Goal: Complete application form: Complete application form

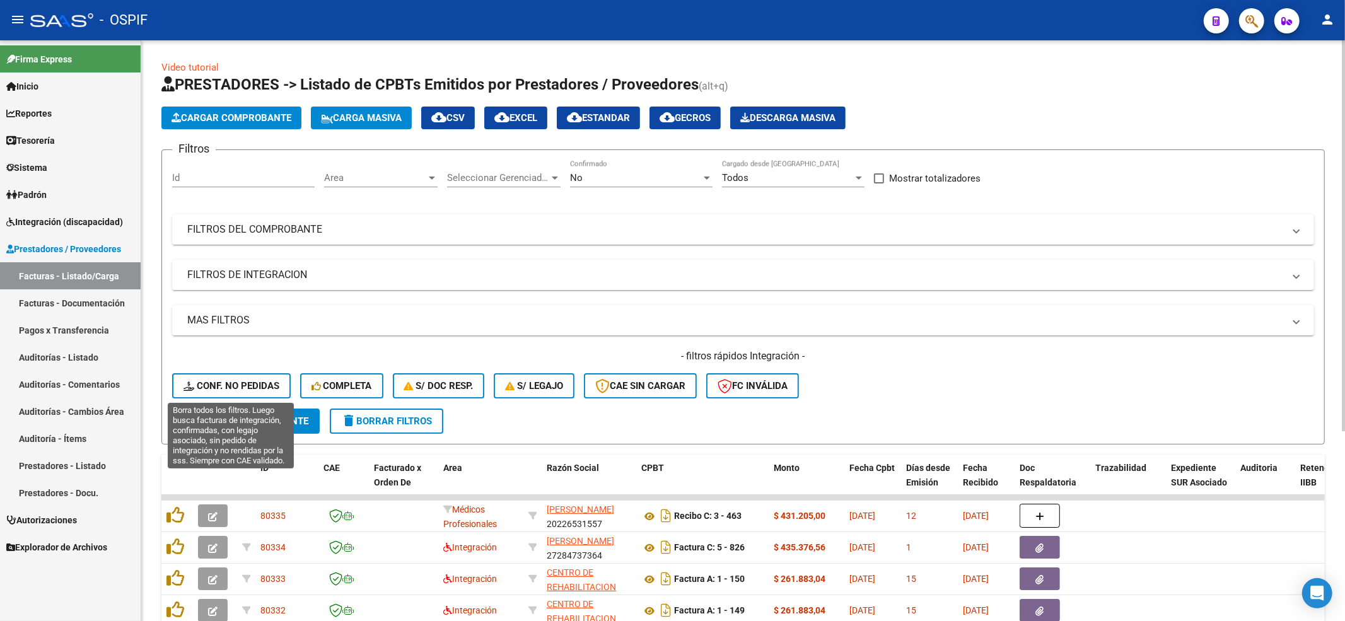
click at [249, 385] on span "Conf. no pedidas" at bounding box center [232, 385] width 96 height 11
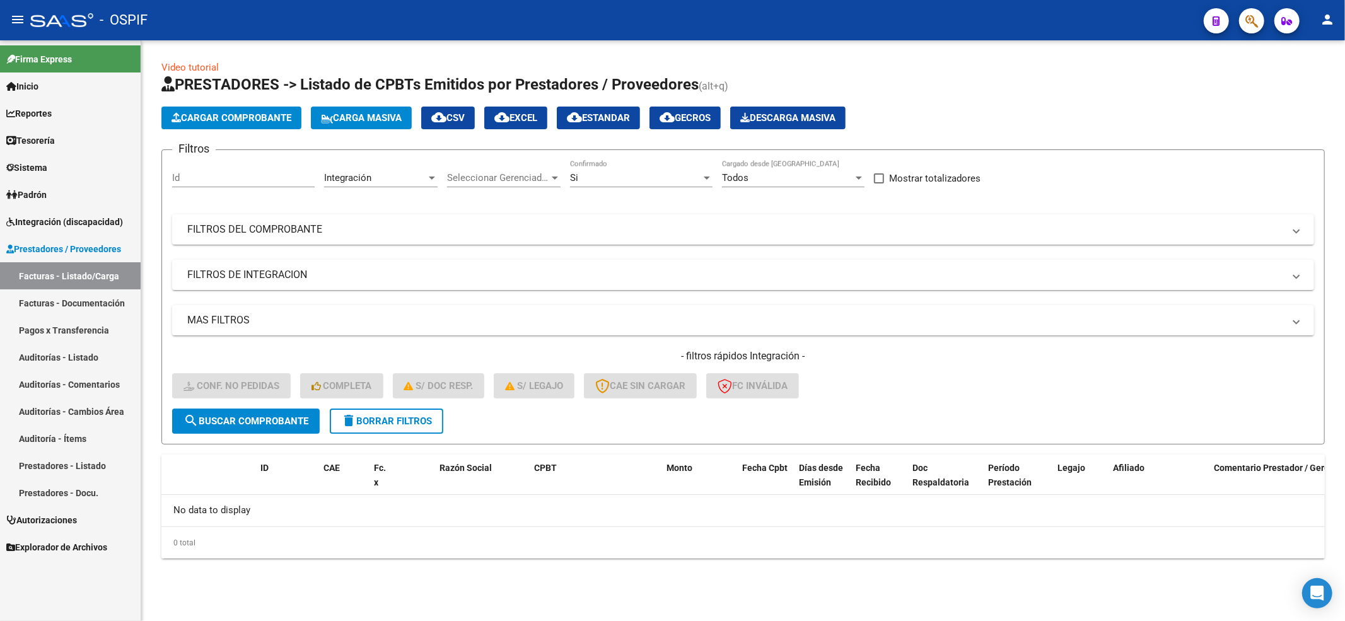
click at [409, 409] on button "delete Borrar Filtros" at bounding box center [387, 421] width 114 height 25
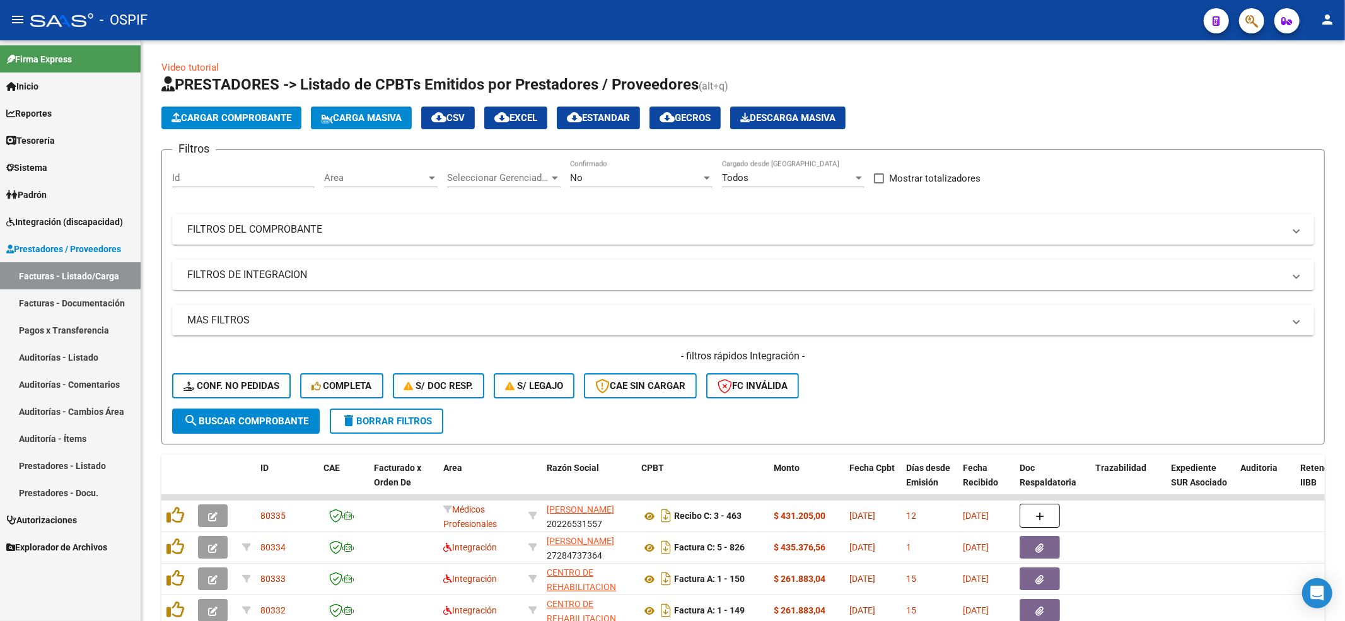
click at [61, 550] on span "Explorador de Archivos" at bounding box center [56, 548] width 101 height 14
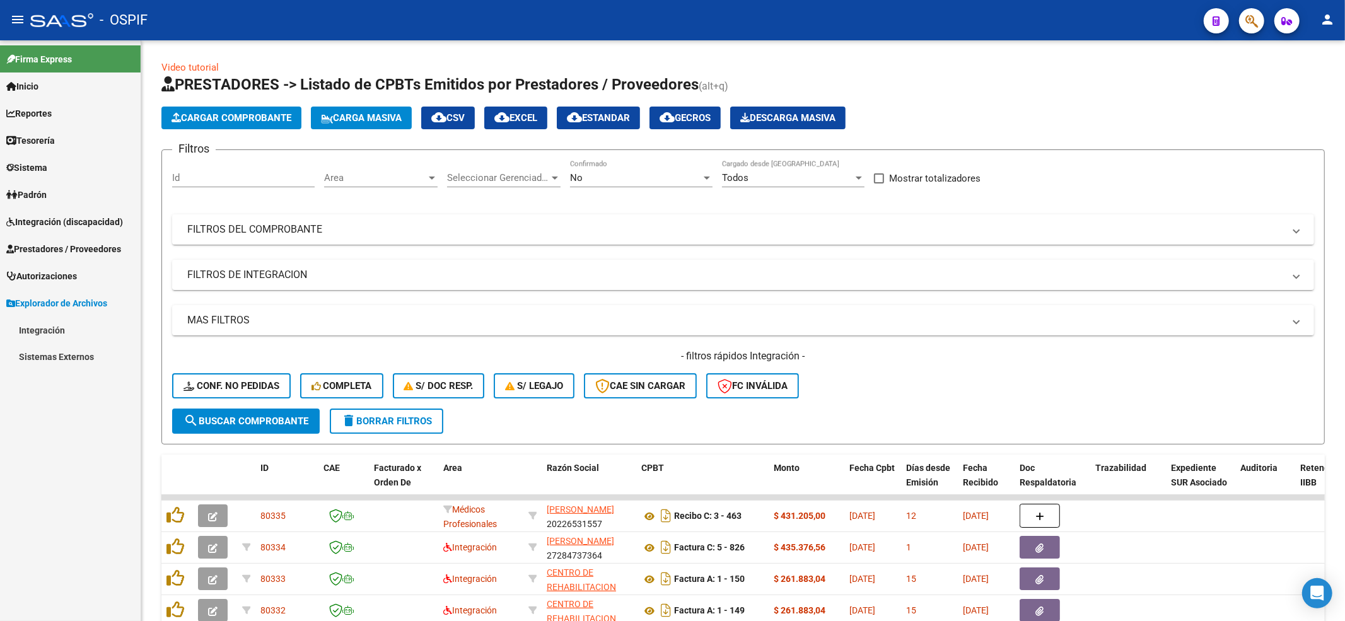
click at [72, 326] on link "Integración" at bounding box center [70, 330] width 141 height 27
click at [79, 404] on link "DS.DEVERR" at bounding box center [70, 411] width 141 height 27
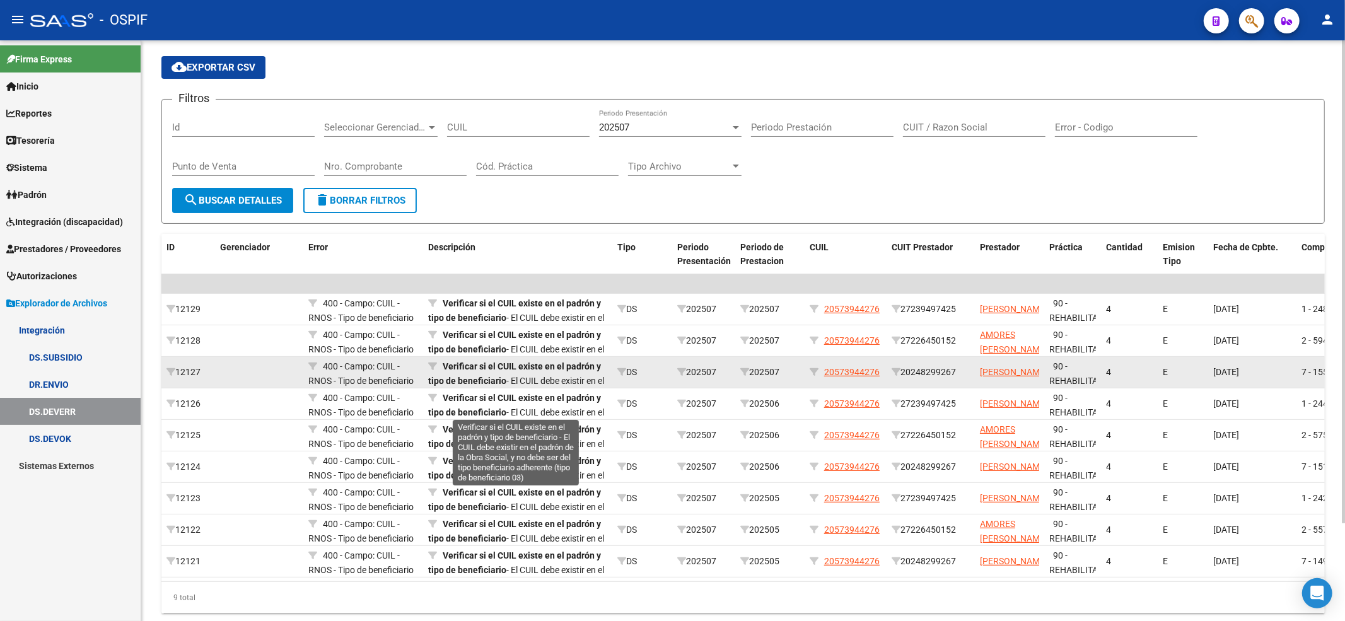
scroll to position [117, 0]
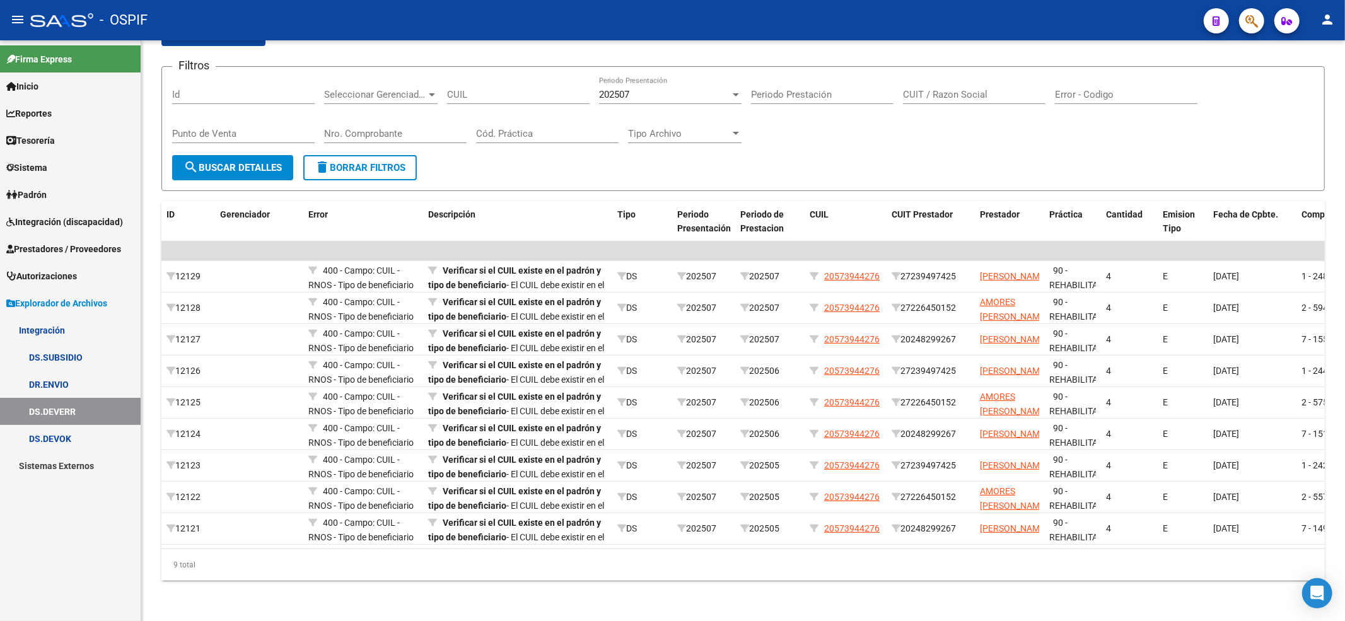
click at [58, 250] on span "Prestadores / Proveedores" at bounding box center [63, 249] width 115 height 14
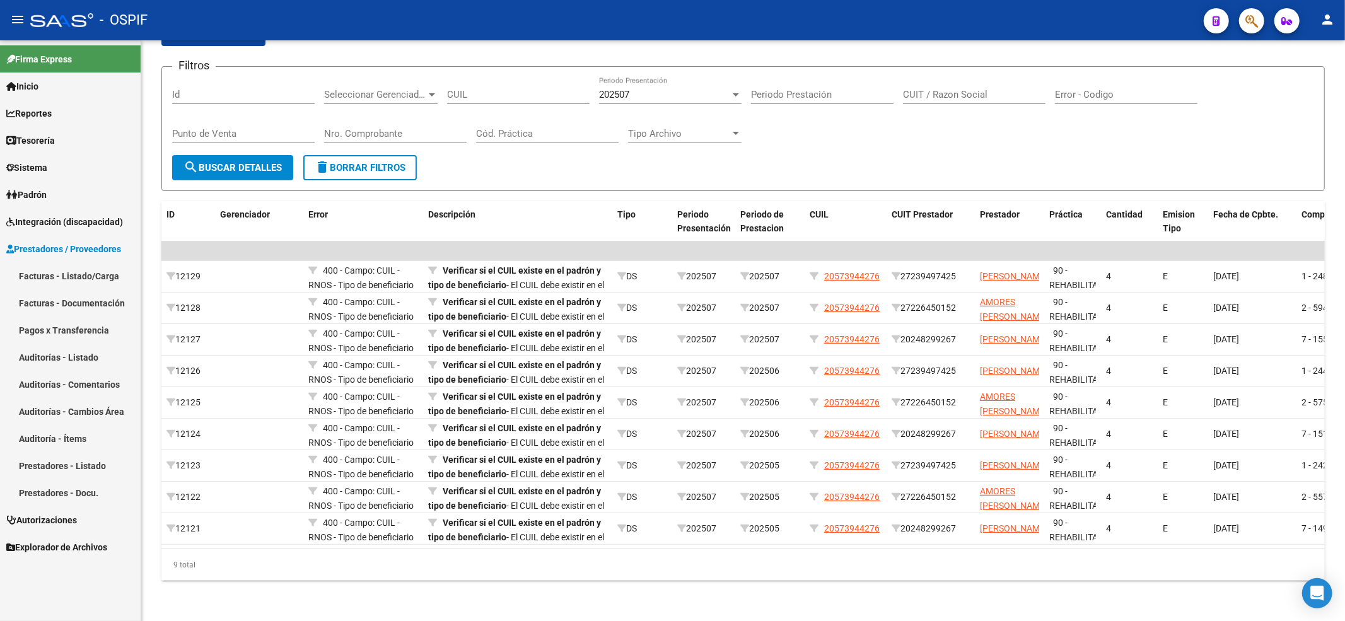
drag, startPoint x: 97, startPoint y: 276, endPoint x: 100, endPoint y: 62, distance: 213.9
click at [96, 276] on link "Facturas - Listado/Carga" at bounding box center [70, 275] width 141 height 27
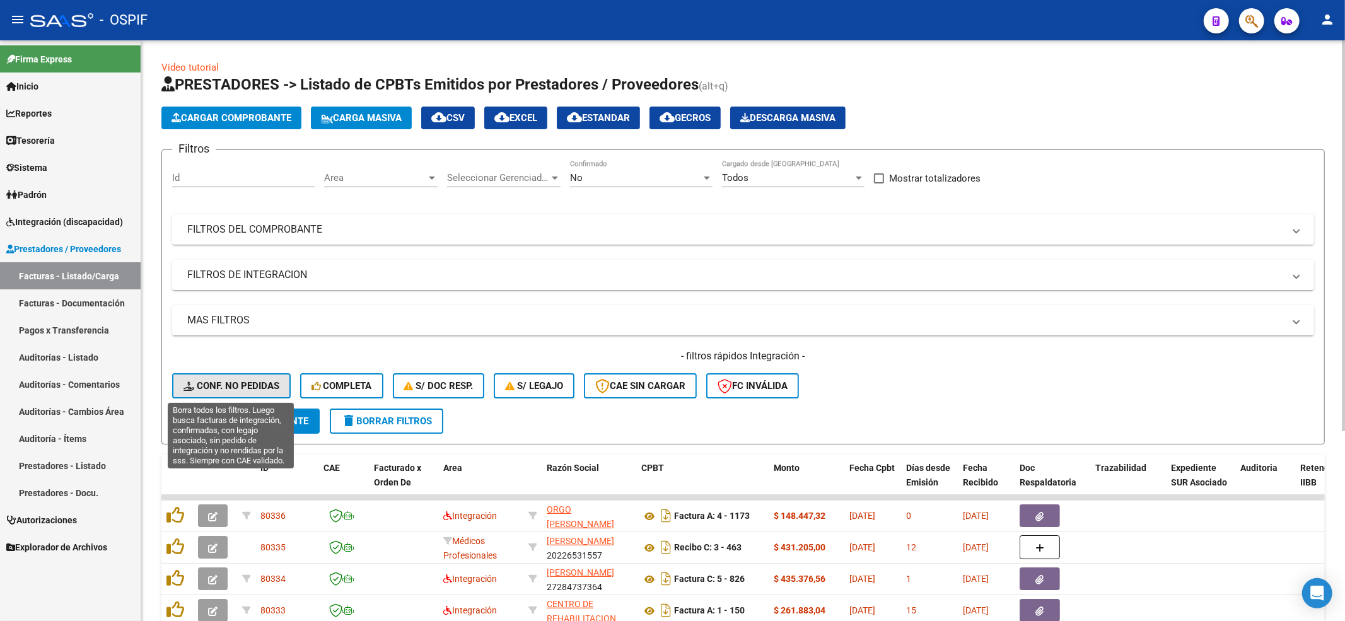
click at [235, 380] on span "Conf. no pedidas" at bounding box center [232, 385] width 96 height 11
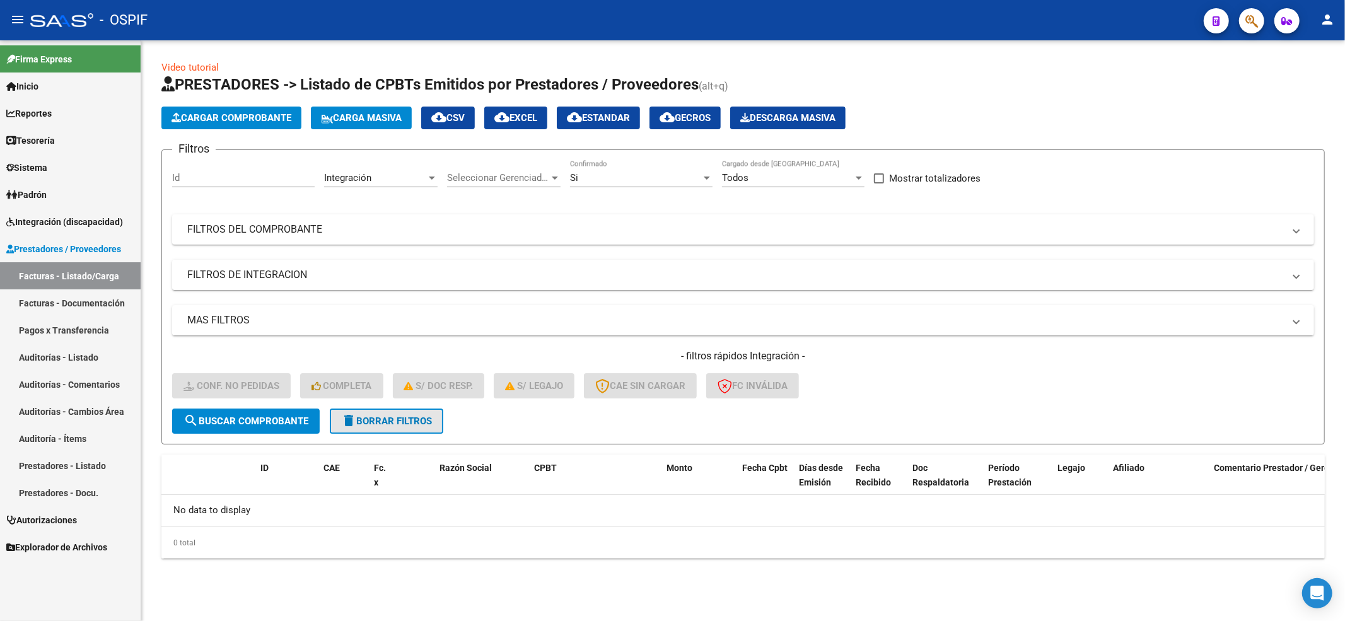
click at [373, 425] on span "delete Borrar Filtros" at bounding box center [386, 421] width 91 height 11
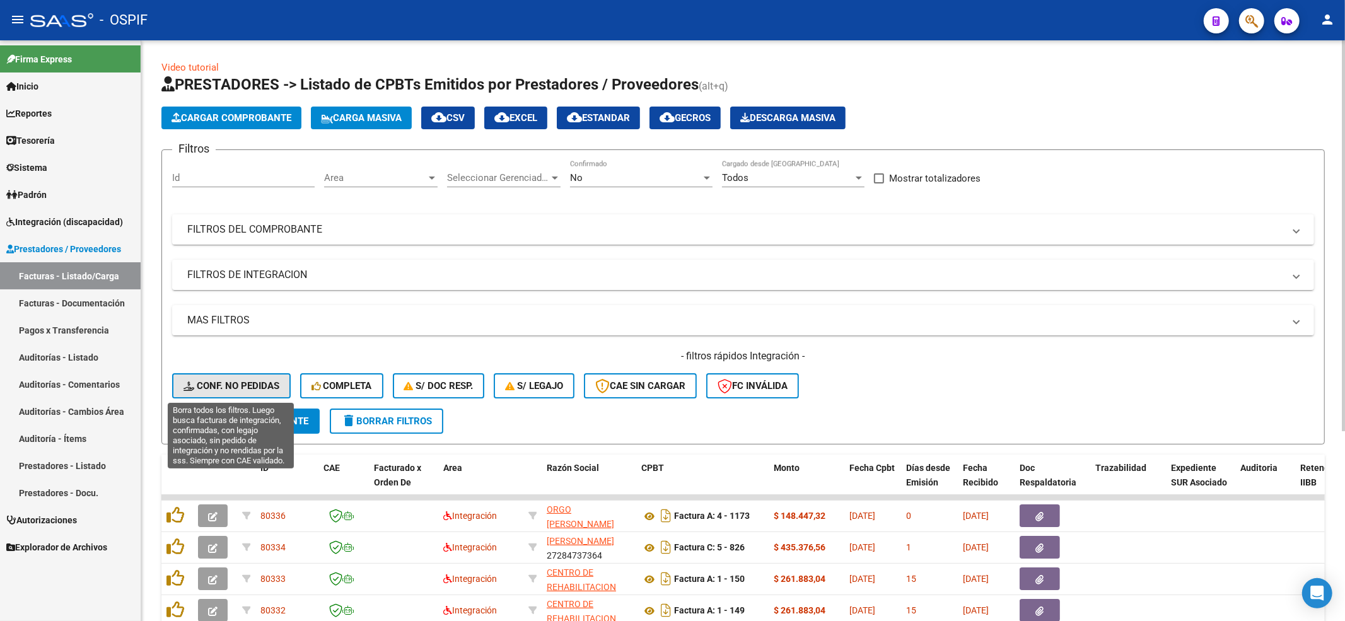
click at [218, 391] on span "Conf. no pedidas" at bounding box center [232, 385] width 96 height 11
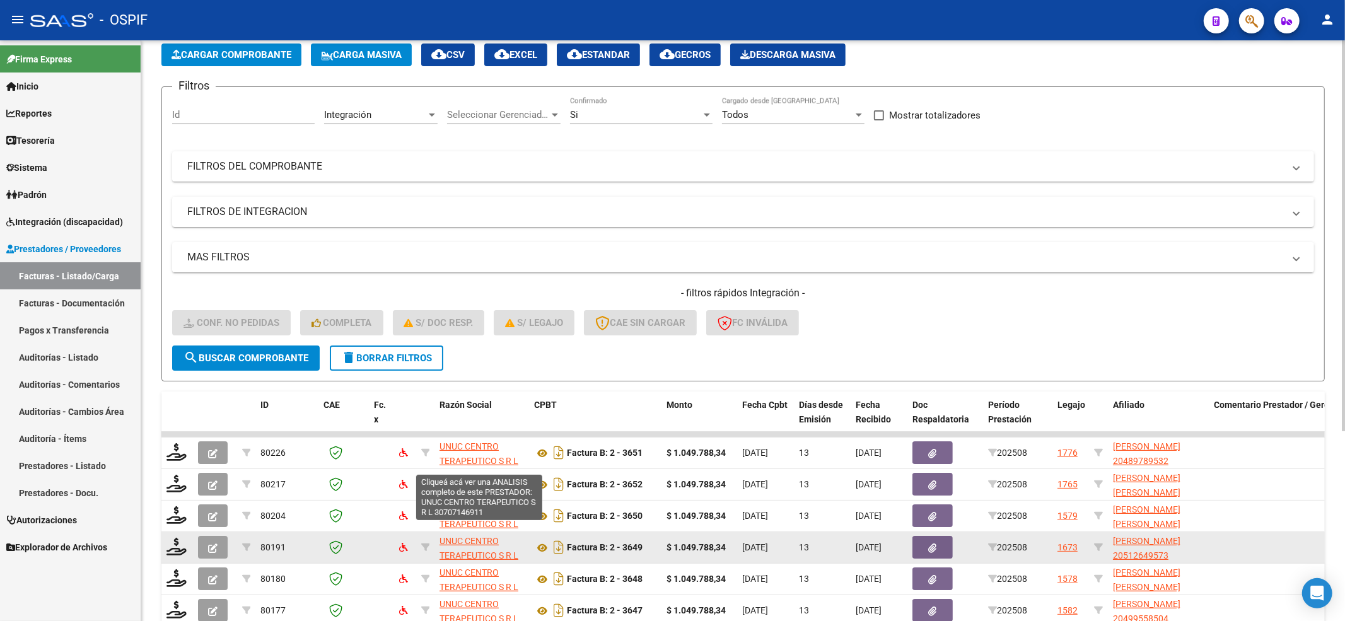
scroll to position [252, 0]
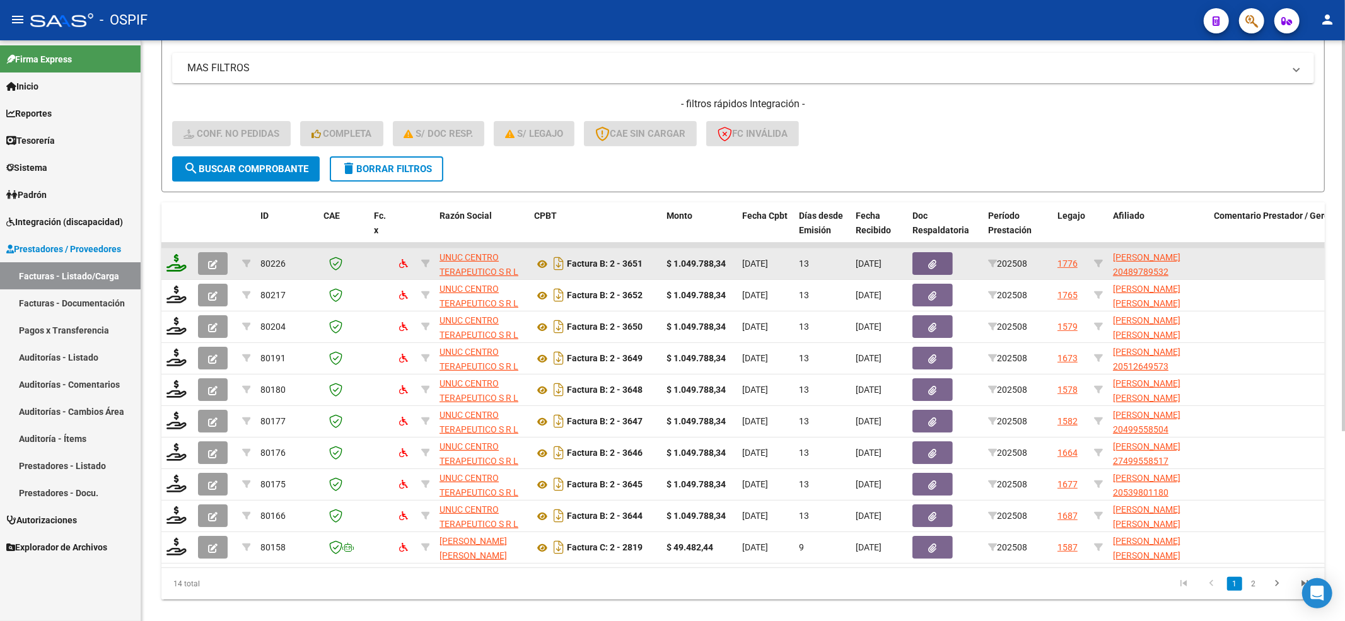
drag, startPoint x: 165, startPoint y: 261, endPoint x: 172, endPoint y: 262, distance: 7.2
click at [167, 261] on datatable-body-cell at bounding box center [177, 264] width 32 height 31
click at [179, 266] on icon at bounding box center [177, 263] width 20 height 18
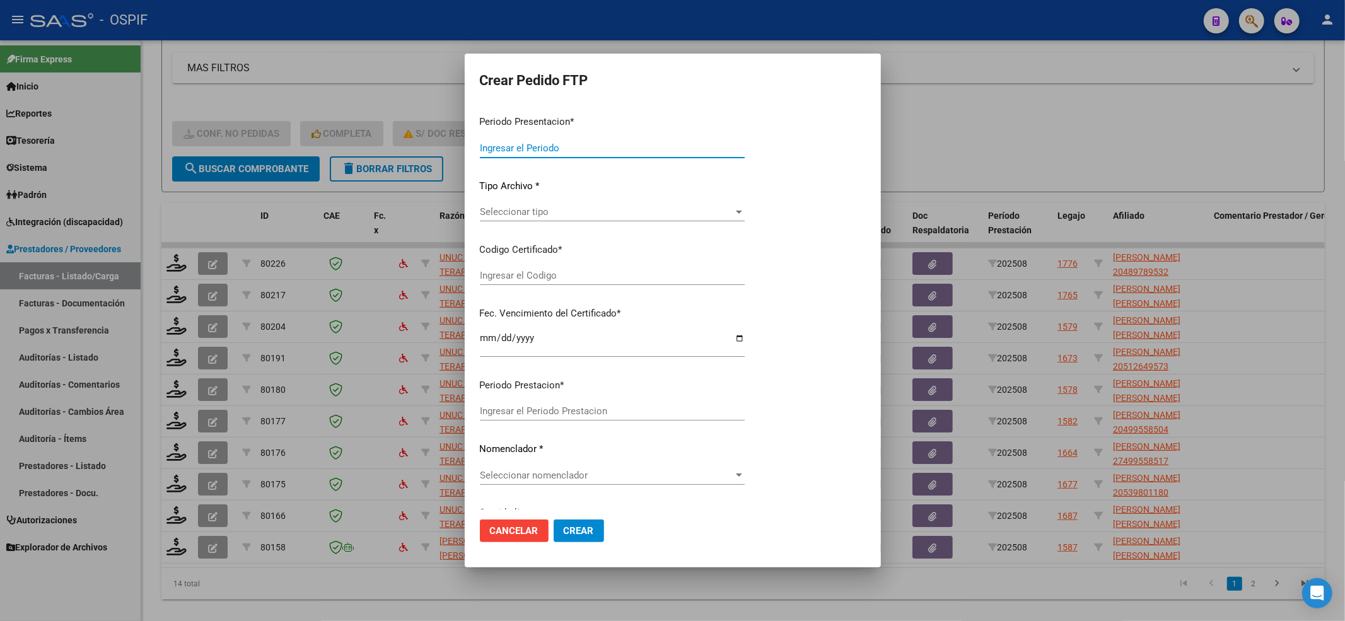
type input "202508"
type input "$ 1.049.788,34"
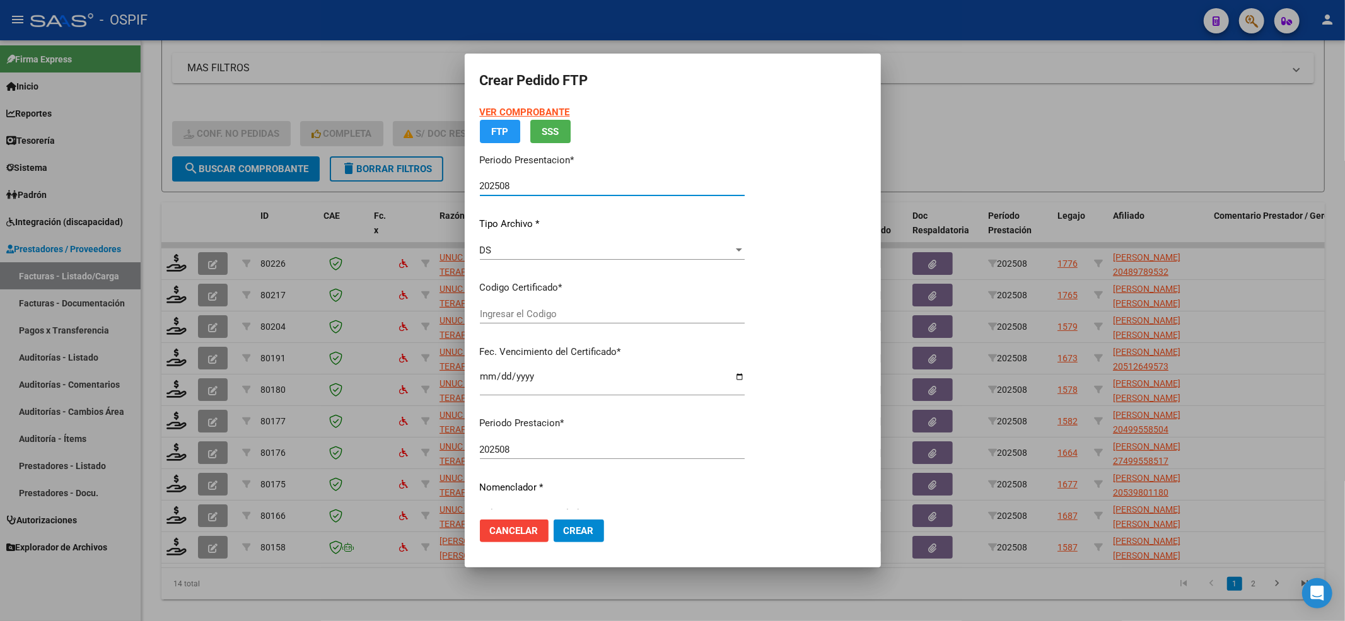
type input "0200048978953-20220907-20320907-BS-427"
type input "[DATE]"
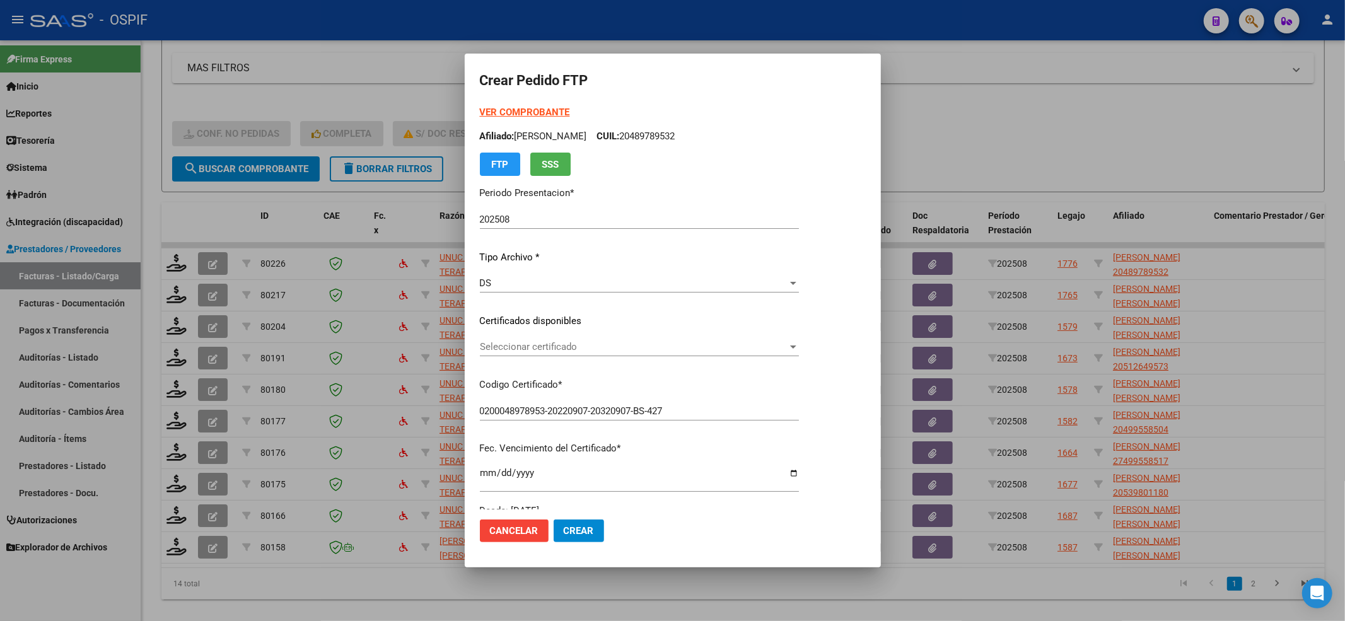
click at [578, 314] on p "Certificados disponibles" at bounding box center [639, 321] width 319 height 15
click at [565, 341] on span "Seleccionar certificado" at bounding box center [666, 346] width 373 height 11
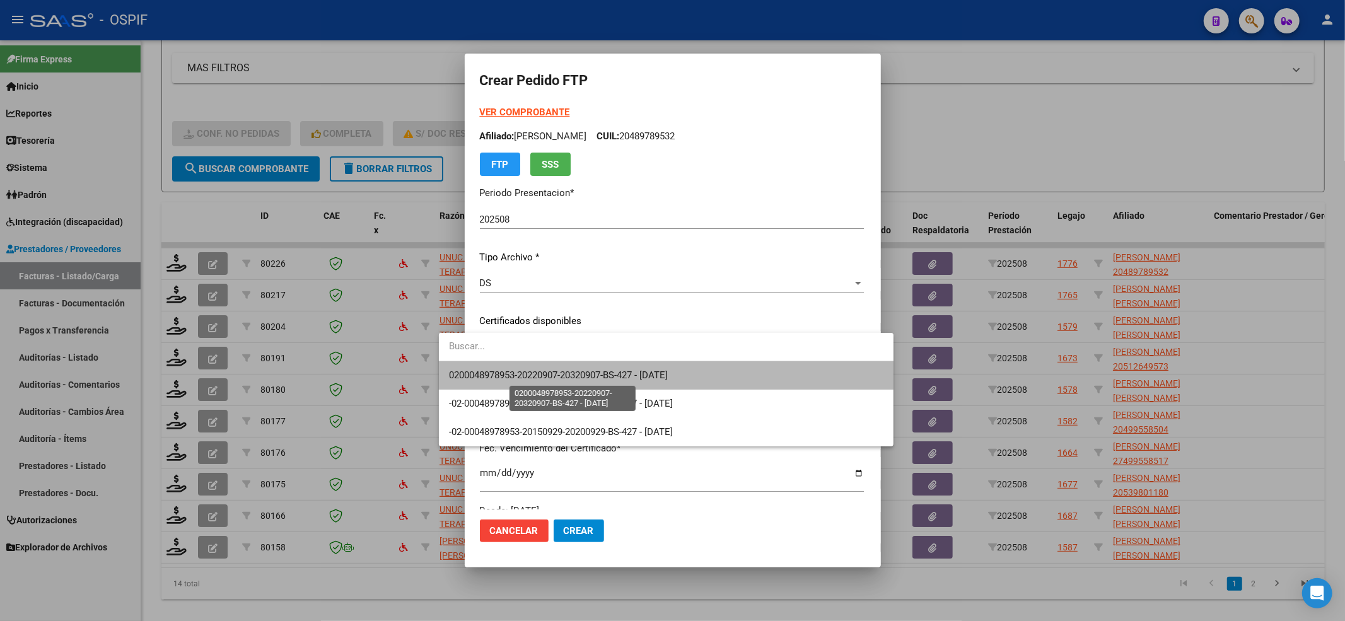
click at [556, 376] on span "0200048978953-20220907-20320907-BS-427 - [DATE]" at bounding box center [558, 375] width 219 height 11
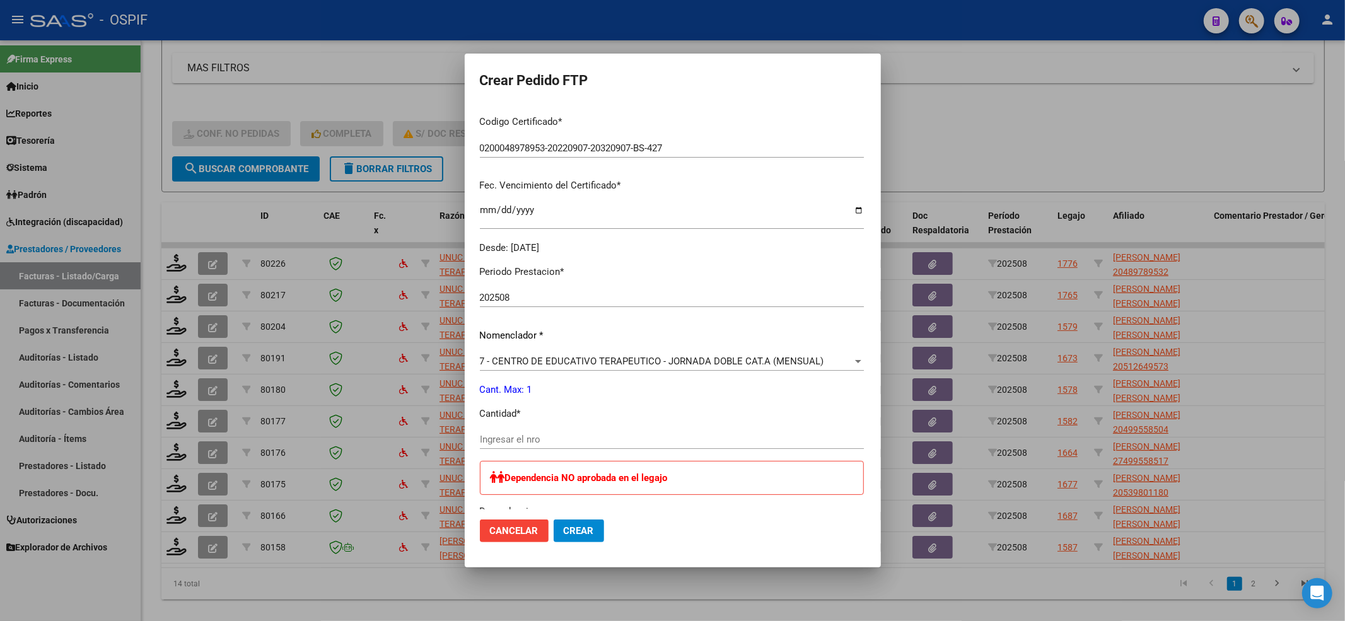
scroll to position [336, 0]
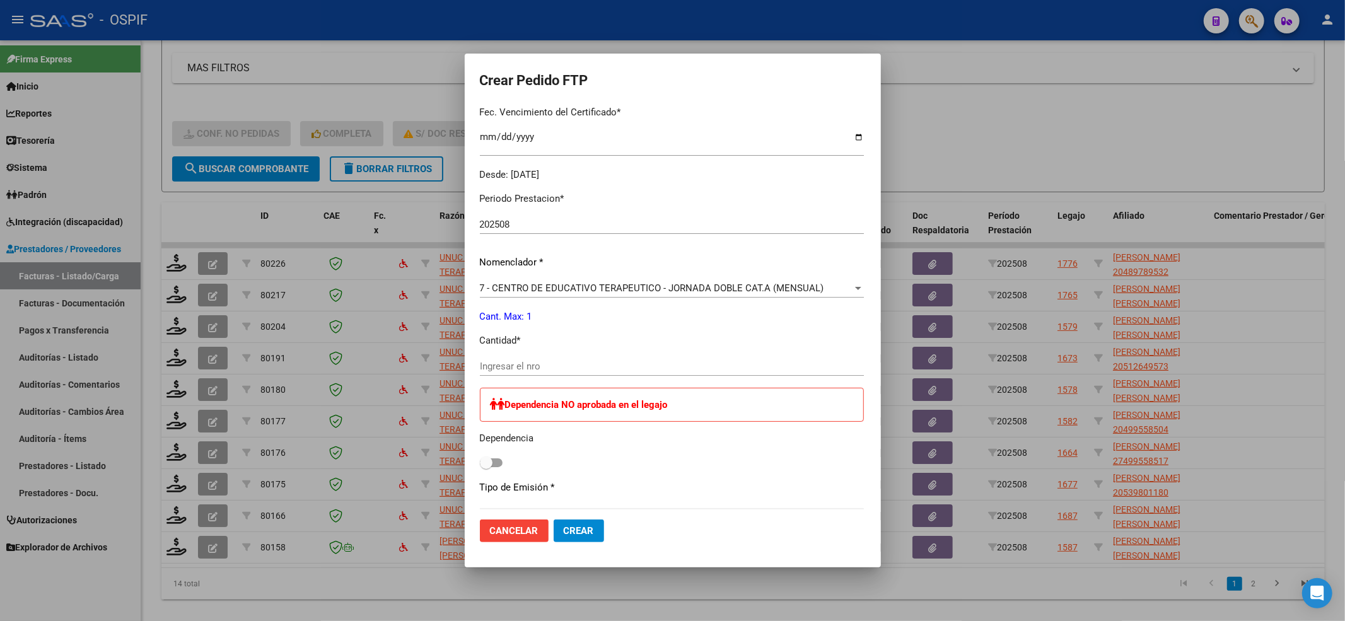
click at [532, 372] on div "Ingresar el nro" at bounding box center [672, 366] width 384 height 19
type input "1"
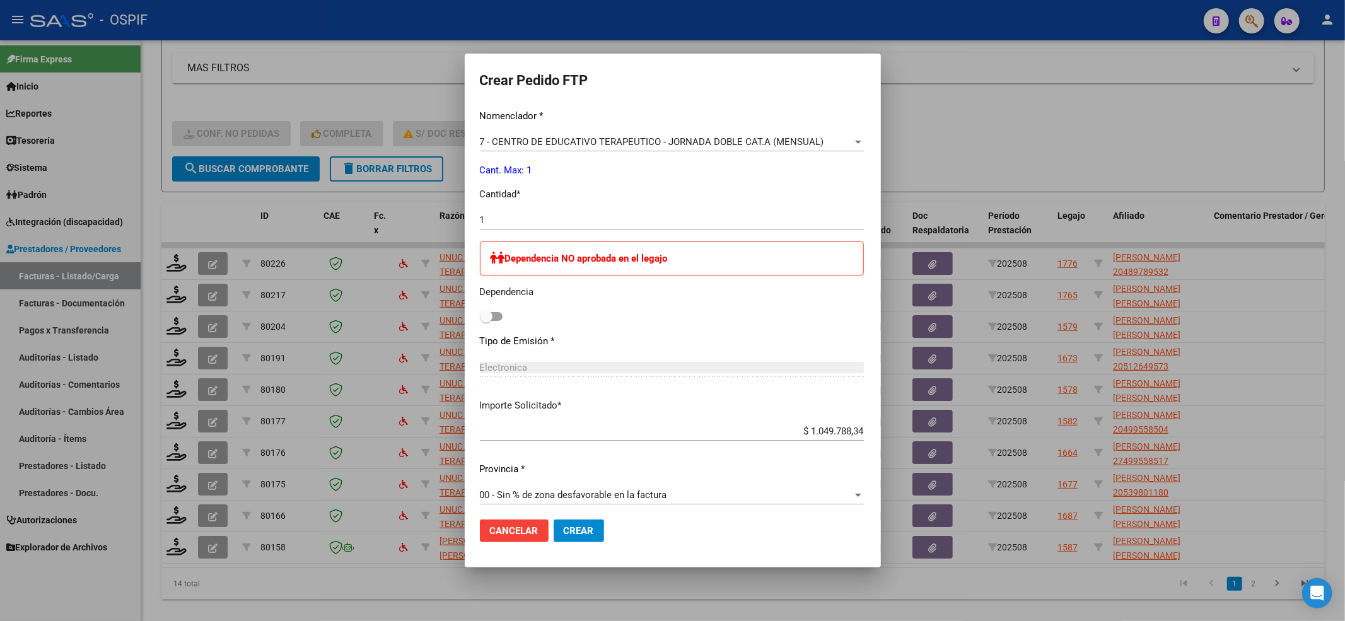
scroll to position [489, 0]
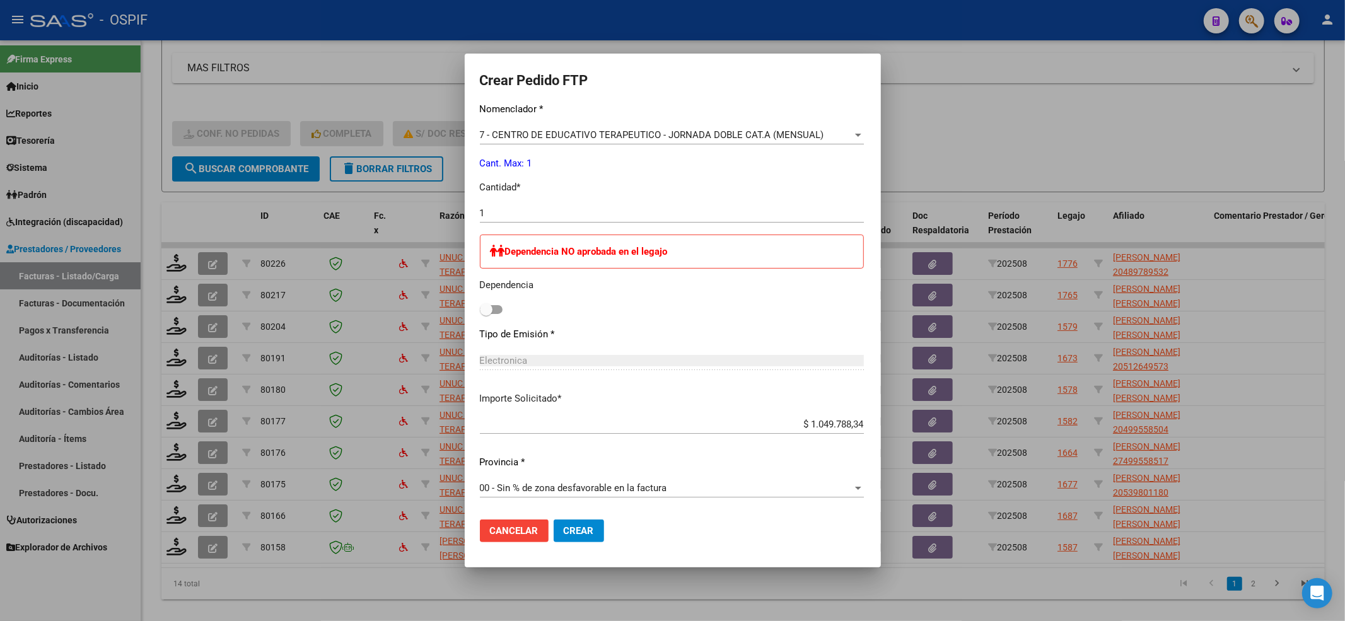
click at [480, 299] on div "Dependencia NO aprobada en el legajo Dependencia" at bounding box center [672, 277] width 384 height 84
click at [480, 319] on div "Periodo Prestacion * 202508 Ingresar el Periodo Prestacion Nomenclador * 7 - CE…" at bounding box center [672, 269] width 384 height 481
click at [480, 315] on span at bounding box center [486, 309] width 13 height 13
click at [486, 315] on input "checkbox" at bounding box center [486, 314] width 1 height 1
checkbox input "true"
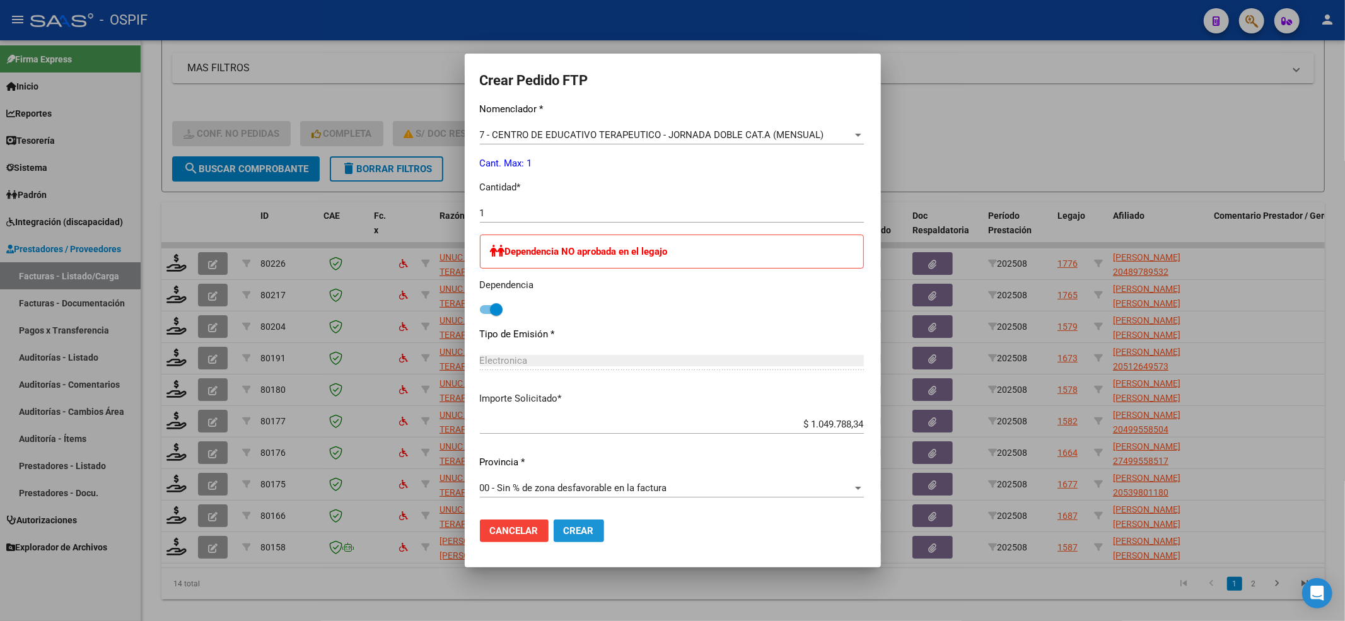
drag, startPoint x: 559, startPoint y: 536, endPoint x: 454, endPoint y: 454, distance: 132.6
click at [564, 532] on span "Crear" at bounding box center [579, 530] width 30 height 11
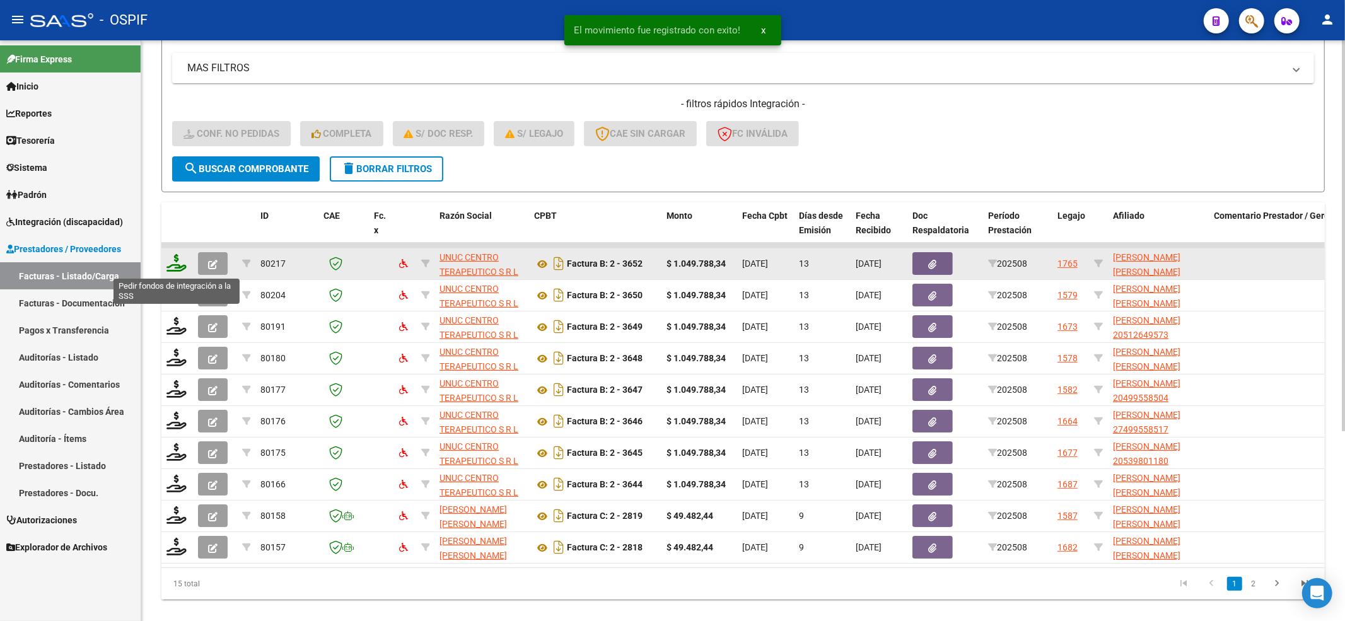
click at [182, 265] on icon at bounding box center [177, 263] width 20 height 18
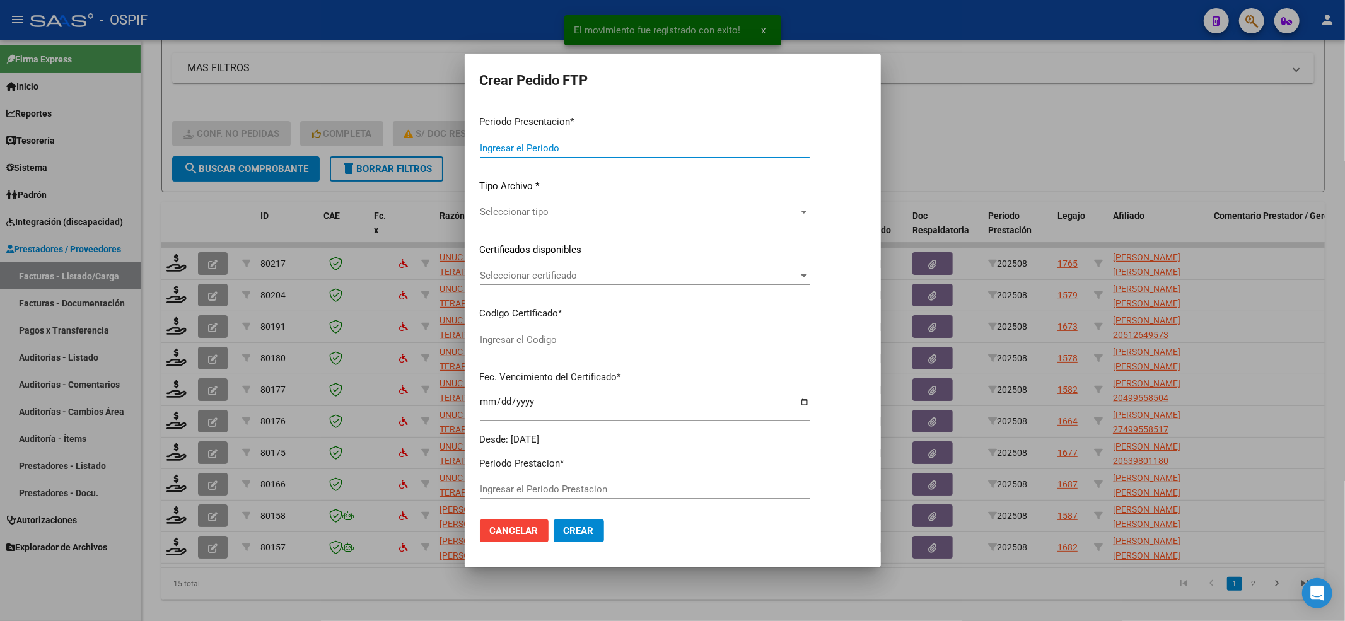
type input "202508"
type input "$ 1.049.788,34"
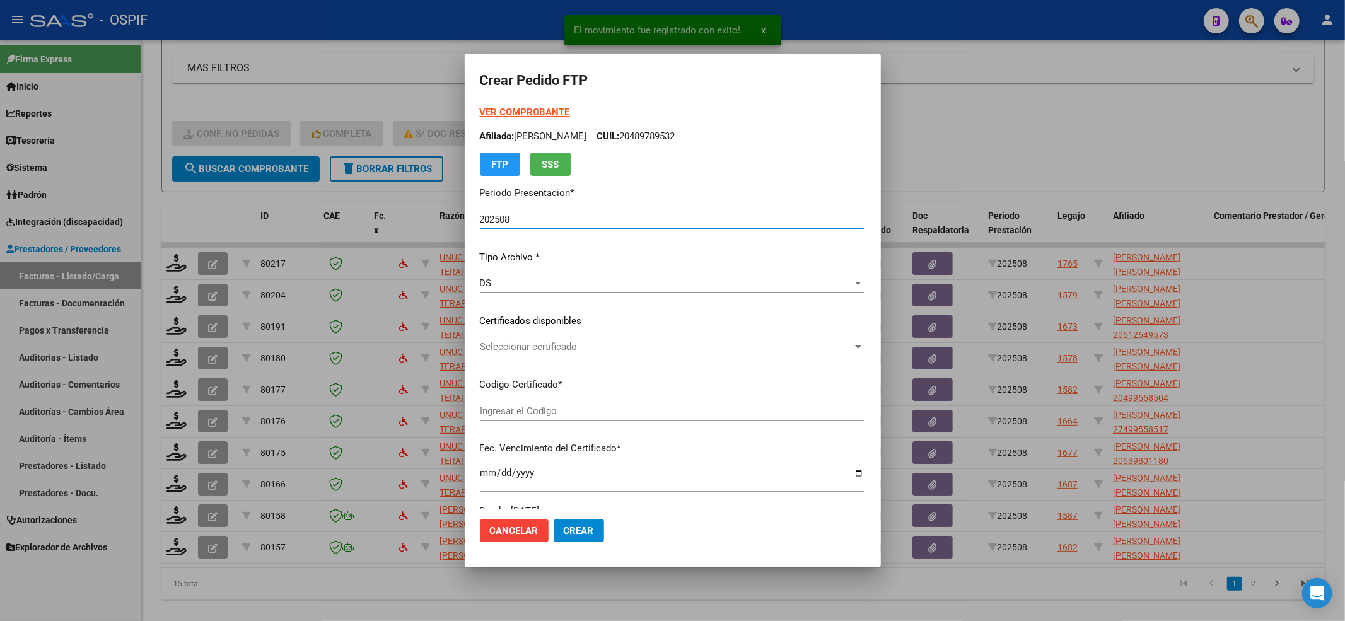
type input "-01-00055066047-20200304-20250304-BS-427"
type input "[DATE]"
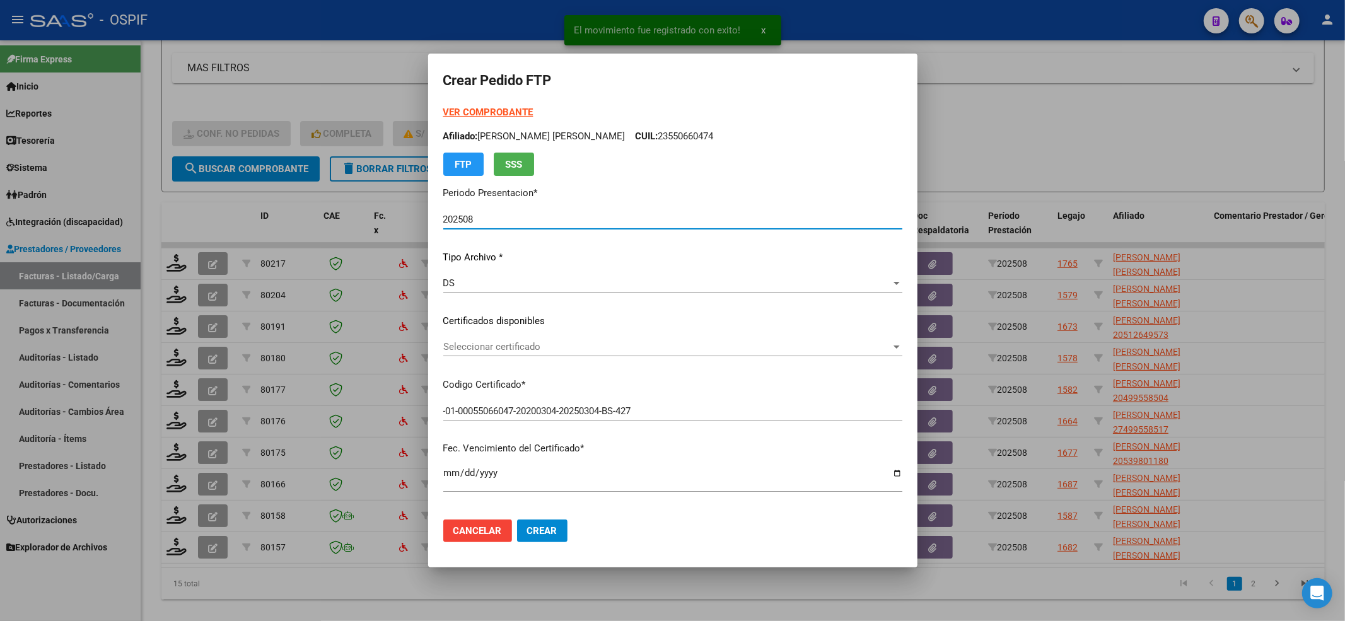
click at [542, 342] on span "Seleccionar certificado" at bounding box center [667, 346] width 448 height 11
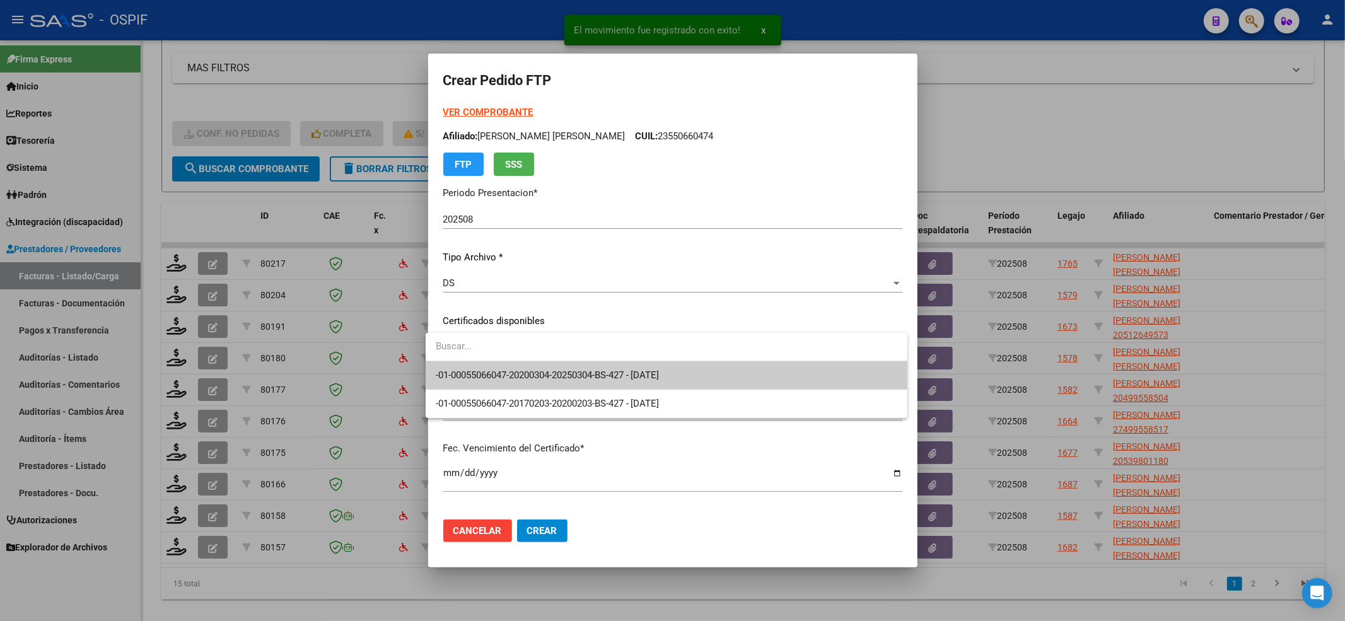
click at [541, 367] on span "-01-00055066047-20200304-20250304-BS-427 - [DATE]" at bounding box center [667, 375] width 462 height 28
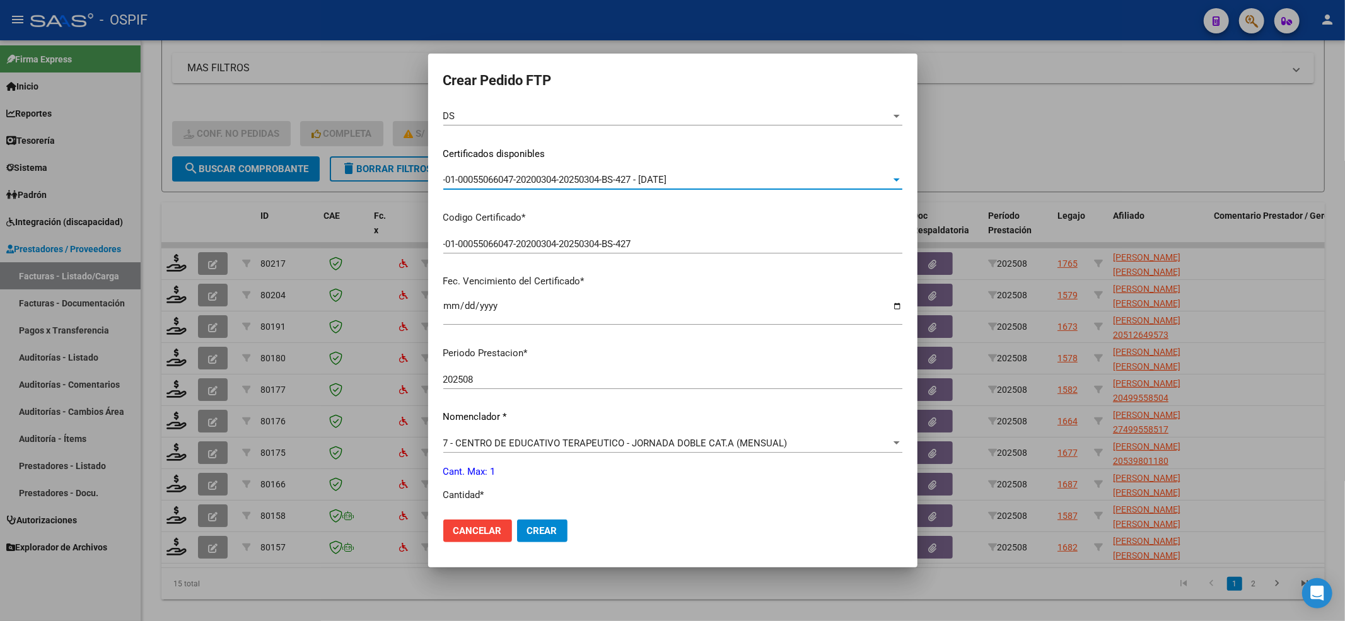
scroll to position [336, 0]
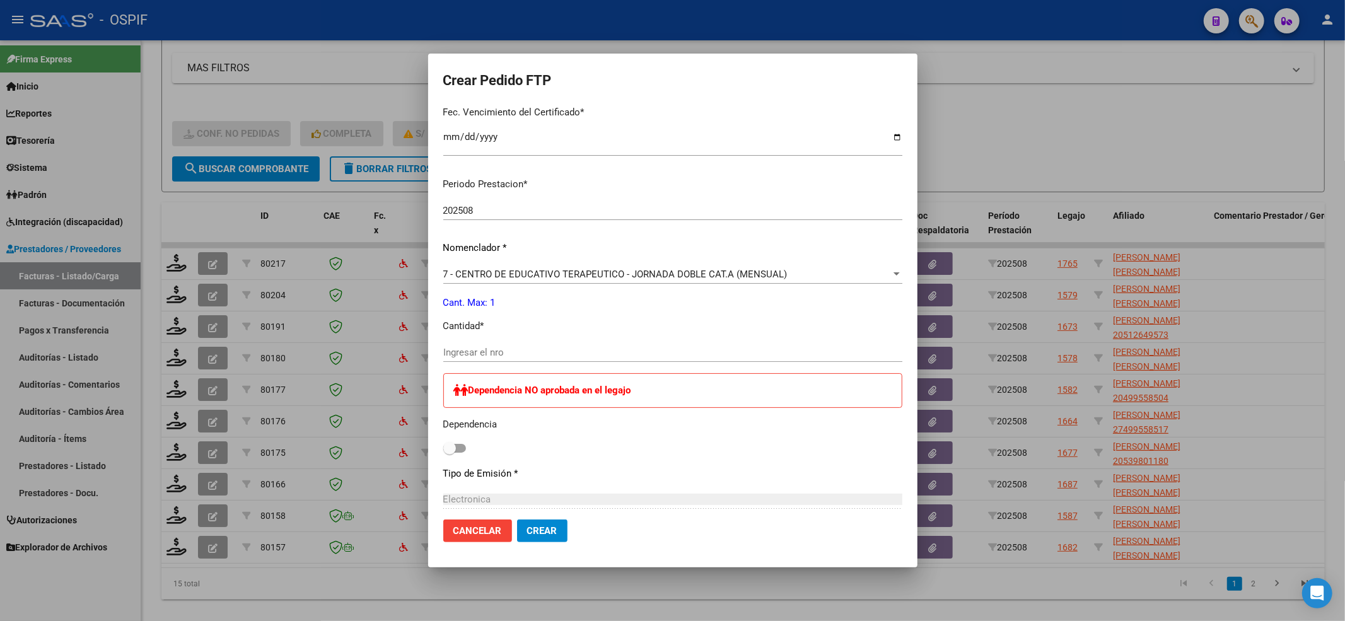
click at [500, 349] on input "Ingresar el nro" at bounding box center [672, 352] width 459 height 11
type input "1"
click at [455, 447] on span at bounding box center [454, 448] width 23 height 9
click at [450, 453] on input "checkbox" at bounding box center [449, 453] width 1 height 1
checkbox input "true"
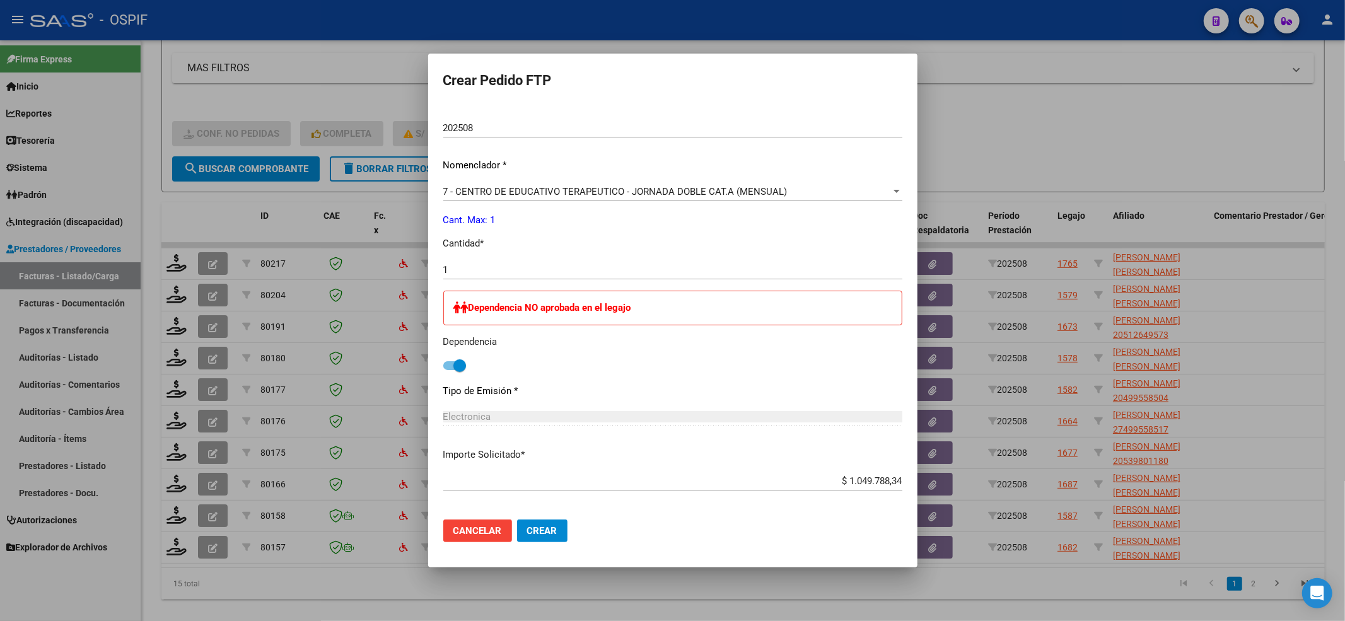
scroll to position [476, 0]
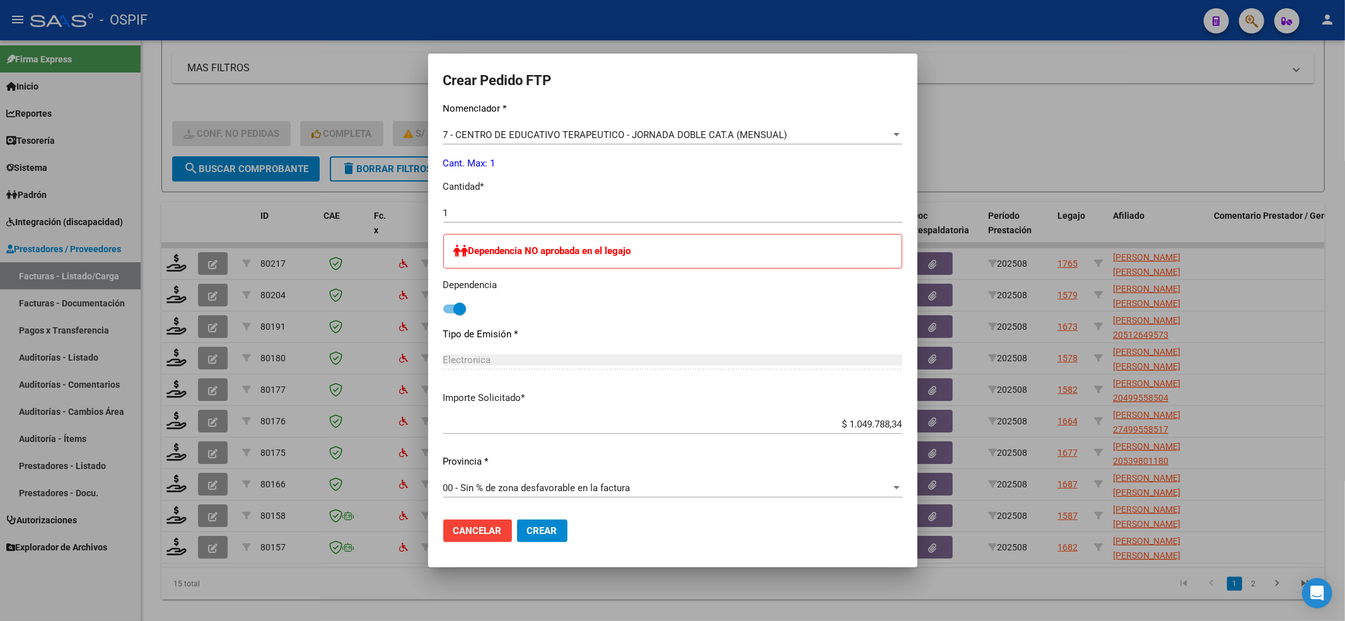
drag, startPoint x: 542, startPoint y: 539, endPoint x: 503, endPoint y: 539, distance: 39.1
click at [536, 539] on button "Crear" at bounding box center [542, 531] width 50 height 23
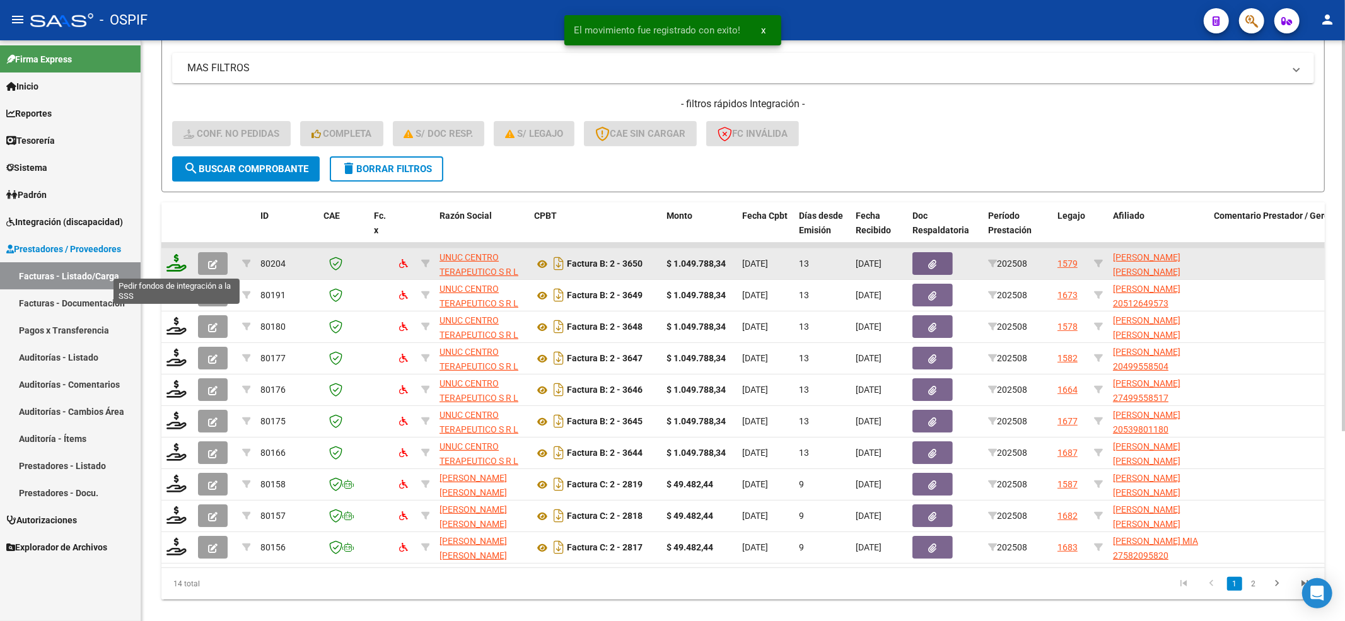
click at [174, 269] on icon at bounding box center [177, 263] width 20 height 18
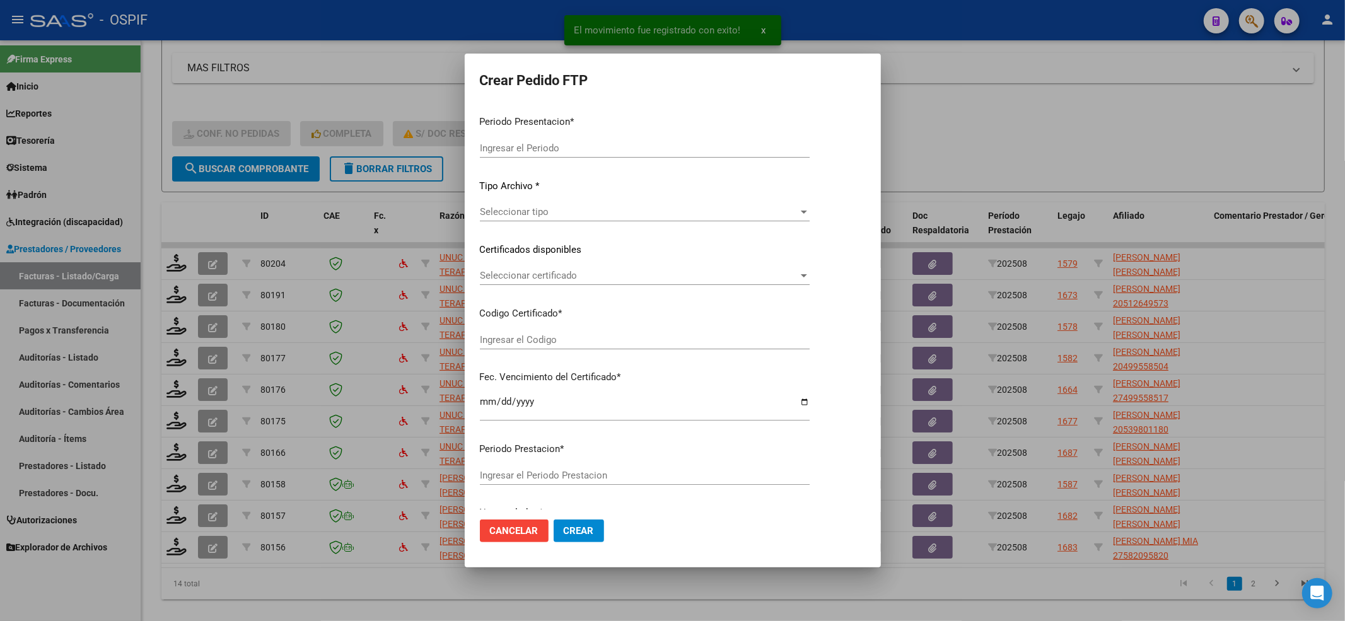
type input "202508"
type input "$ 1.049.788,34"
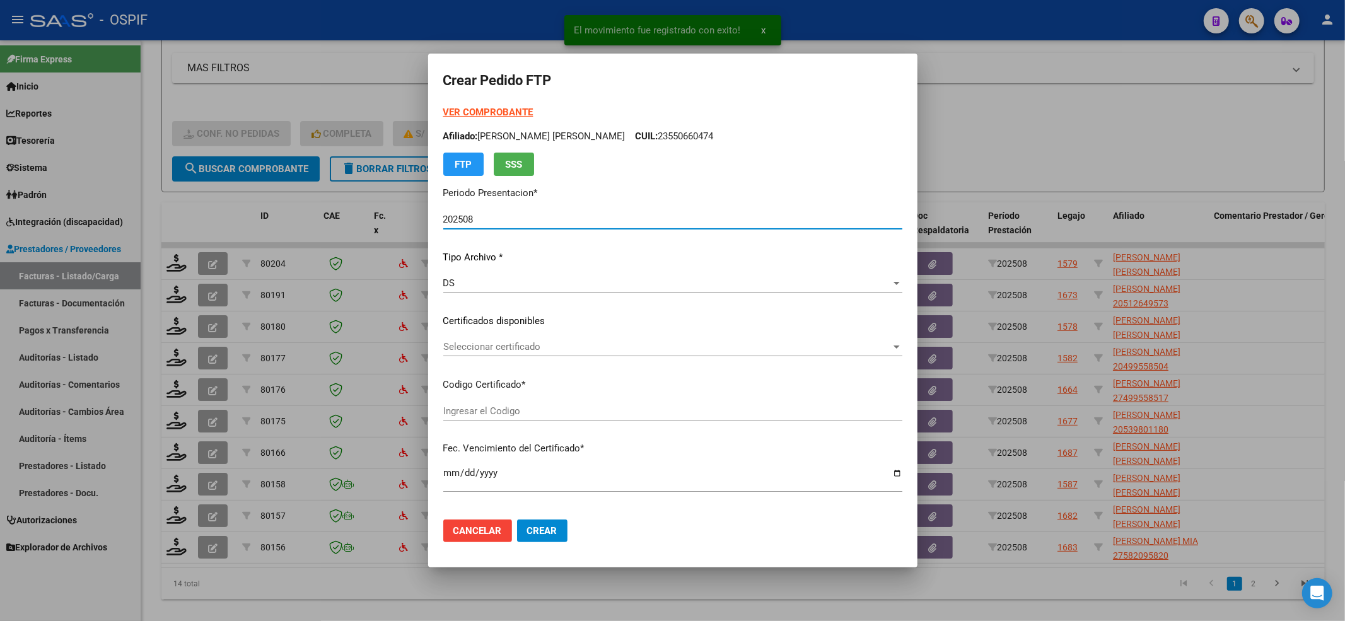
type input "020005647996120230412-20260412-BS-427"
type input "[DATE]"
drag, startPoint x: 670, startPoint y: 372, endPoint x: 669, endPoint y: 346, distance: 25.9
click at [669, 371] on div "VER COMPROBANTE ARCA Padrón Afiliado: [PERSON_NAME] [PERSON_NAME] CUIL: 2056479…" at bounding box center [672, 311] width 459 height 413
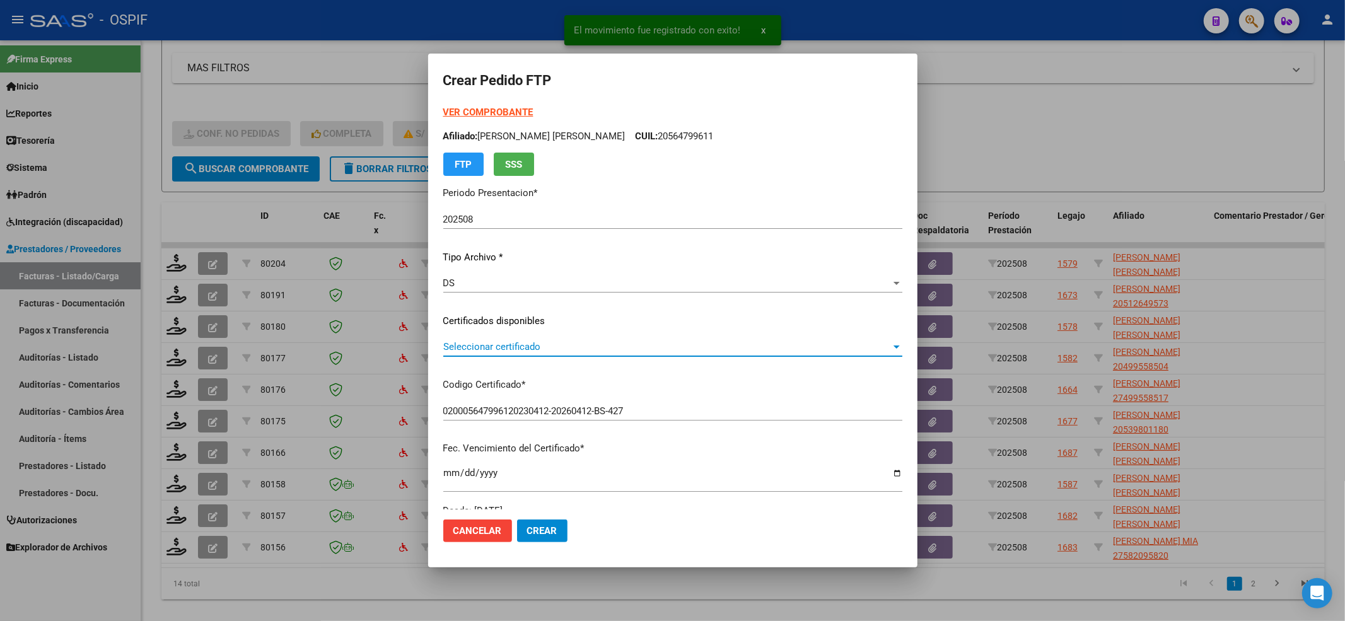
click at [669, 347] on span "Seleccionar certificado" at bounding box center [667, 346] width 448 height 11
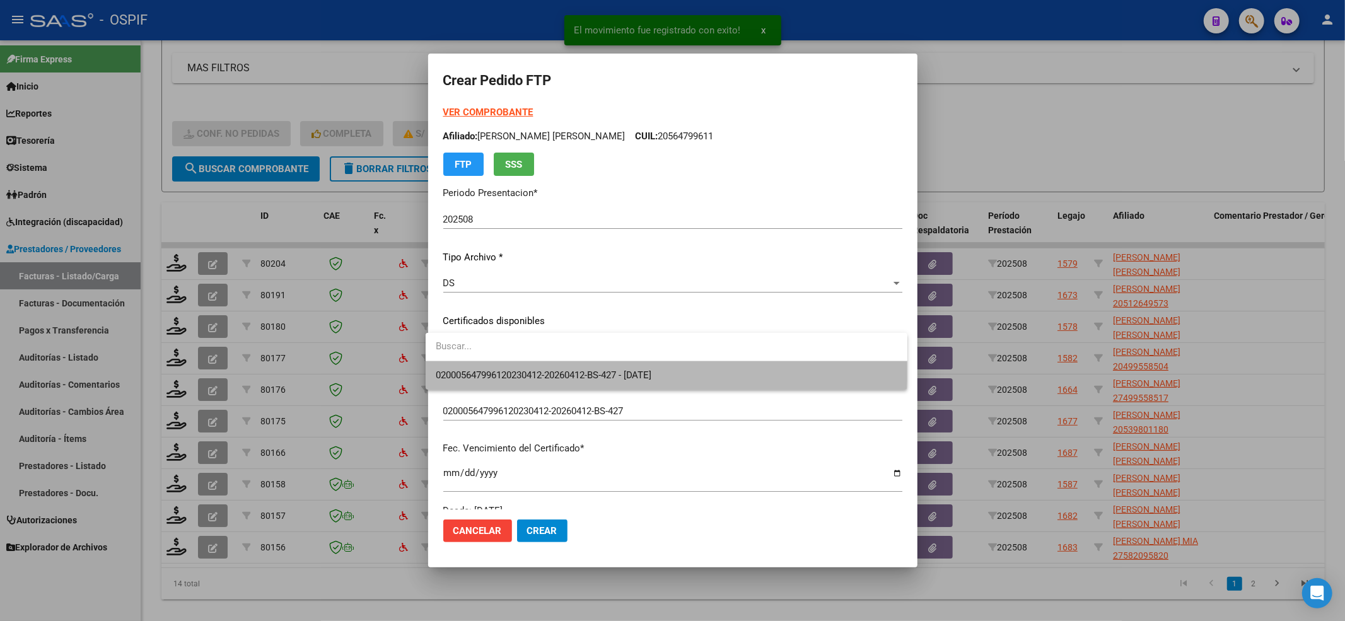
click at [666, 366] on span "020005647996120230412-20260412-BS-427 - [DATE]" at bounding box center [667, 375] width 462 height 28
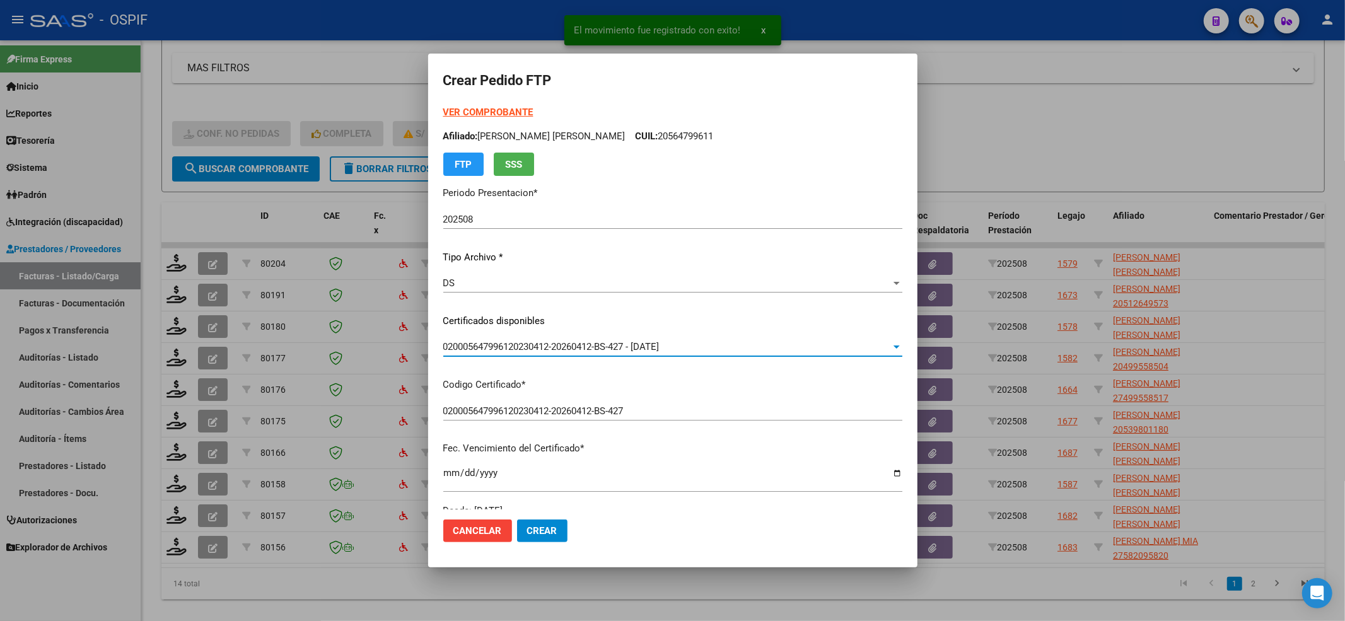
scroll to position [252, 0]
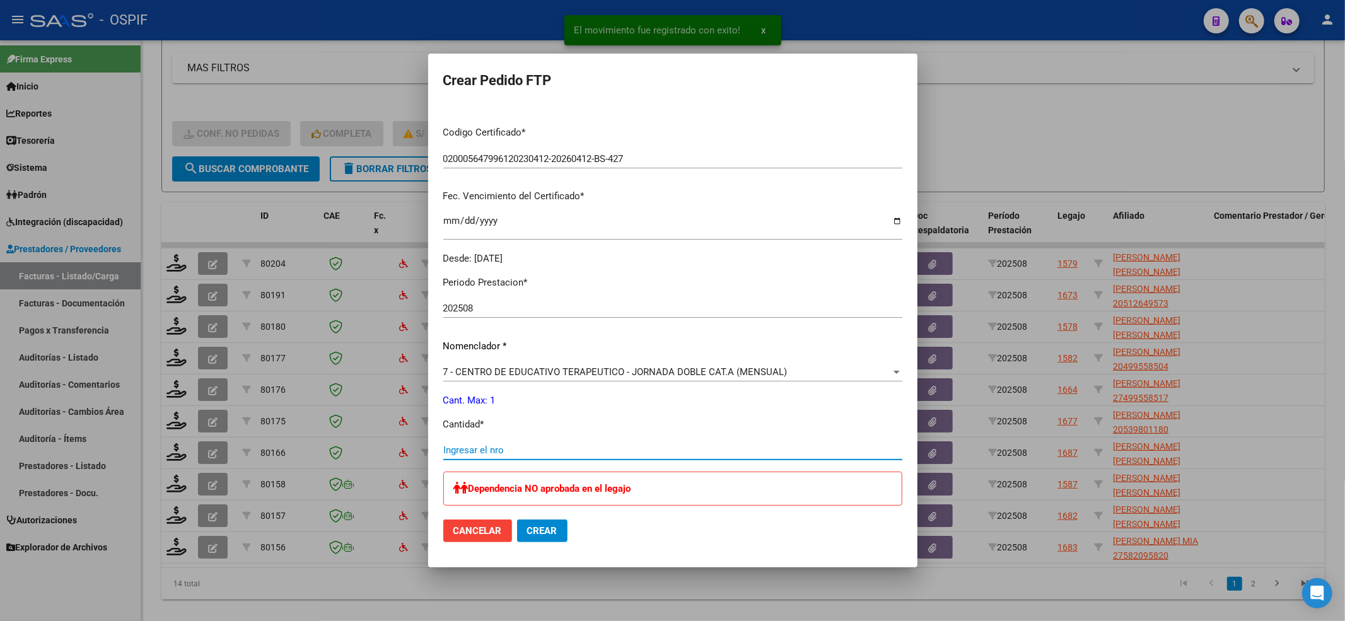
click at [445, 447] on input "Ingresar el nro" at bounding box center [672, 450] width 459 height 11
type input "1"
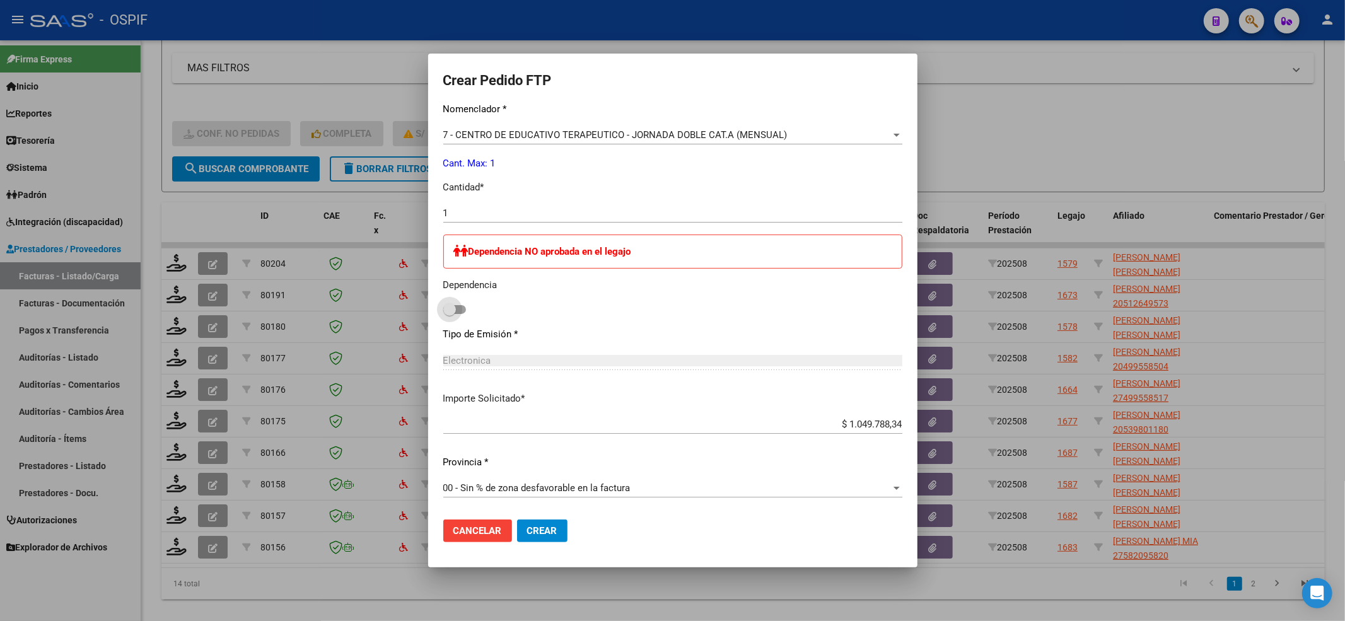
click at [445, 311] on span at bounding box center [449, 309] width 13 height 13
click at [449, 314] on input "checkbox" at bounding box center [449, 314] width 1 height 1
checkbox input "true"
click at [531, 536] on button "Crear" at bounding box center [542, 531] width 50 height 23
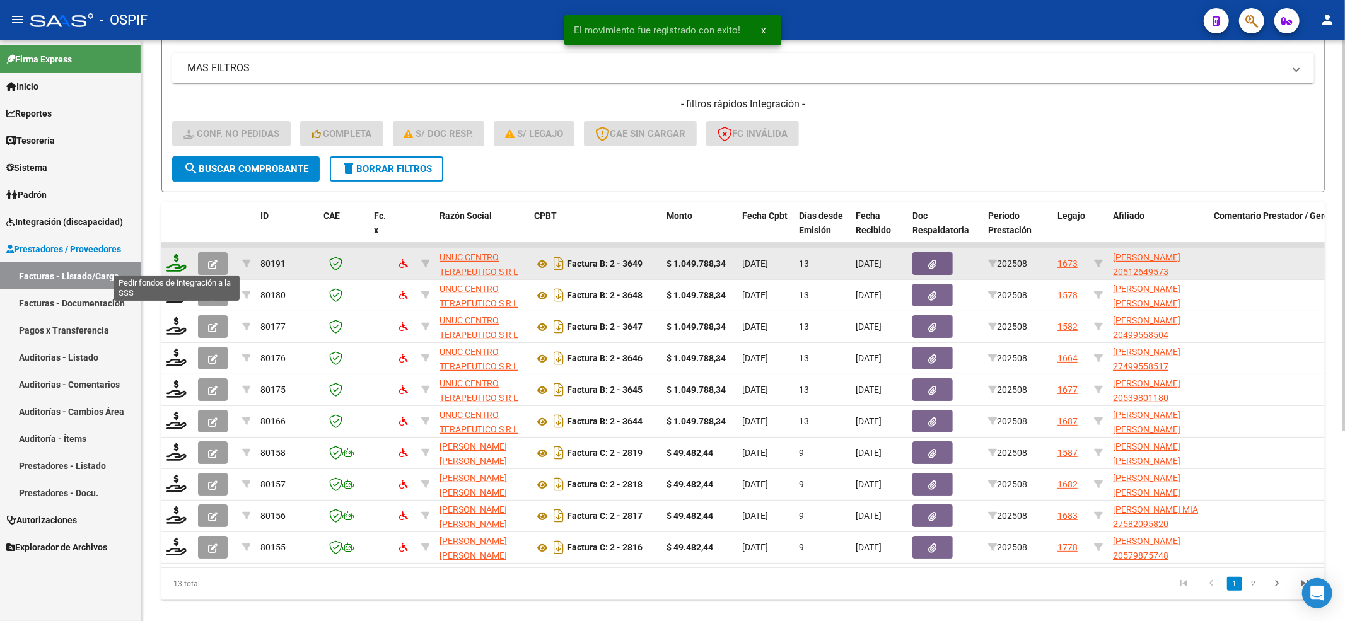
click at [178, 263] on icon at bounding box center [177, 263] width 20 height 18
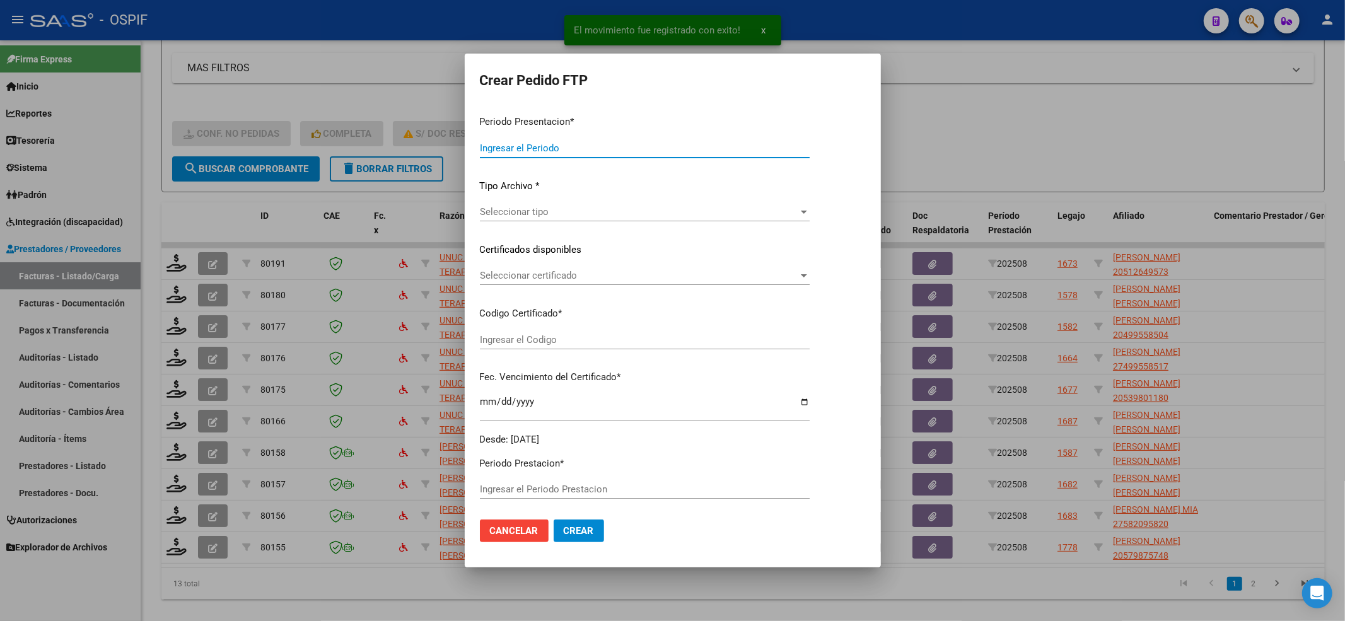
type input "202508"
type input "$ 1.049.788,34"
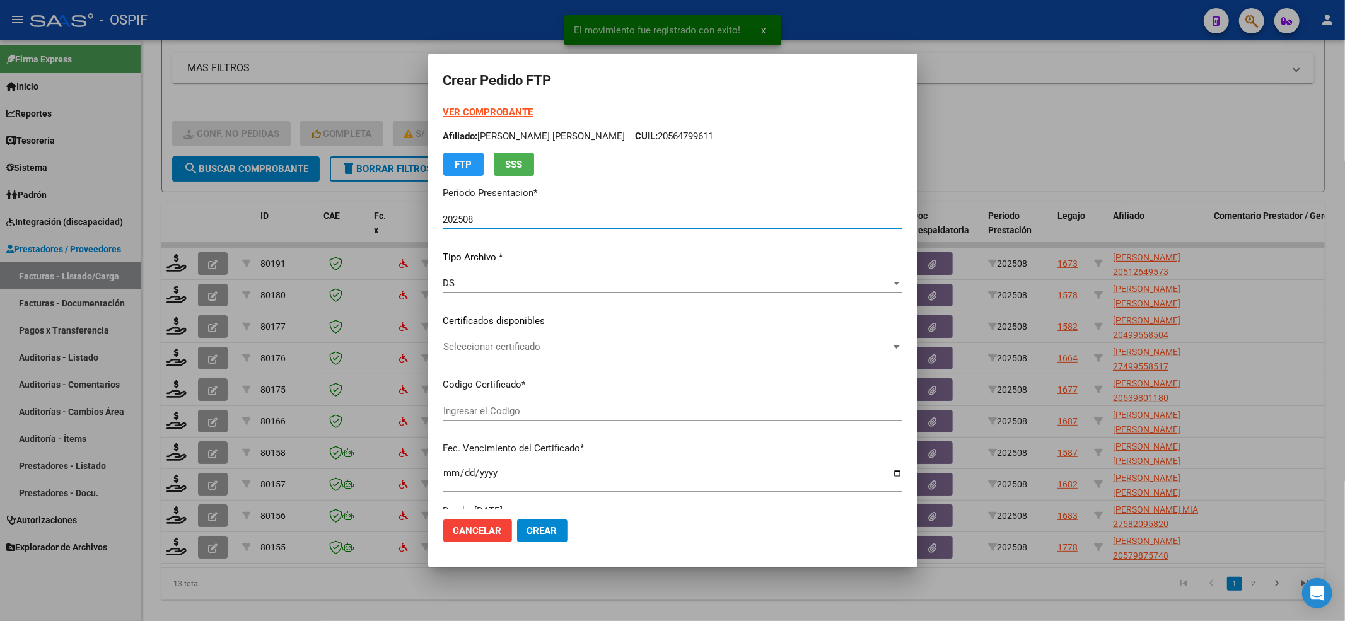
type input "0200051264957-20220311-20270311-BS-427"
type input "[DATE]"
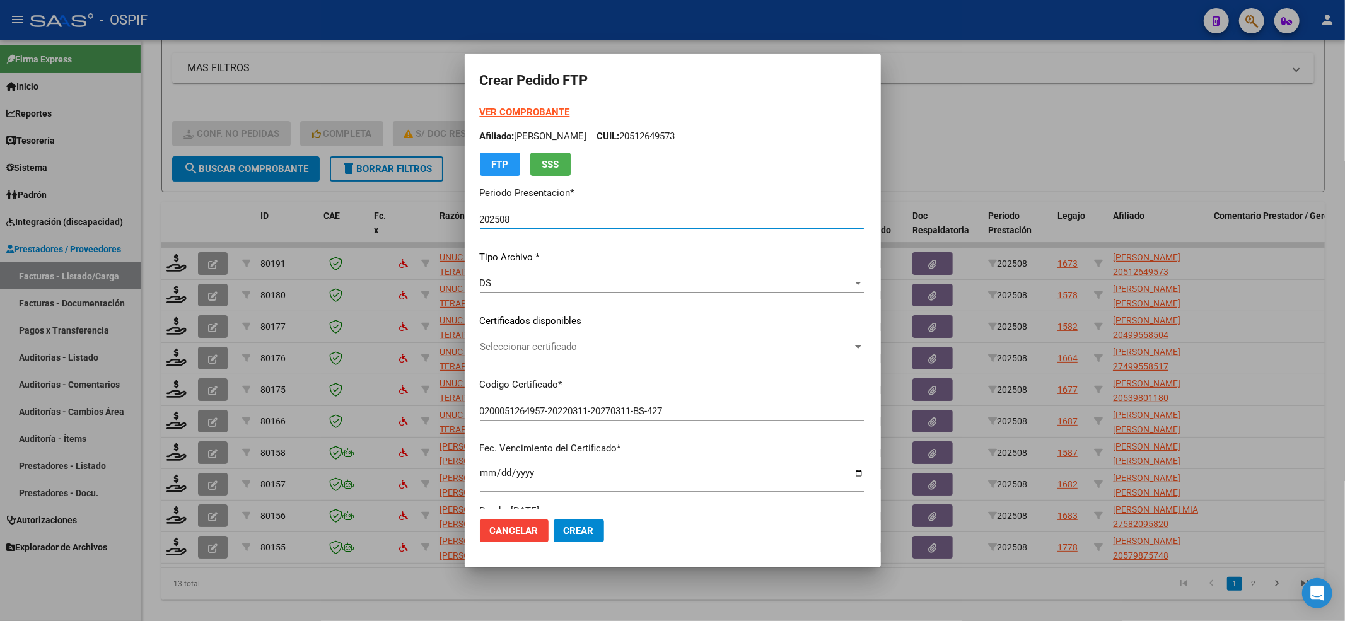
click at [528, 358] on div "Seleccionar certificado Seleccionar certificado" at bounding box center [672, 352] width 384 height 31
click at [527, 344] on span "Seleccionar certificado" at bounding box center [666, 346] width 373 height 11
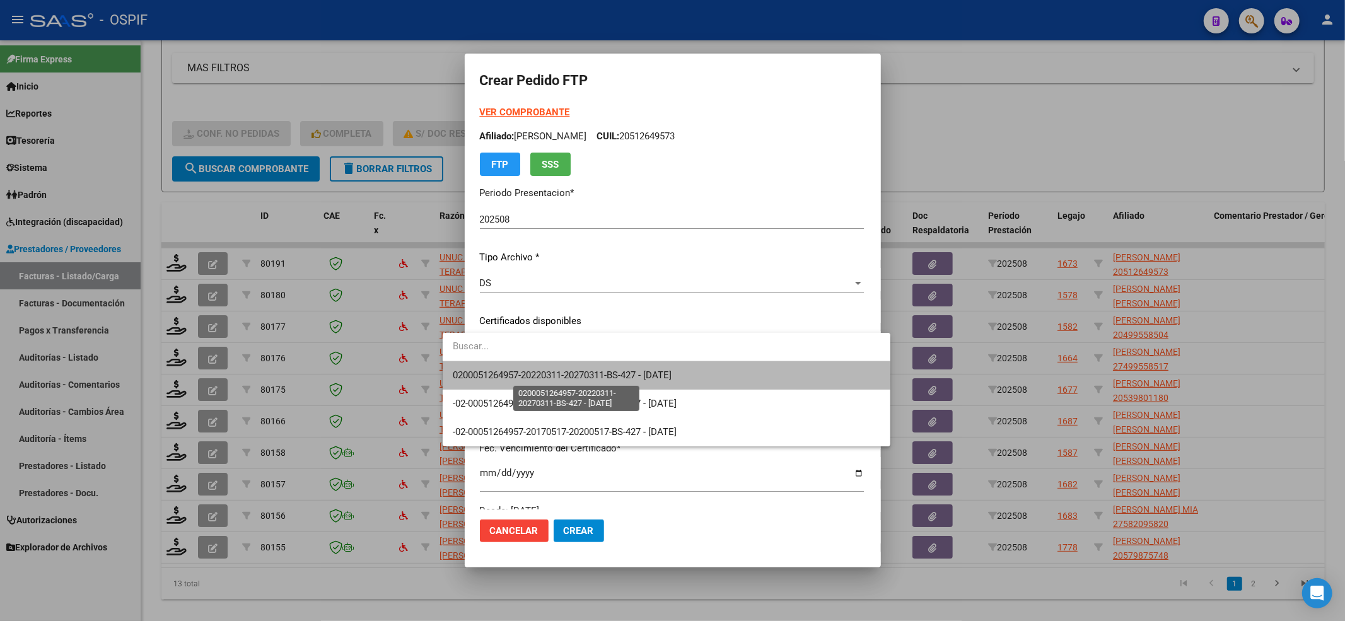
click at [523, 380] on span "0200051264957-20220311-20270311-BS-427 - [DATE]" at bounding box center [562, 375] width 219 height 11
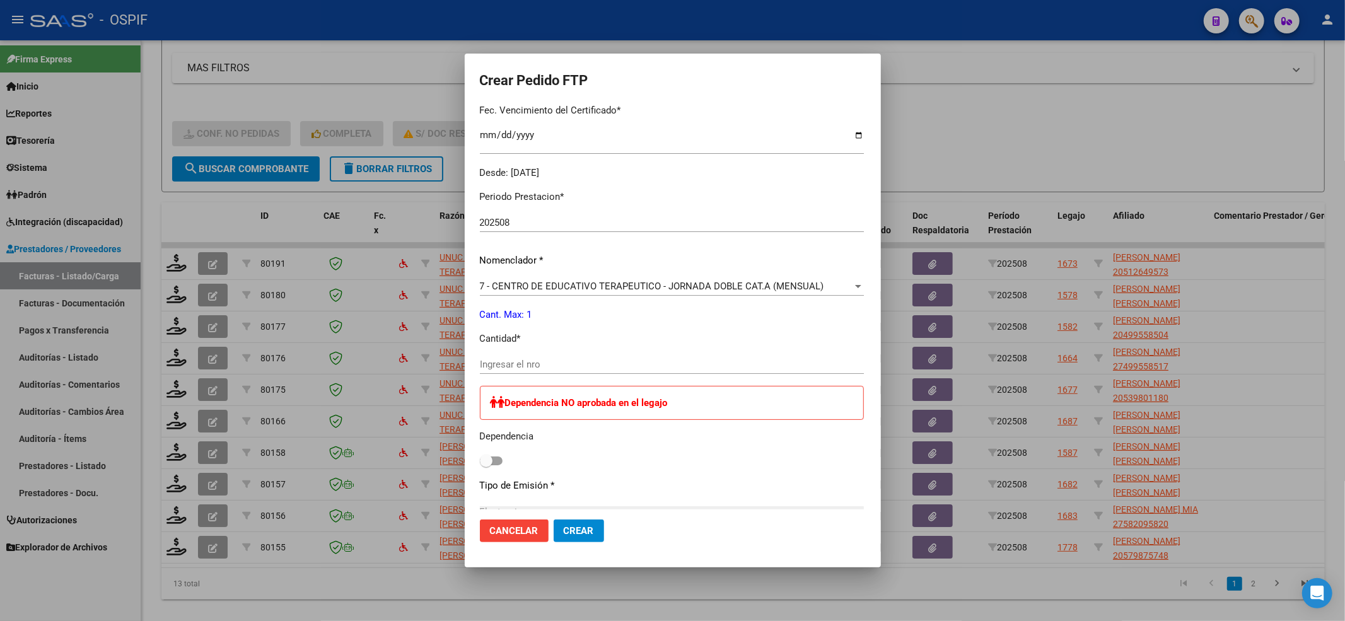
scroll to position [420, 0]
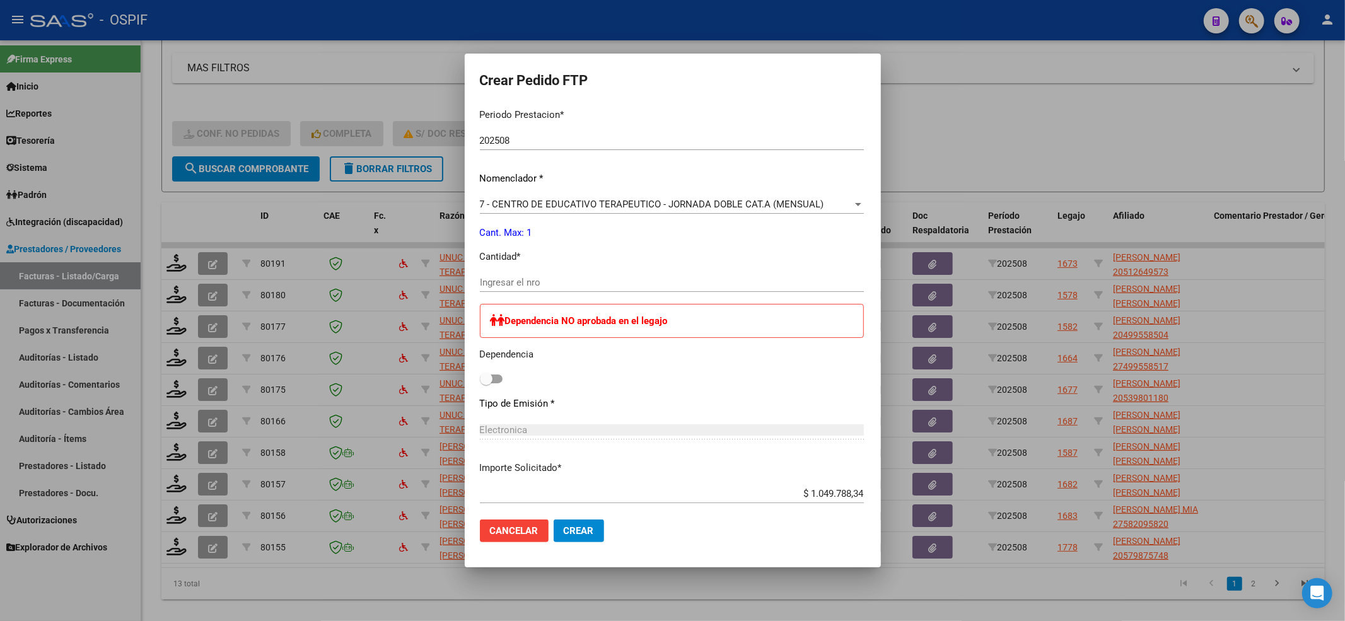
drag, startPoint x: 470, startPoint y: 276, endPoint x: 470, endPoint y: 283, distance: 6.9
click at [480, 277] on input "Ingresar el nro" at bounding box center [672, 282] width 384 height 11
type input "1"
click at [480, 382] on span at bounding box center [491, 379] width 23 height 9
click at [486, 384] on input "checkbox" at bounding box center [486, 384] width 1 height 1
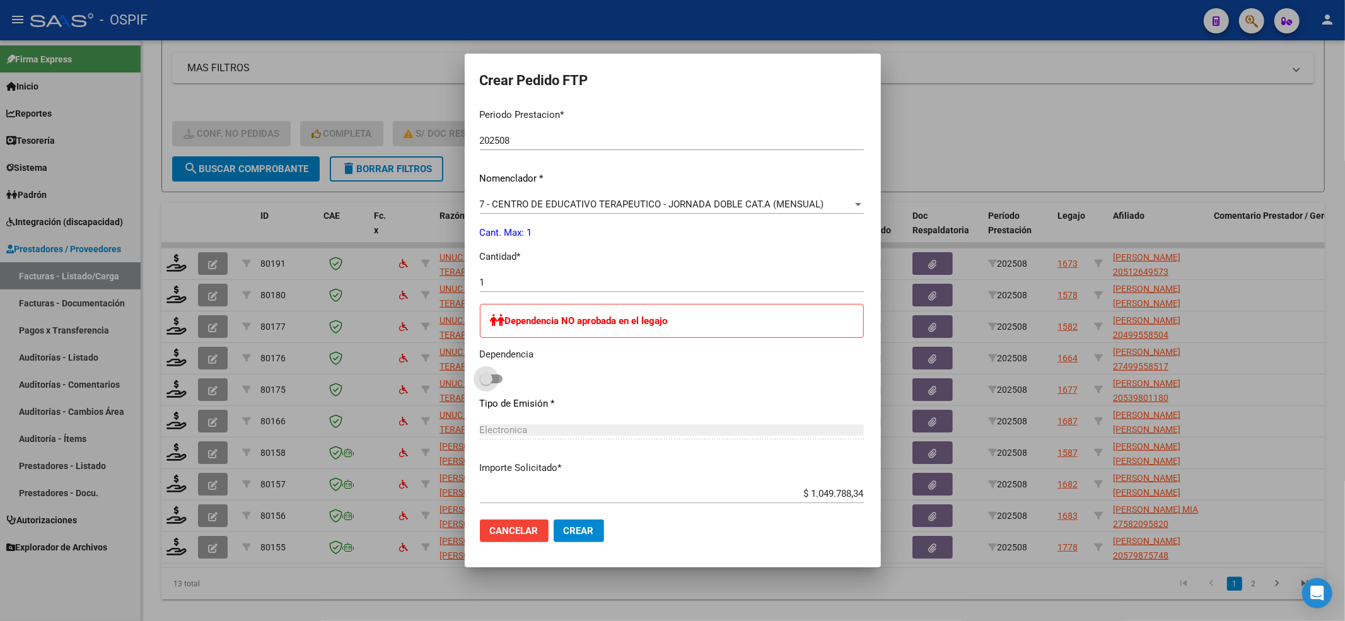
checkbox input "true"
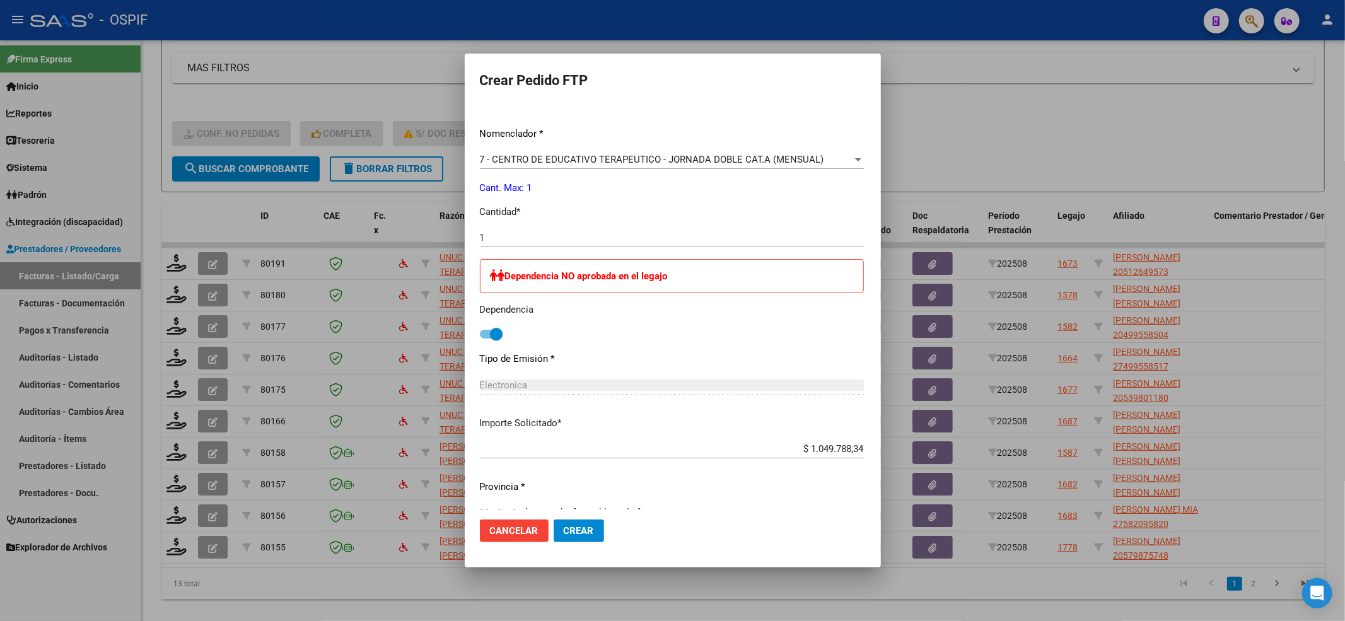
scroll to position [489, 0]
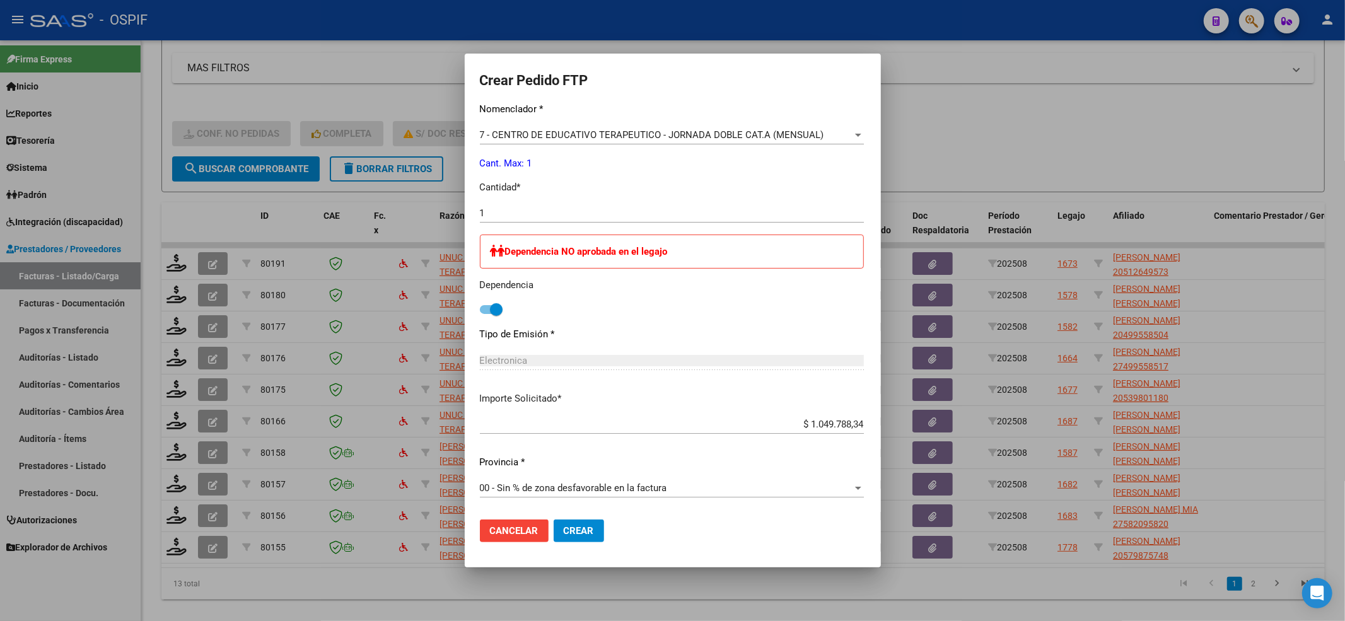
click at [566, 530] on button "Crear" at bounding box center [579, 531] width 50 height 23
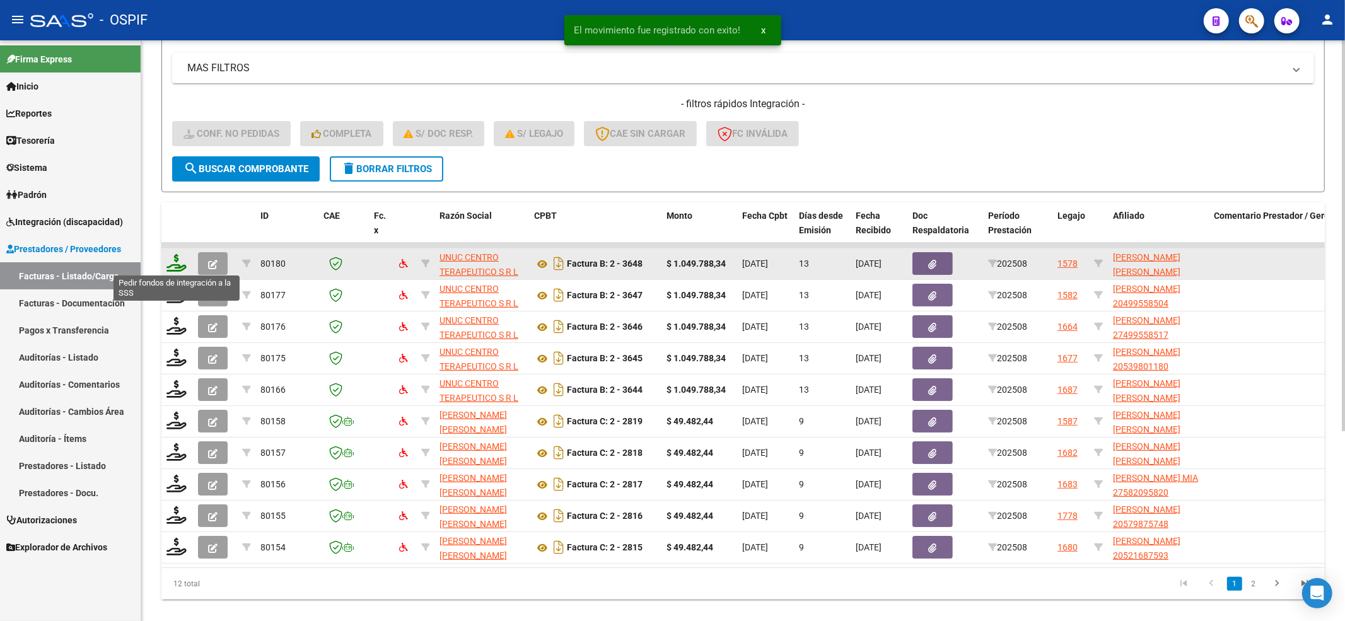
click at [175, 262] on icon at bounding box center [177, 263] width 20 height 18
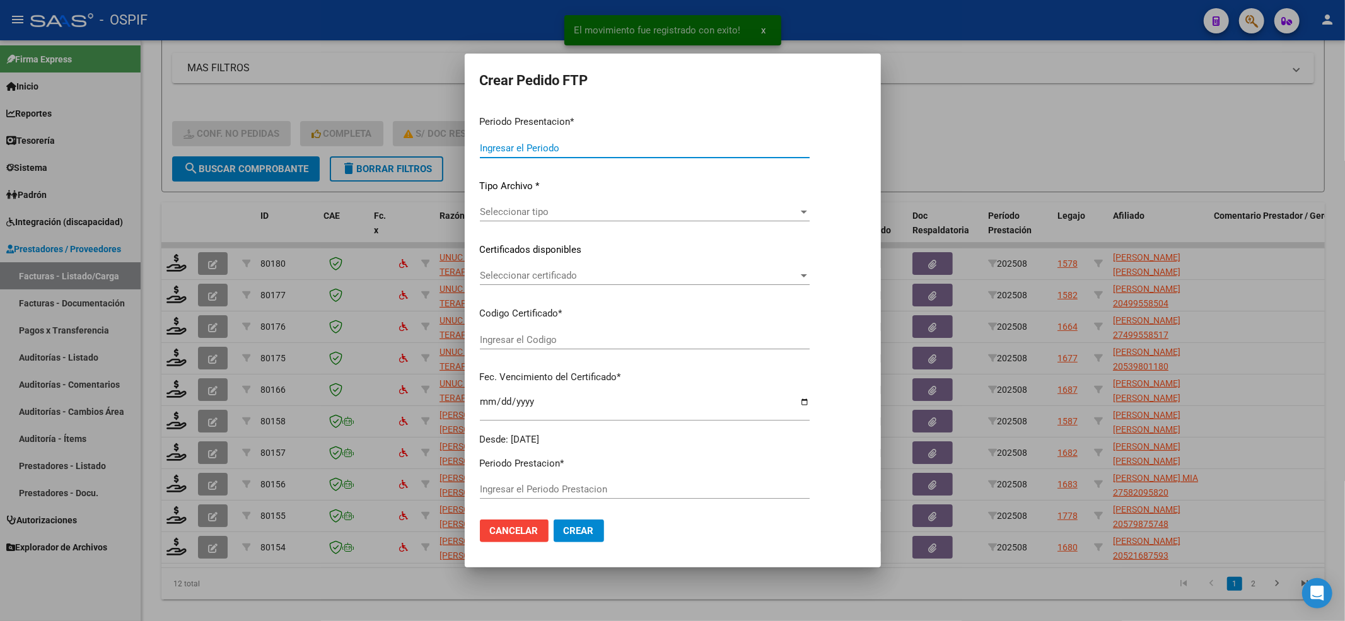
type input "202508"
type input "$ 1.049.788,34"
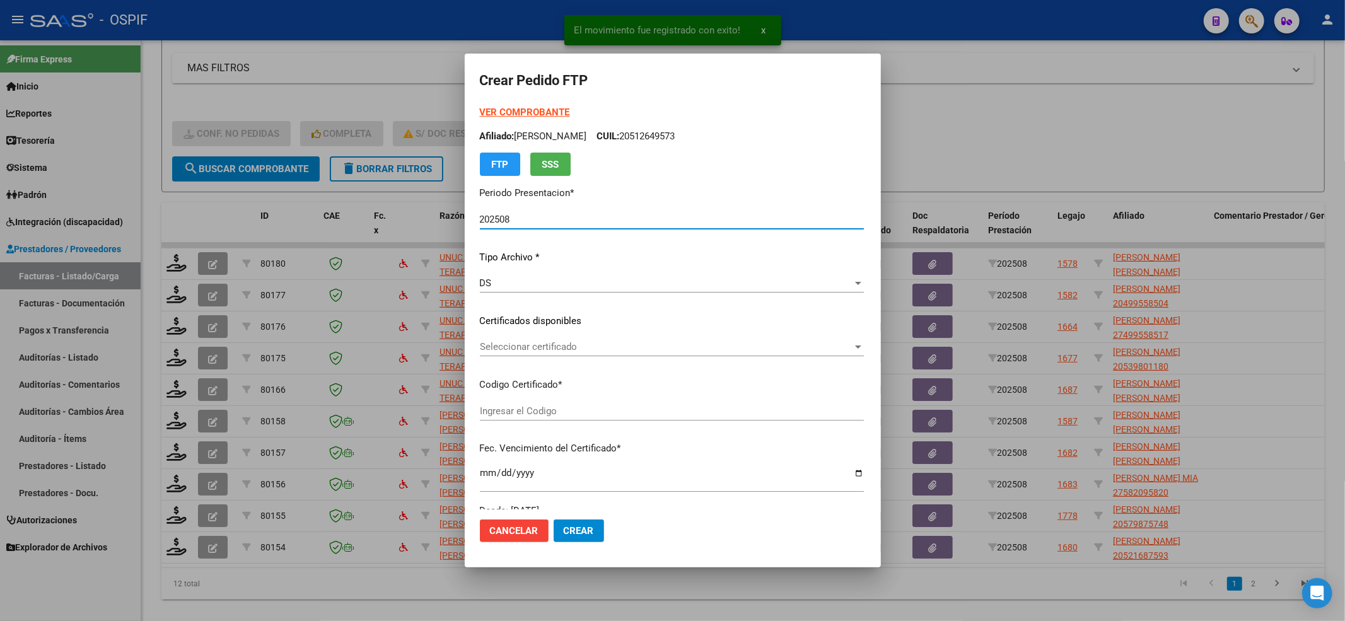
type input "ARG010005662646020250505-20350505"
type input "[DATE]"
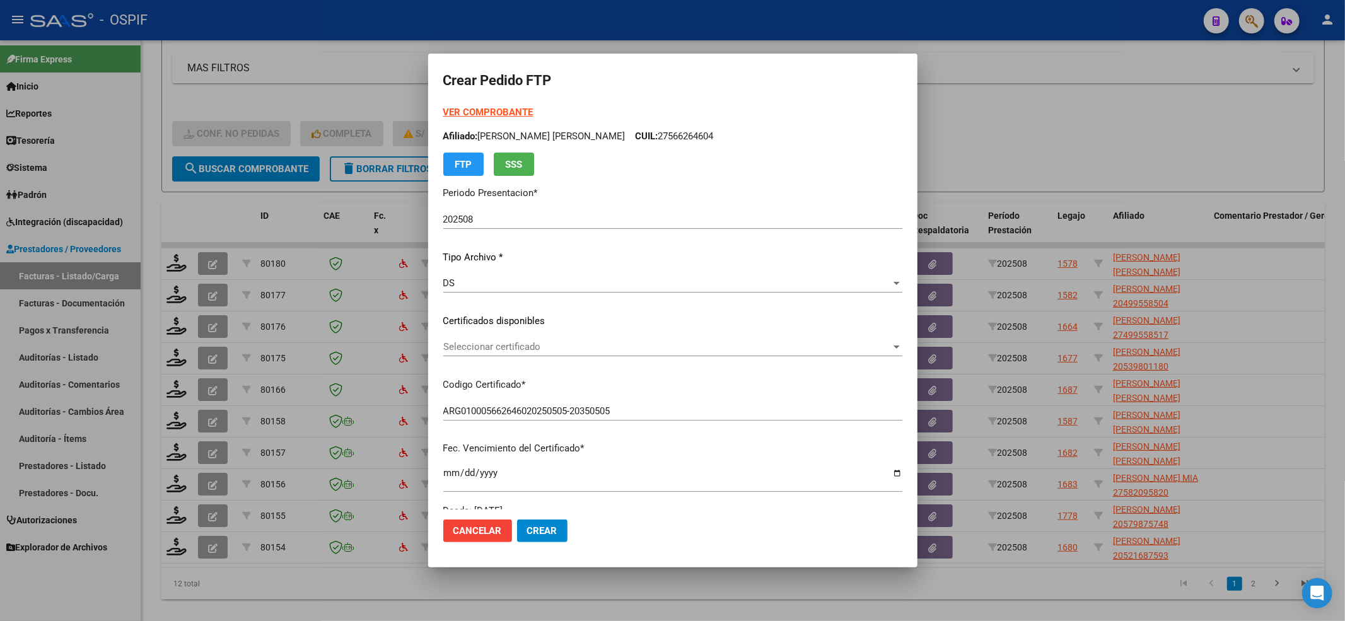
click at [544, 364] on div "Seleccionar certificado Seleccionar certificado" at bounding box center [672, 352] width 459 height 31
click at [540, 354] on div "Seleccionar certificado Seleccionar certificado" at bounding box center [672, 346] width 459 height 19
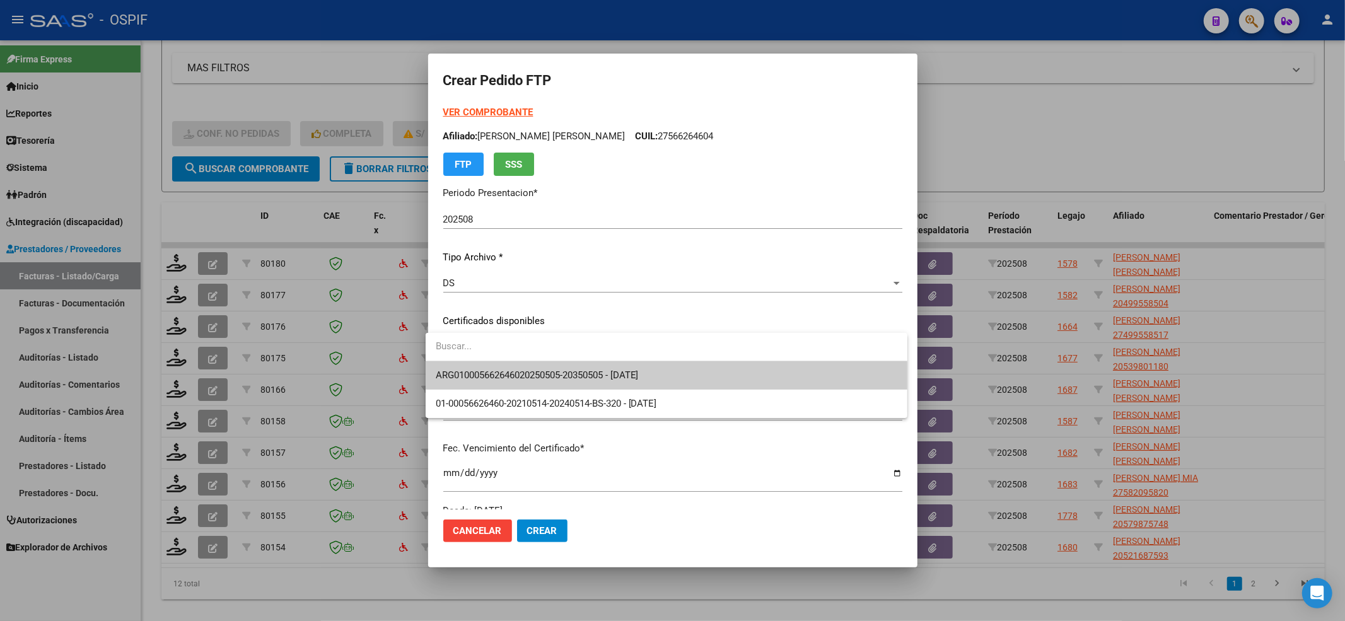
click at [533, 364] on span "ARG010005662646020250505-20350505 - [DATE]" at bounding box center [667, 375] width 462 height 28
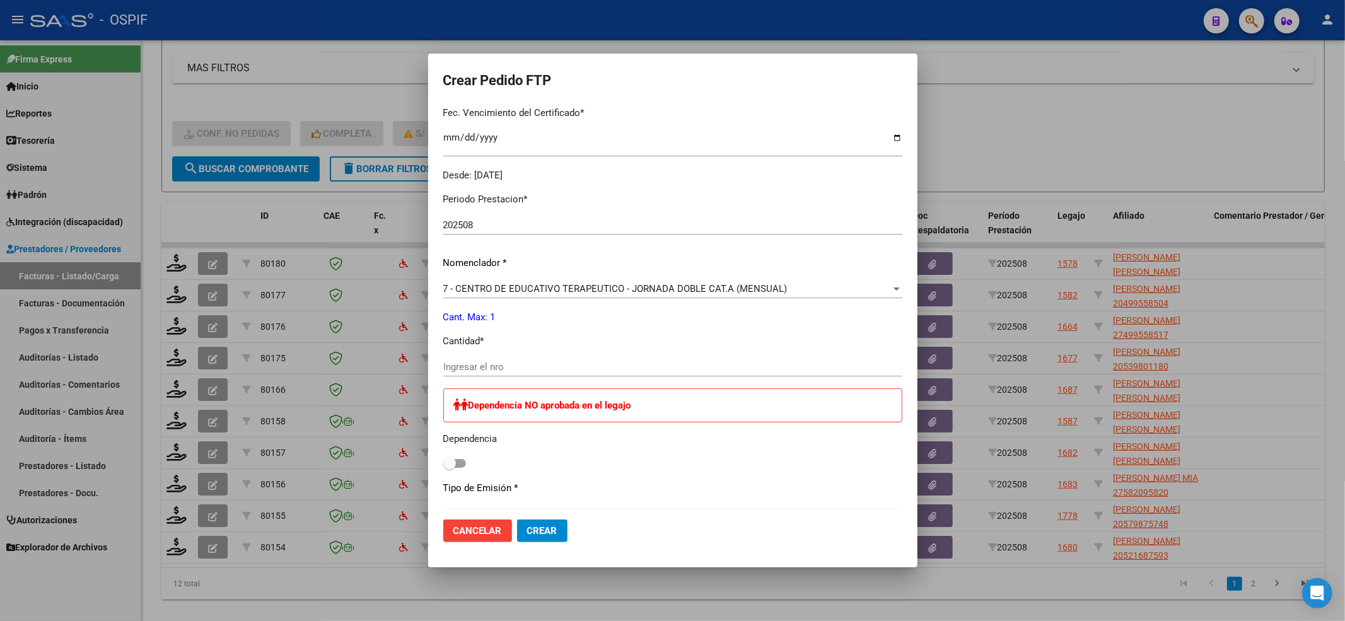
scroll to position [336, 0]
drag, startPoint x: 531, startPoint y: 346, endPoint x: 520, endPoint y: 377, distance: 33.5
click at [522, 372] on app-form-text-field "Cantidad * Ingresar el nro" at bounding box center [677, 353] width 469 height 39
click at [518, 377] on div "Ingresar el nro" at bounding box center [672, 372] width 459 height 31
click at [513, 366] on input "Ingresar el nro" at bounding box center [672, 366] width 459 height 11
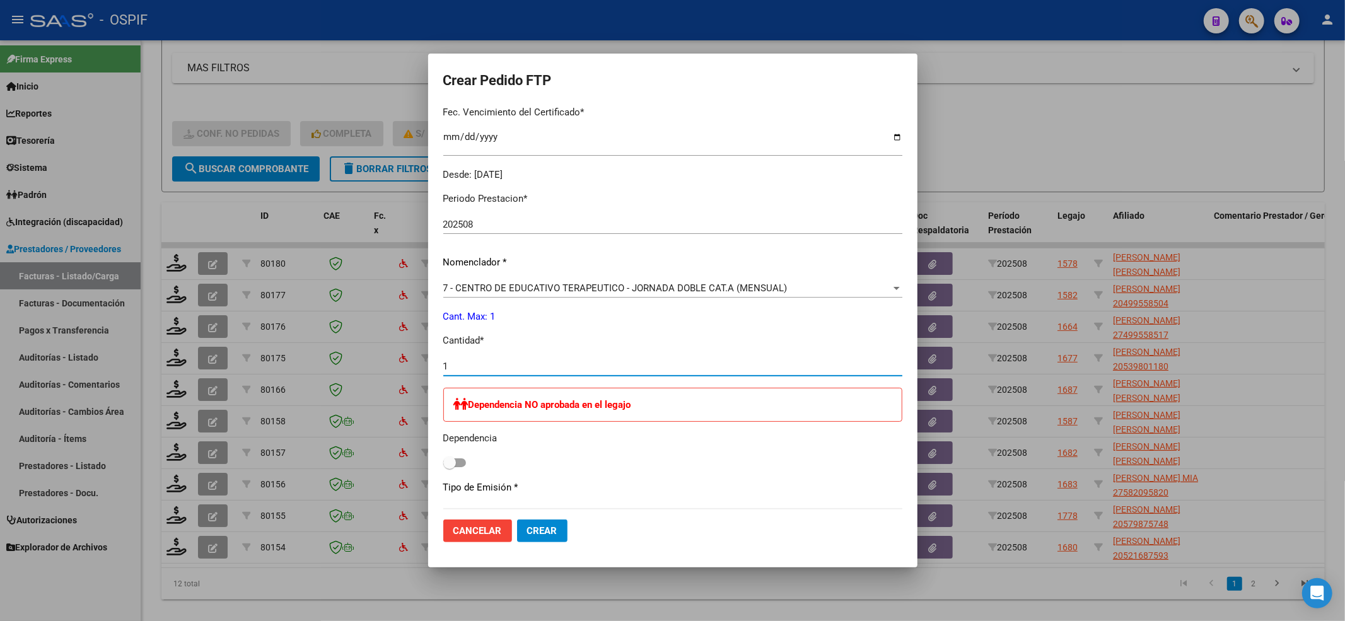
type input "1"
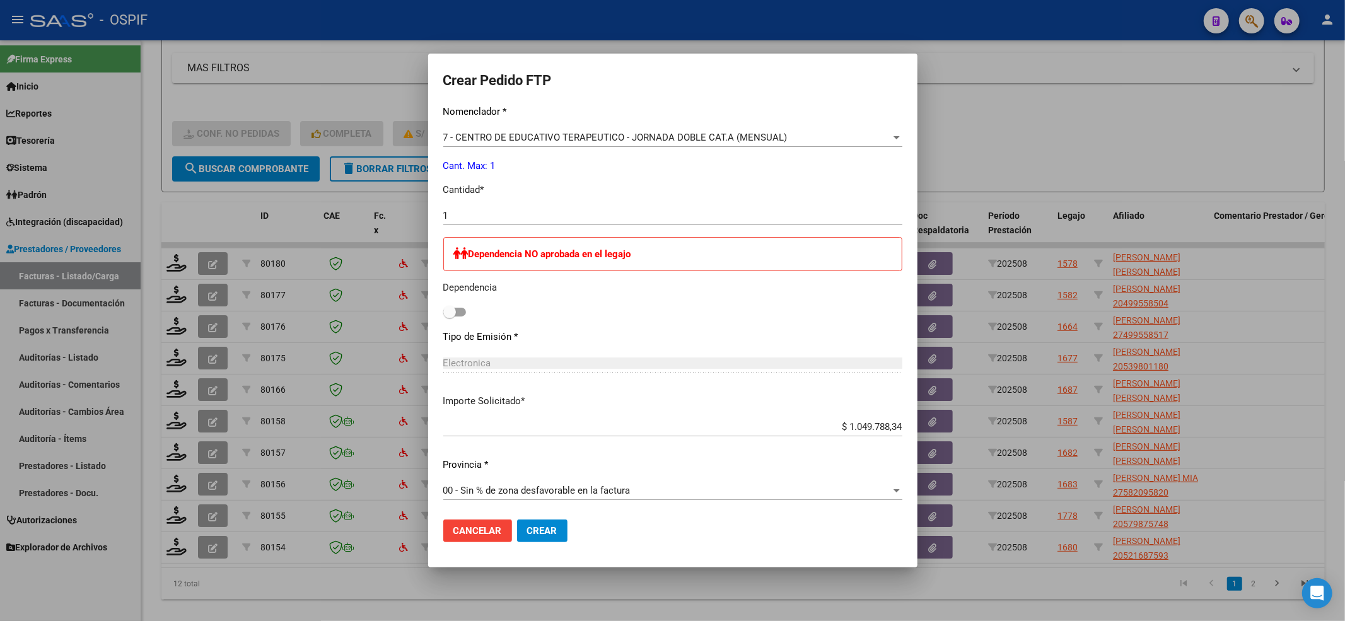
scroll to position [489, 0]
click at [444, 309] on span at bounding box center [449, 309] width 13 height 13
click at [449, 314] on input "checkbox" at bounding box center [449, 314] width 1 height 1
checkbox input "true"
click at [550, 539] on button "Crear" at bounding box center [542, 531] width 50 height 23
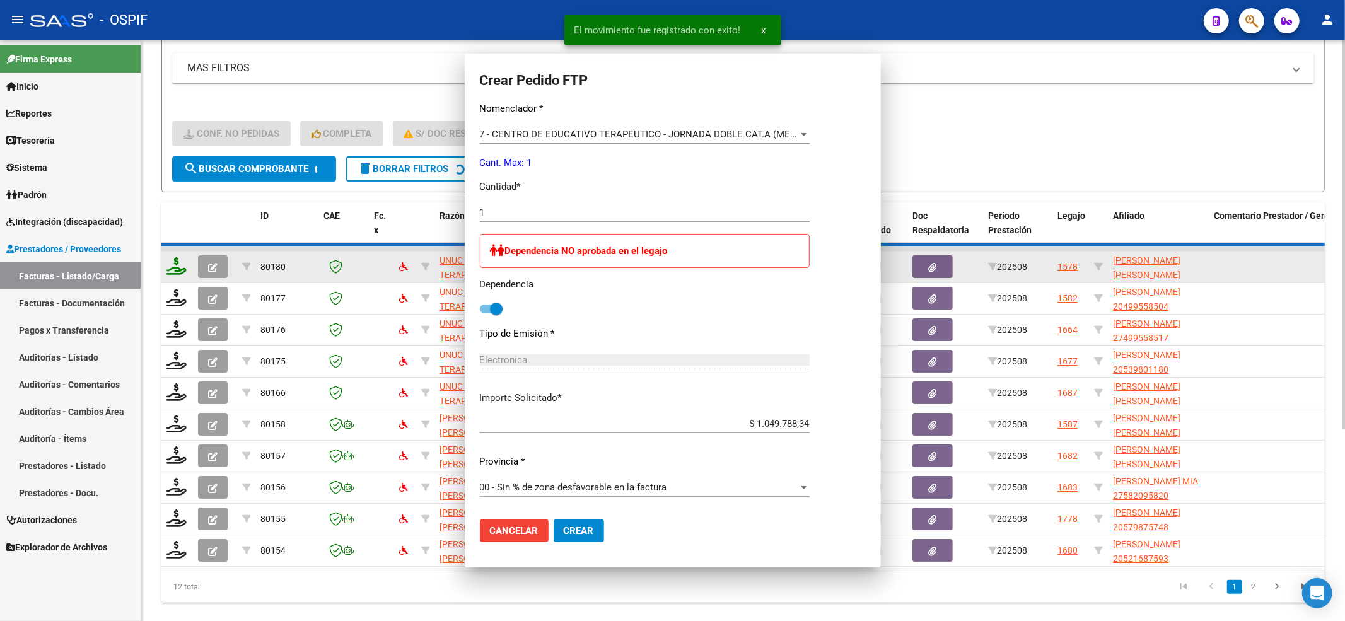
scroll to position [0, 0]
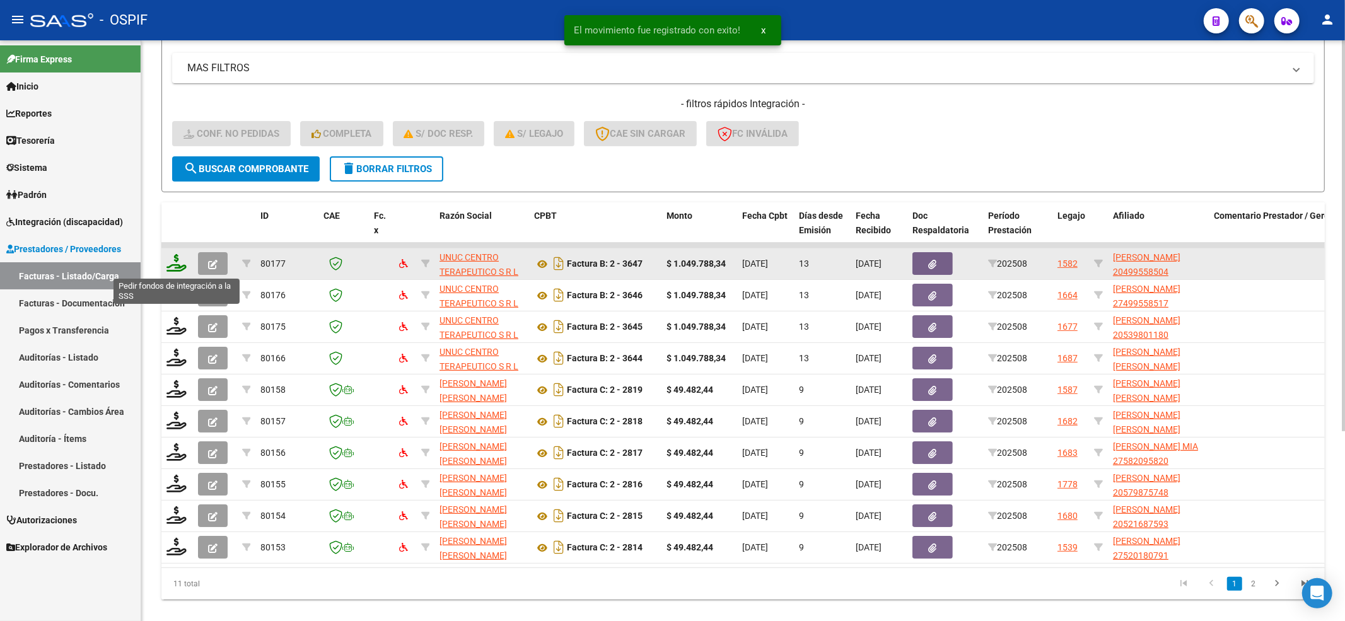
click at [177, 270] on icon at bounding box center [177, 263] width 20 height 18
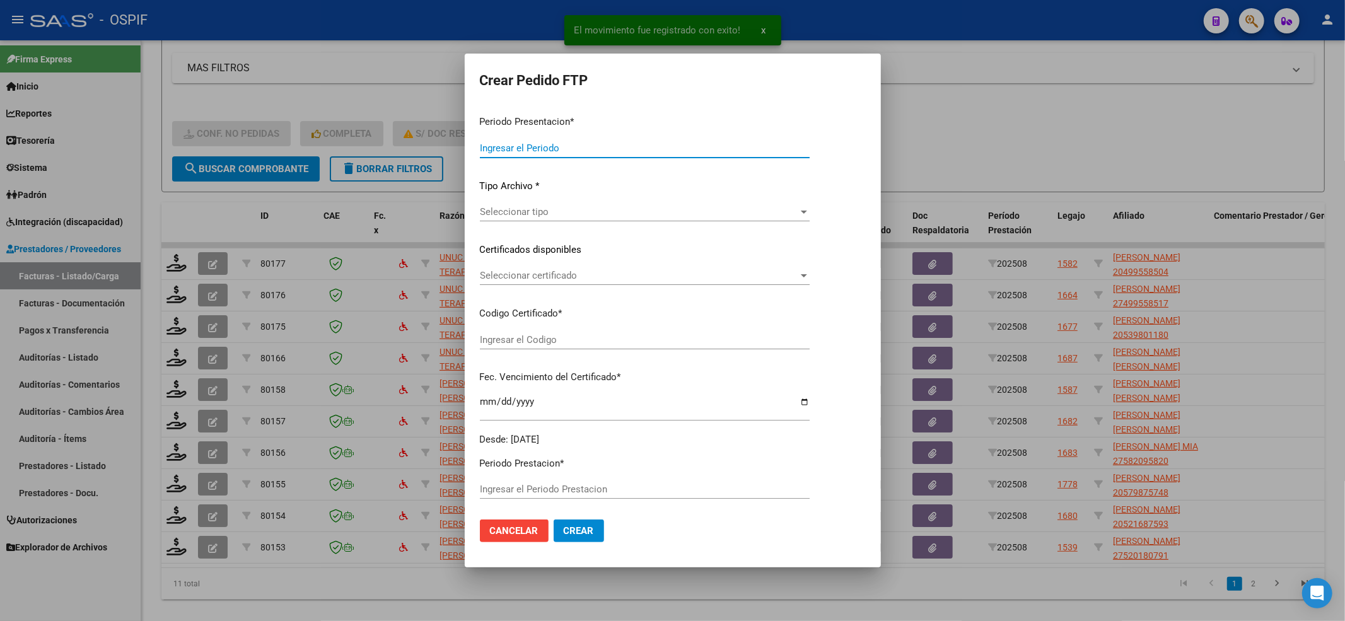
type input "202508"
type input "$ 1.049.788,34"
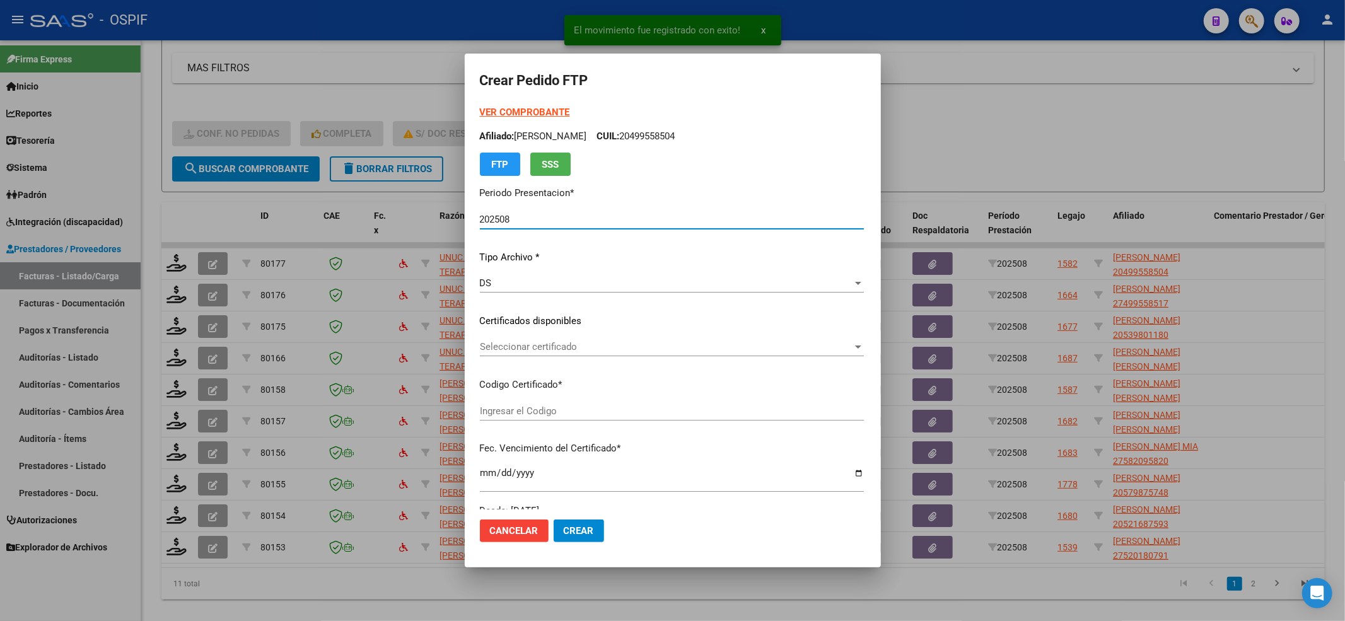
type input "-02-00049955850-20180920-20210920-BS-427"
type input "[DATE]"
click at [498, 353] on div "Seleccionar certificado Seleccionar certificado" at bounding box center [672, 346] width 384 height 19
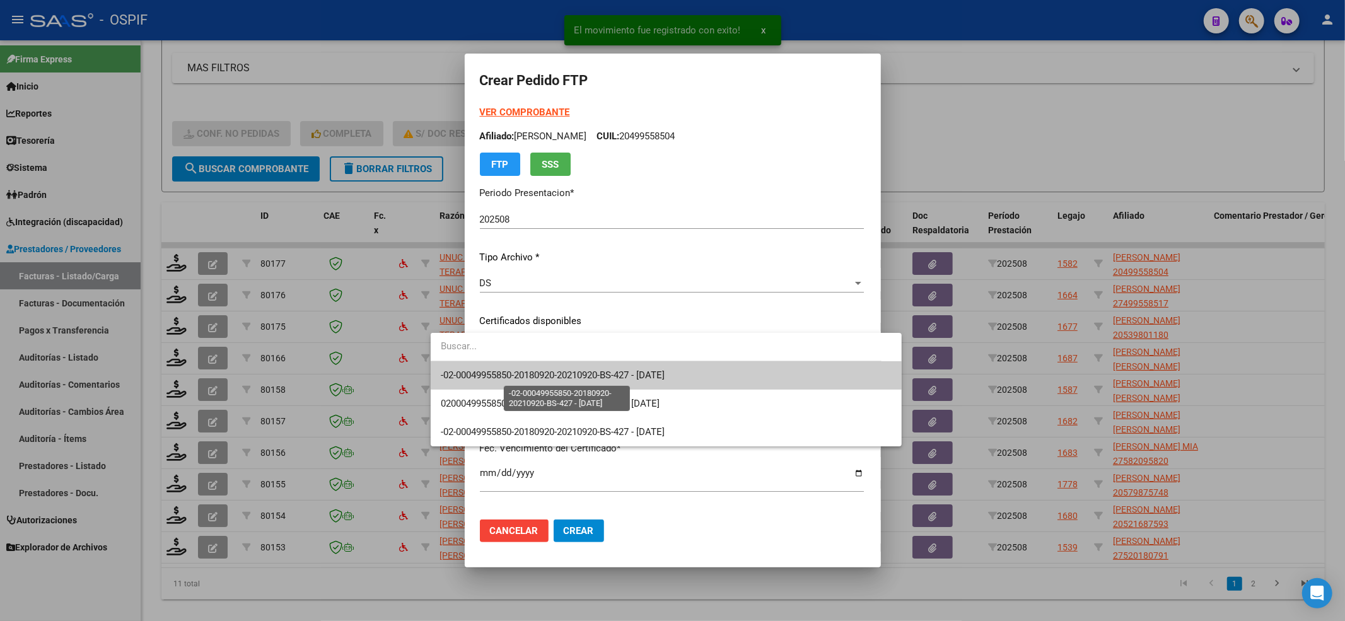
click at [495, 371] on span "-02-00049955850-20180920-20210920-BS-427 - [DATE]" at bounding box center [553, 375] width 224 height 11
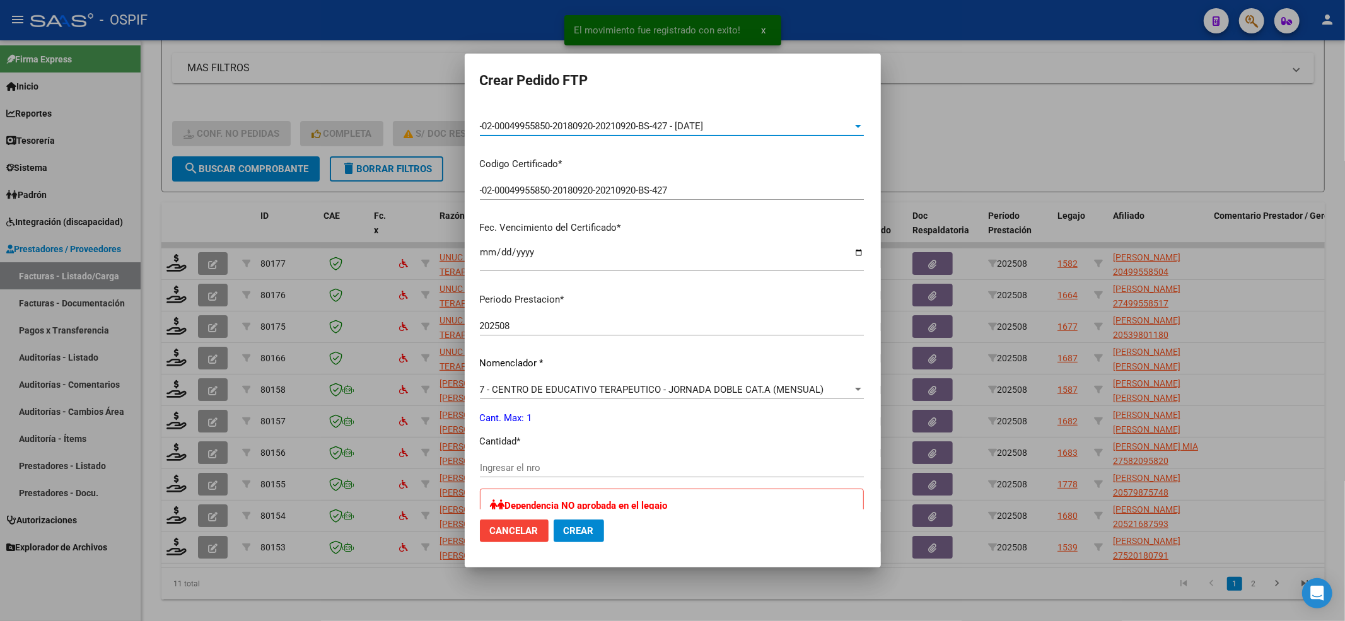
scroll to position [336, 0]
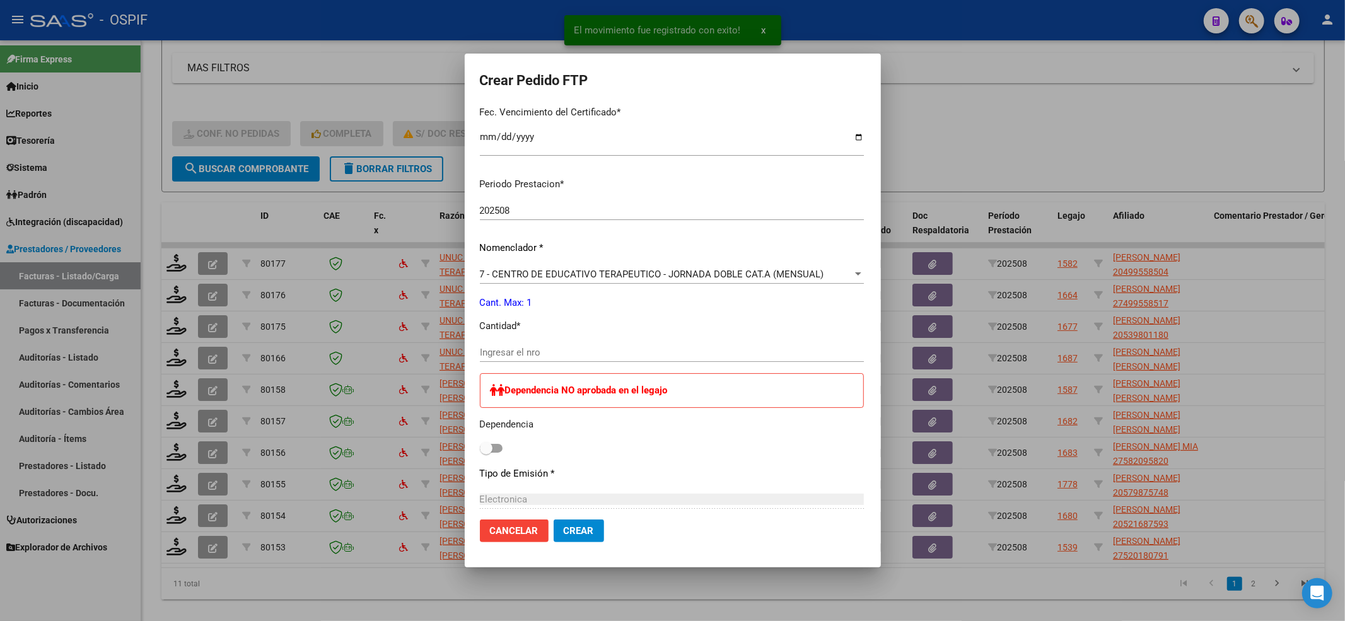
click at [498, 359] on div "Ingresar el nro" at bounding box center [672, 352] width 384 height 19
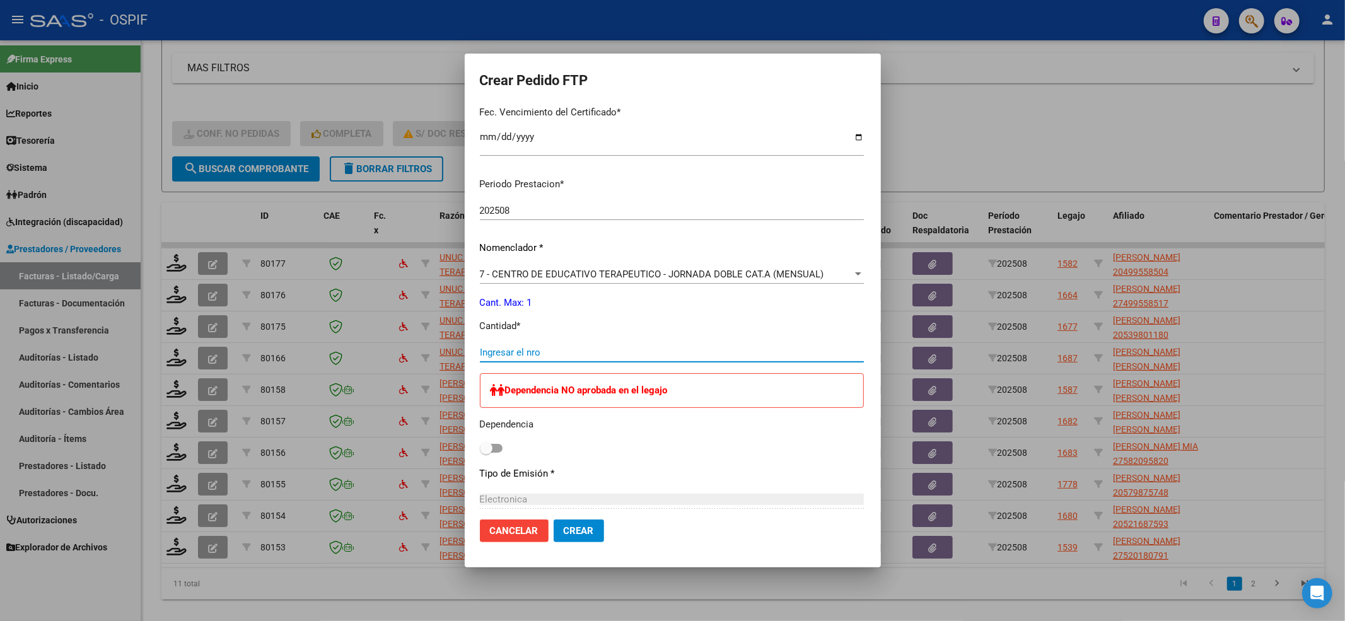
click at [496, 354] on input "Ingresar el nro" at bounding box center [672, 352] width 384 height 11
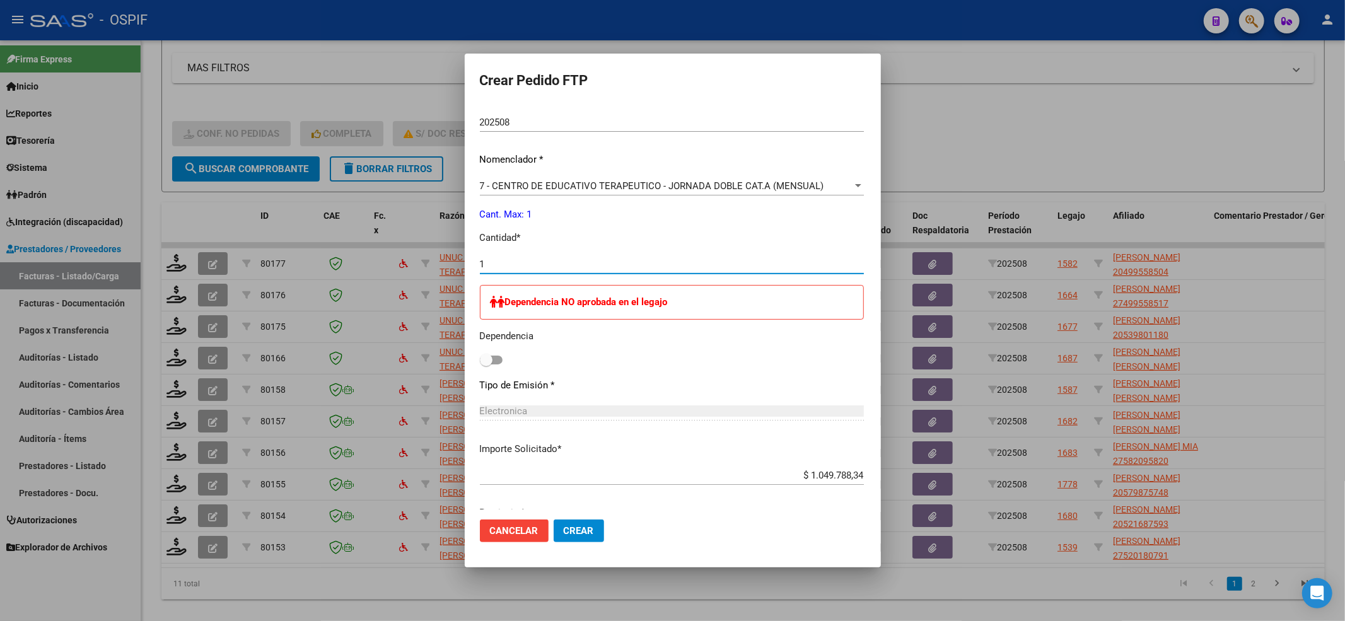
scroll to position [476, 0]
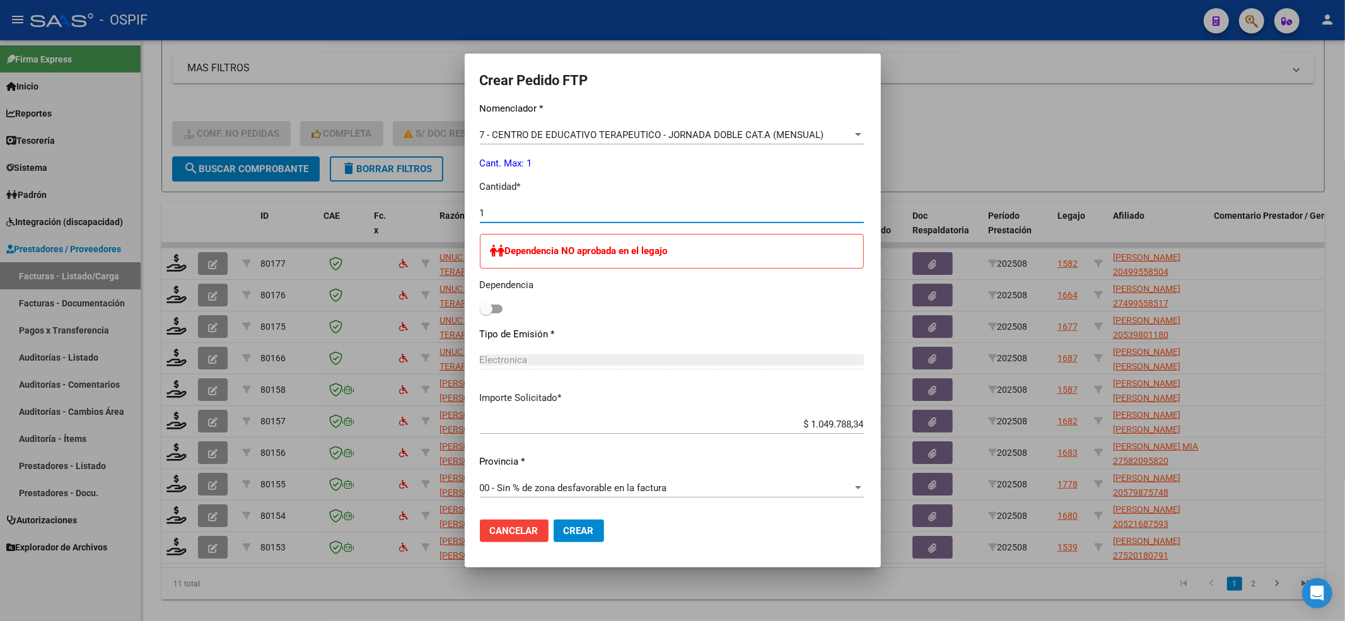
type input "1"
drag, startPoint x: 445, startPoint y: 305, endPoint x: 516, endPoint y: 422, distance: 136.7
click at [480, 308] on span at bounding box center [486, 309] width 13 height 13
click at [486, 313] on input "checkbox" at bounding box center [486, 313] width 1 height 1
checkbox input "true"
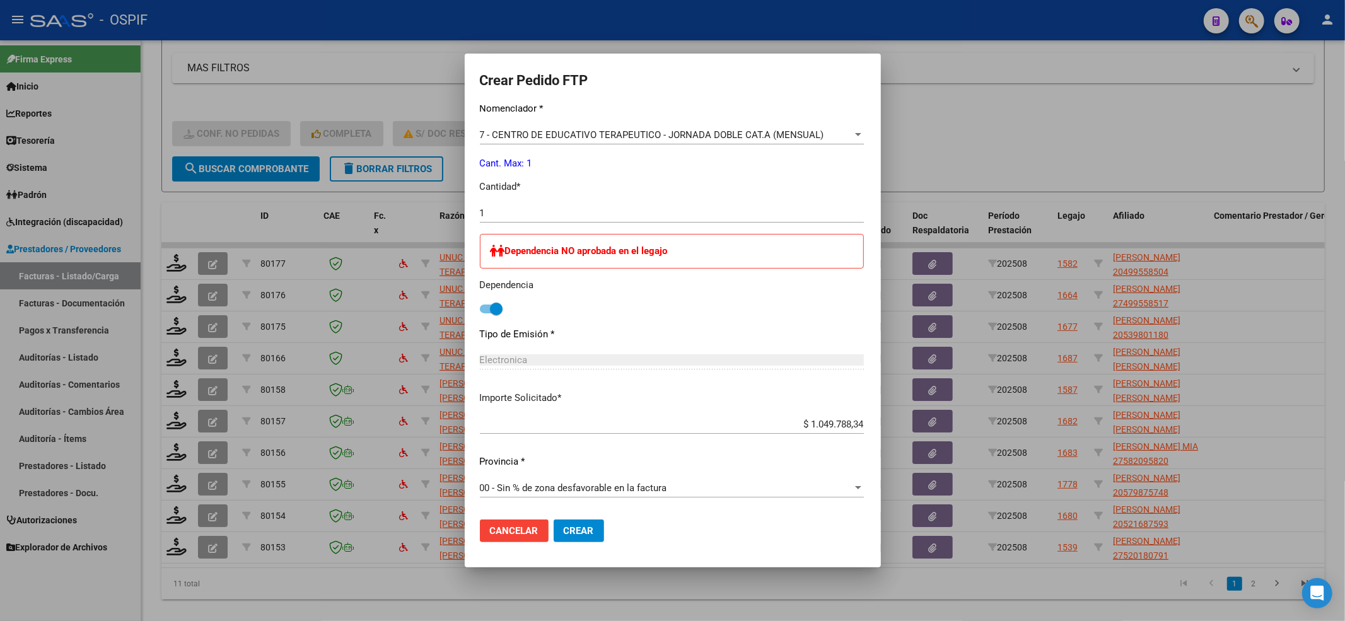
drag, startPoint x: 561, startPoint y: 534, endPoint x: 561, endPoint y: 541, distance: 7.6
click at [561, 541] on button "Crear" at bounding box center [579, 531] width 50 height 23
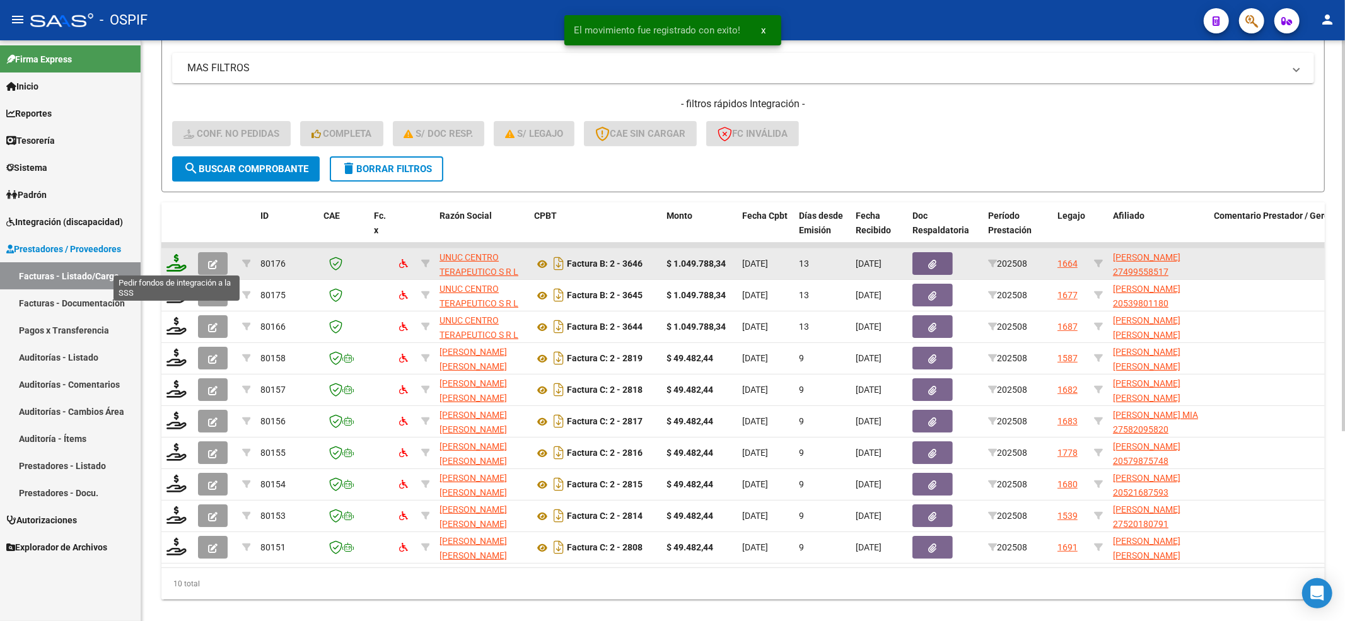
click at [185, 261] on icon at bounding box center [177, 263] width 20 height 18
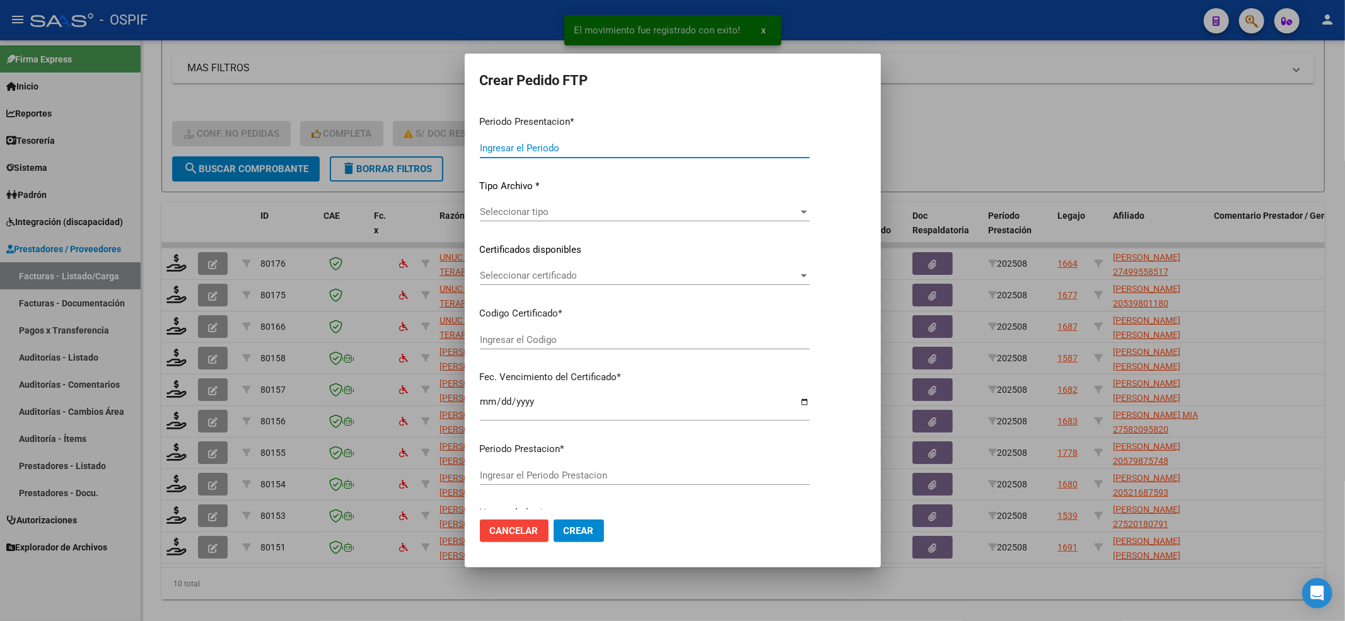
type input "202508"
type input "$ 1.049.788,34"
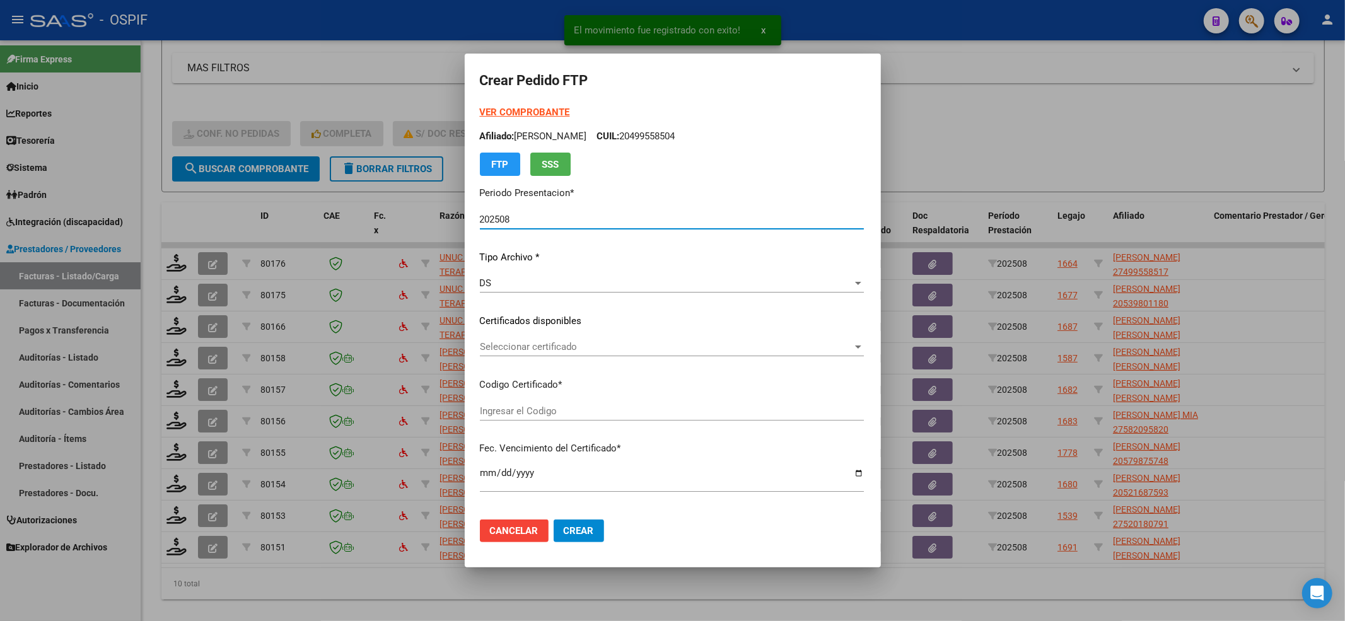
click at [587, 341] on span "Seleccionar certificado" at bounding box center [666, 346] width 373 height 11
type input "010004995585120220905-20270905-BS-427"
type input "[DATE]"
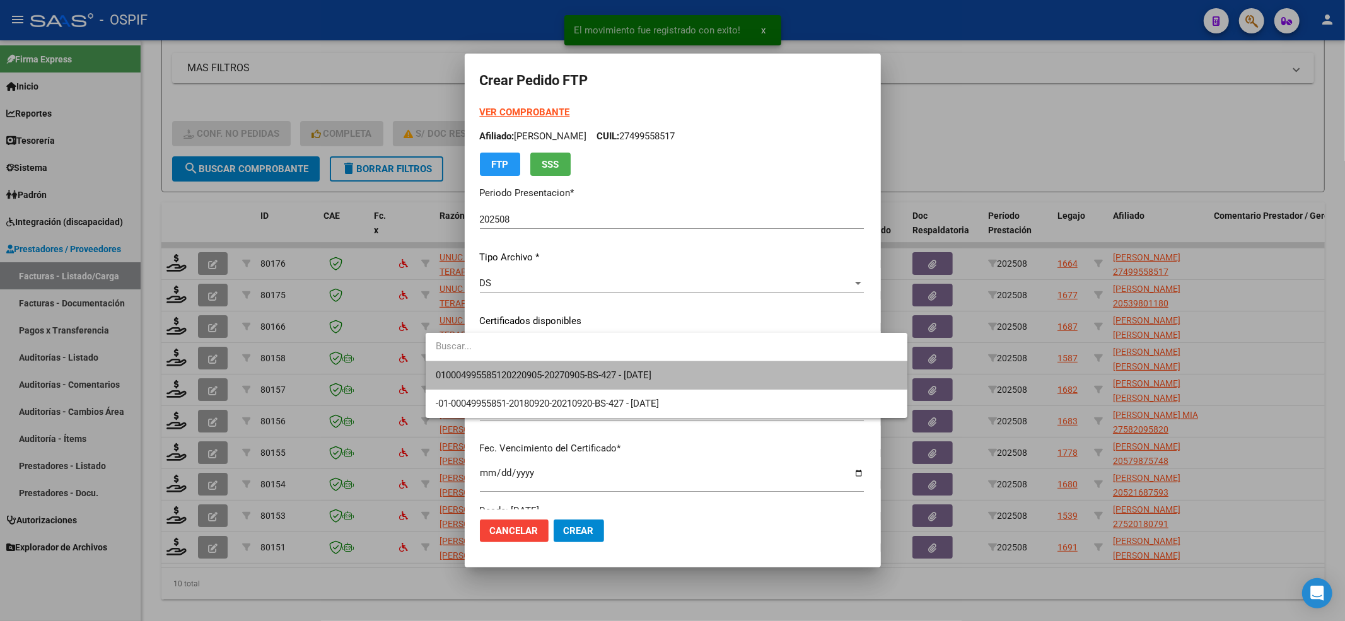
click at [546, 366] on span "010004995585120220905-20270905-BS-427 - [DATE]" at bounding box center [667, 375] width 462 height 28
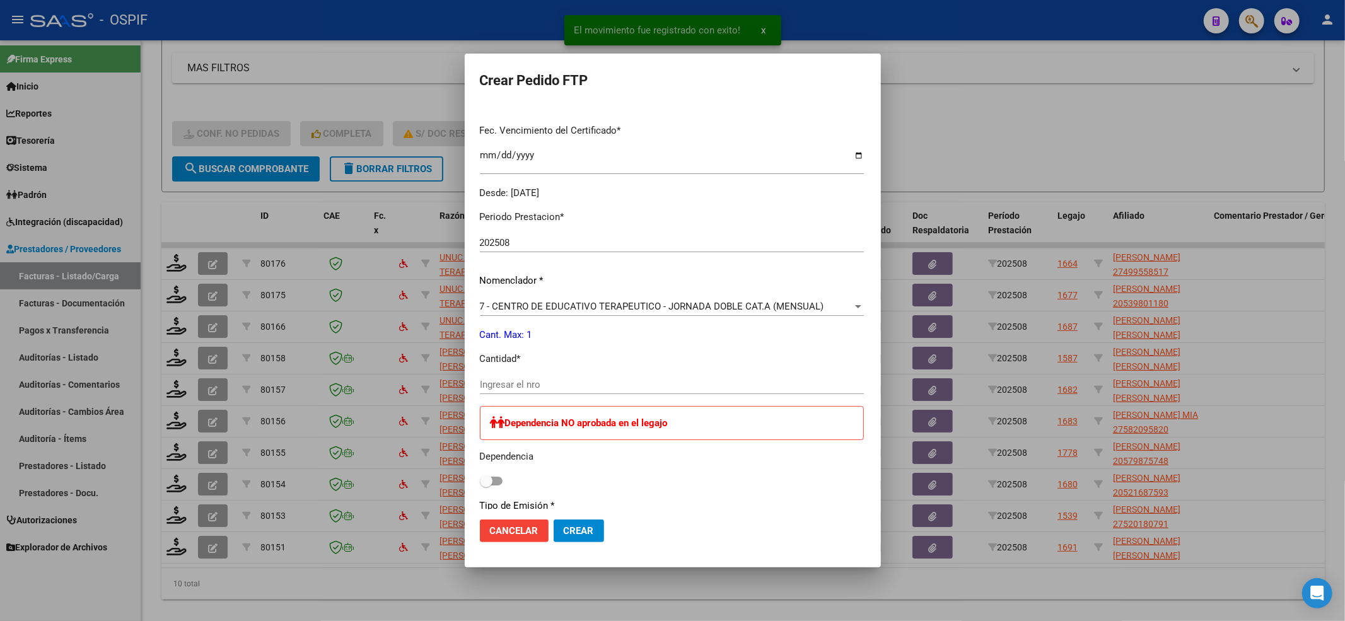
scroll to position [420, 0]
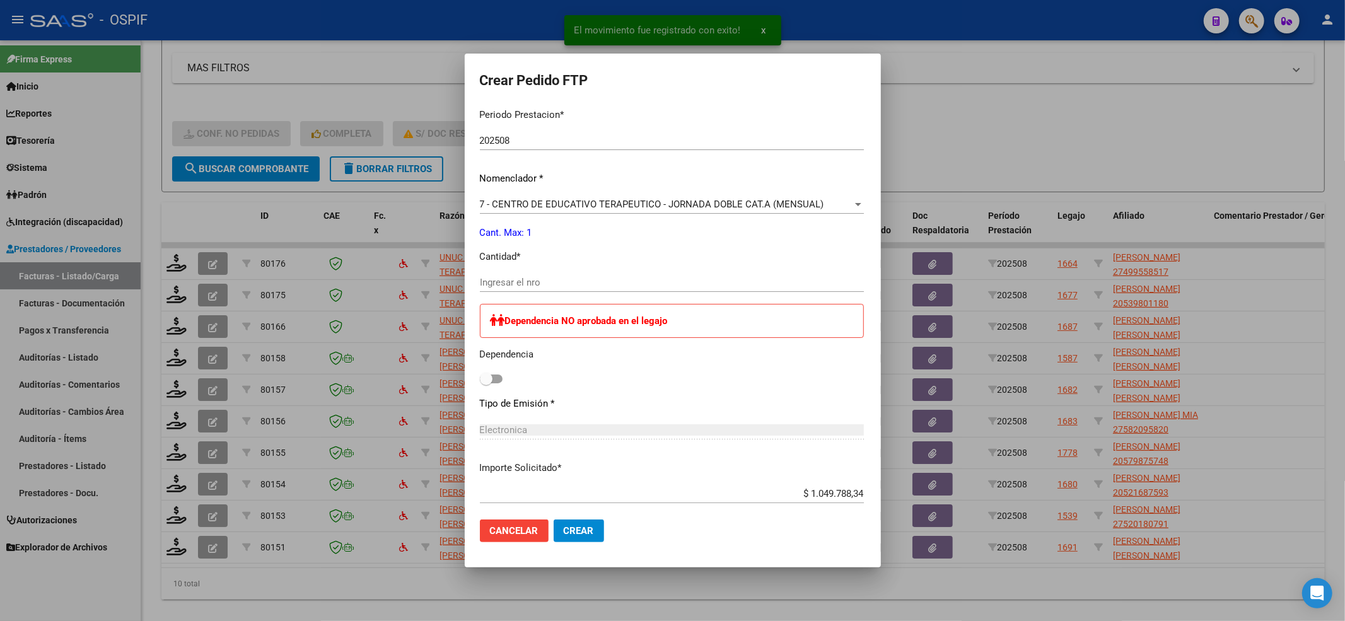
click at [480, 279] on input "Ingresar el nro" at bounding box center [672, 282] width 384 height 11
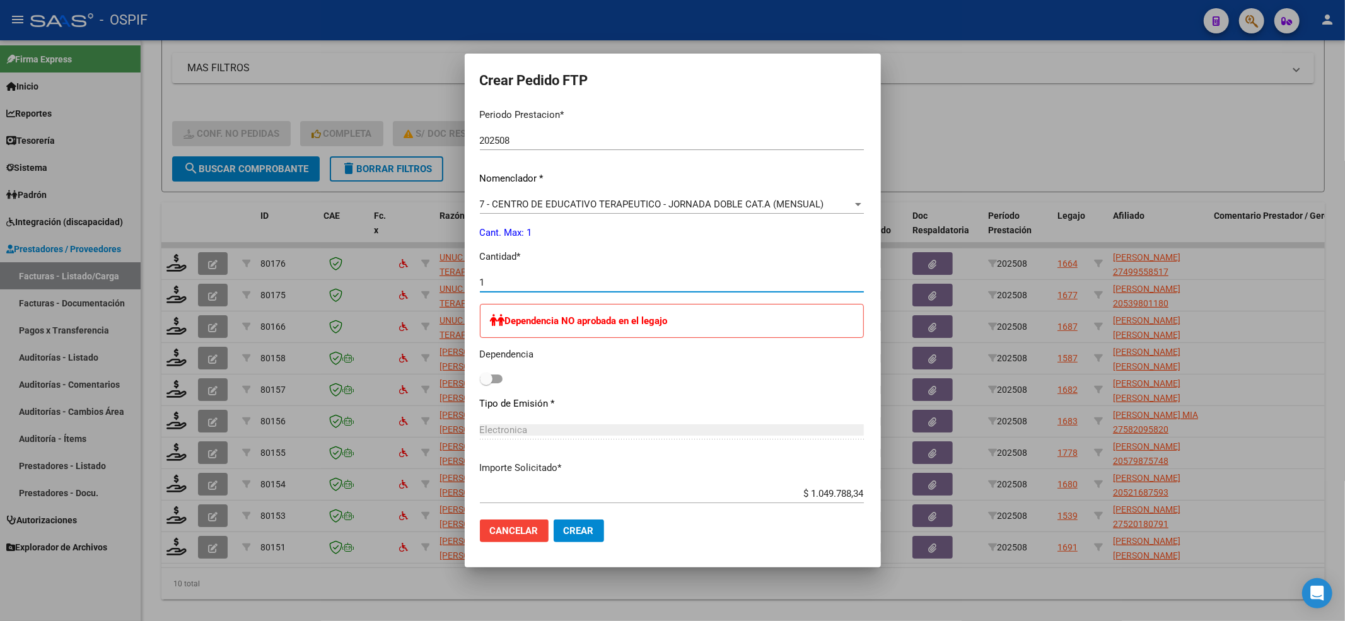
type input "1"
click at [480, 373] on span at bounding box center [486, 379] width 13 height 13
click at [486, 384] on input "checkbox" at bounding box center [486, 384] width 1 height 1
checkbox input "true"
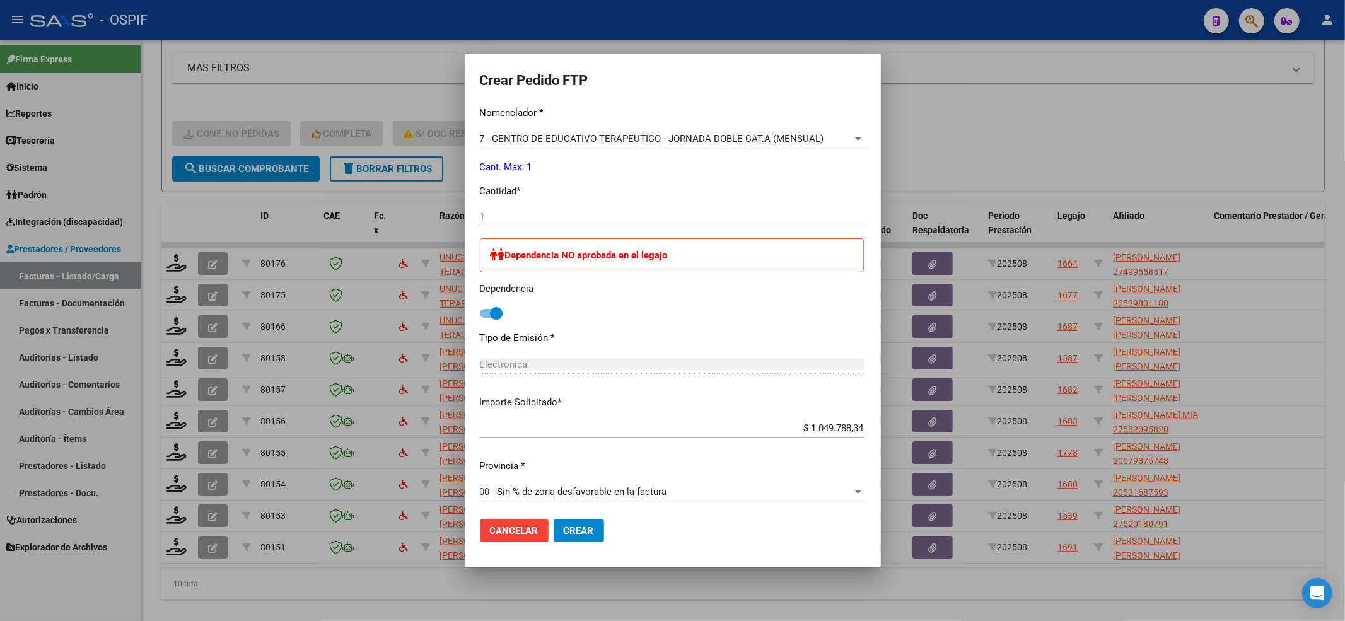
scroll to position [489, 0]
click at [564, 531] on span "Crear" at bounding box center [579, 530] width 30 height 11
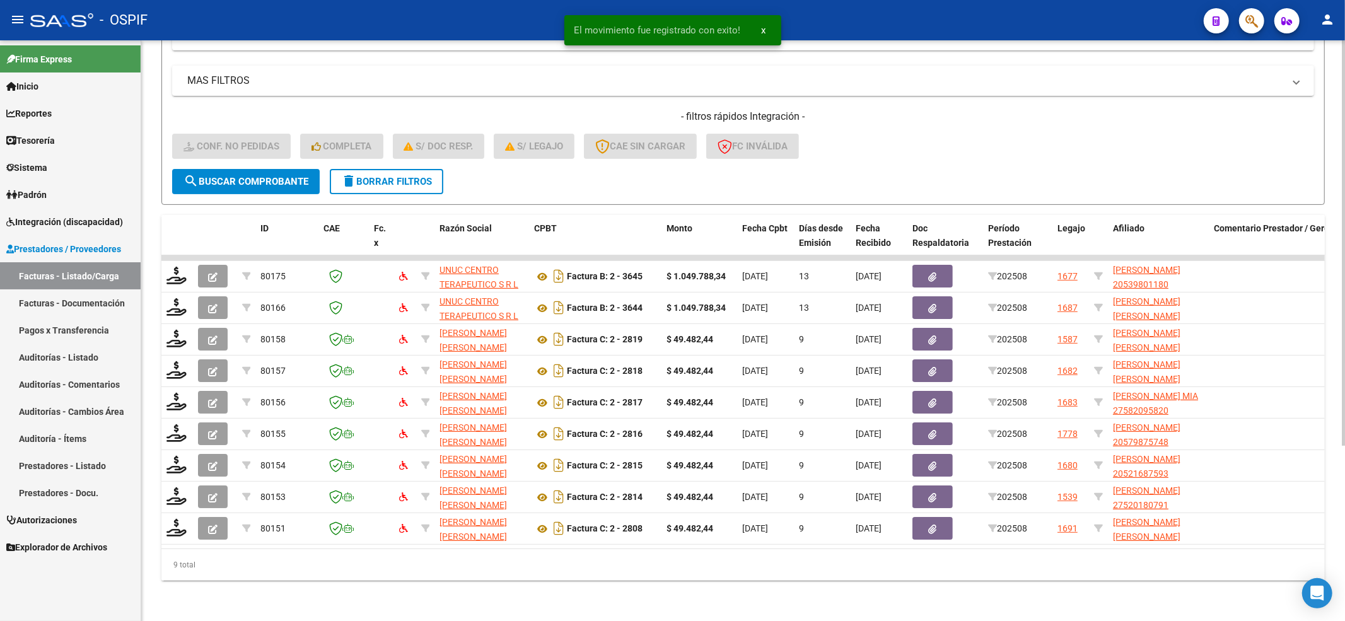
scroll to position [251, 0]
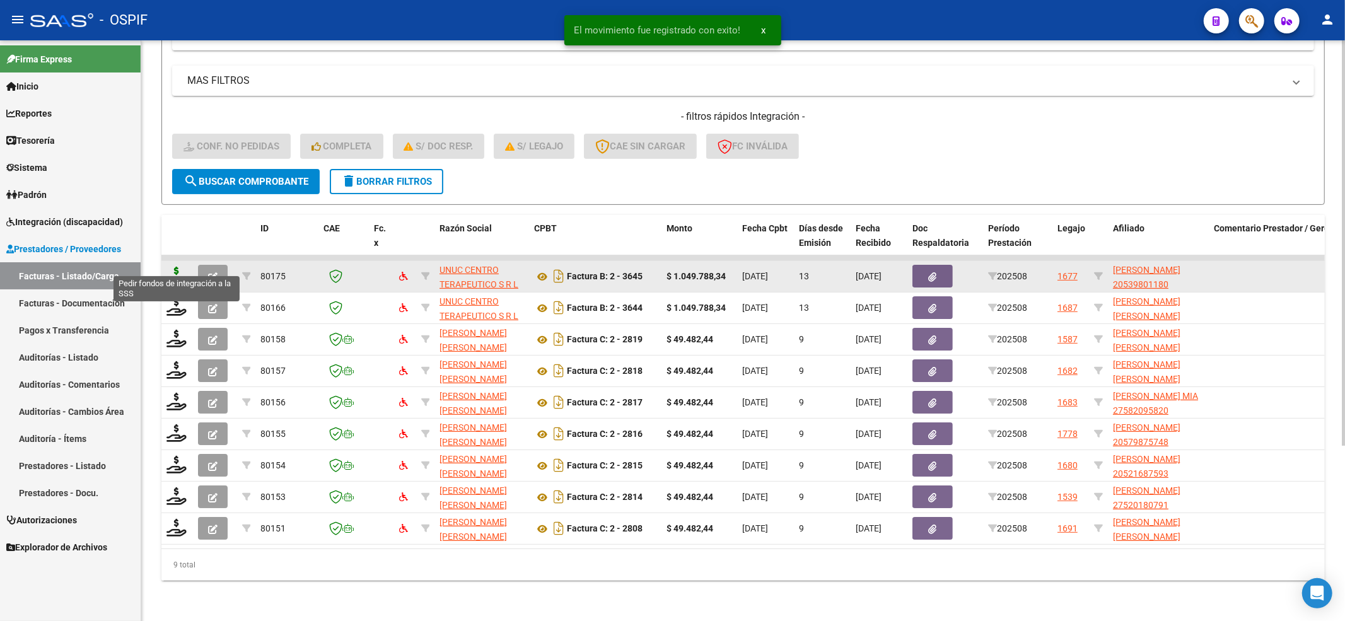
click at [174, 267] on icon at bounding box center [177, 276] width 20 height 18
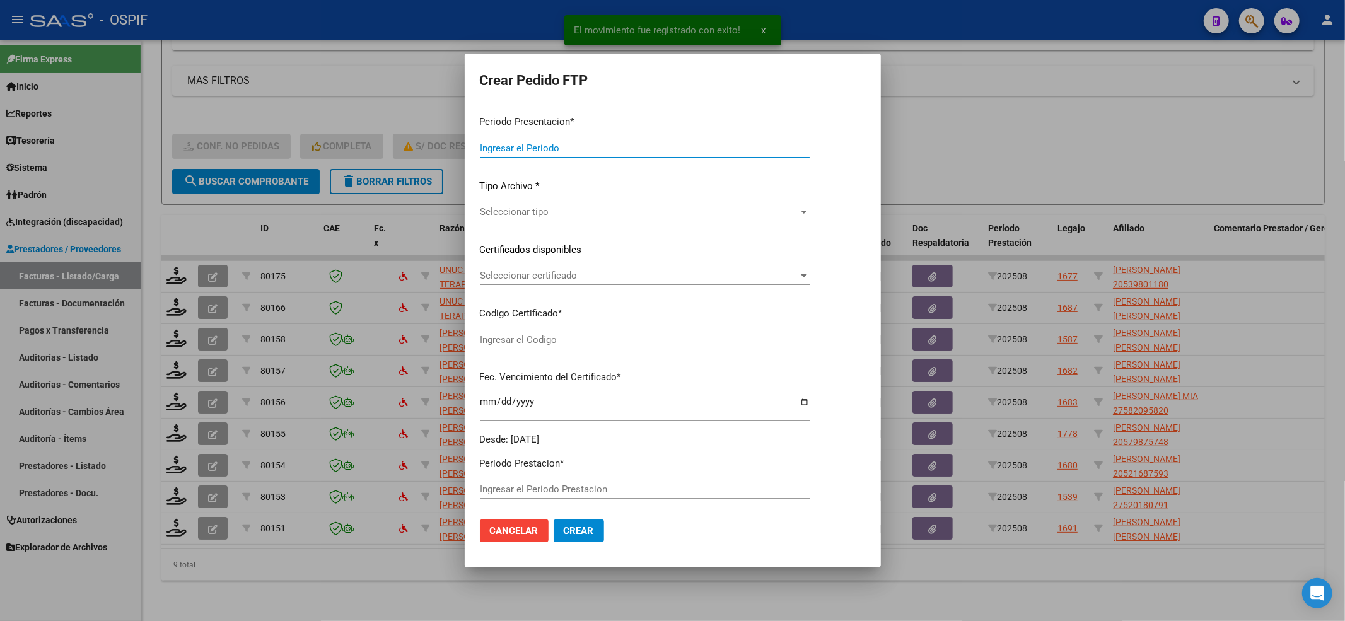
type input "202508"
type input "$ 1.049.788,34"
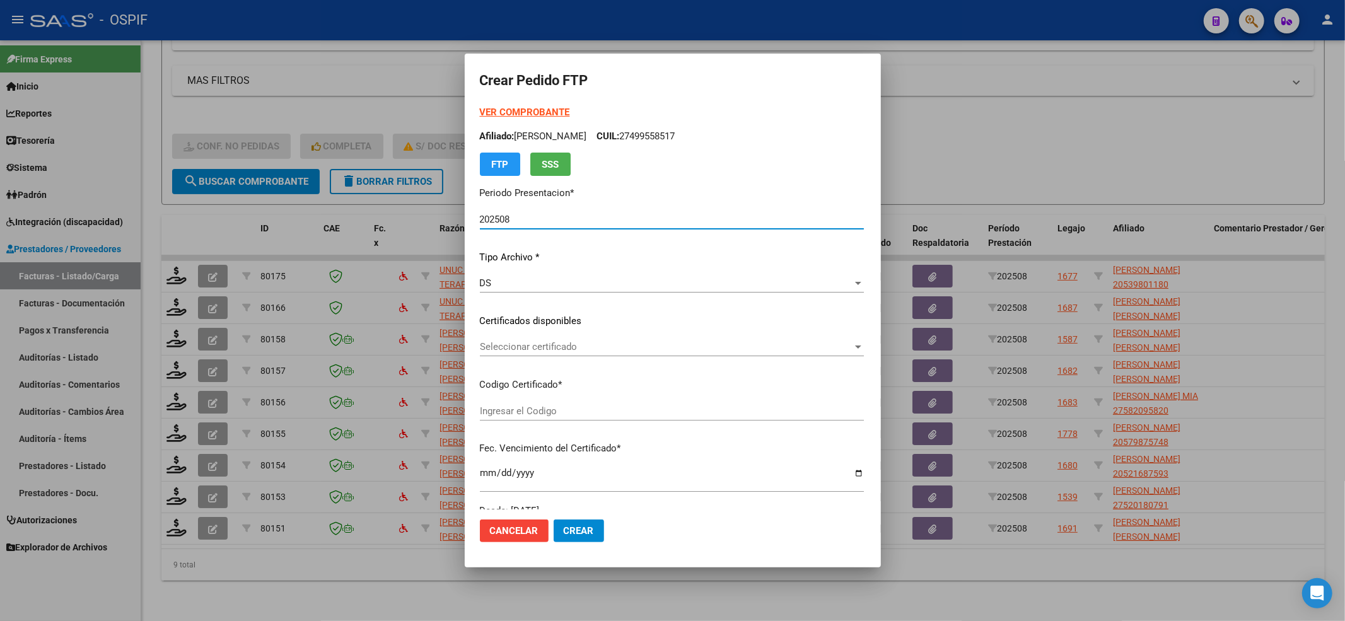
click at [589, 349] on span "Seleccionar certificado" at bounding box center [666, 346] width 373 height 11
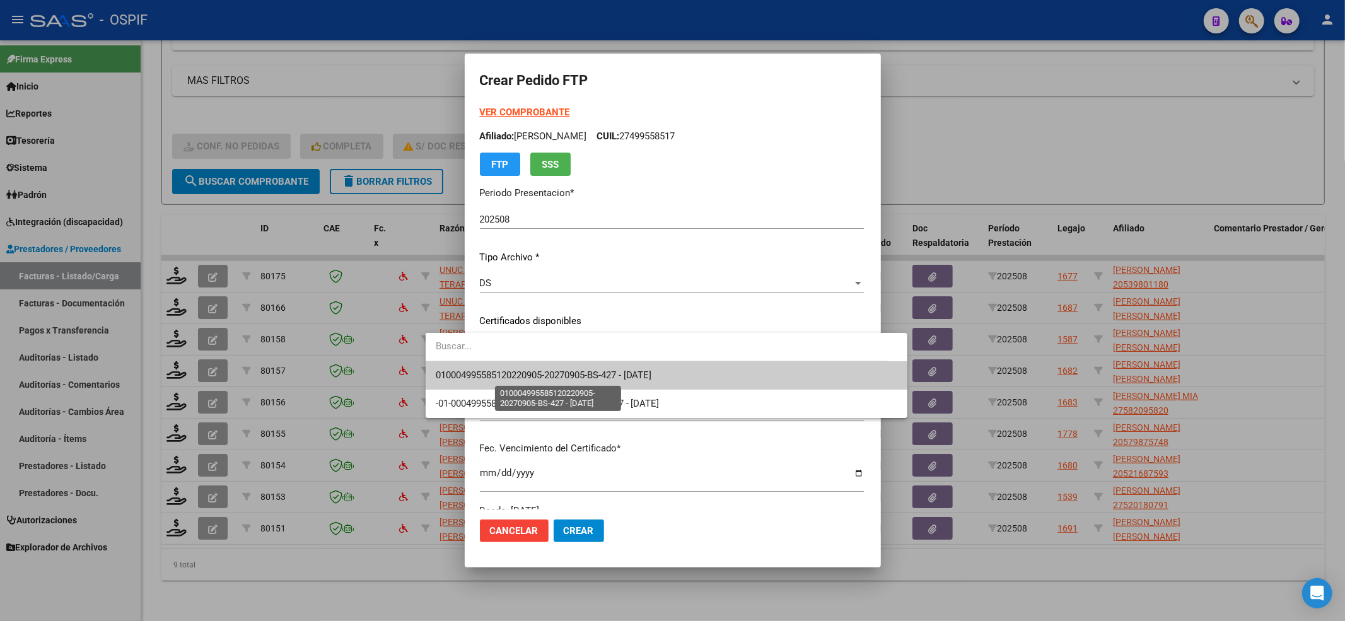
type input "-02-00053980118-20191205-20221205-BS-427"
type input "[DATE]"
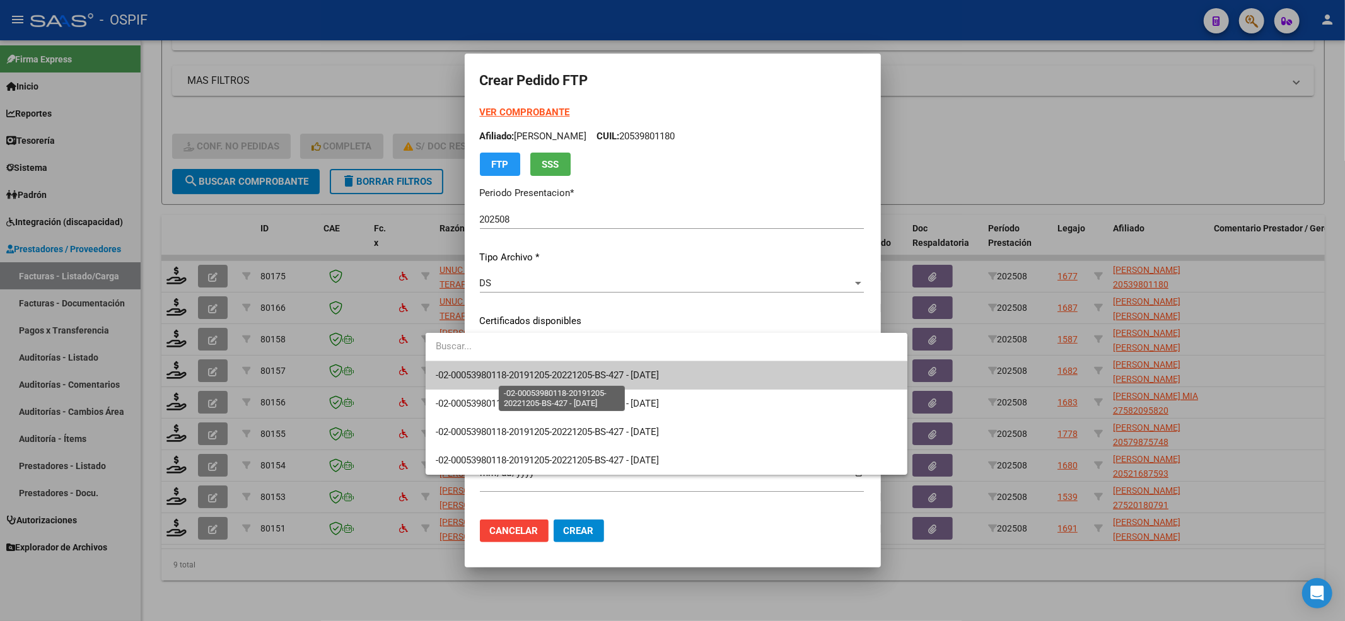
drag, startPoint x: 520, startPoint y: 369, endPoint x: 517, endPoint y: 362, distance: 7.6
click at [520, 370] on span "-02-00053980118-20191205-20221205-BS-427 - [DATE]" at bounding box center [548, 375] width 224 height 11
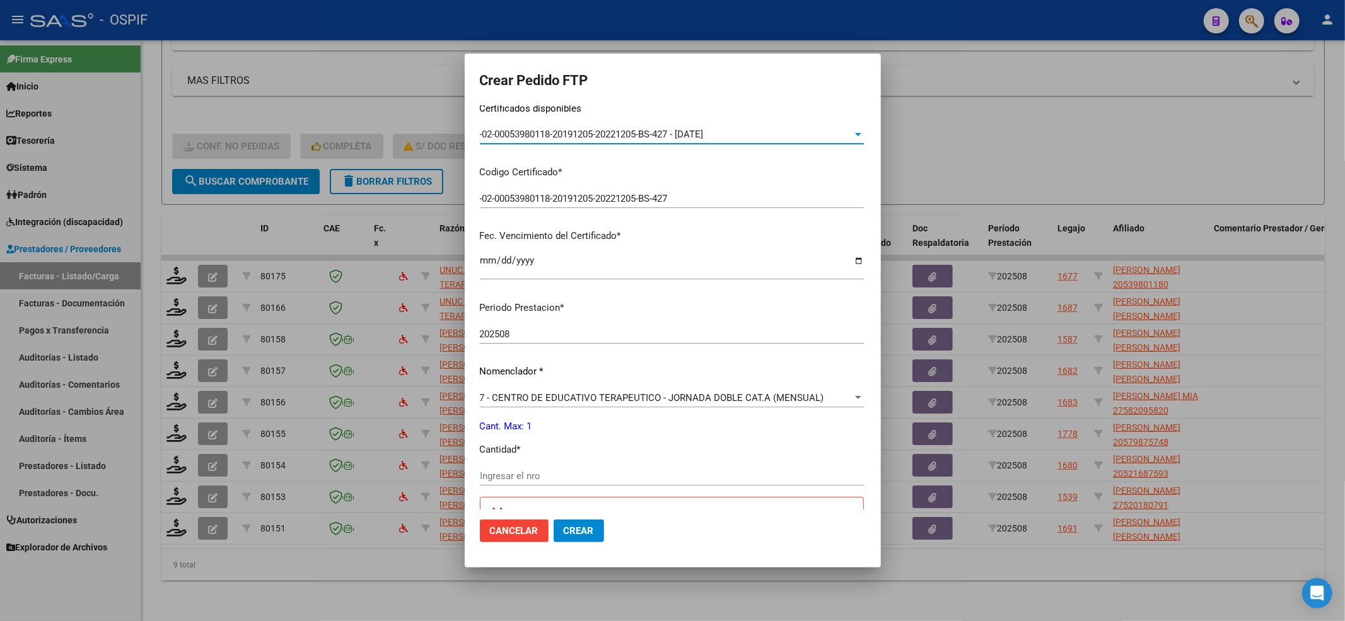
scroll to position [336, 0]
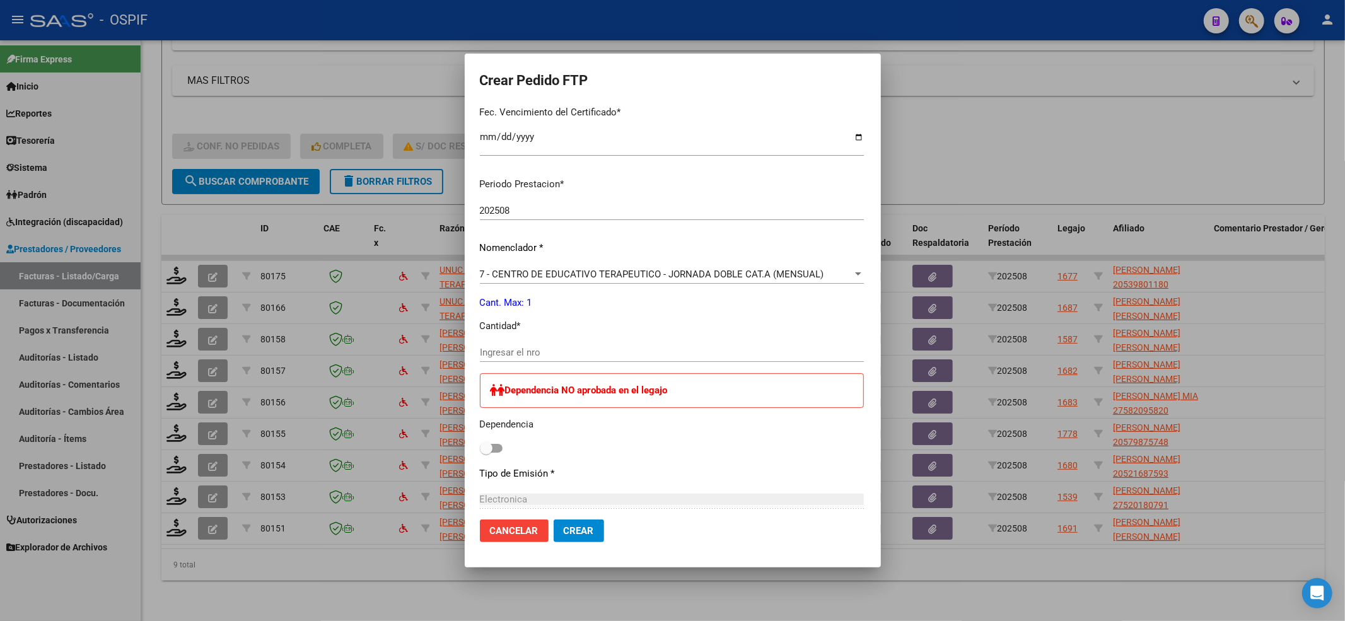
click at [516, 344] on div "Ingresar el nro" at bounding box center [672, 352] width 384 height 19
type input "1"
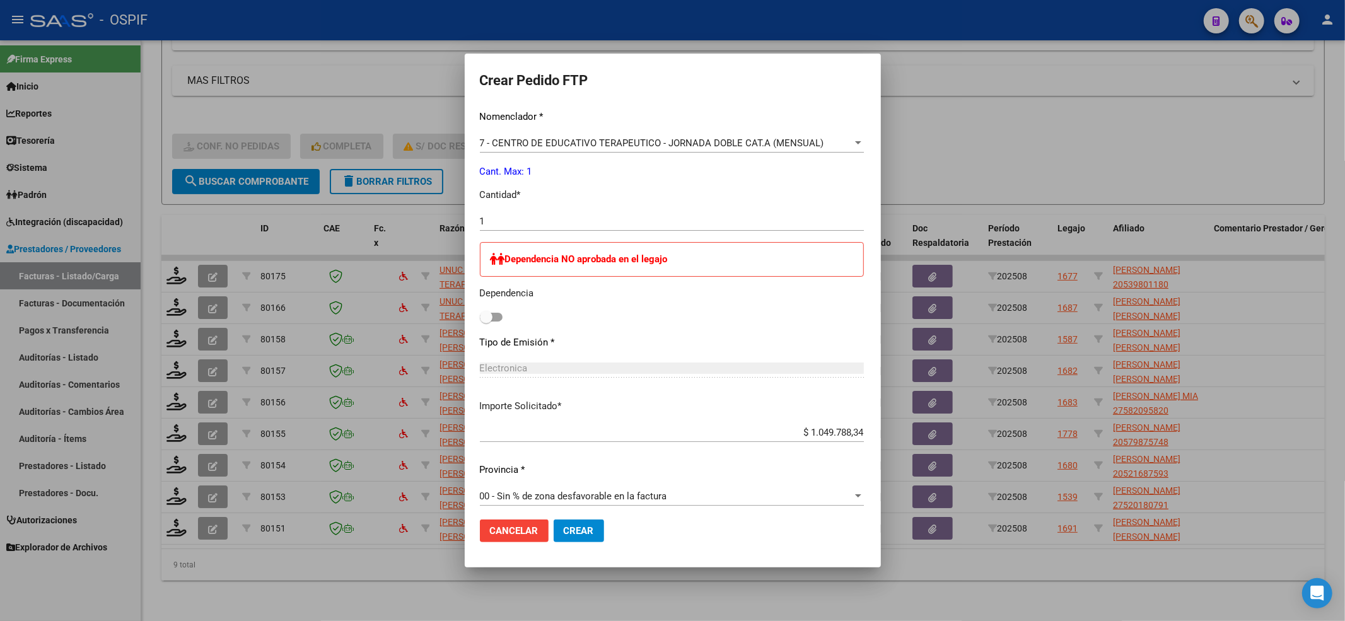
scroll to position [476, 0]
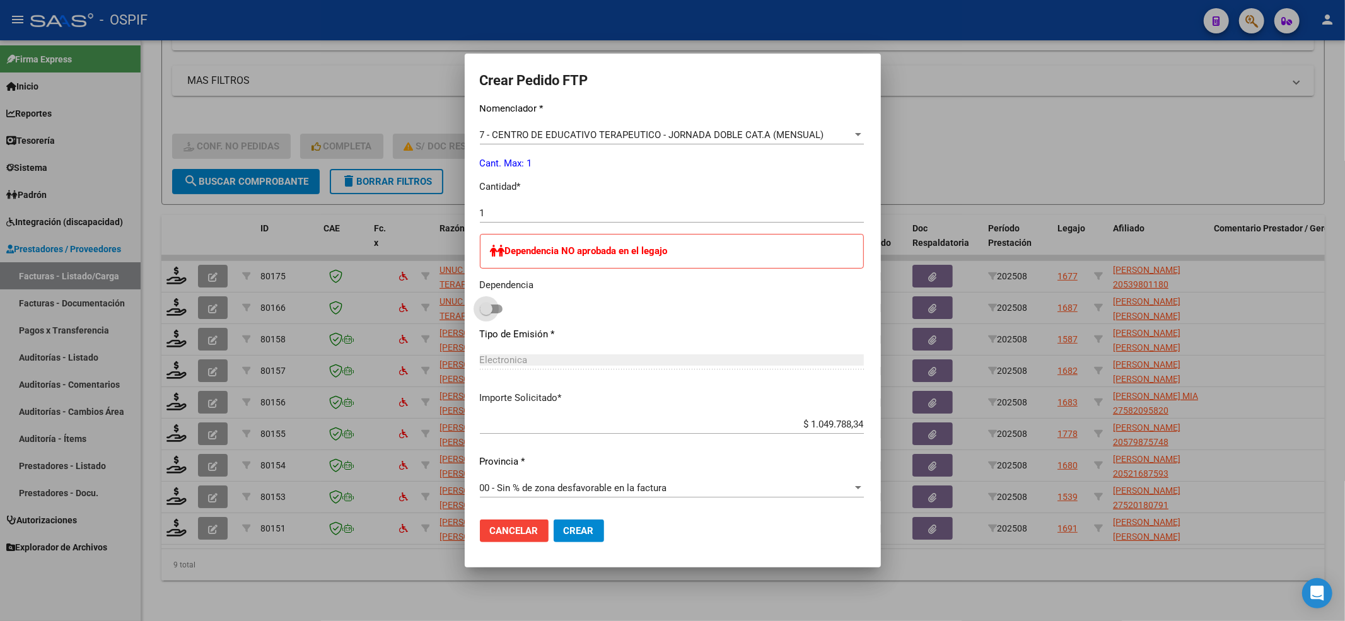
click at [480, 309] on span at bounding box center [486, 309] width 13 height 13
click at [486, 313] on input "checkbox" at bounding box center [486, 313] width 1 height 1
checkbox input "true"
click at [573, 525] on button "Crear" at bounding box center [579, 531] width 50 height 23
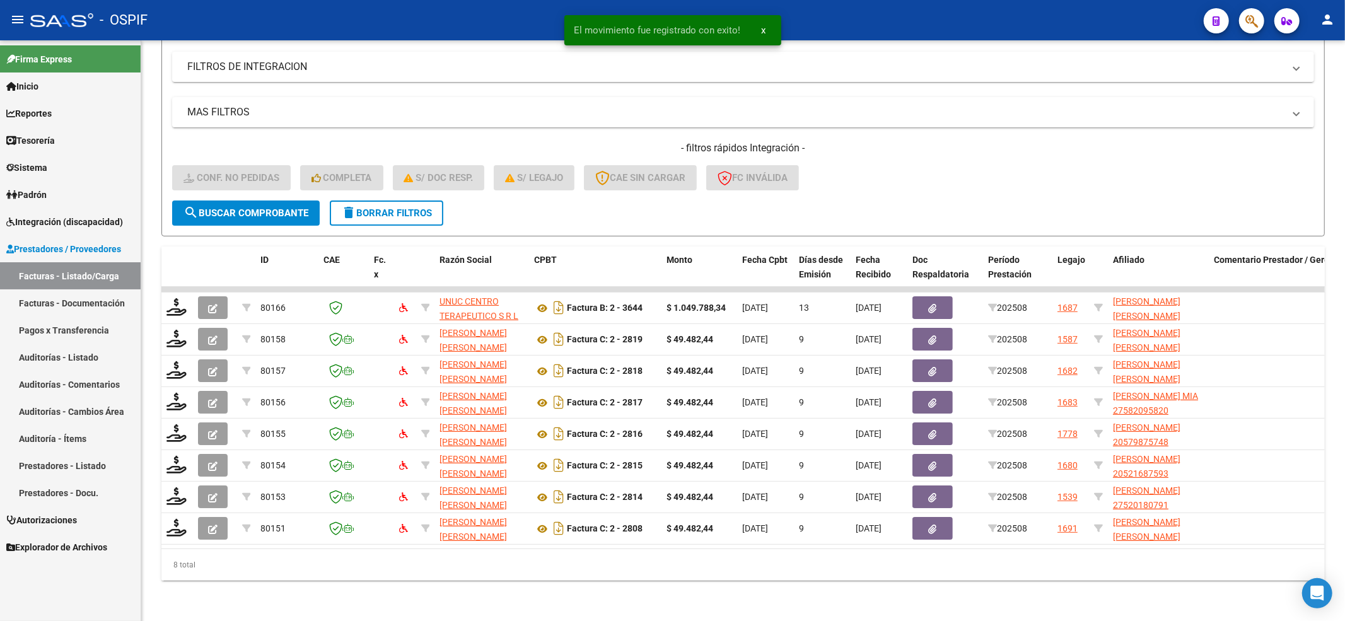
scroll to position [220, 0]
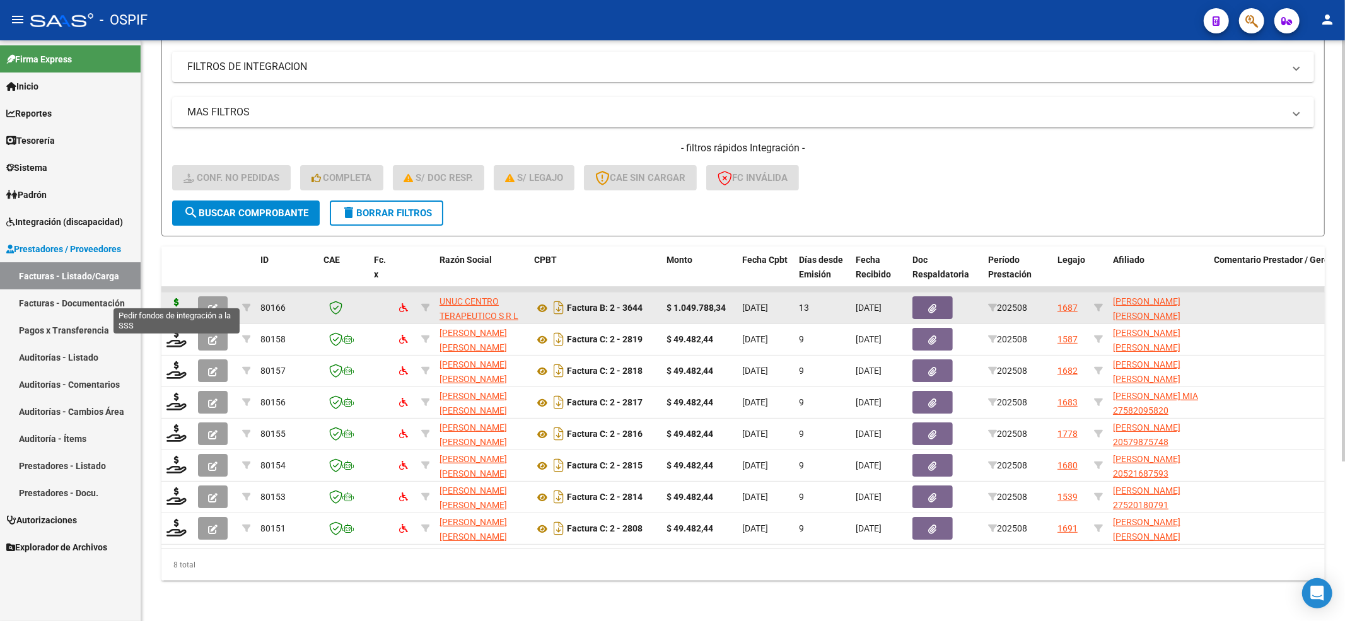
click at [172, 298] on icon at bounding box center [177, 307] width 20 height 18
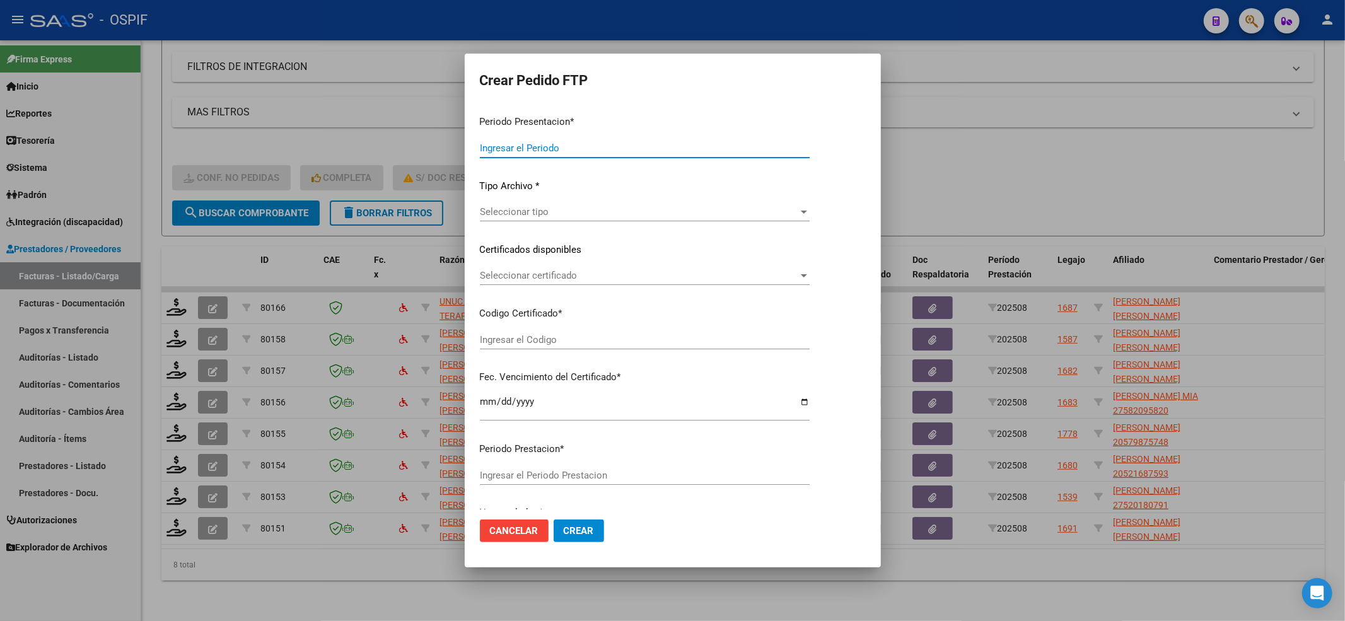
type input "202508"
type input "$ 1.049.788,34"
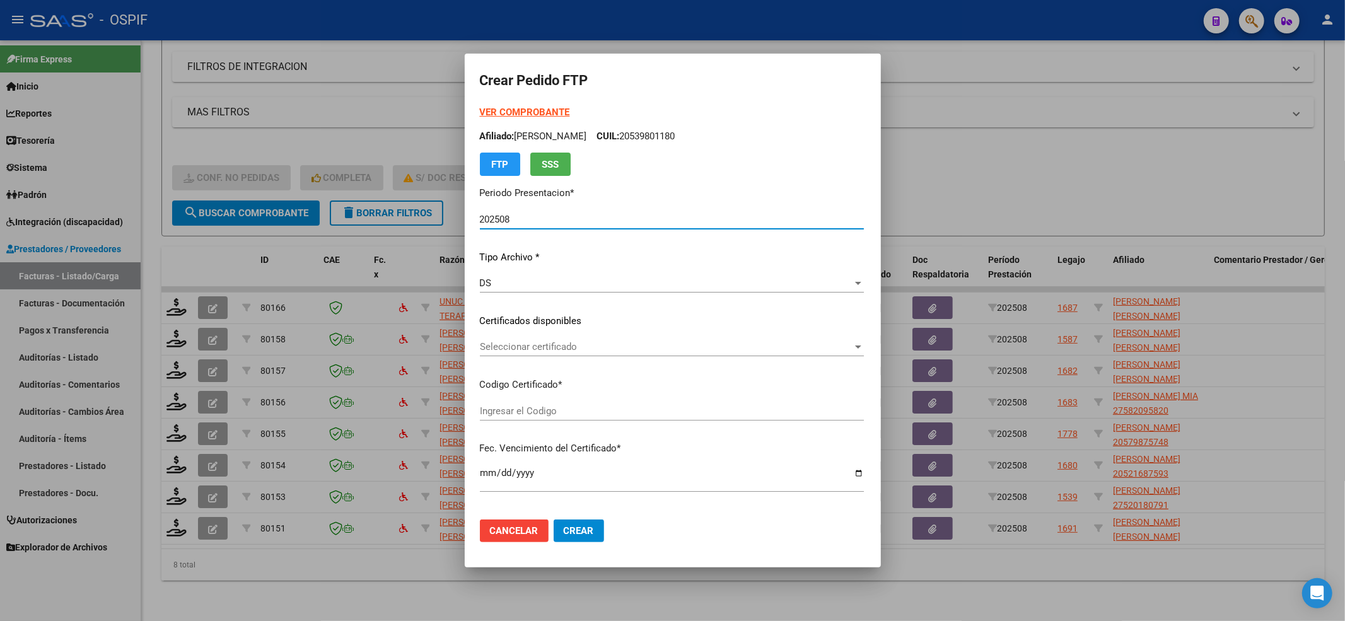
type input "-01-00039296977-20160926-20260926-BS-427"
type input "[DATE]"
click at [541, 351] on span "Seleccionar certificado" at bounding box center [666, 346] width 373 height 11
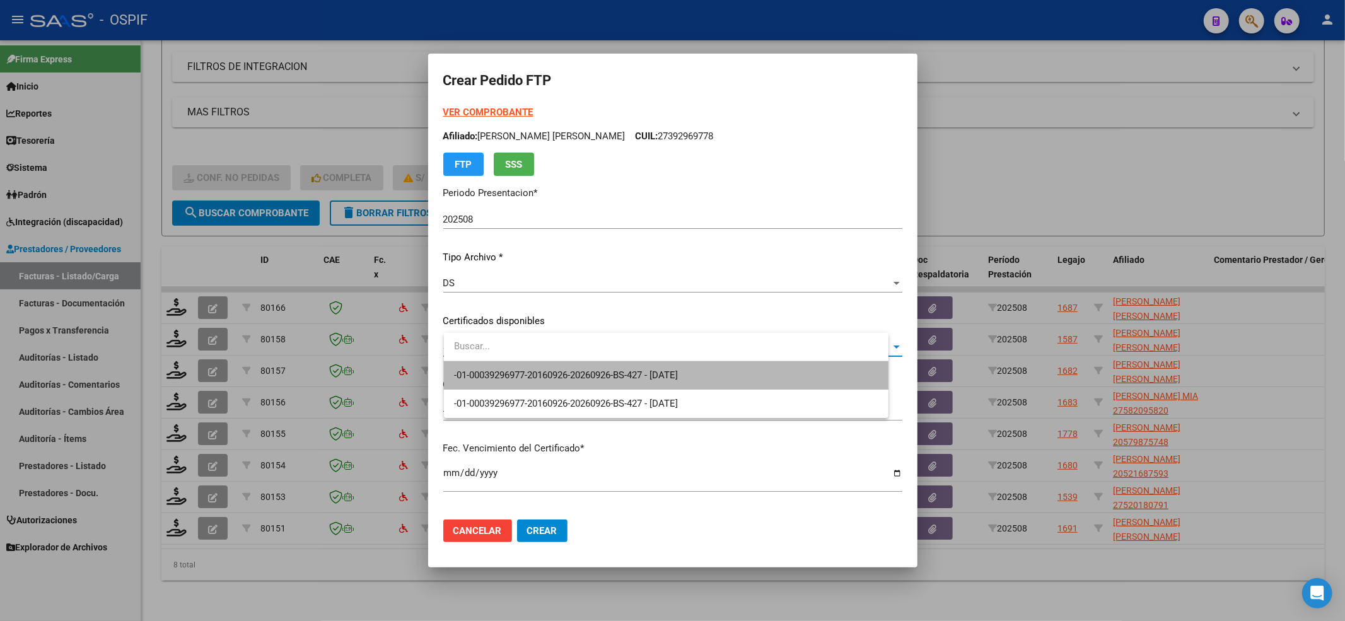
click at [536, 364] on span "-01-00039296977-20160926-20260926-BS-427 - [DATE]" at bounding box center [666, 375] width 425 height 28
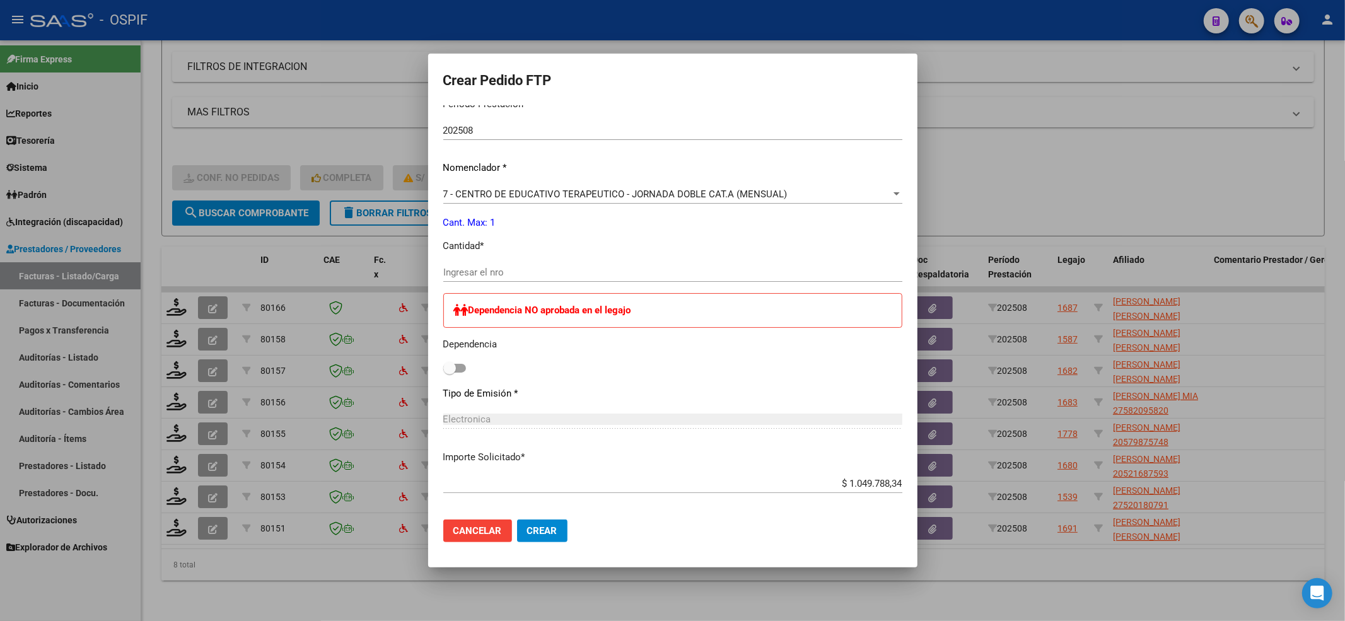
scroll to position [420, 0]
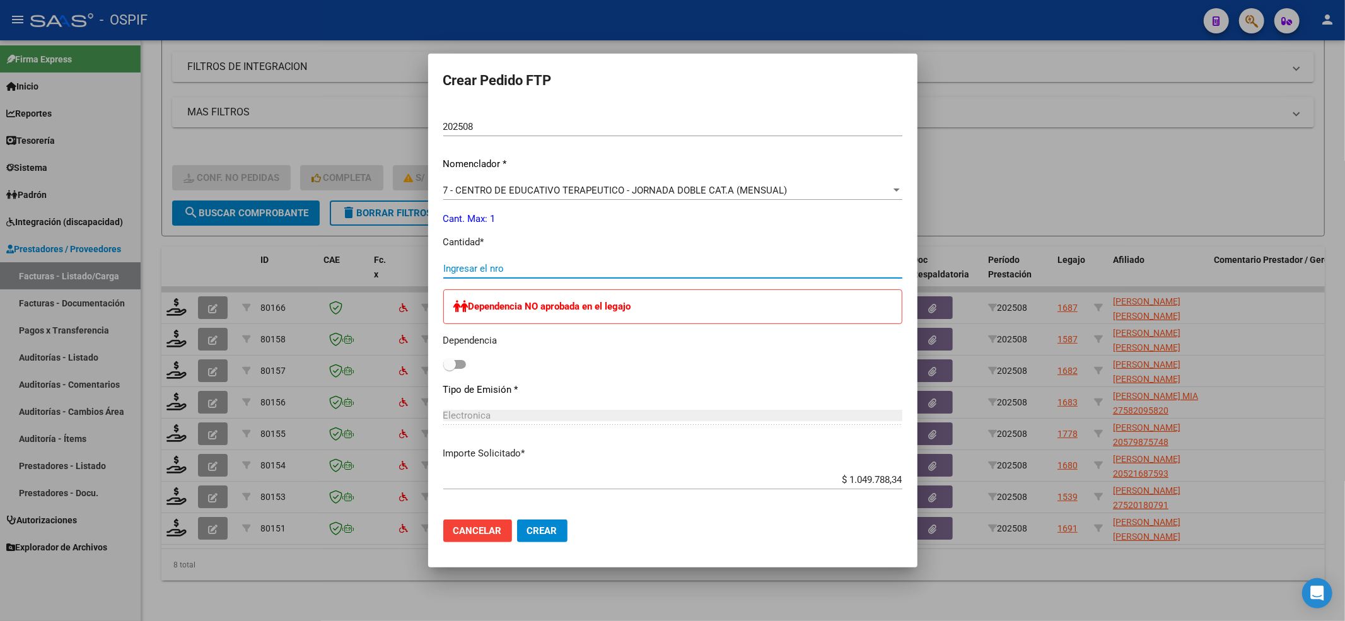
click at [479, 273] on input "Ingresar el nro" at bounding box center [672, 268] width 459 height 11
type input "1"
click at [449, 366] on span at bounding box center [449, 364] width 13 height 13
click at [449, 369] on input "checkbox" at bounding box center [449, 369] width 1 height 1
checkbox input "true"
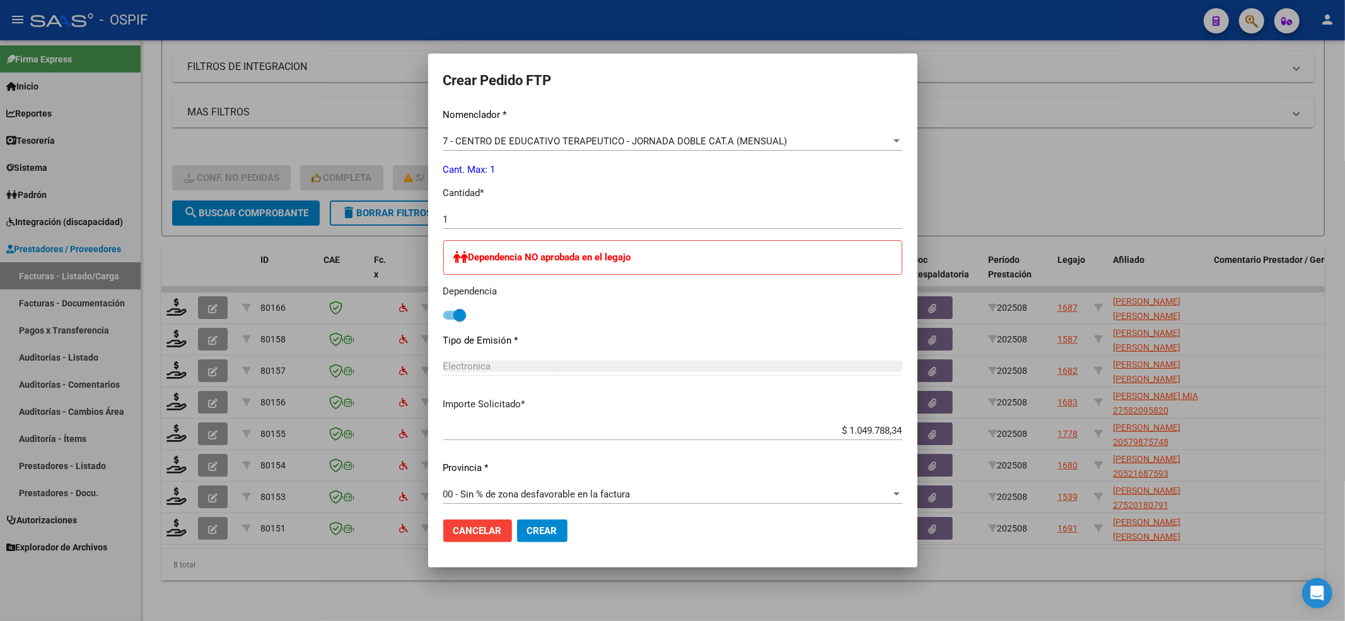
scroll to position [476, 0]
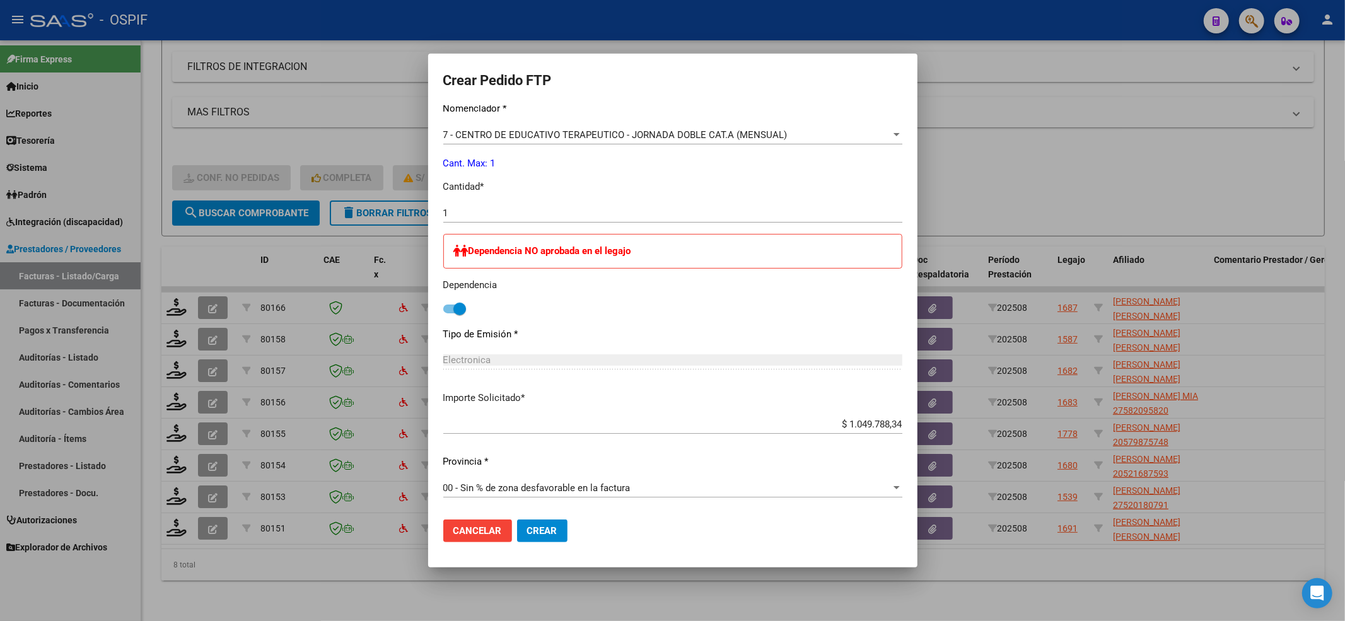
drag, startPoint x: 565, startPoint y: 536, endPoint x: 545, endPoint y: 532, distance: 20.4
click at [561, 536] on mat-dialog-actions "Cancelar Crear" at bounding box center [672, 531] width 459 height 43
click at [545, 532] on span "Crear" at bounding box center [542, 530] width 30 height 11
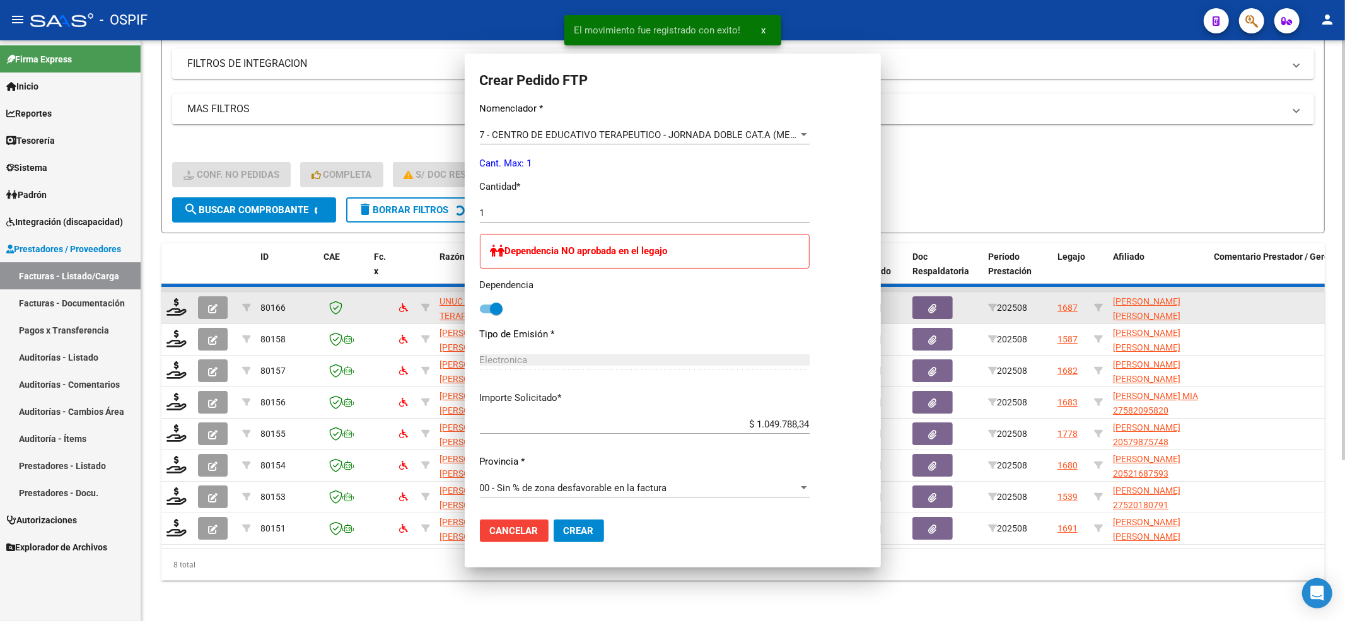
scroll to position [0, 0]
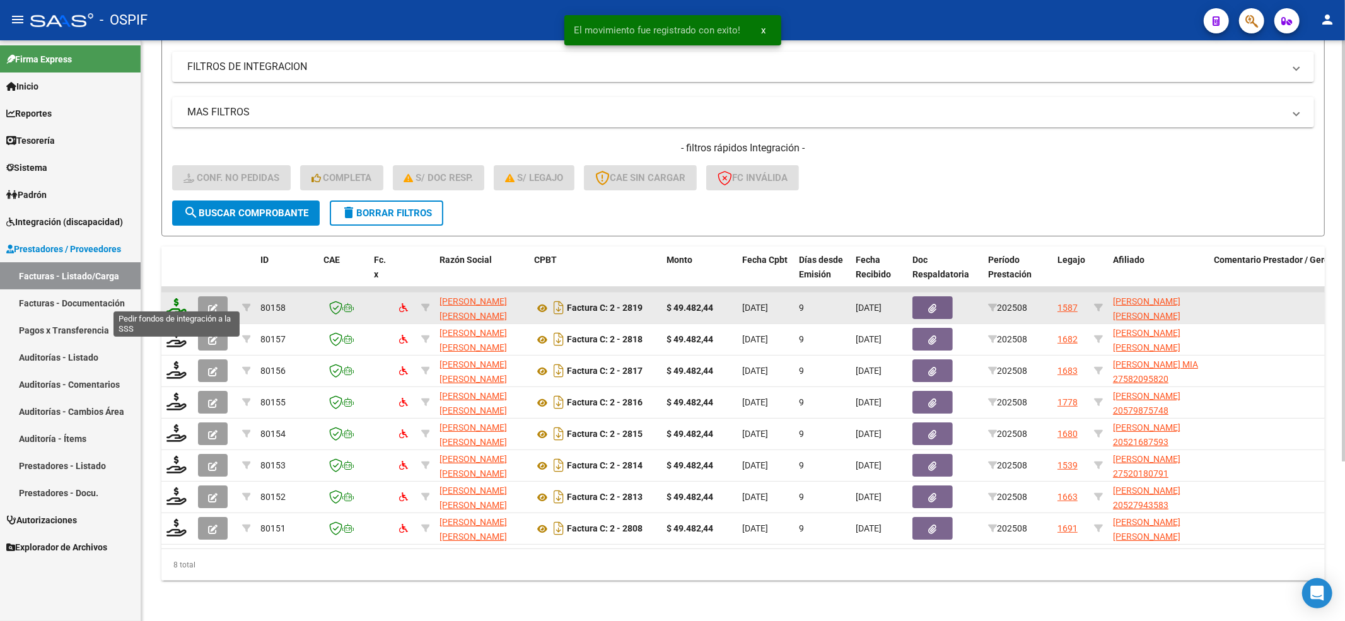
click at [177, 298] on icon at bounding box center [177, 307] width 20 height 18
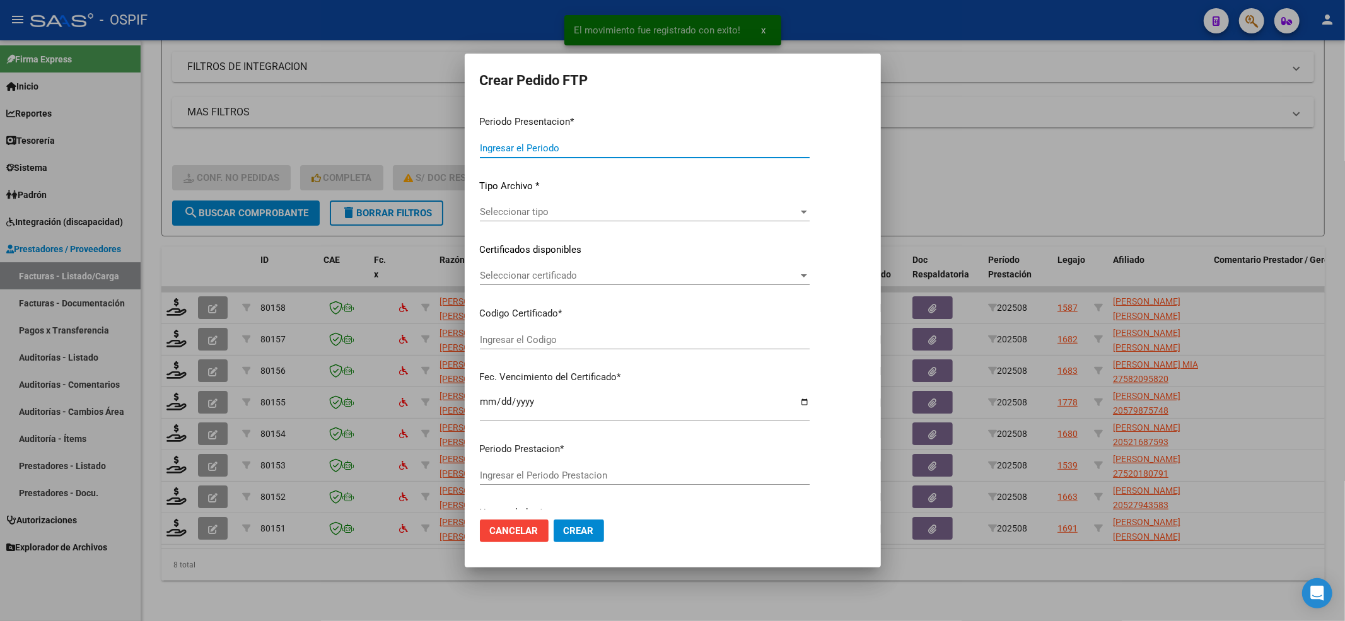
type input "202508"
type input "$ 49.482,44"
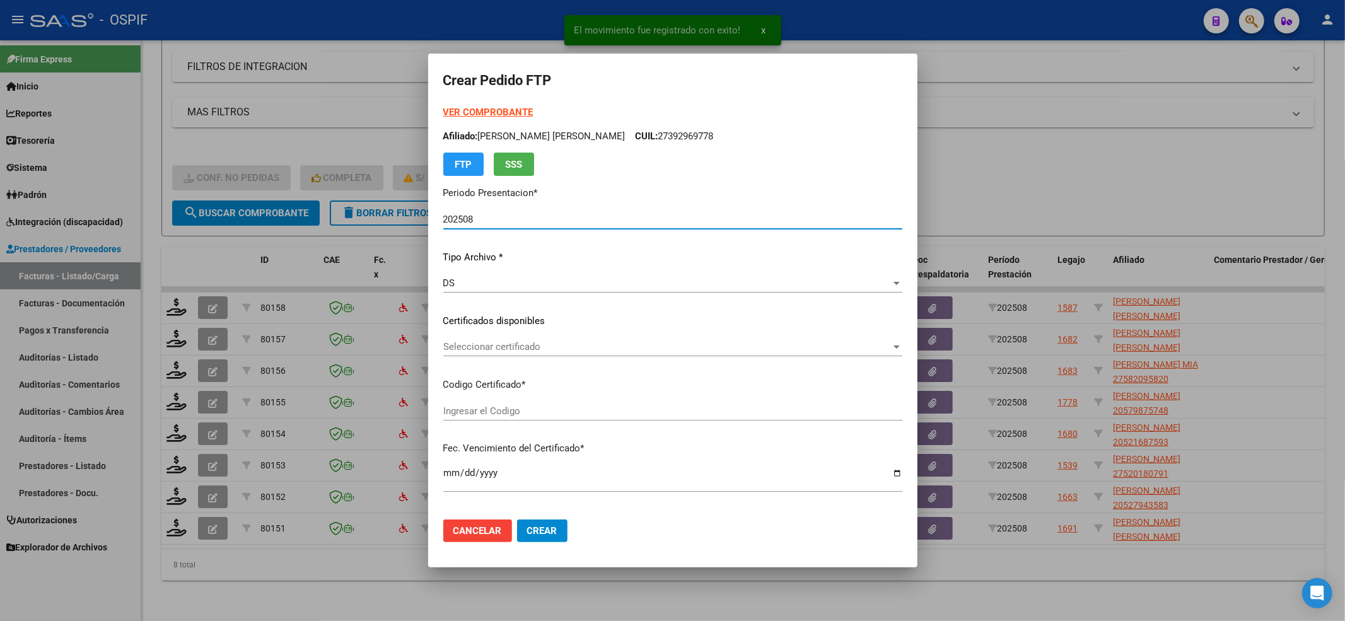
type input "0200053149557-20220825-20250825-BS-427"
type input "[DATE]"
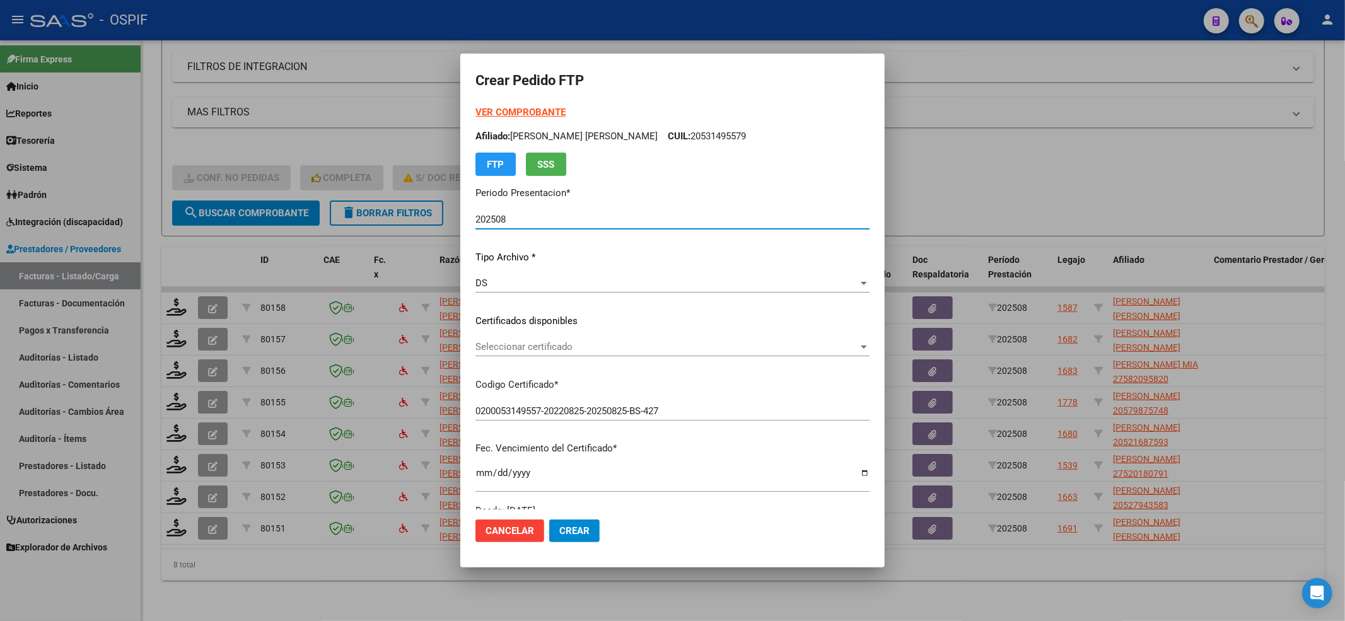
click at [596, 346] on span "Seleccionar certificado" at bounding box center [667, 346] width 383 height 11
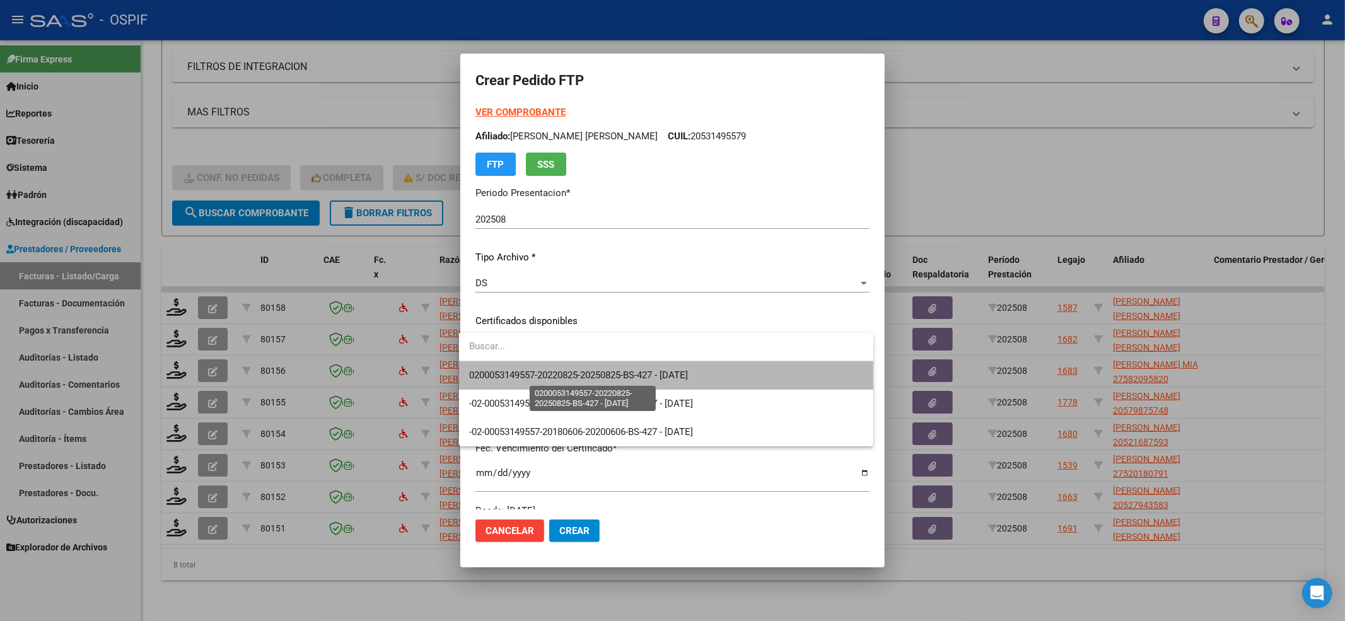
click at [570, 380] on span "0200053149557-20220825-20250825-BS-427 - [DATE]" at bounding box center [578, 375] width 219 height 11
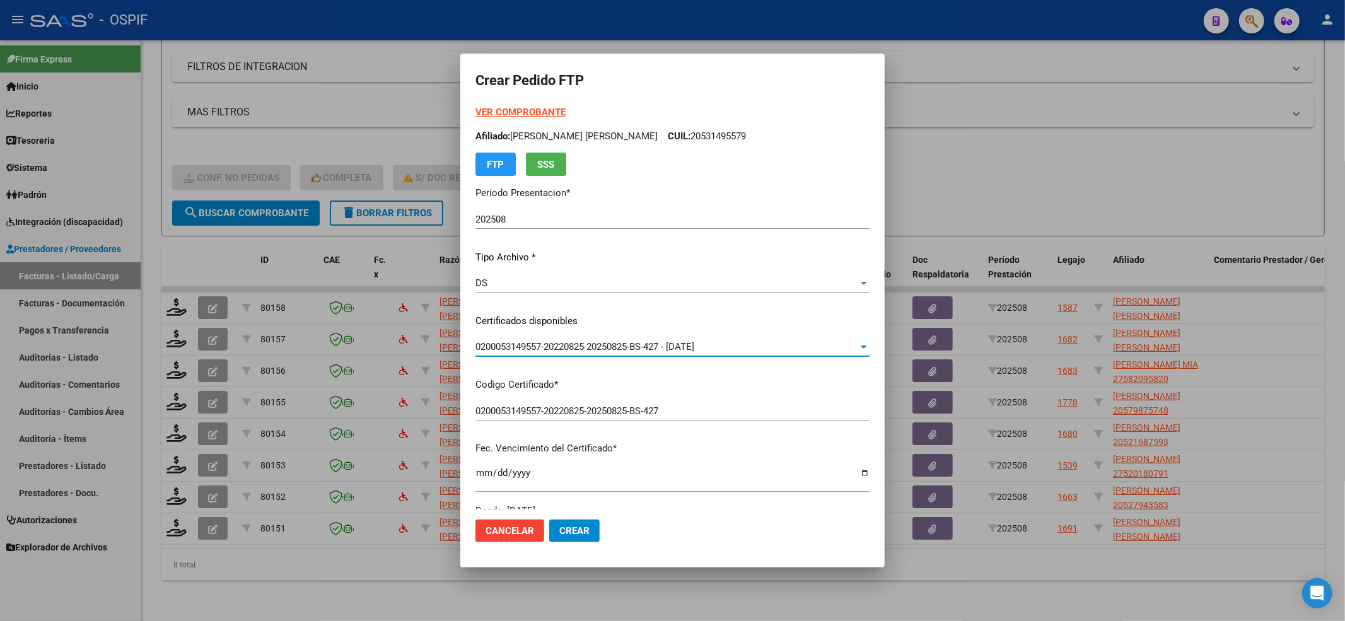
scroll to position [406, 0]
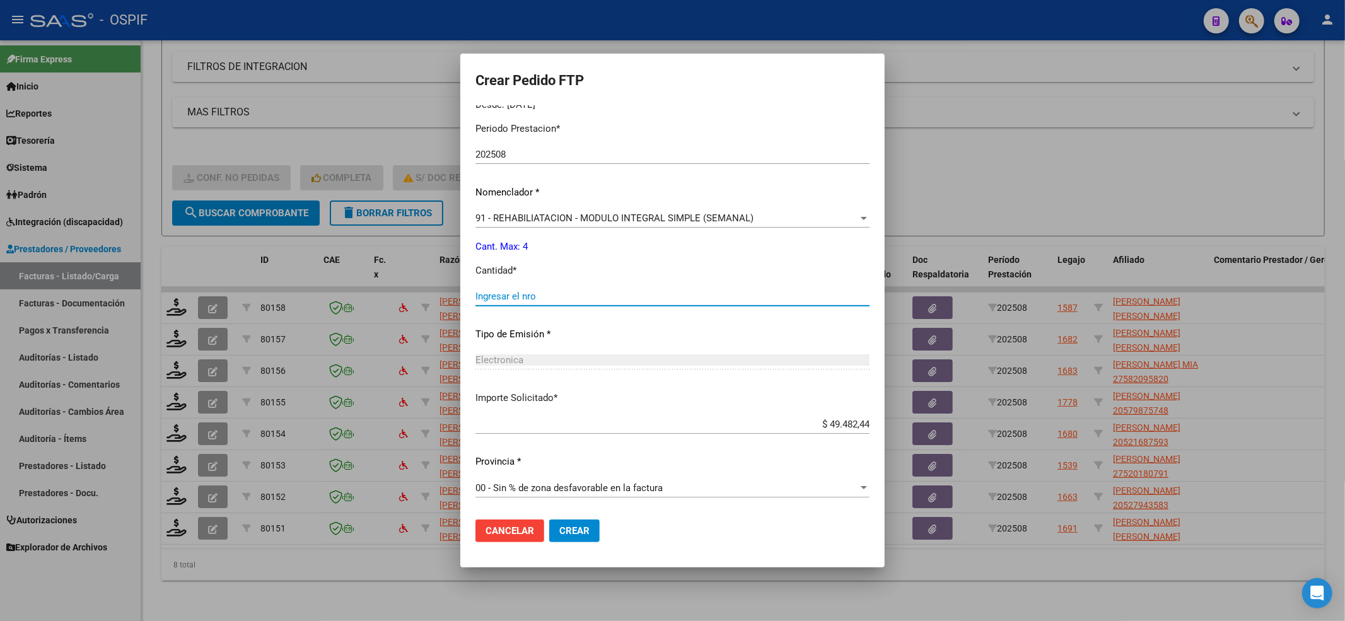
click at [521, 300] on input "Ingresar el nro" at bounding box center [673, 296] width 394 height 11
type input "4"
click at [559, 529] on span "Crear" at bounding box center [574, 530] width 30 height 11
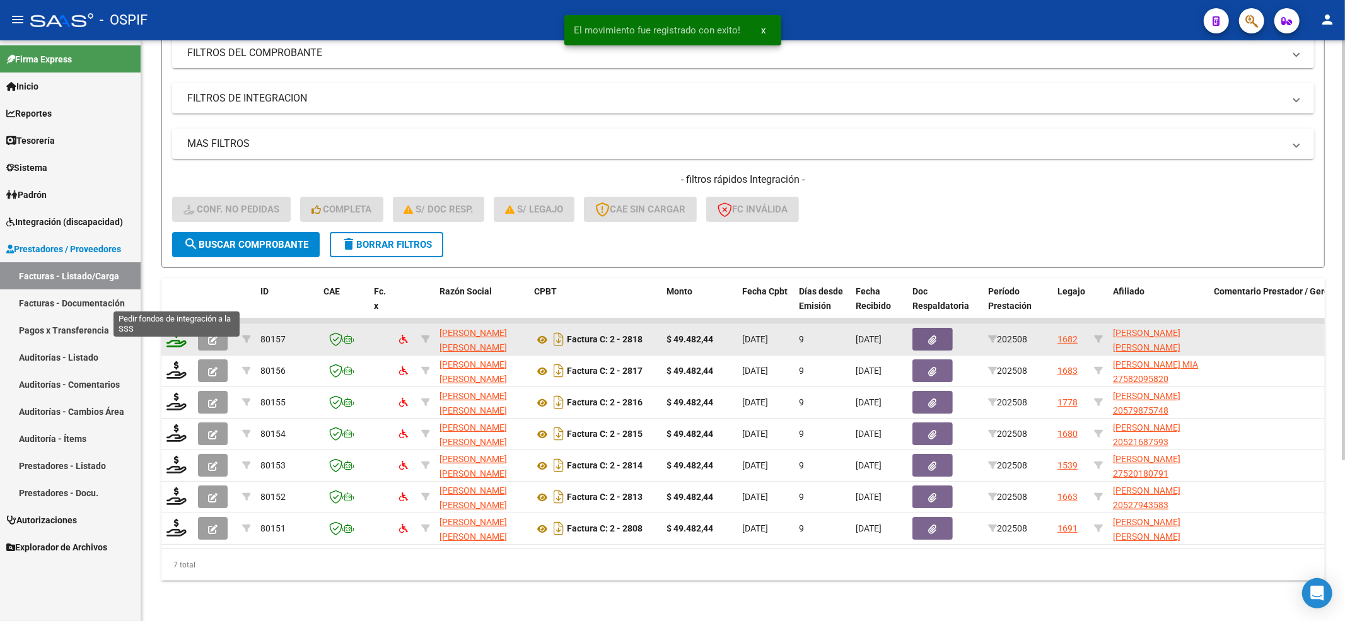
scroll to position [188, 0]
click at [174, 330] on icon at bounding box center [177, 339] width 20 height 18
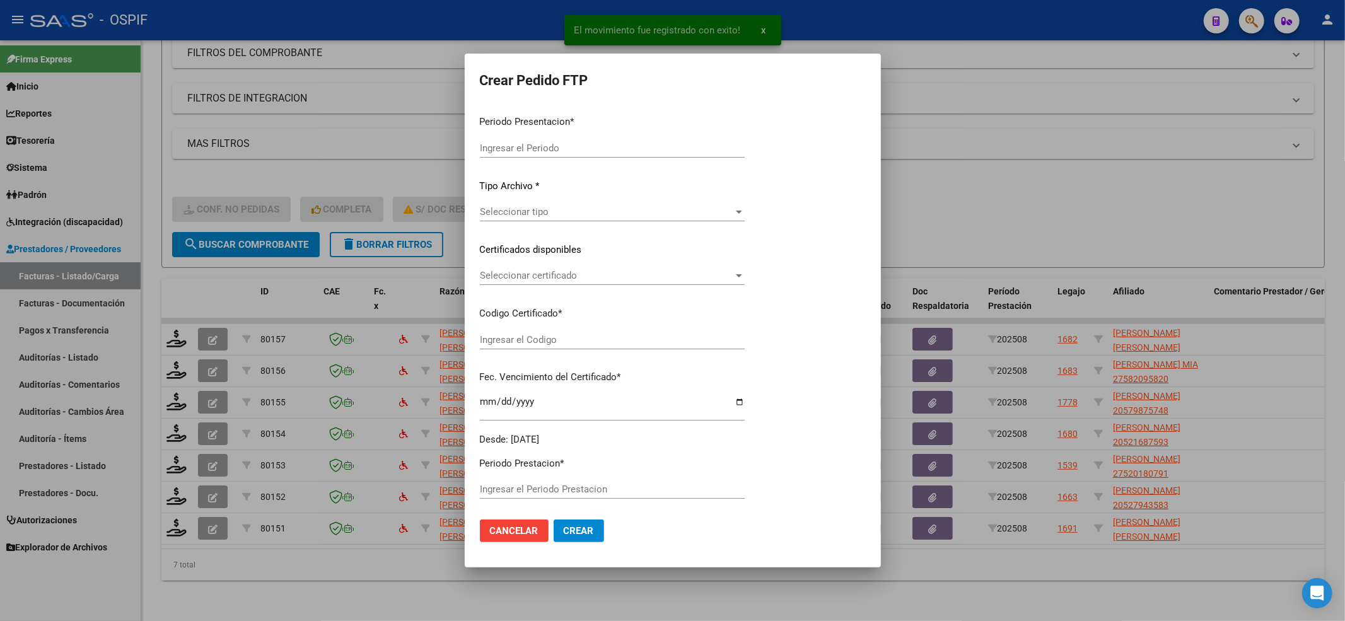
type input "202508"
type input "$ 49.482,44"
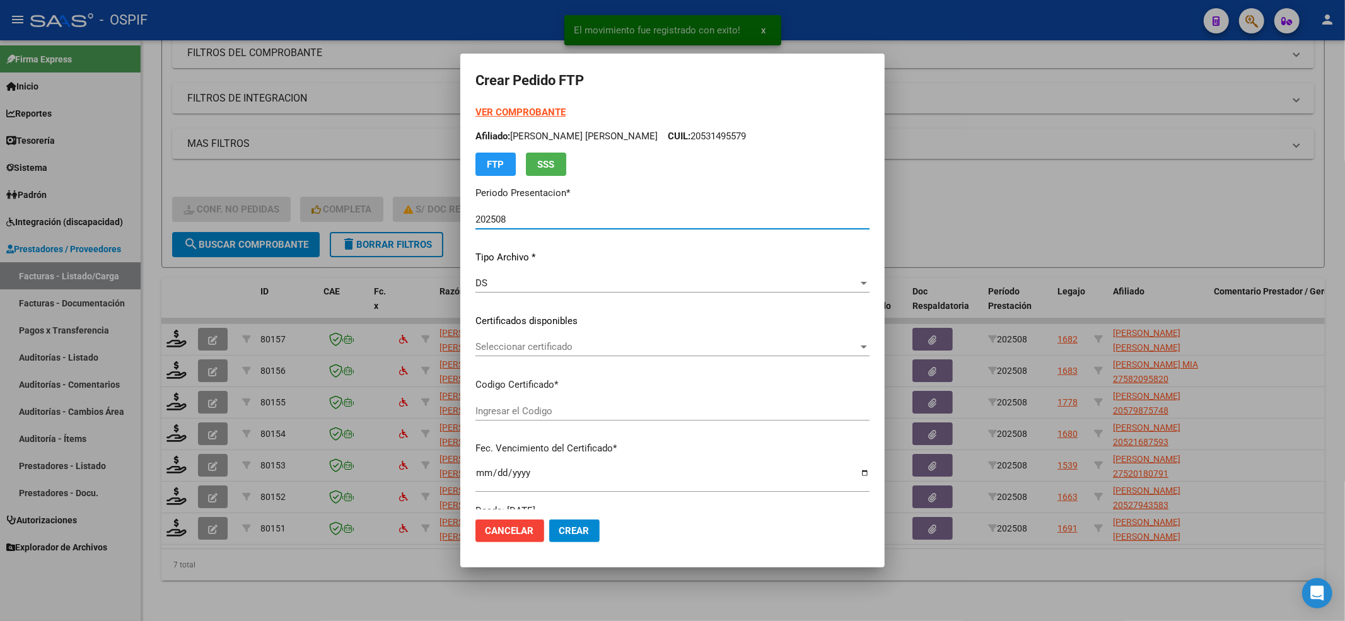
type input "010005820958320230516-20280516-AND-109"
type input "[DATE]"
click at [554, 346] on span "Seleccionar certificado" at bounding box center [667, 346] width 383 height 11
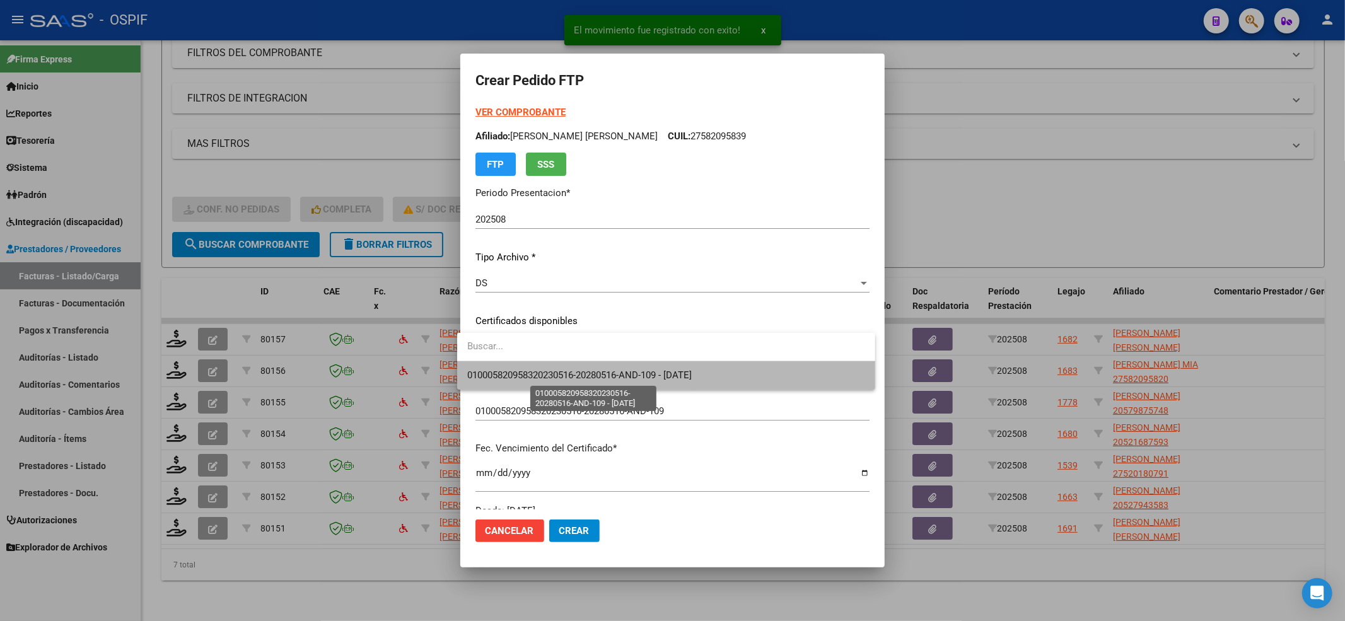
click at [545, 372] on span "010005820958320230516-20280516-AND-109 - [DATE]" at bounding box center [579, 375] width 225 height 11
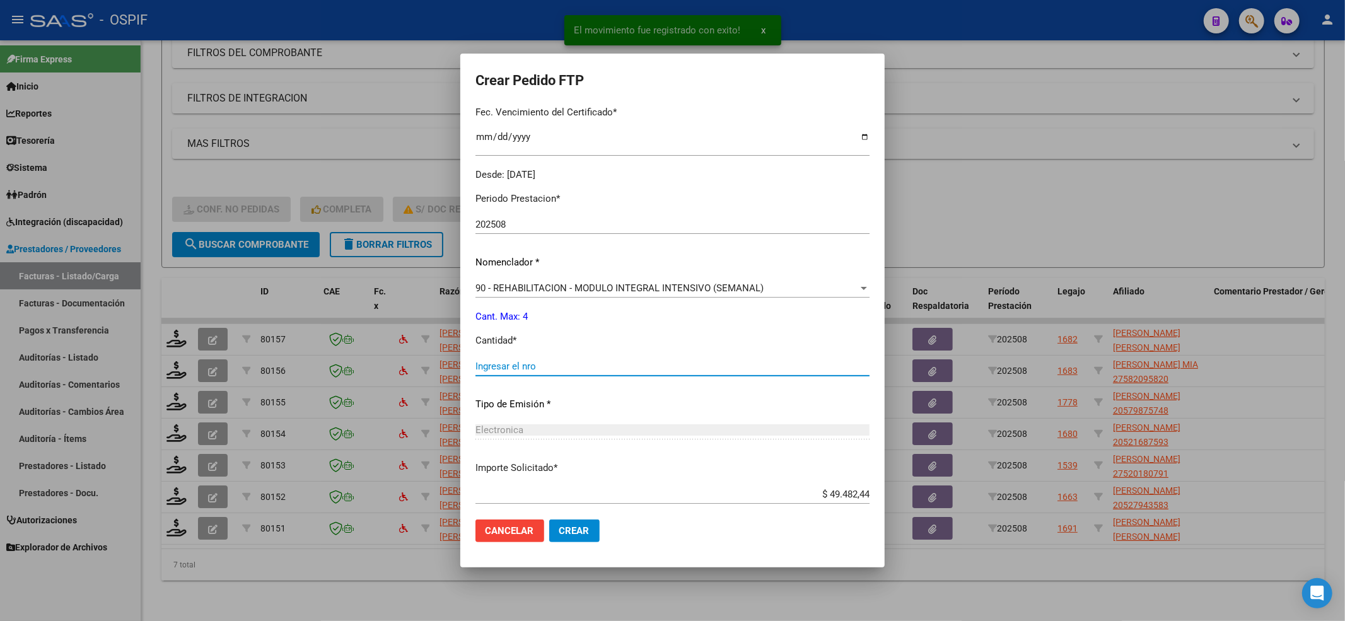
click at [541, 370] on input "Ingresar el nro" at bounding box center [673, 366] width 394 height 11
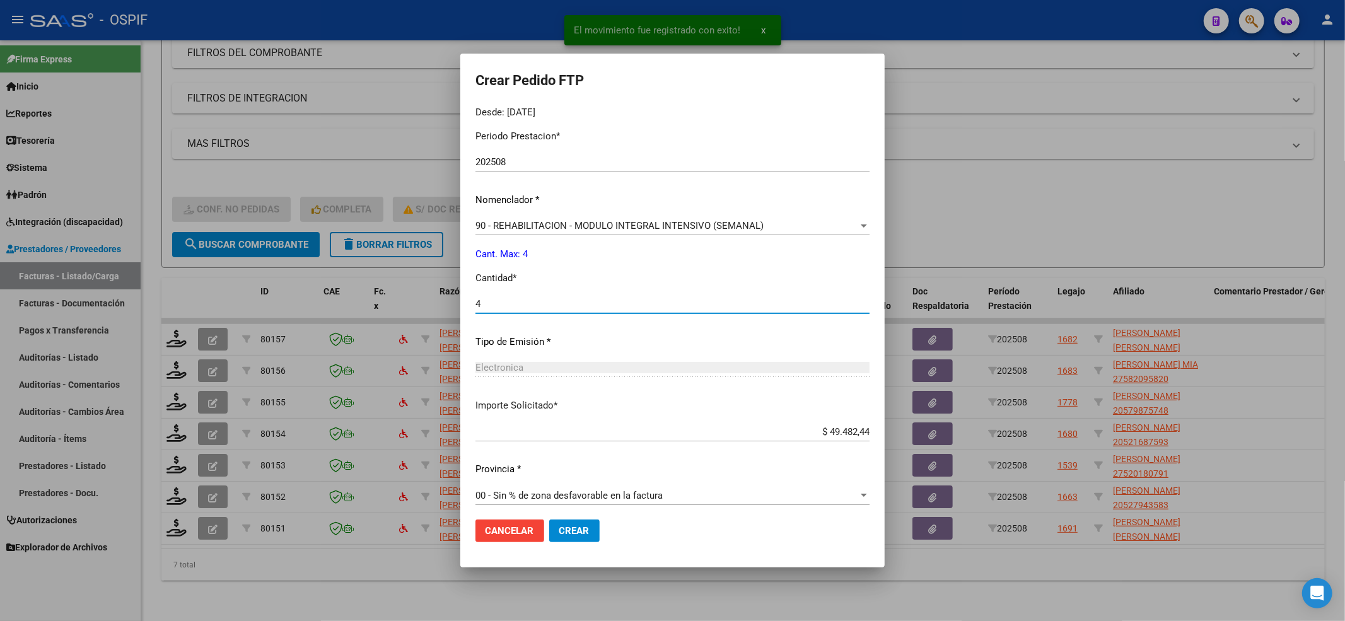
scroll to position [406, 0]
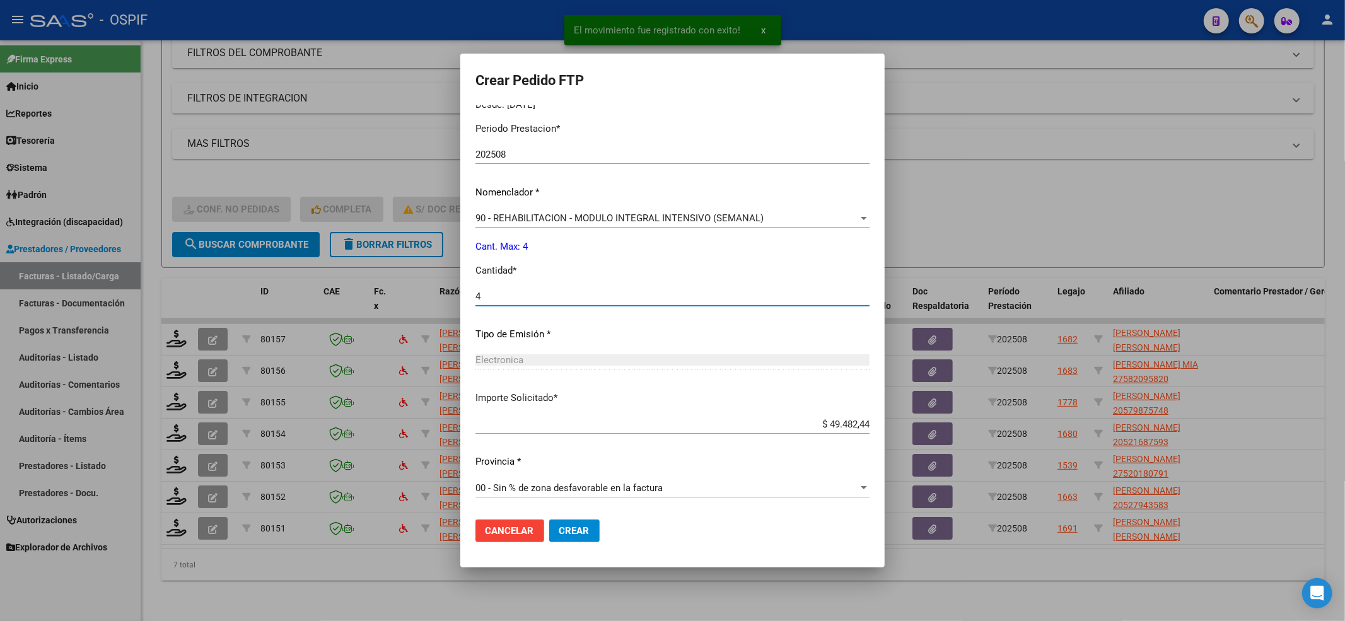
type input "4"
click at [589, 534] on button "Crear" at bounding box center [574, 531] width 50 height 23
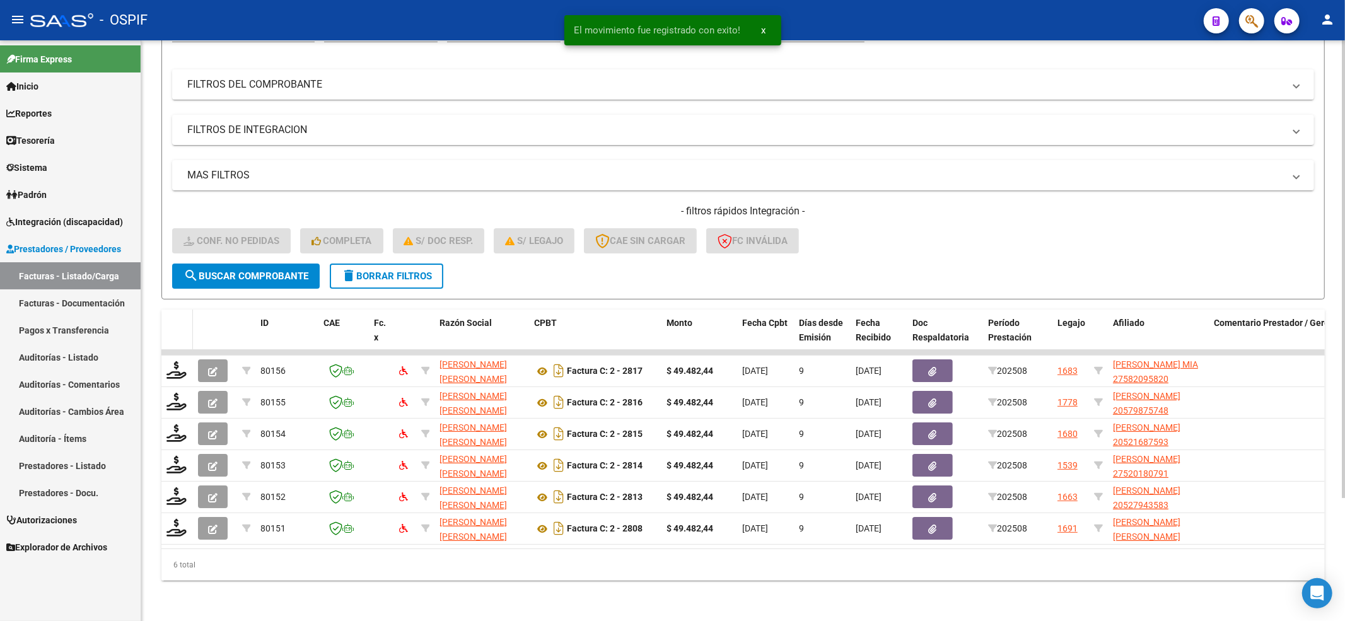
scroll to position [156, 0]
click at [170, 331] on datatable-header-cell at bounding box center [177, 338] width 32 height 56
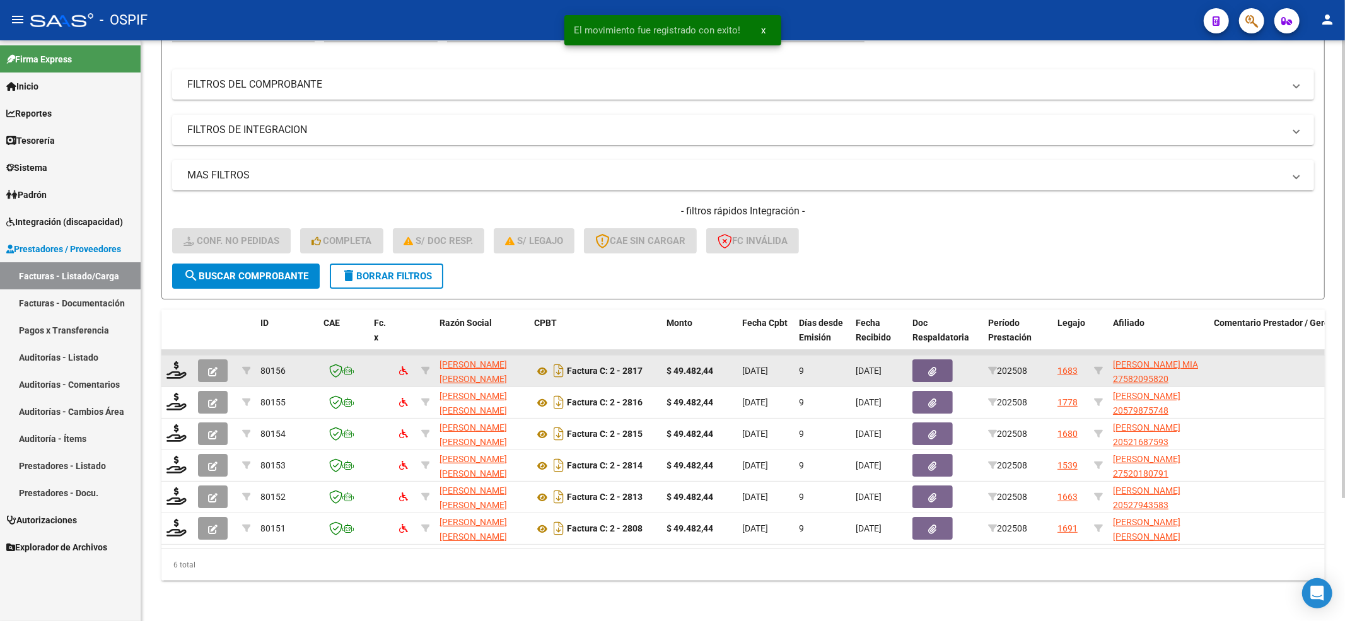
click at [170, 369] on datatable-body-cell at bounding box center [177, 371] width 32 height 31
click at [174, 356] on datatable-body-cell at bounding box center [177, 371] width 32 height 31
click at [174, 361] on icon at bounding box center [177, 370] width 20 height 18
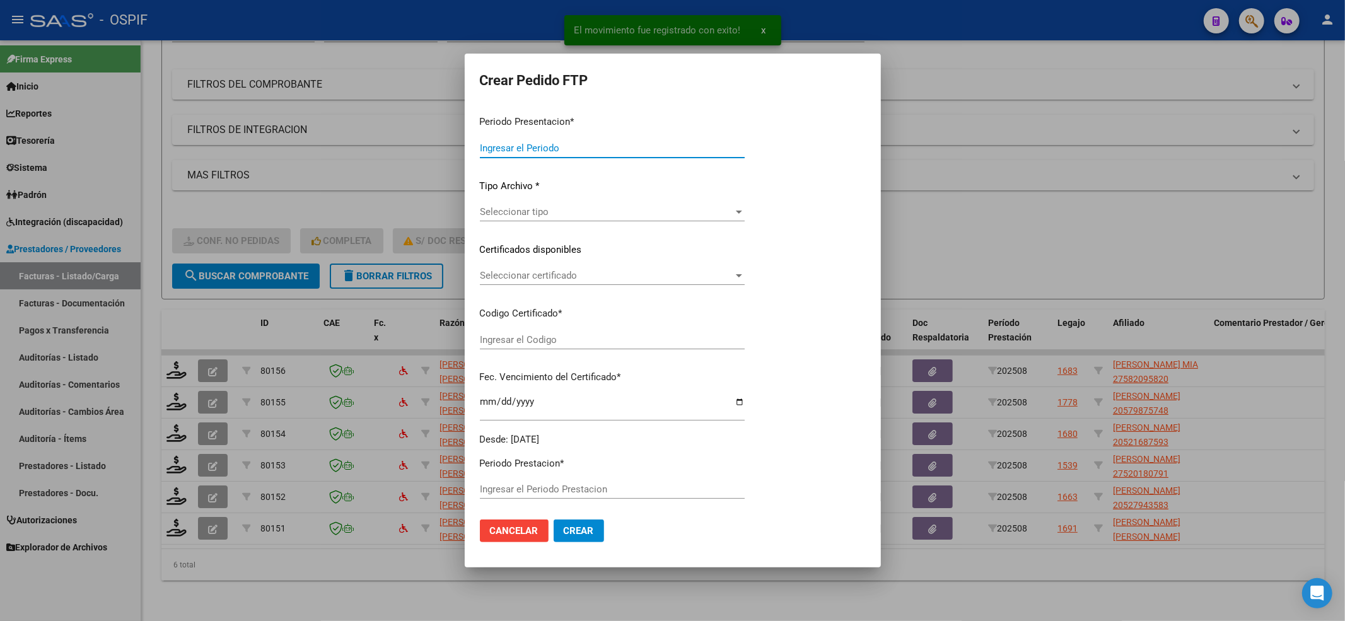
type input "202508"
type input "$ 49.482,44"
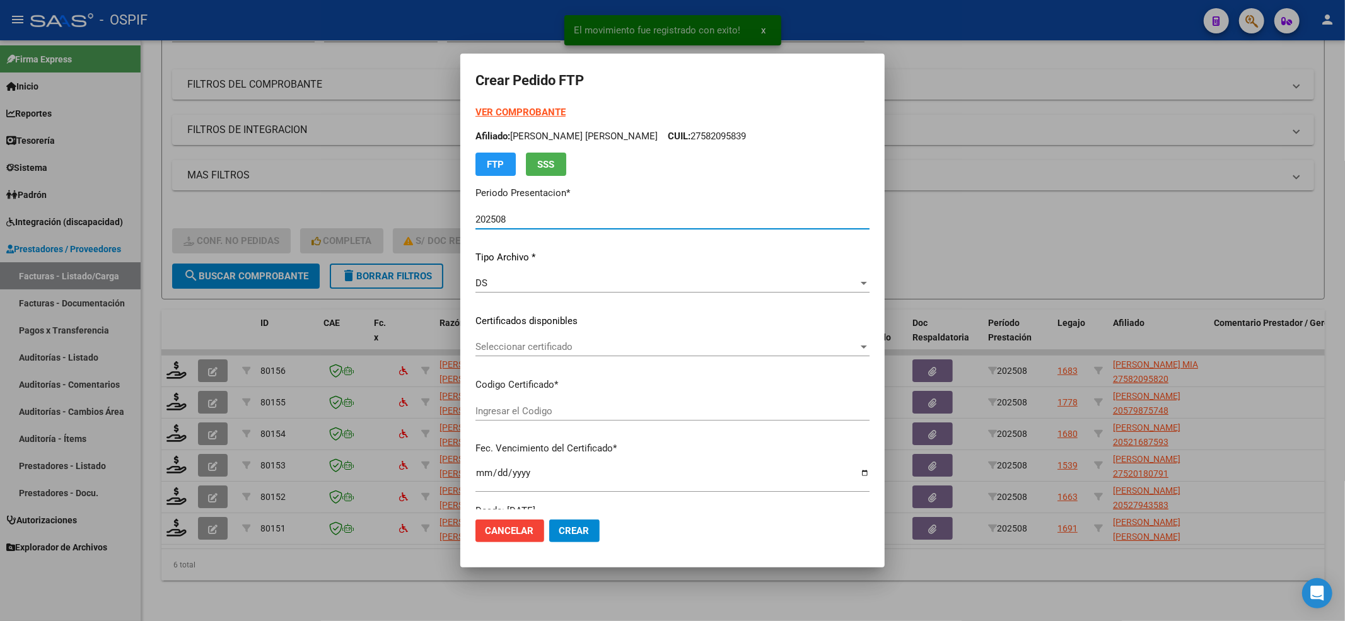
type input "0100058209582-20221229-20271229-AND-109"
type input "[DATE]"
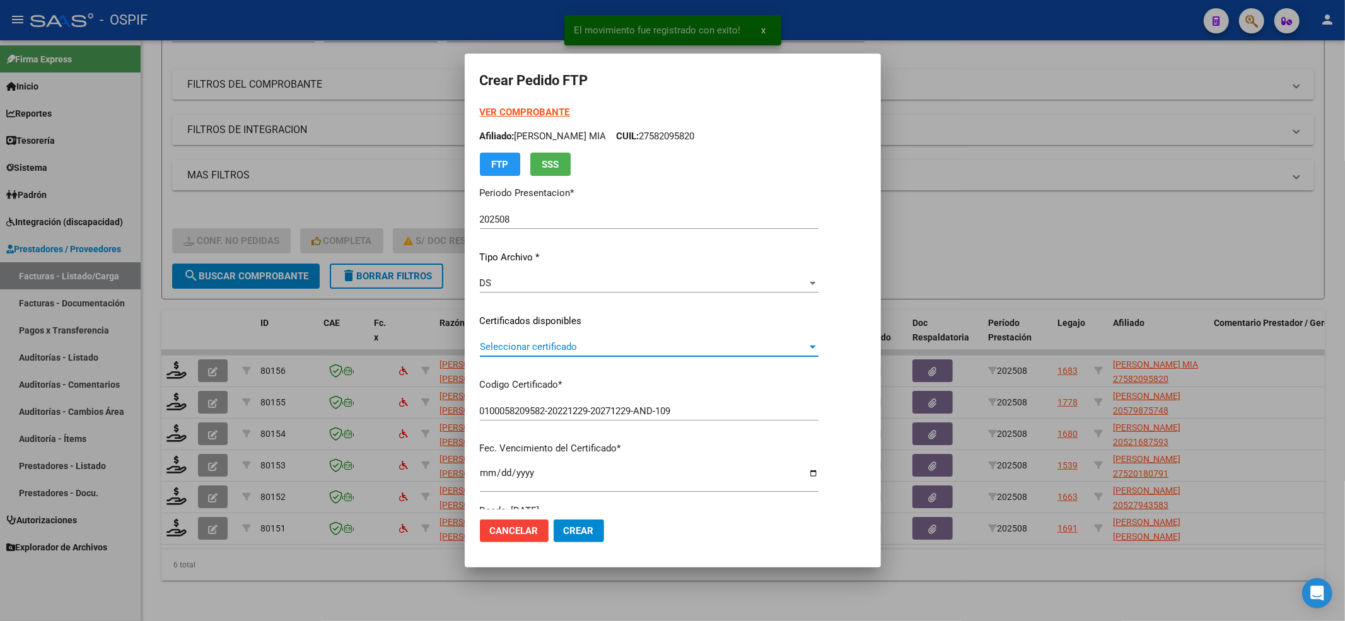
click at [544, 354] on div "Seleccionar certificado Seleccionar certificado" at bounding box center [649, 346] width 339 height 19
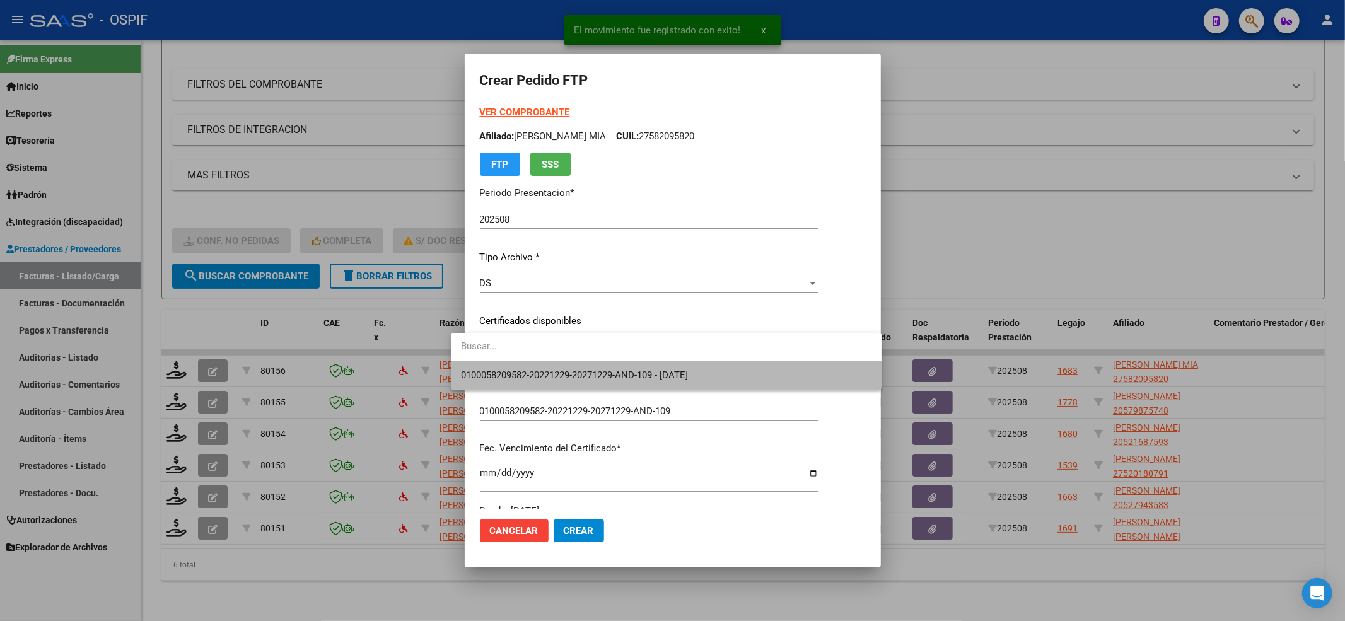
click at [530, 366] on span "0100058209582-20221229-20271229-AND-109 - [DATE]" at bounding box center [666, 375] width 411 height 28
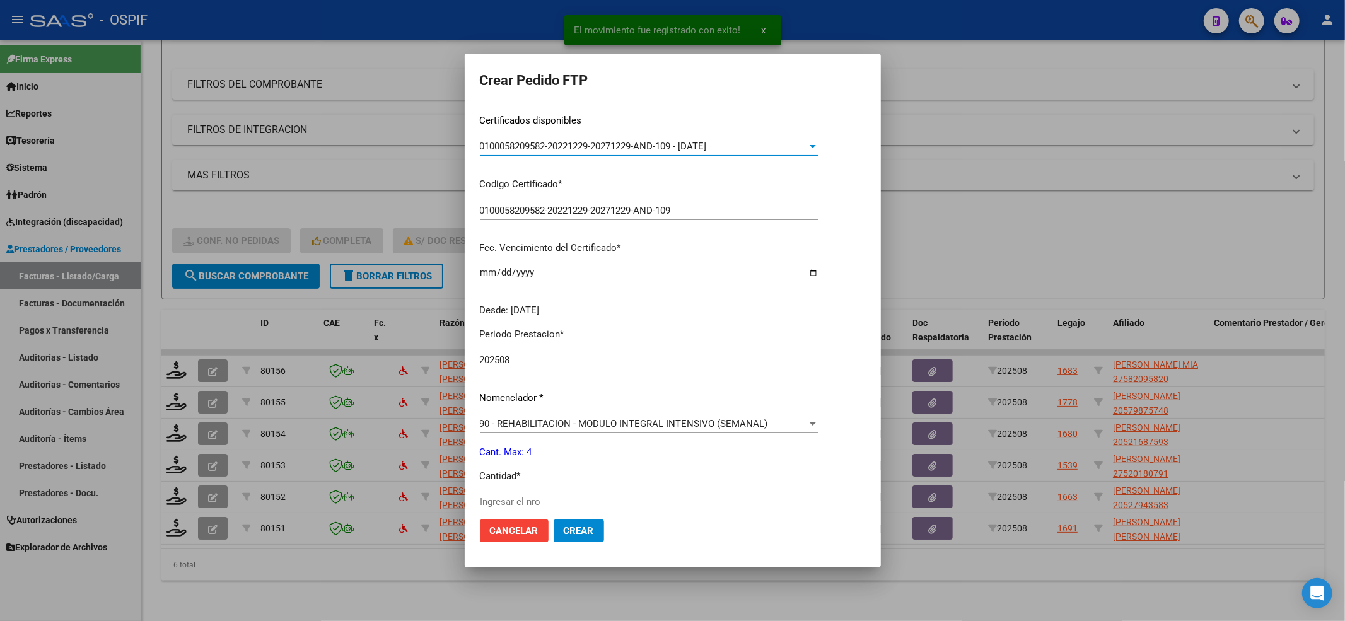
scroll to position [252, 0]
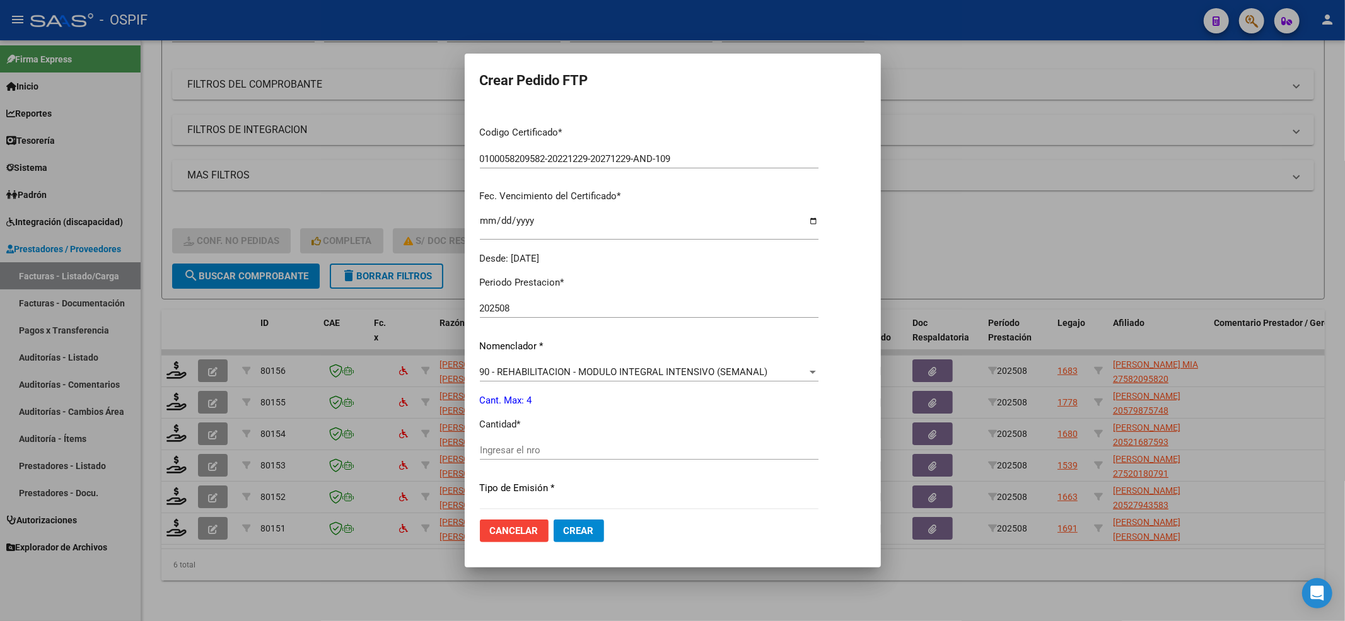
click at [488, 454] on input "Ingresar el nro" at bounding box center [649, 450] width 339 height 11
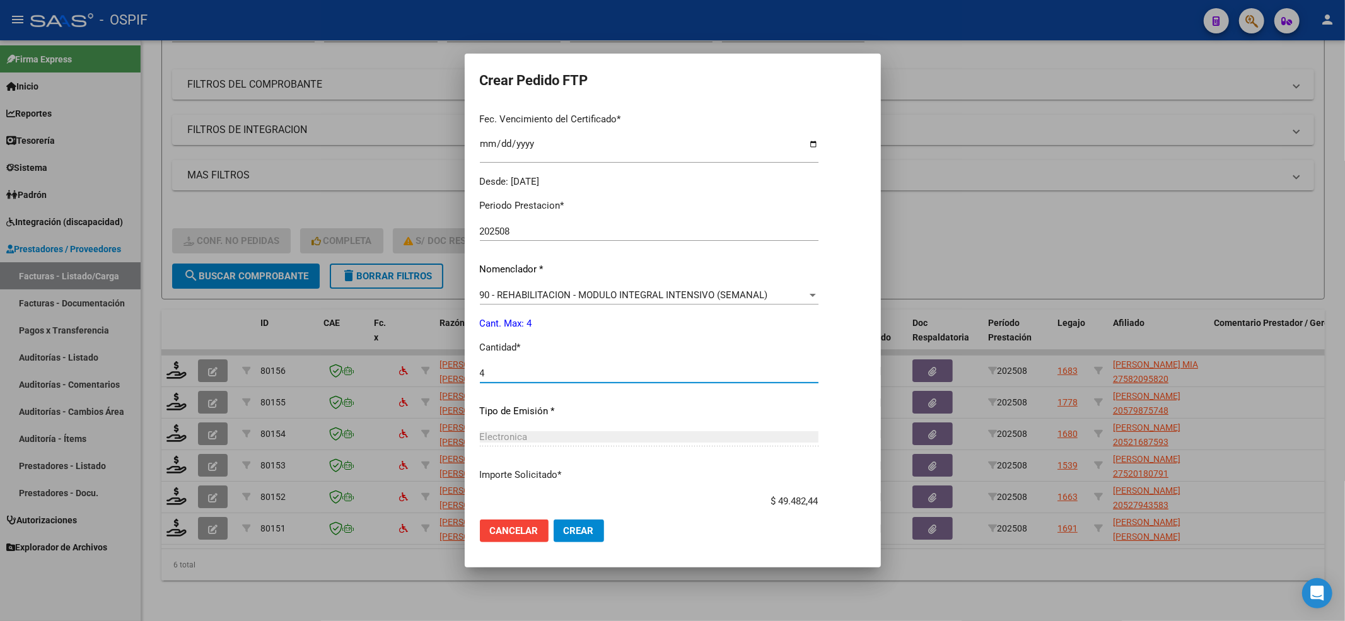
scroll to position [406, 0]
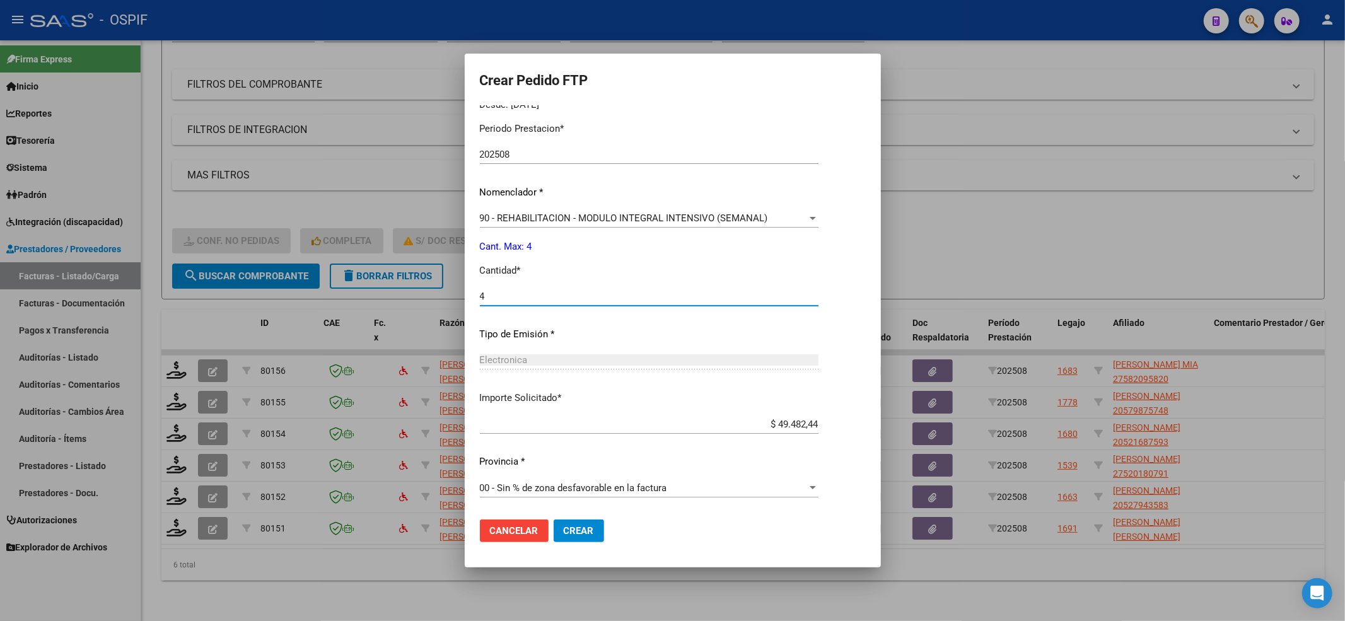
type input "4"
drag, startPoint x: 592, startPoint y: 524, endPoint x: 580, endPoint y: 535, distance: 16.1
click at [589, 528] on mat-dialog-actions "Cancelar Crear" at bounding box center [673, 531] width 386 height 43
click at [576, 536] on button "Crear" at bounding box center [579, 531] width 50 height 23
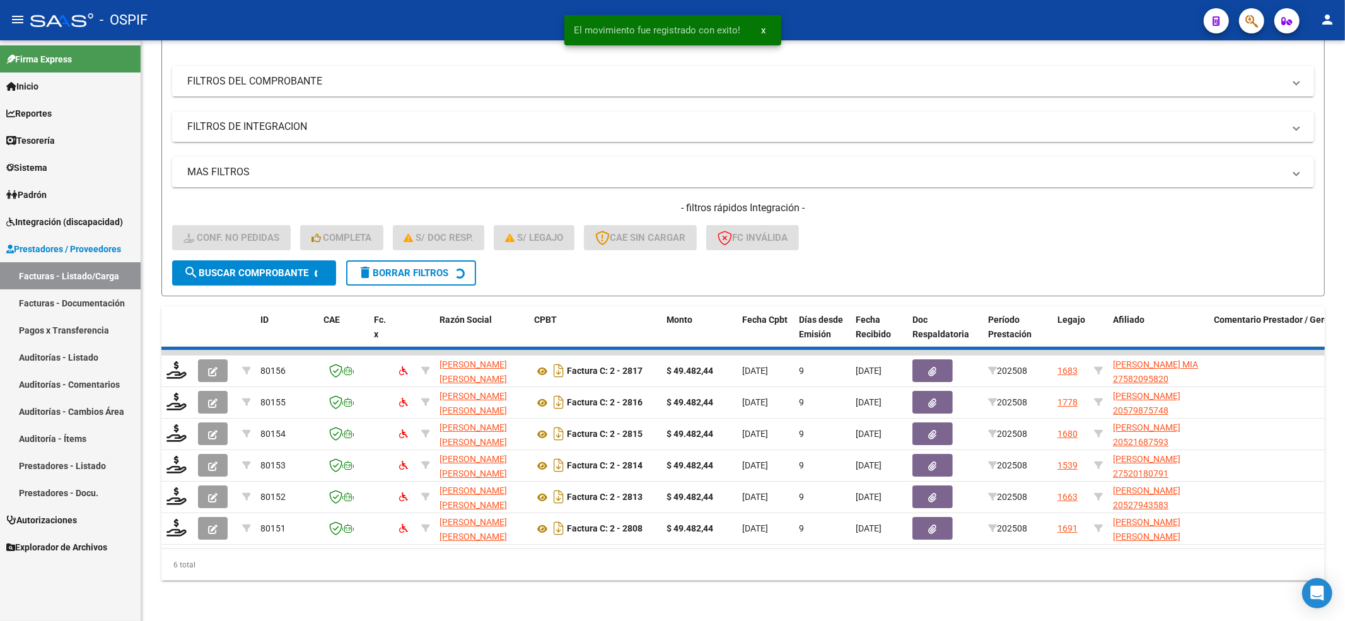
scroll to position [125, 0]
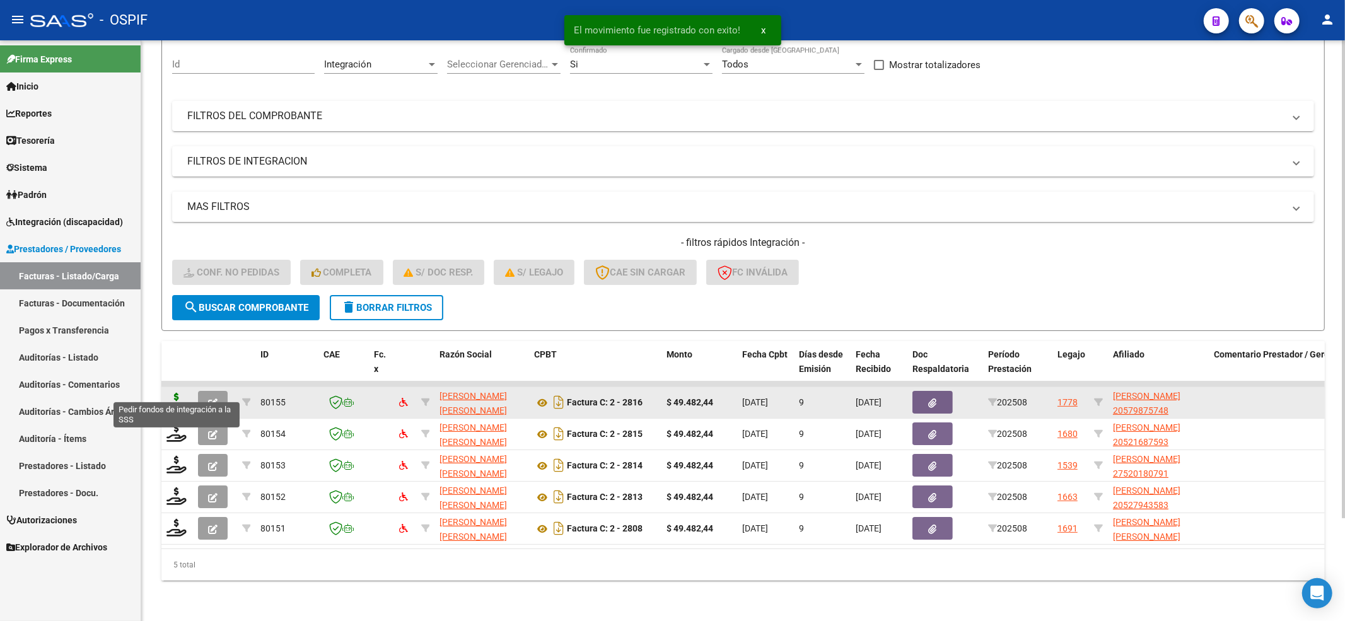
click at [175, 394] on div at bounding box center [177, 403] width 21 height 20
click at [177, 393] on icon at bounding box center [177, 402] width 20 height 18
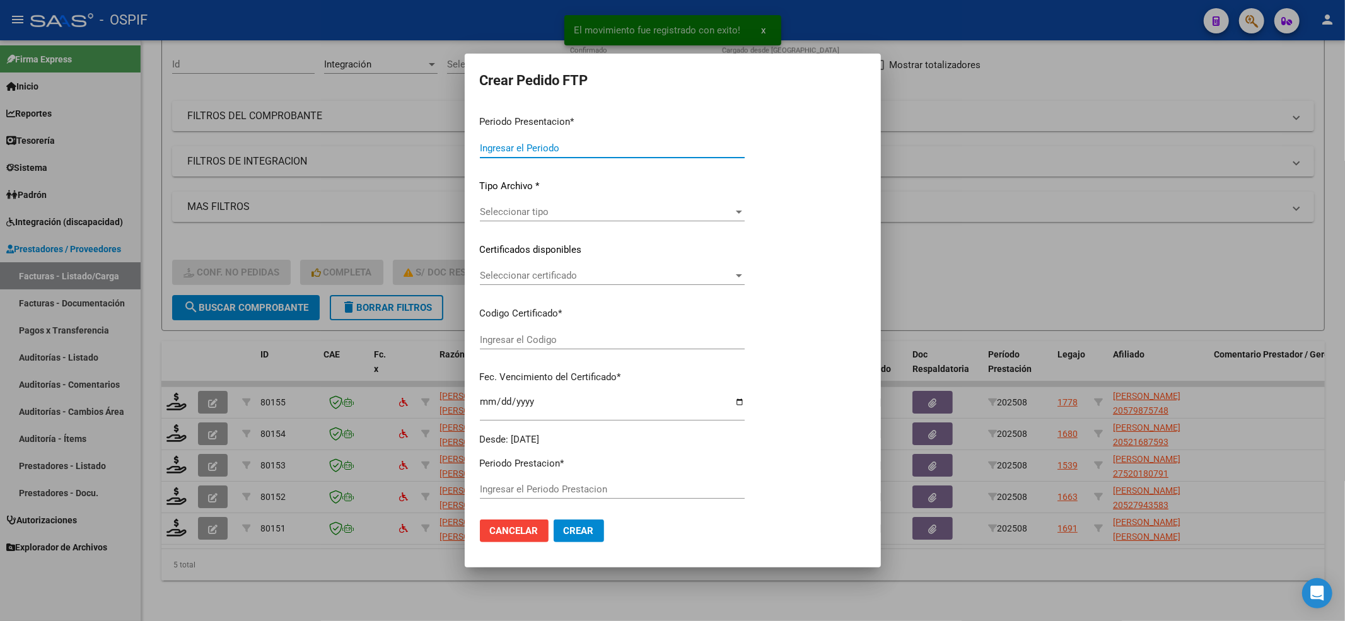
type input "202508"
type input "$ 49.482,44"
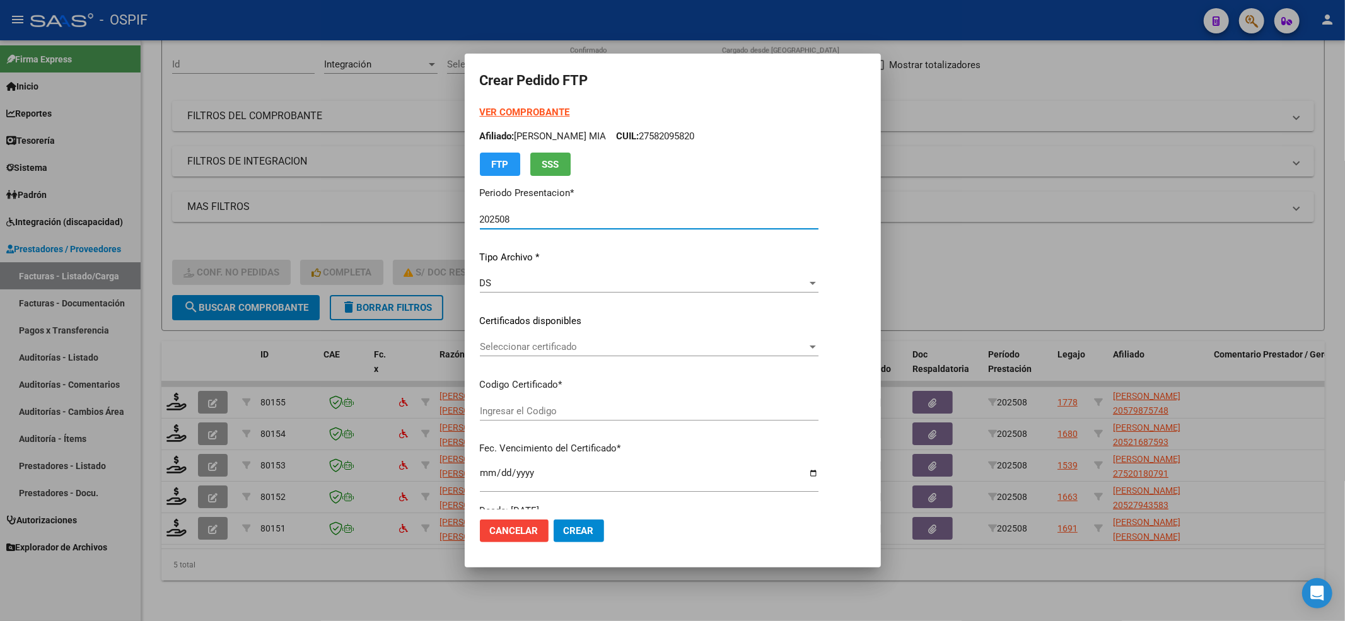
type input "020005798757420241206-20291206-bue-427"
type input "[DATE]"
click at [644, 342] on span "Seleccionar certificado" at bounding box center [634, 346] width 308 height 11
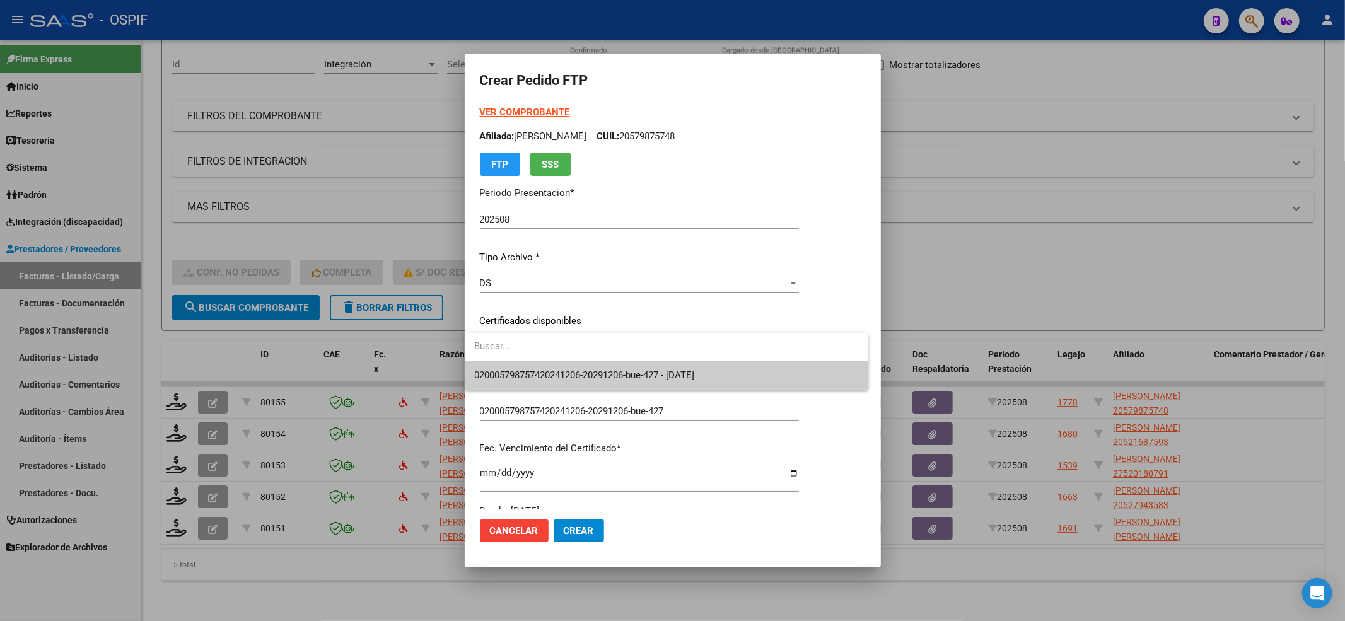
click at [603, 367] on span "020005798757420241206-20291206-bue-427 - [DATE]" at bounding box center [667, 375] width 384 height 28
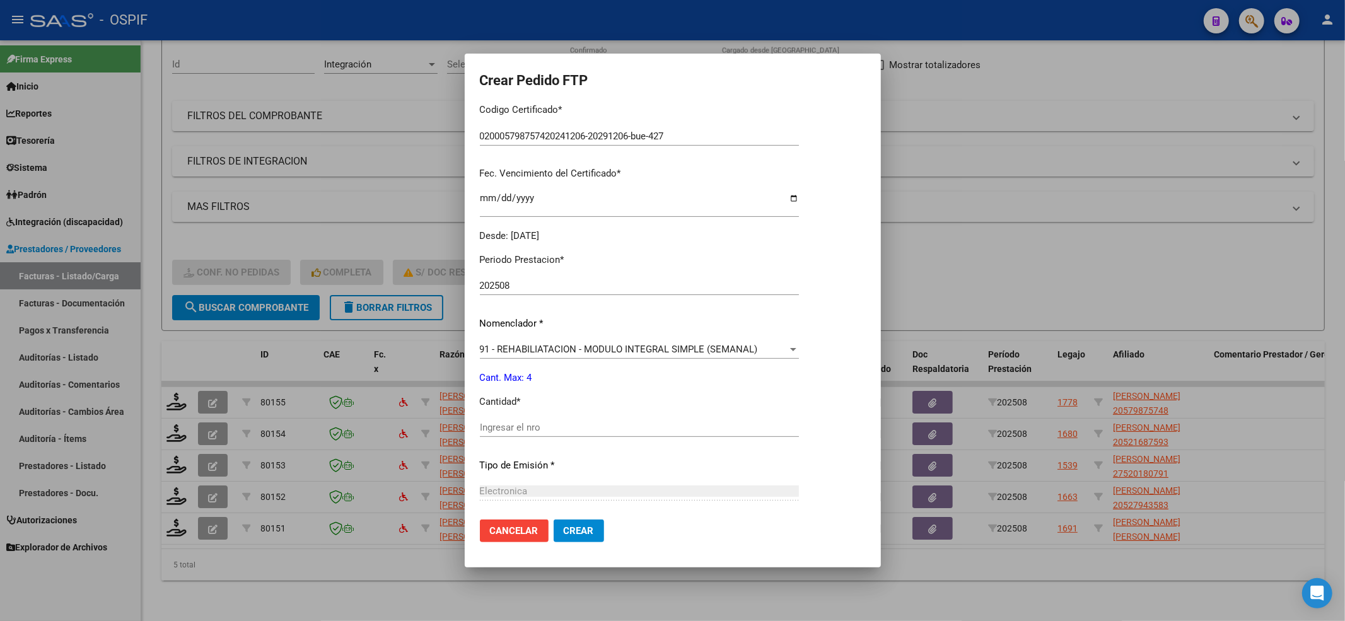
scroll to position [406, 0]
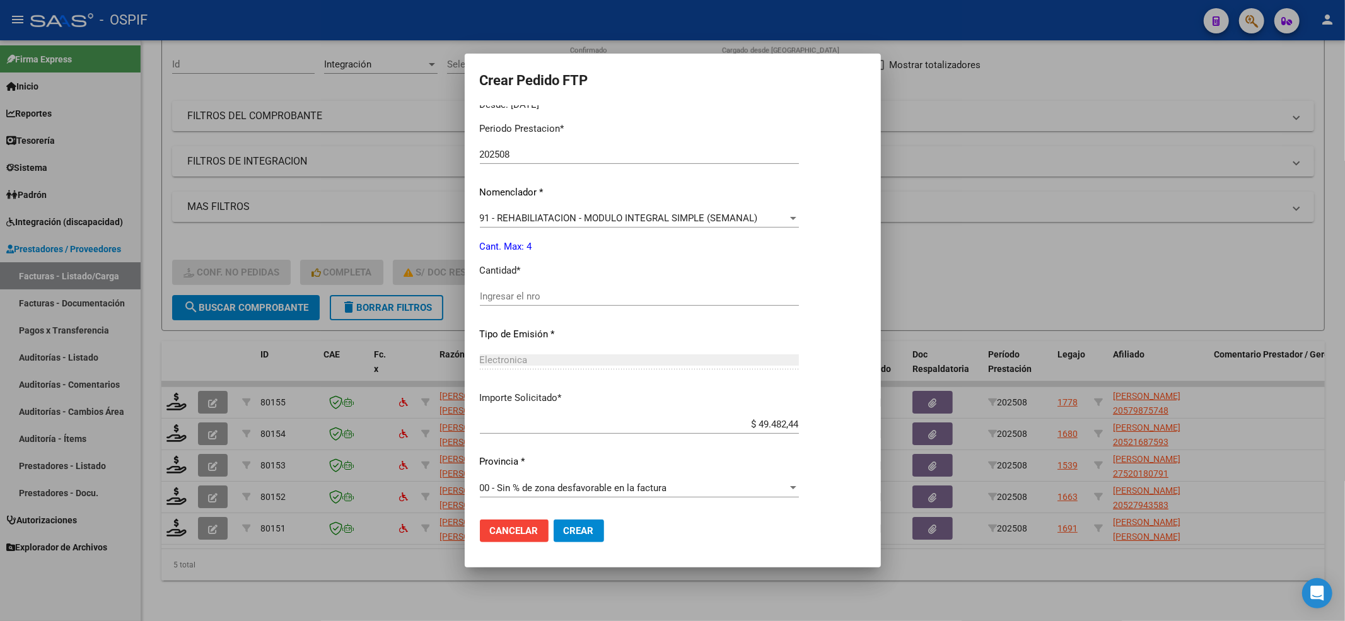
click at [505, 290] on div "Ingresar el nro" at bounding box center [639, 296] width 319 height 19
type input "4"
click at [573, 520] on button "Crear" at bounding box center [579, 531] width 50 height 23
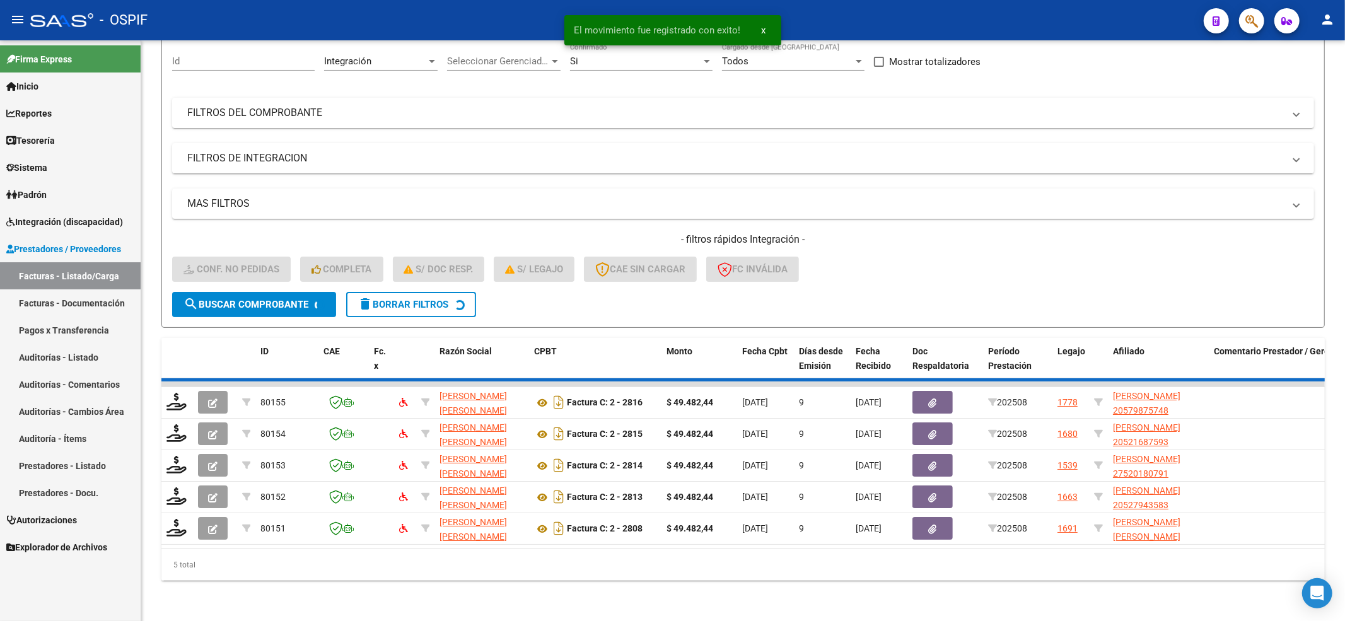
scroll to position [93, 0]
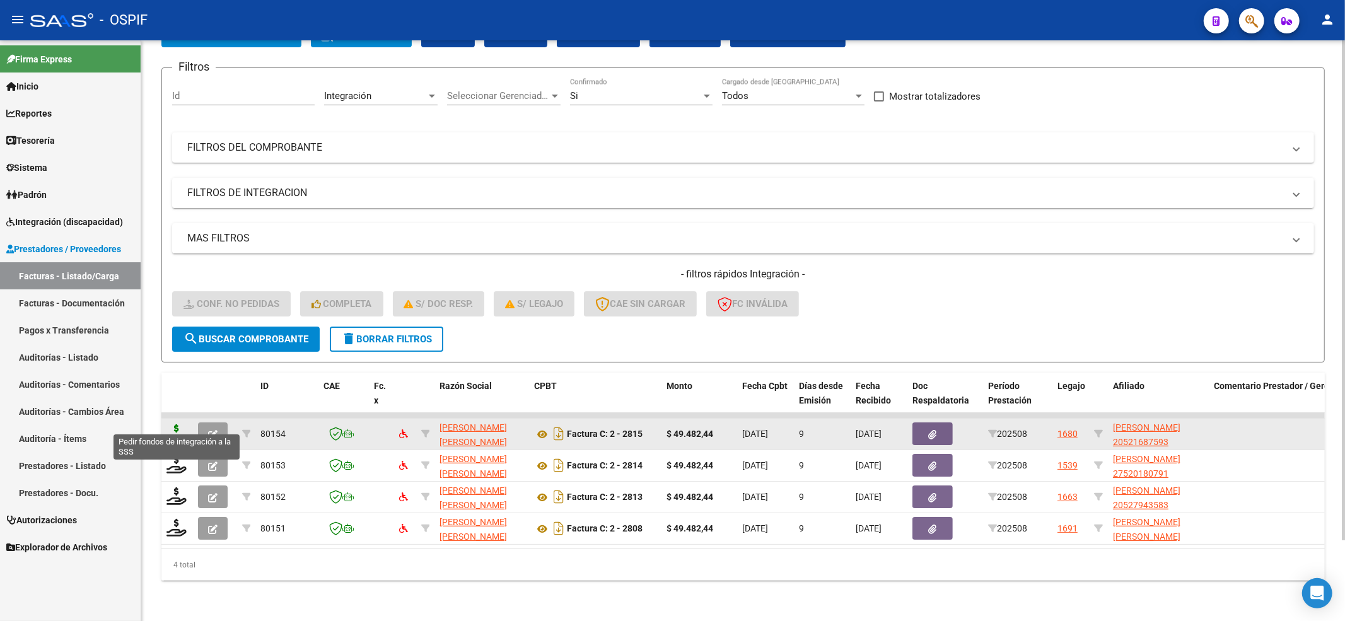
click at [172, 427] on icon at bounding box center [177, 434] width 20 height 18
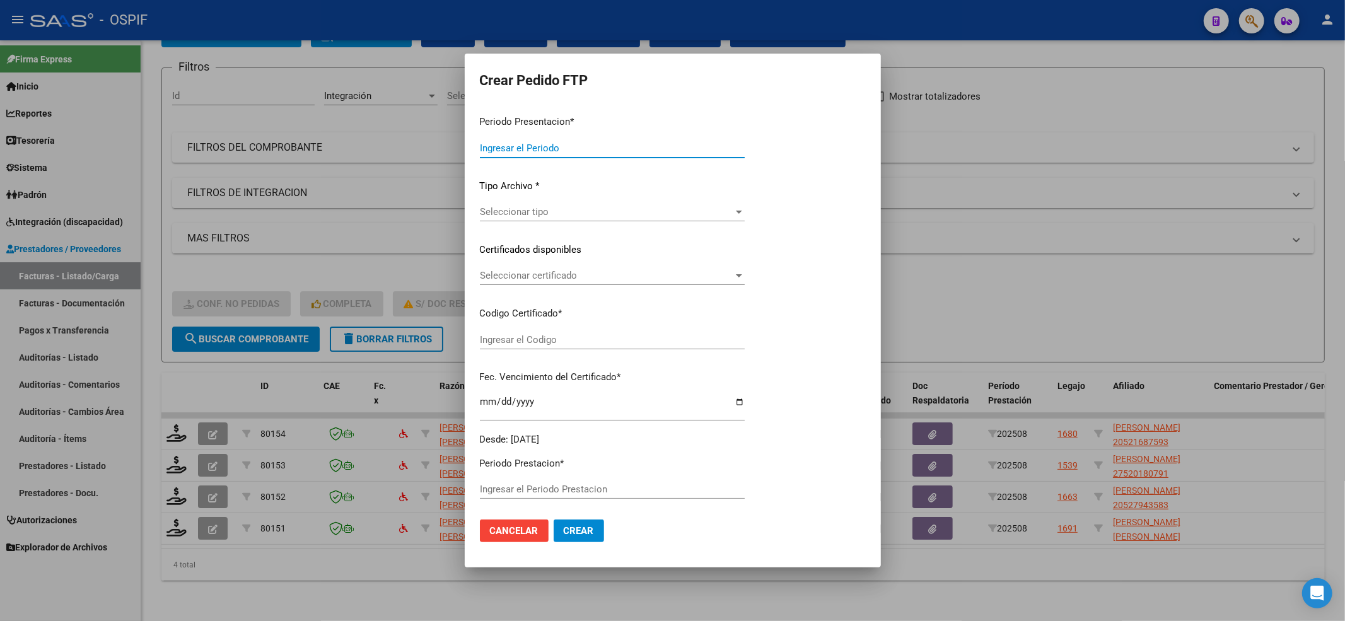
type input "202508"
type input "$ 49.482,44"
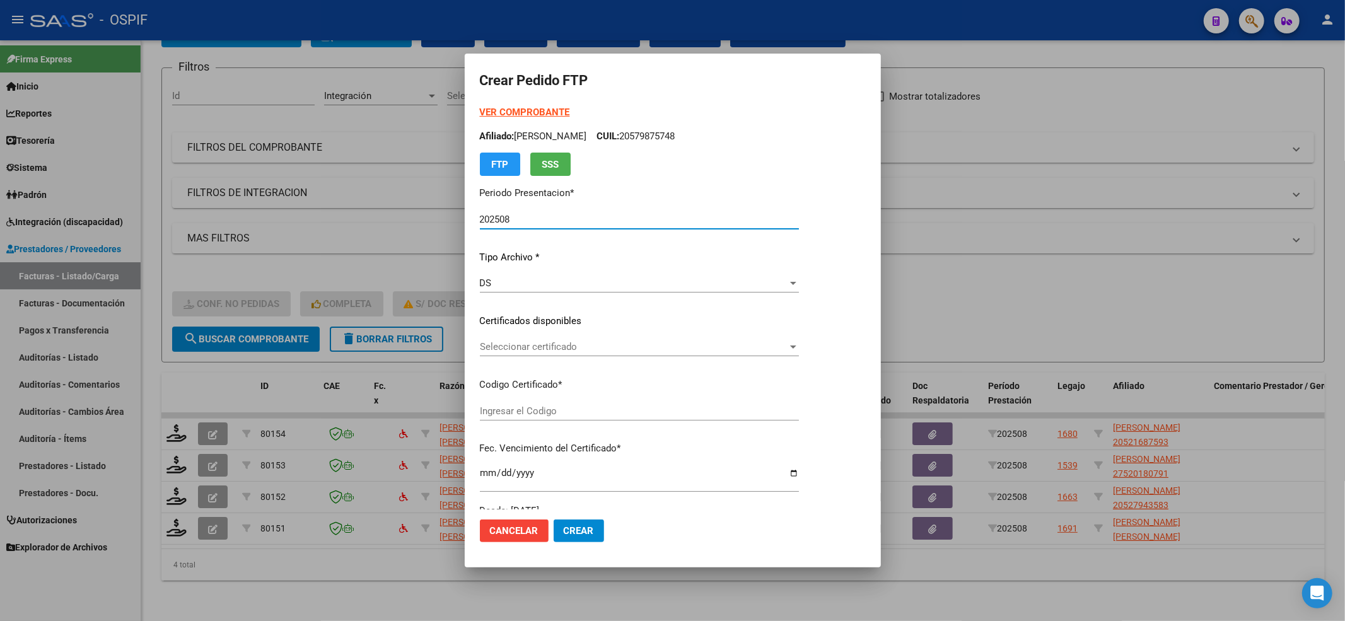
type input "02-00052168759-20220705-20250705-BS-427"
type input "[DATE]"
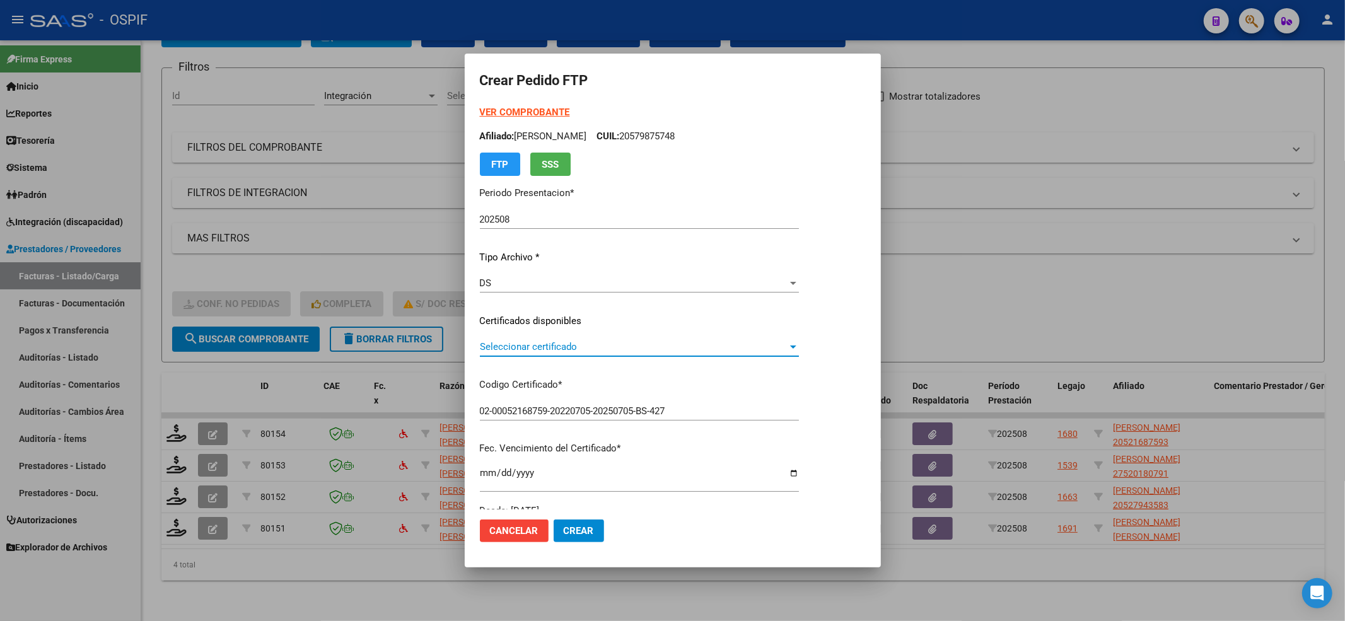
click at [586, 348] on span "Seleccionar certificado" at bounding box center [634, 346] width 308 height 11
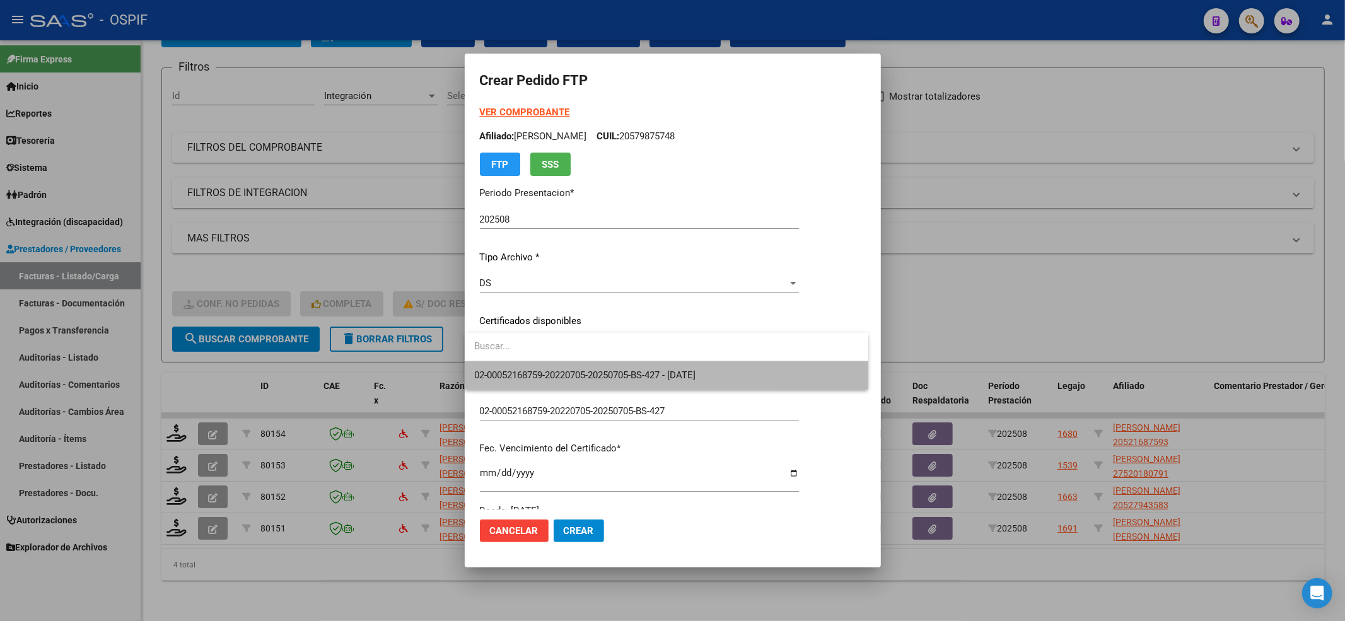
click at [582, 364] on span "02-00052168759-20220705-20250705-BS-427 - [DATE]" at bounding box center [667, 375] width 384 height 28
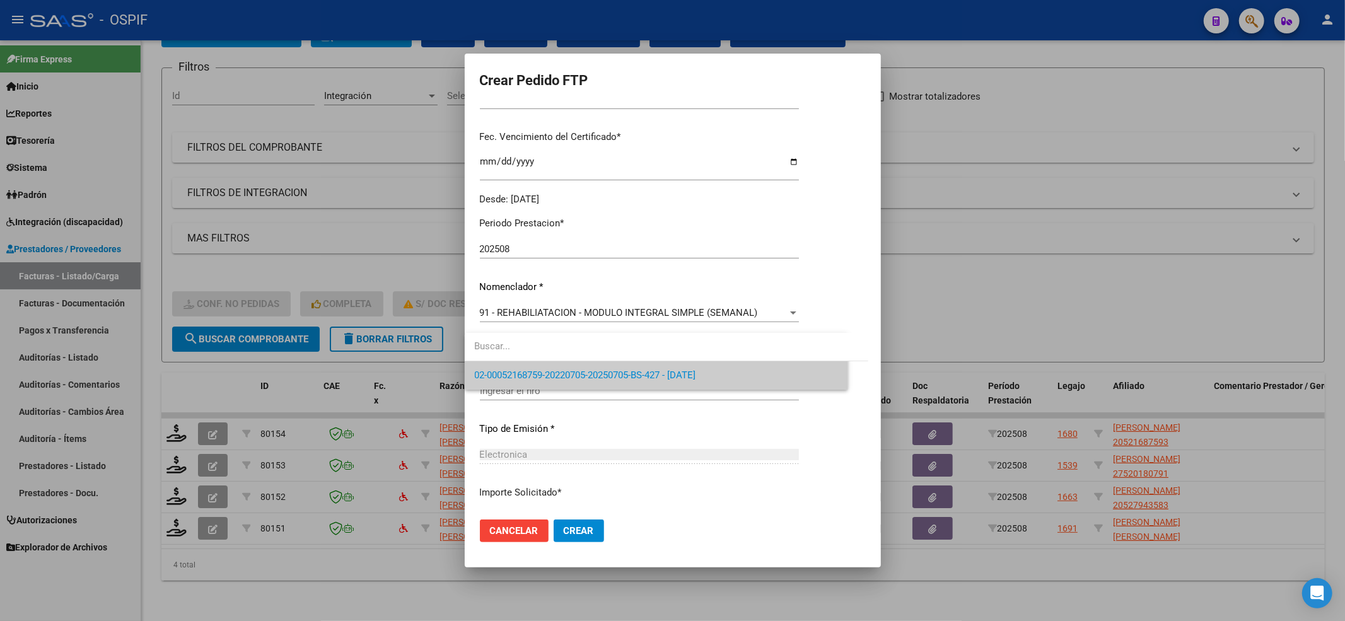
scroll to position [336, 0]
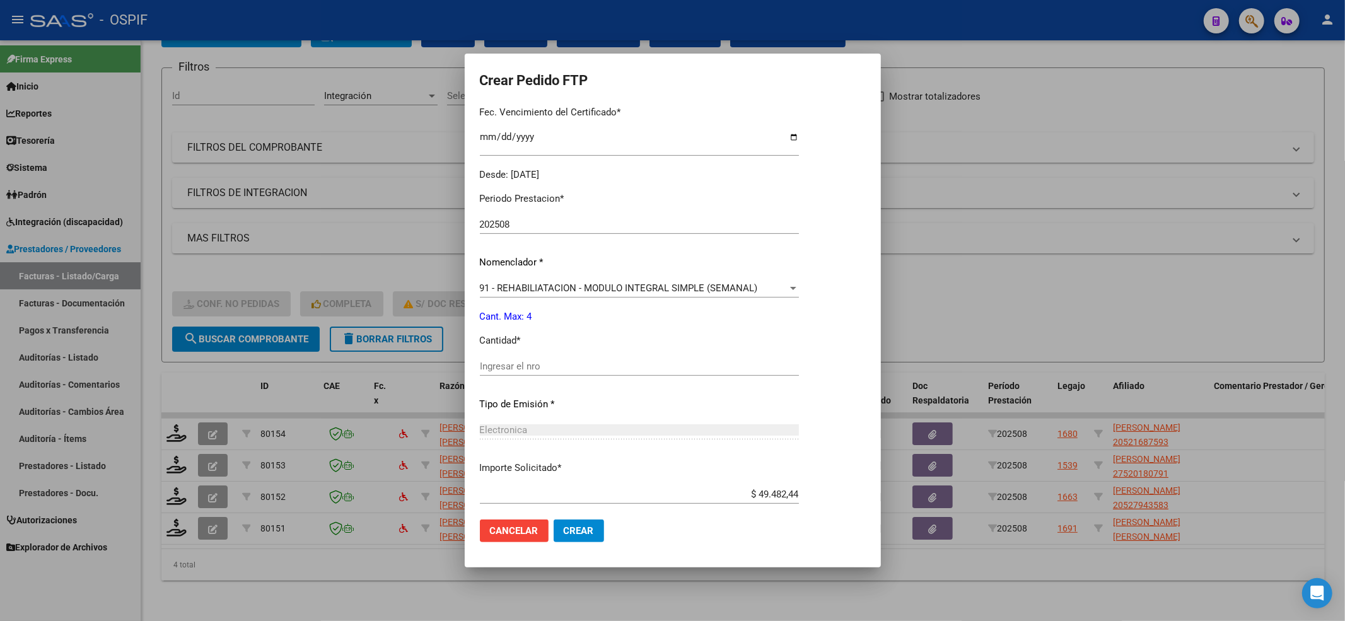
click at [582, 365] on input "Ingresar el nro" at bounding box center [639, 366] width 319 height 11
type input "4"
click at [532, 543] on mat-dialog-actions "Cancelar Crear" at bounding box center [673, 531] width 386 height 43
click at [554, 536] on button "Crear" at bounding box center [579, 531] width 50 height 23
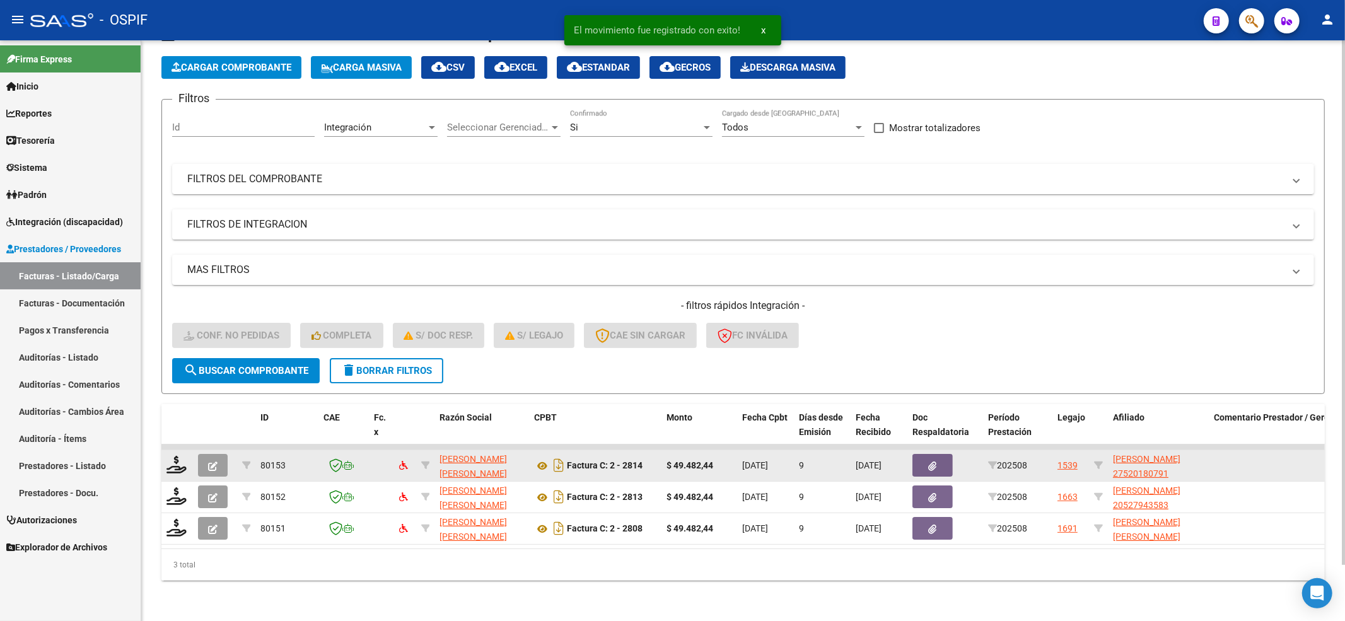
scroll to position [62, 0]
click at [165, 452] on datatable-body-cell at bounding box center [177, 465] width 32 height 31
click at [177, 456] on icon at bounding box center [177, 465] width 20 height 18
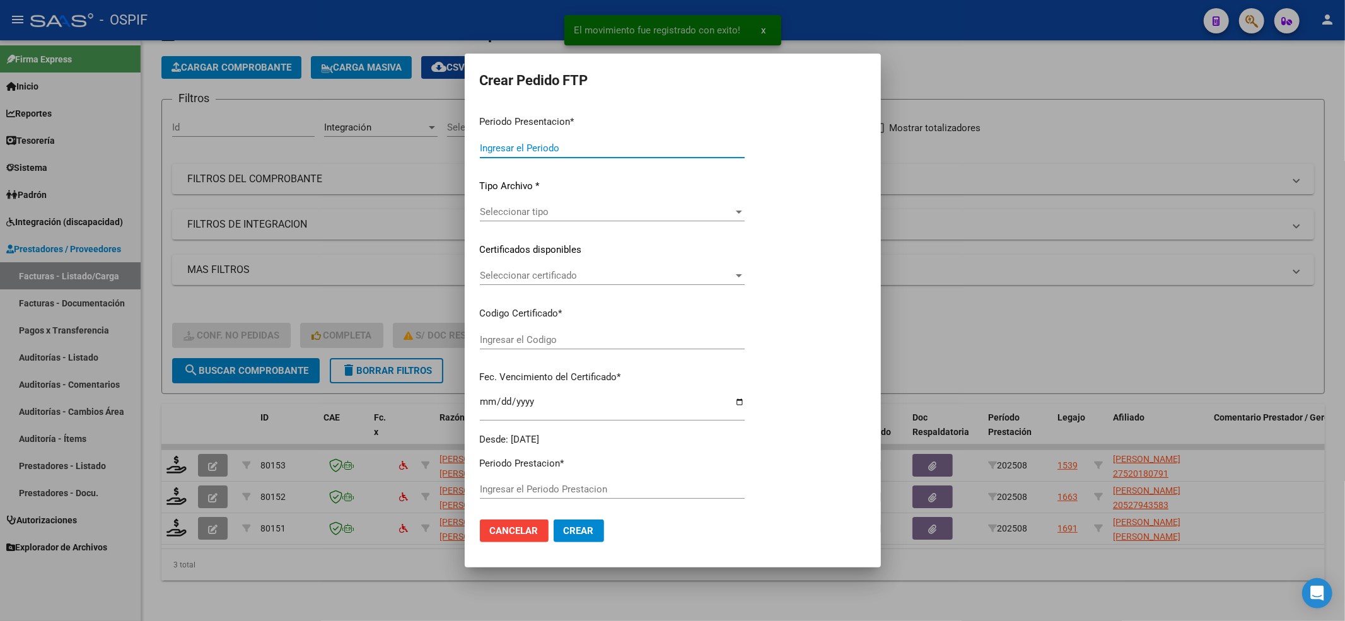
type input "202508"
type input "$ 49.482,44"
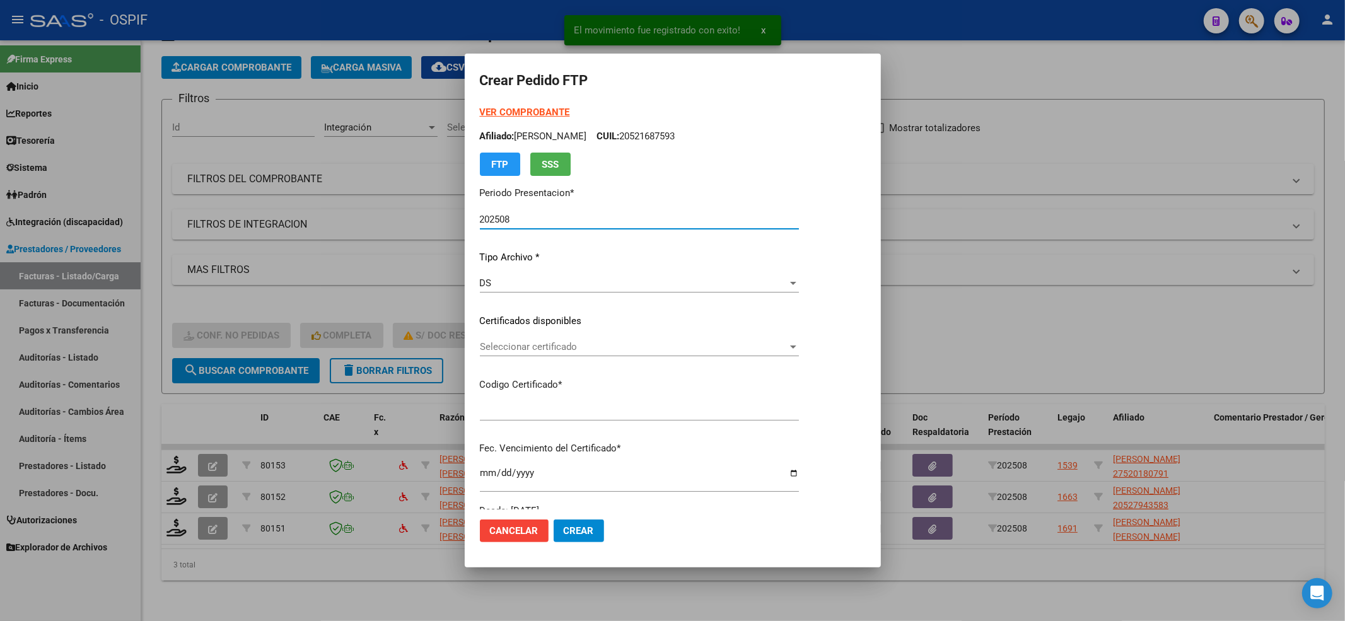
type input "0100052018079-20250909-20400909-BS-427"
type input "[DATE]"
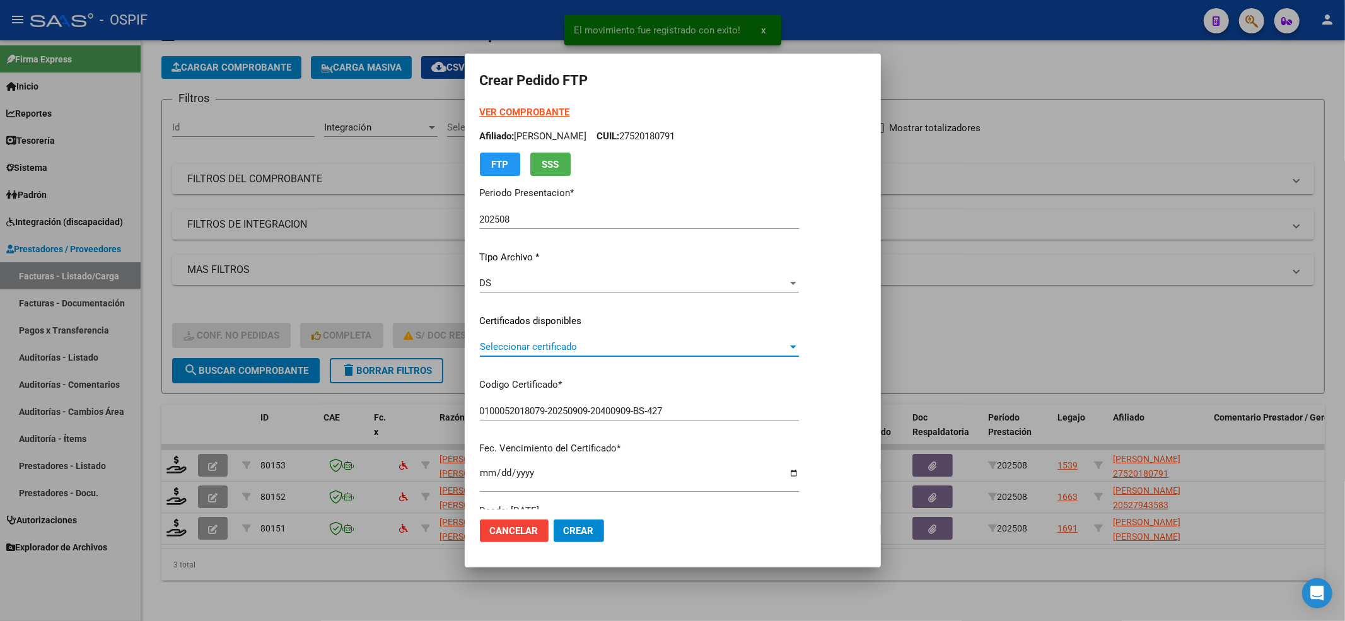
click at [696, 349] on span "Seleccionar certificado" at bounding box center [634, 346] width 308 height 11
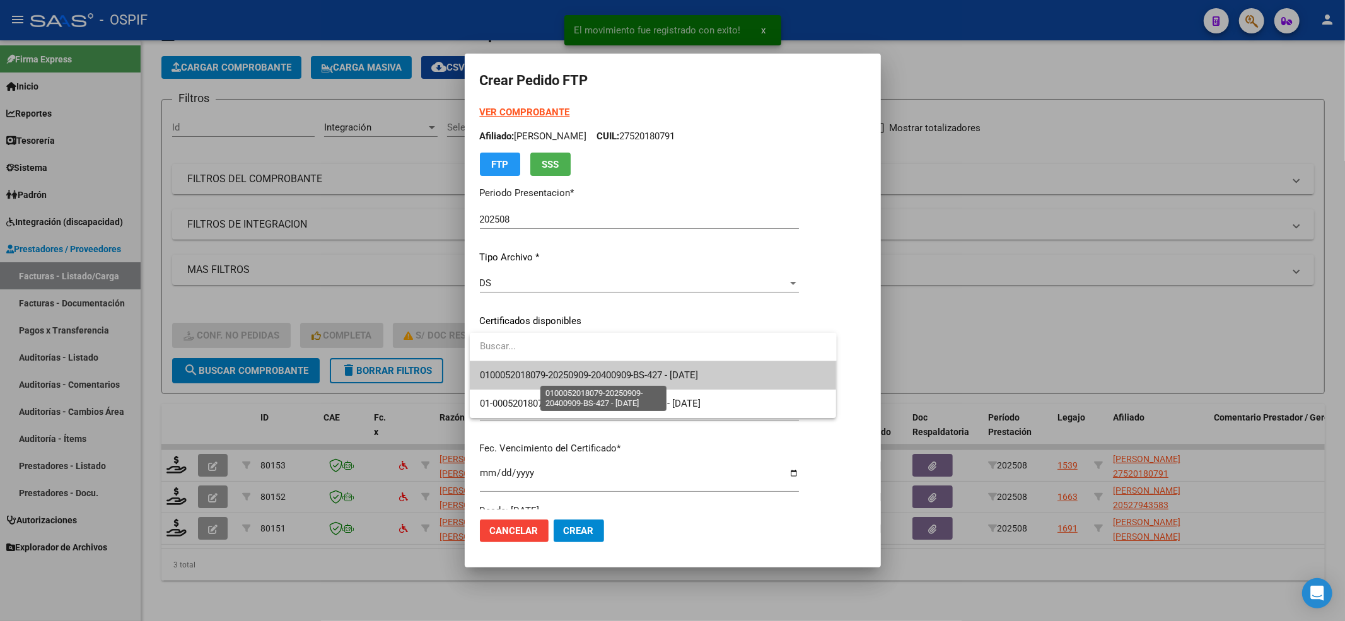
click at [680, 375] on span "0100052018079-20250909-20400909-BS-427 - [DATE]" at bounding box center [589, 375] width 219 height 11
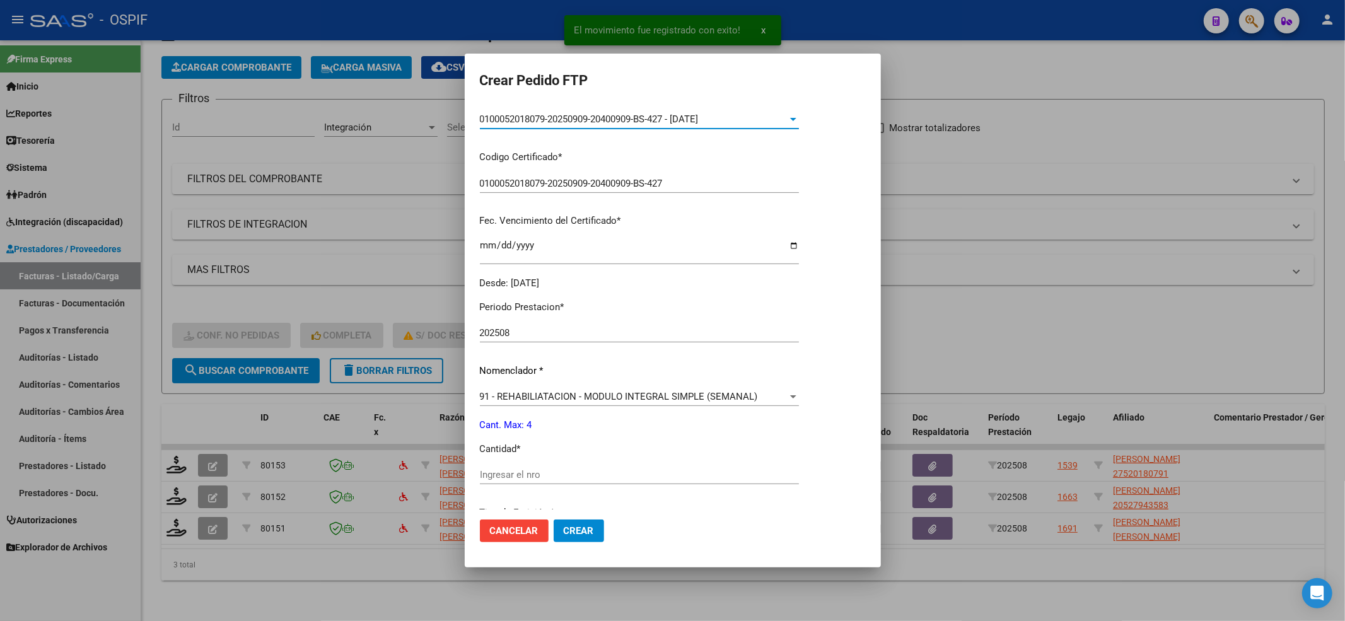
scroll to position [336, 0]
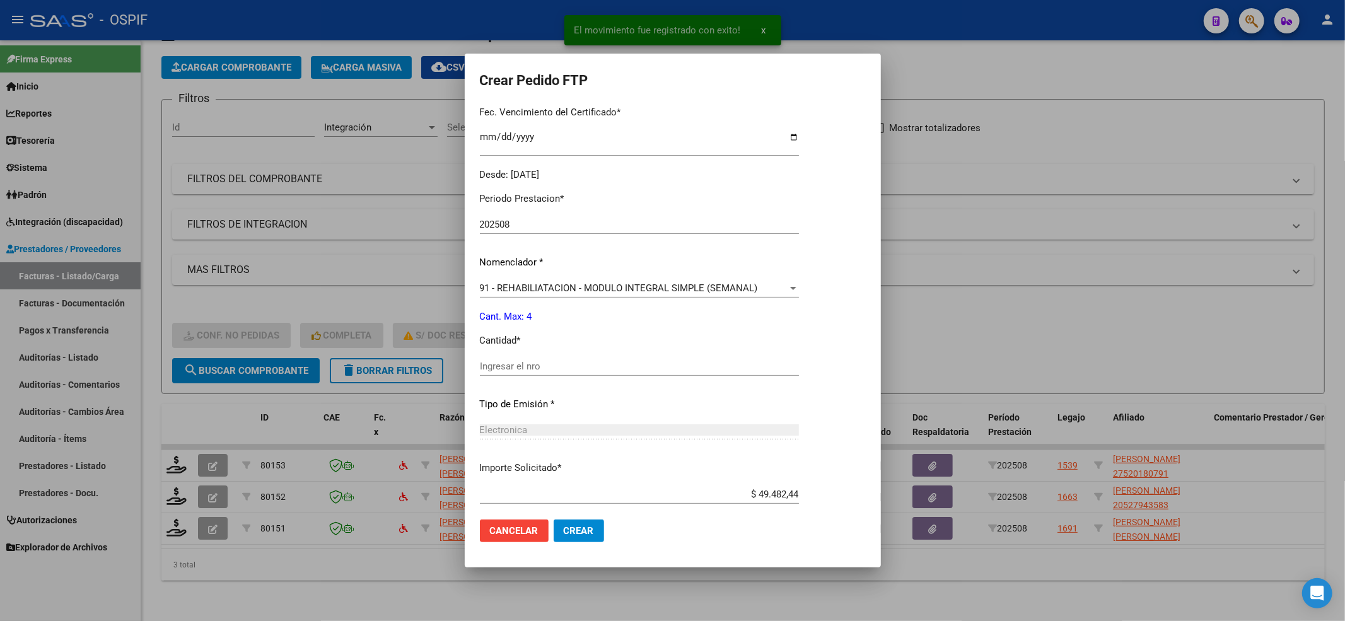
click at [667, 372] on div "Ingresar el nro" at bounding box center [639, 366] width 319 height 19
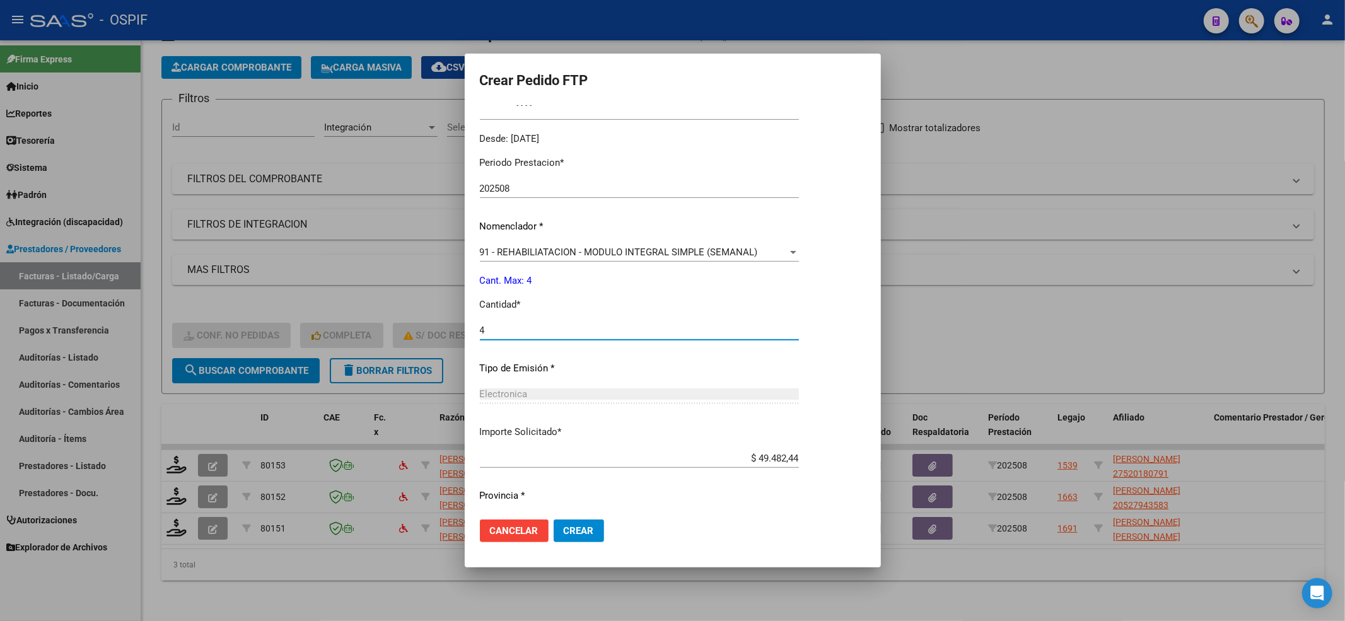
scroll to position [406, 0]
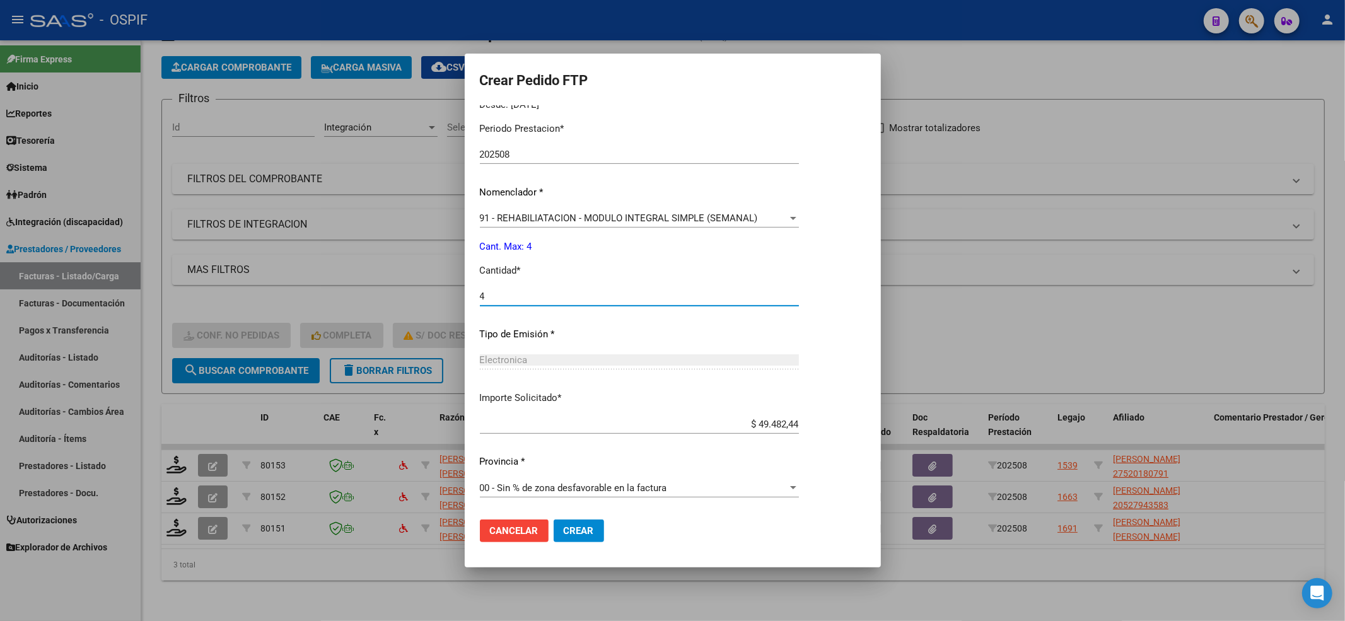
type input "4"
click at [579, 527] on span "Crear" at bounding box center [579, 530] width 30 height 11
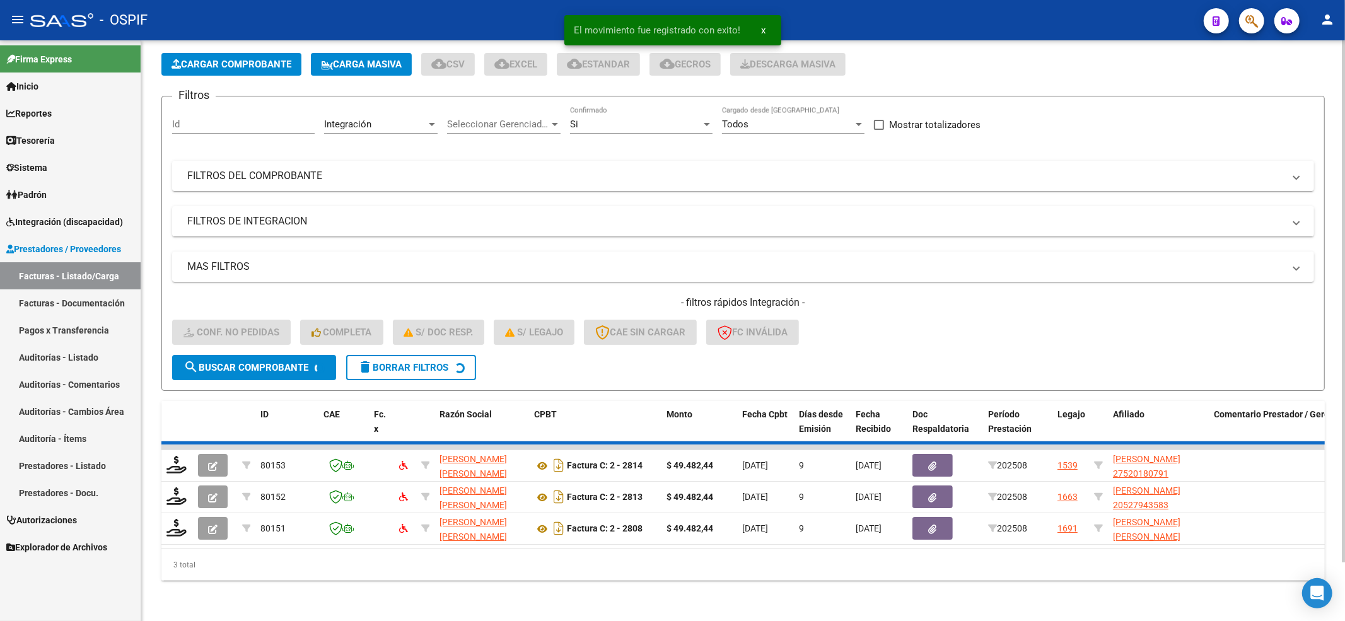
scroll to position [30, 0]
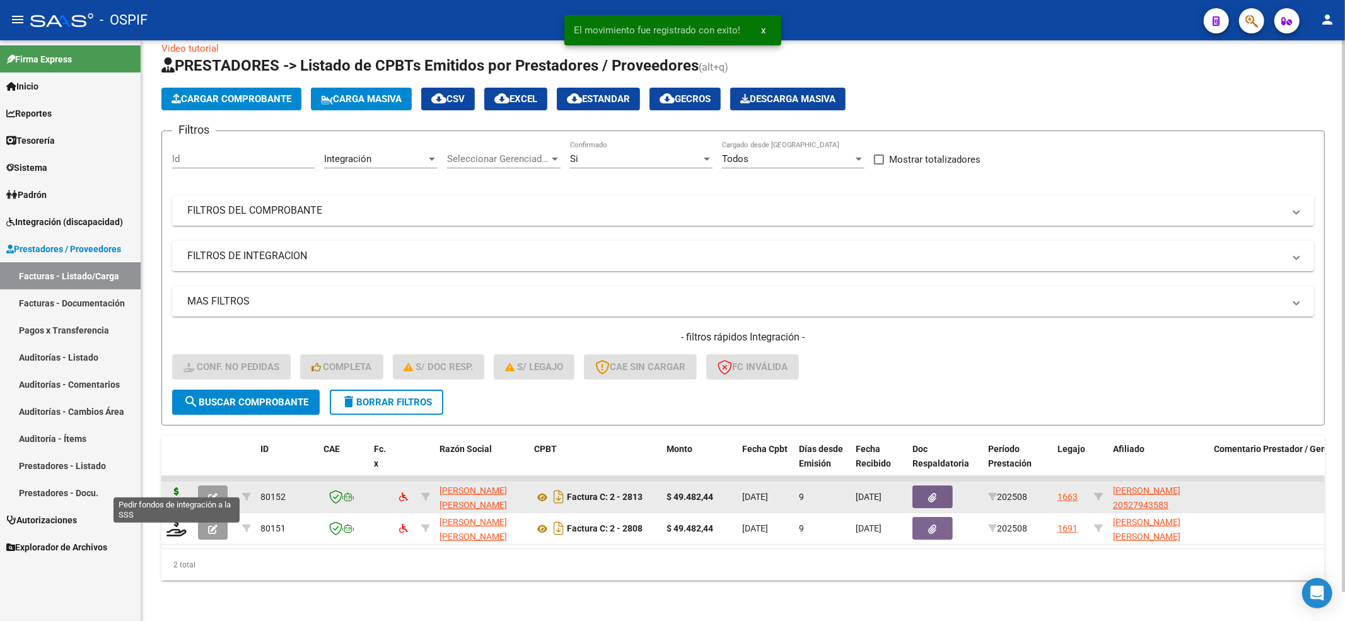
click at [170, 488] on icon at bounding box center [177, 497] width 20 height 18
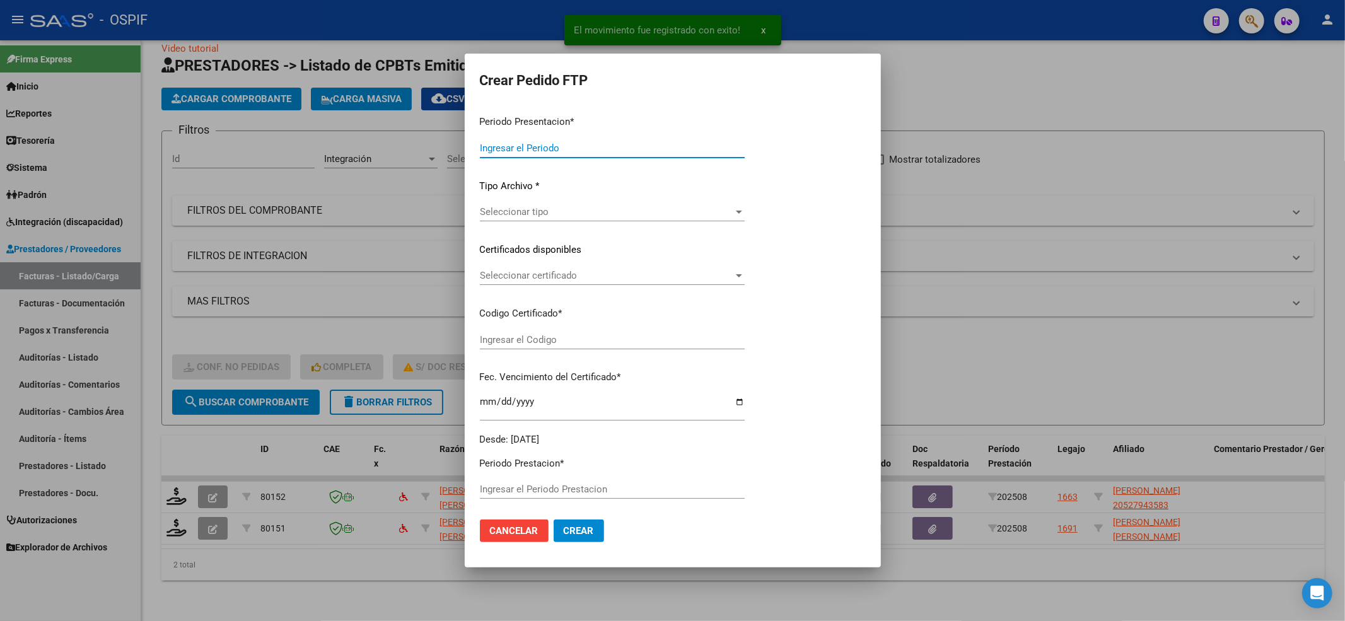
type input "202508"
type input "$ 49.482,44"
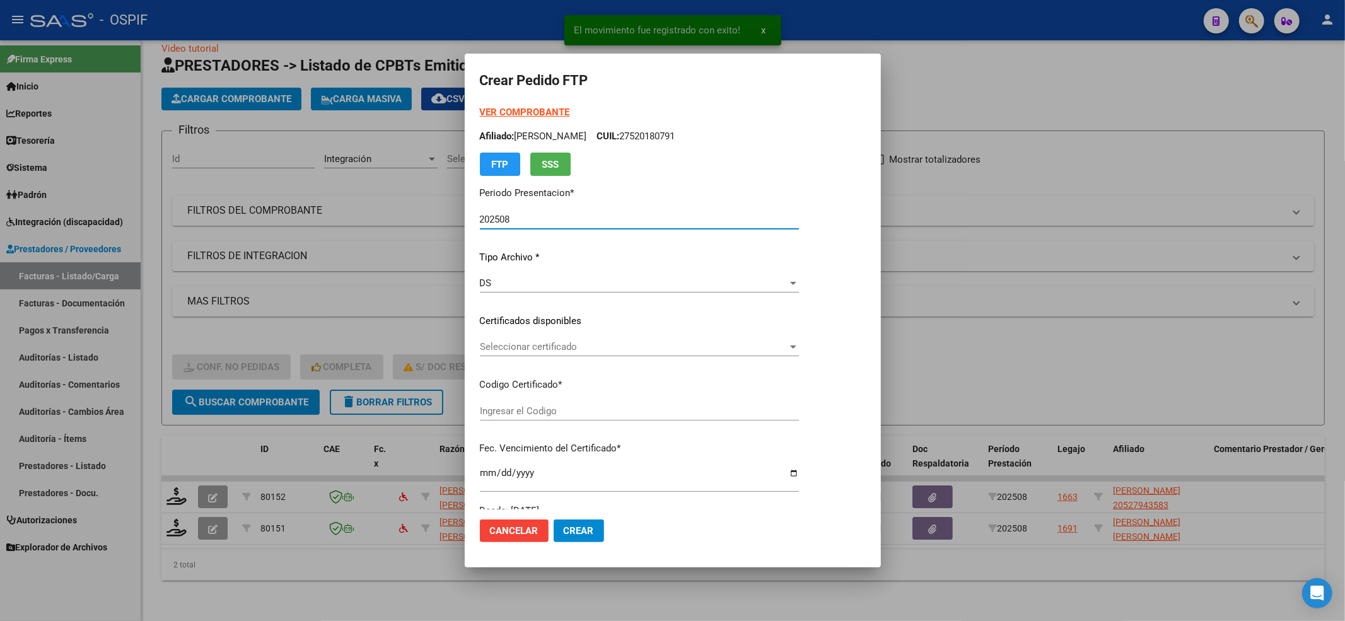
type input "020005279435820221124-20271124-AND-109"
type input "[DATE]"
click at [578, 354] on div "Seleccionar certificado Seleccionar certificado" at bounding box center [639, 346] width 319 height 19
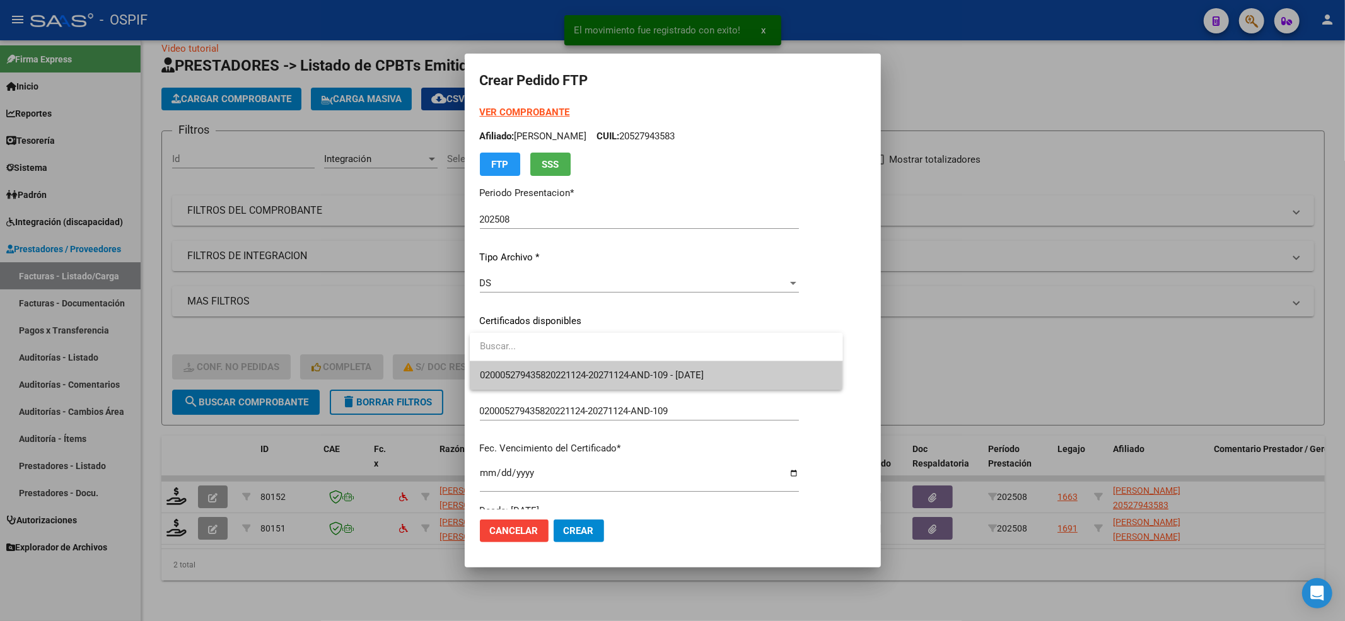
click at [574, 358] on input "dropdown search" at bounding box center [656, 346] width 373 height 28
click at [565, 370] on span "020005279435820221124-20271124-AND-109 - [DATE]" at bounding box center [592, 375] width 225 height 11
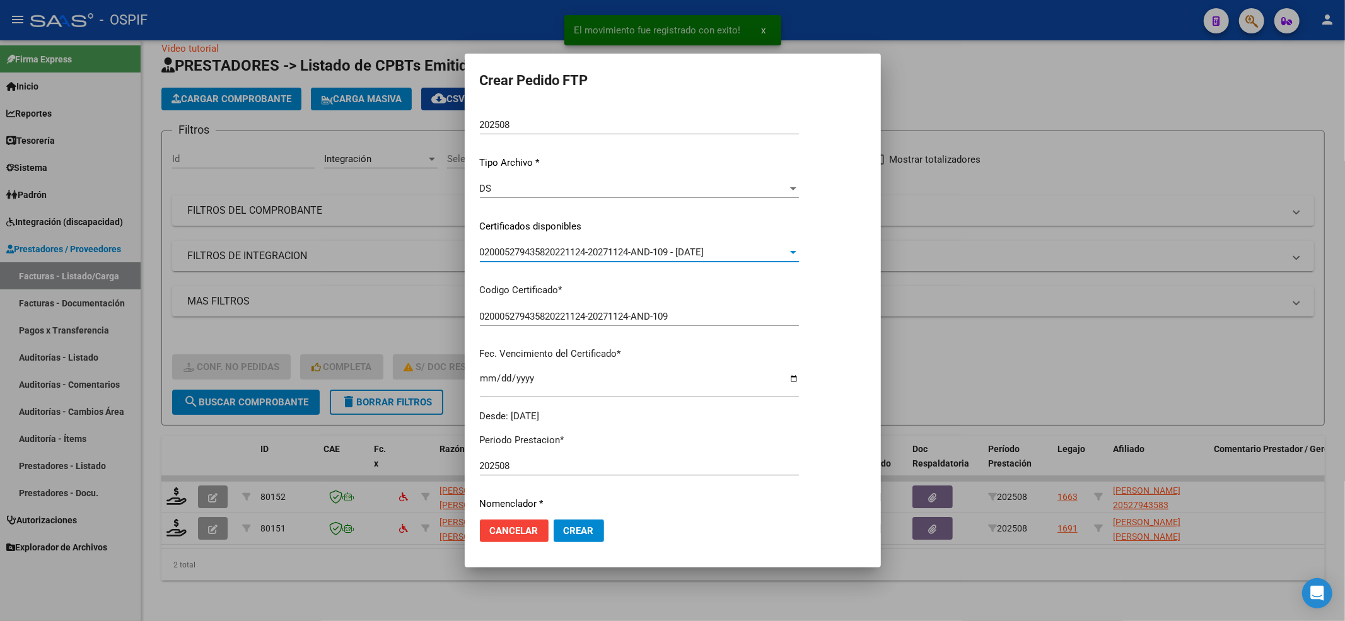
scroll to position [252, 0]
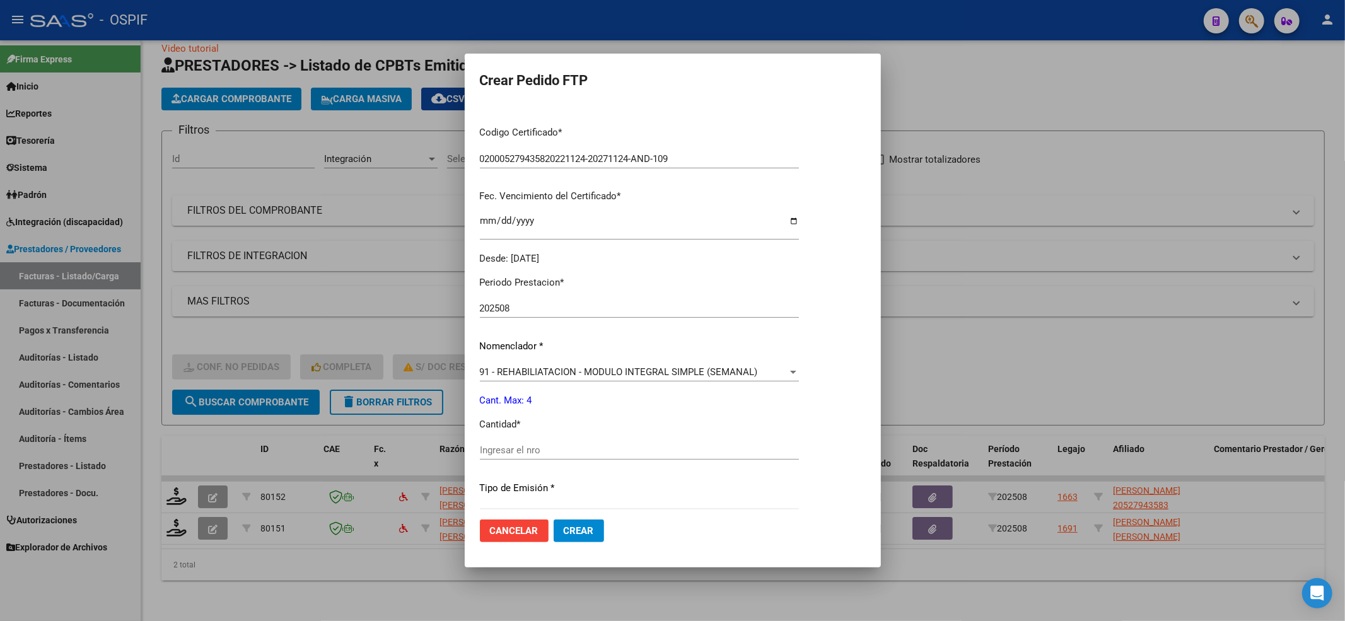
click at [525, 460] on div "Ingresar el nro" at bounding box center [639, 456] width 319 height 31
click at [529, 450] on input "Ingresar el nro" at bounding box center [639, 450] width 319 height 11
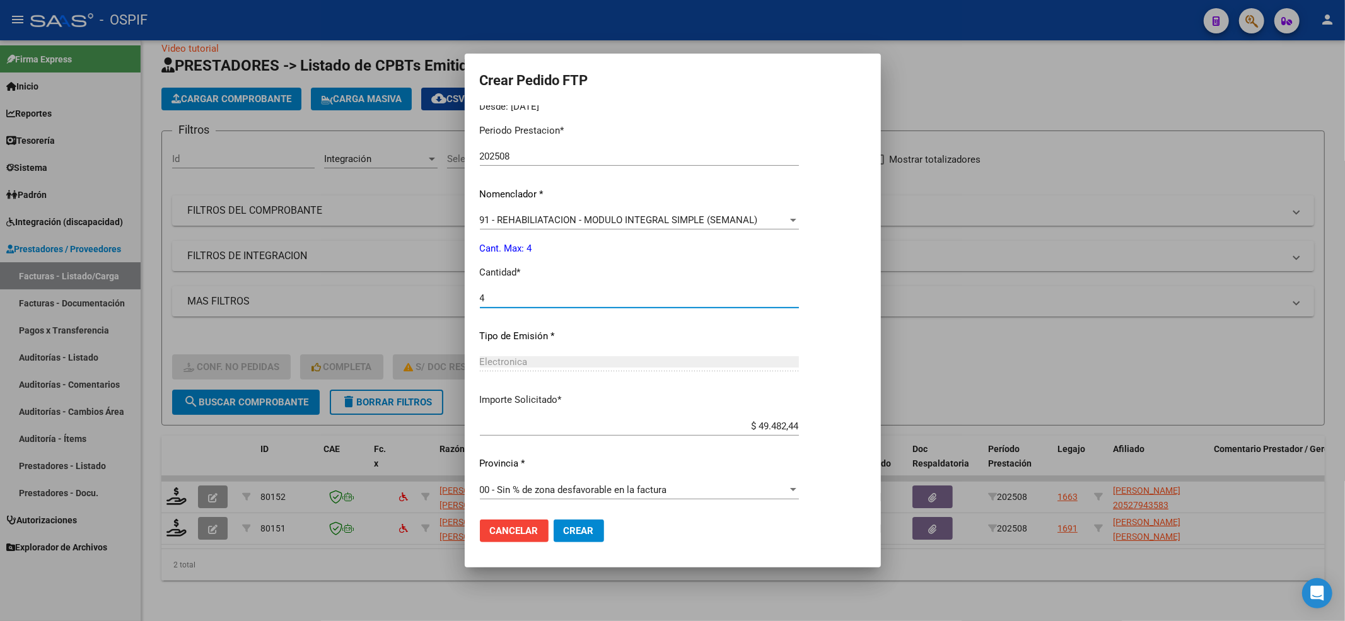
scroll to position [406, 0]
type input "4"
click at [590, 532] on span "Crear" at bounding box center [579, 530] width 30 height 11
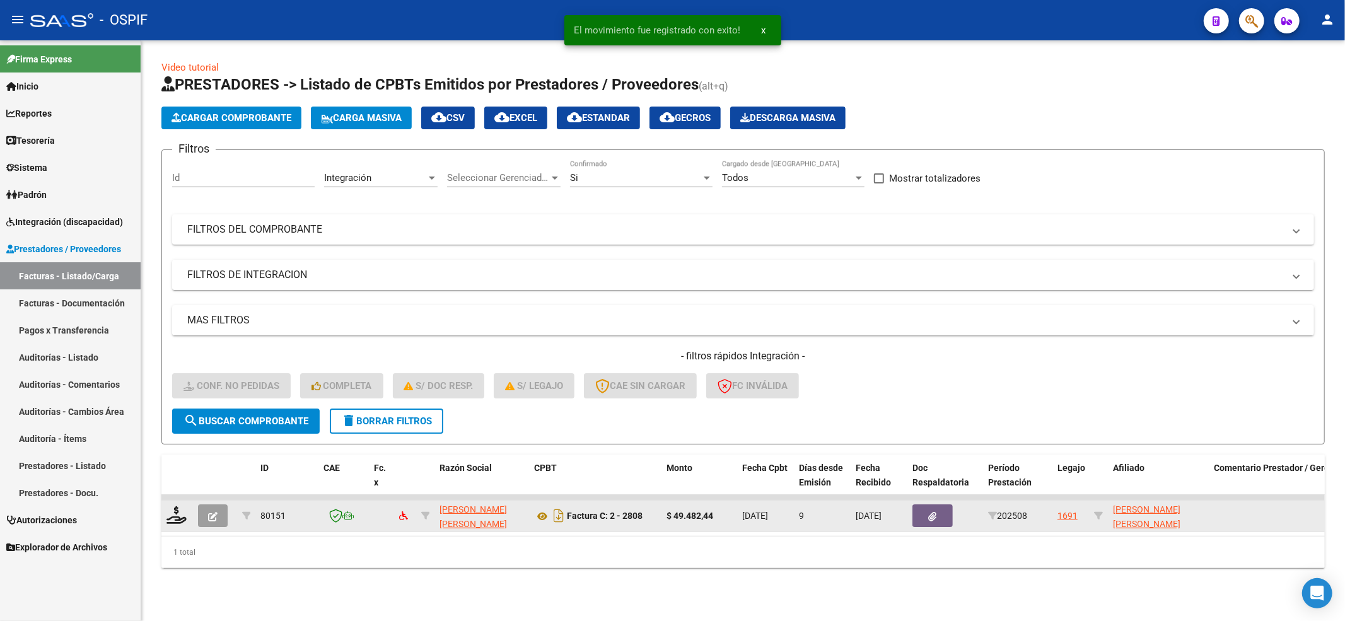
scroll to position [0, 0]
click at [173, 512] on icon at bounding box center [177, 516] width 20 height 18
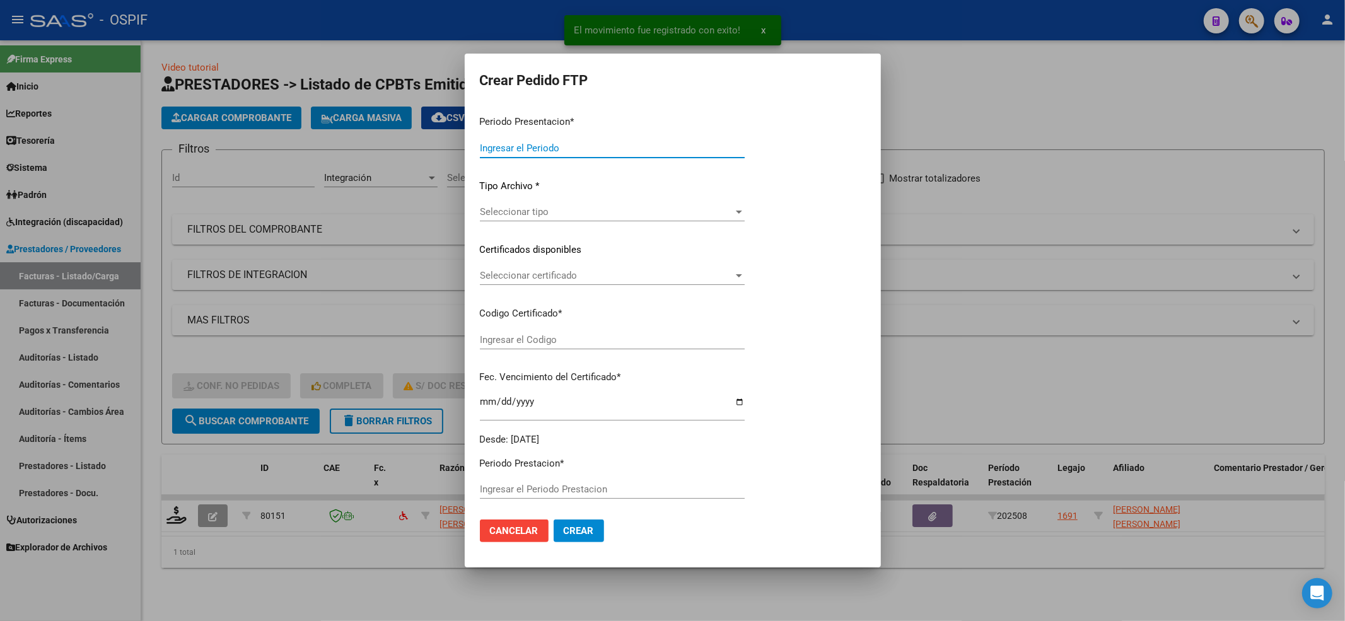
type input "202508"
type input "$ 49.482,44"
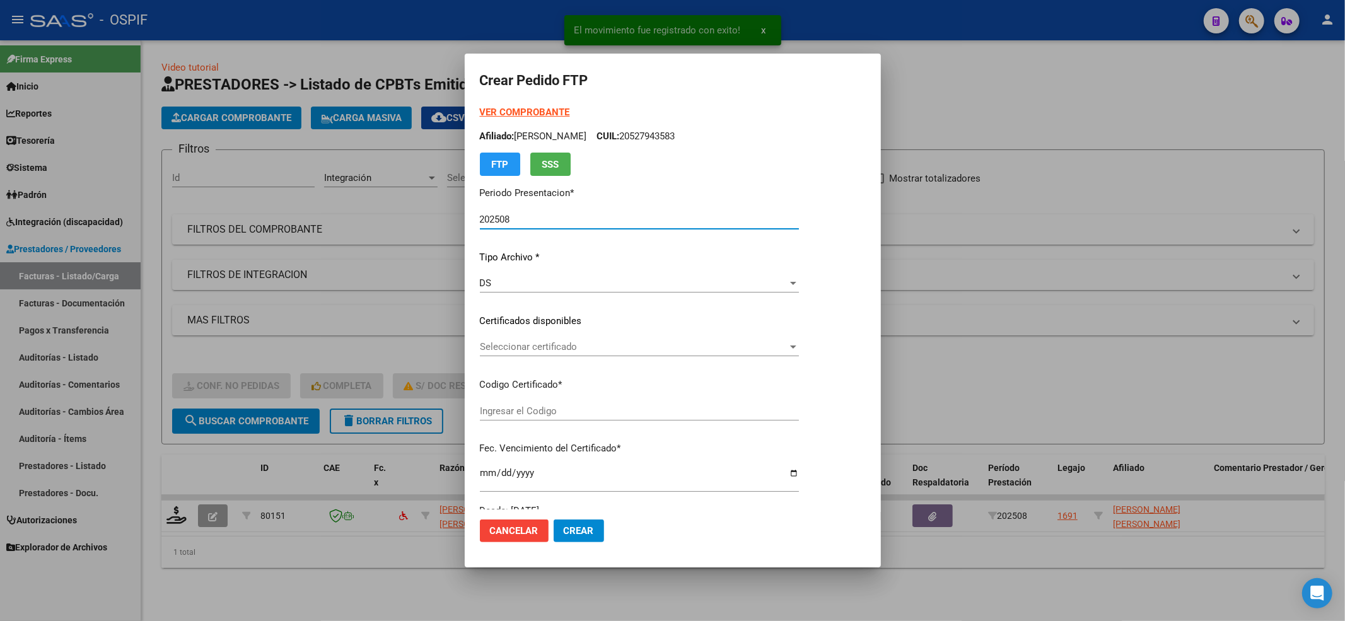
type input "0200055941877-20240313-20390313-BUE-427"
type input "[DATE]"
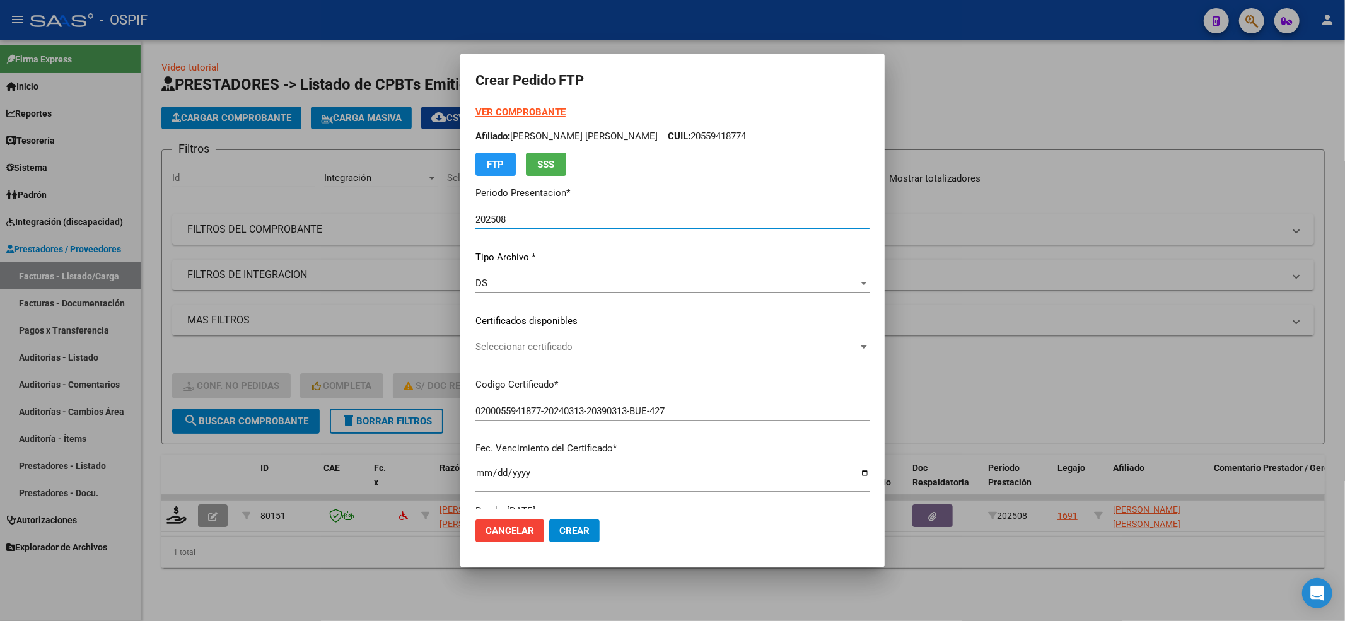
click at [478, 349] on span "Seleccionar certificado" at bounding box center [667, 346] width 383 height 11
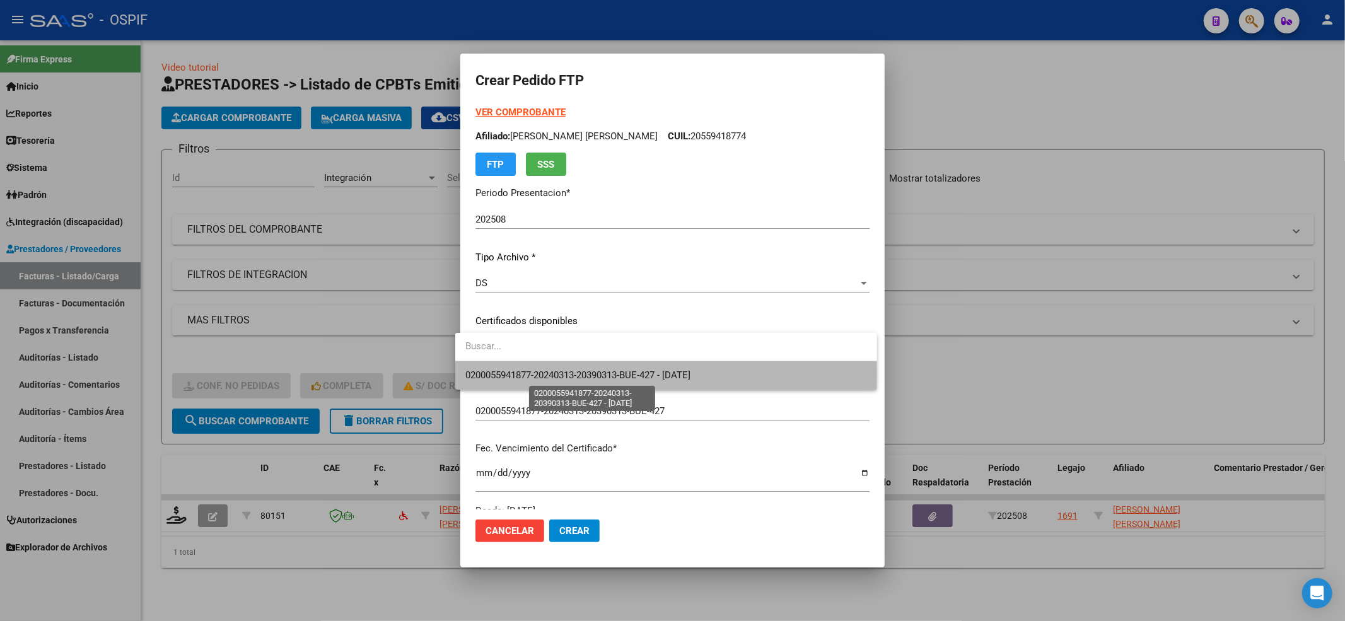
click at [469, 374] on span "0200055941877-20240313-20390313-BUE-427 - [DATE]" at bounding box center [578, 375] width 225 height 11
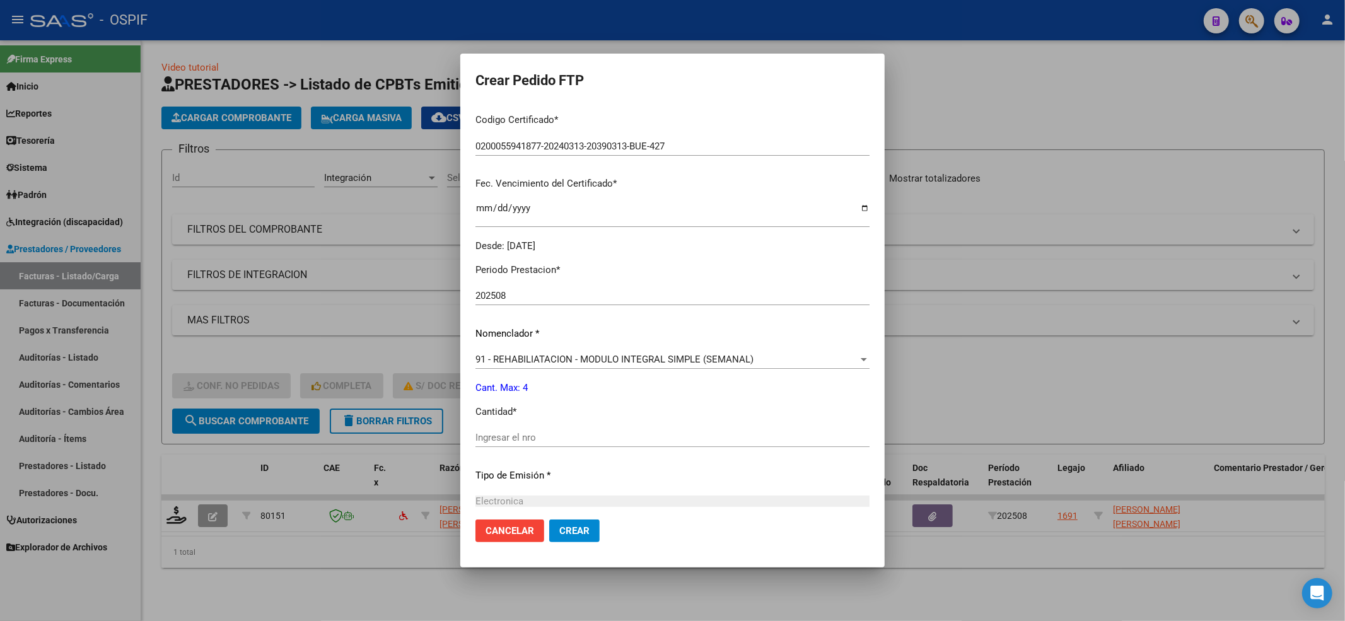
scroll to position [336, 0]
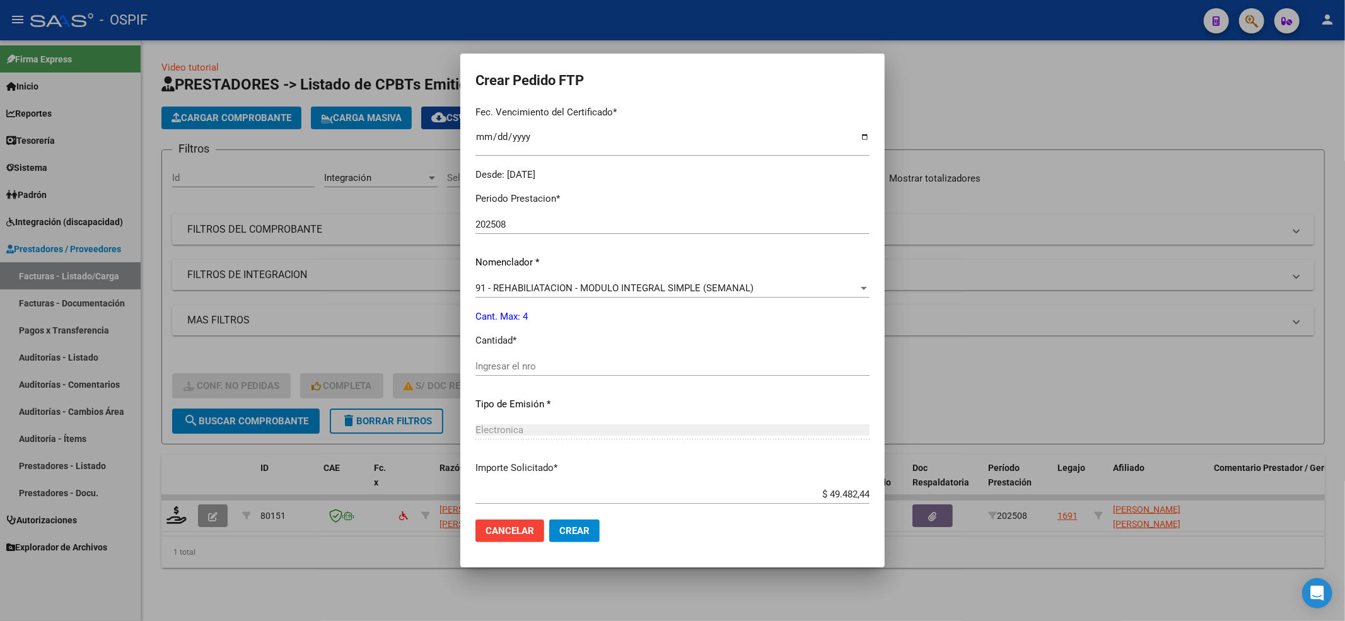
click at [505, 374] on div "Ingresar el nro" at bounding box center [673, 366] width 394 height 19
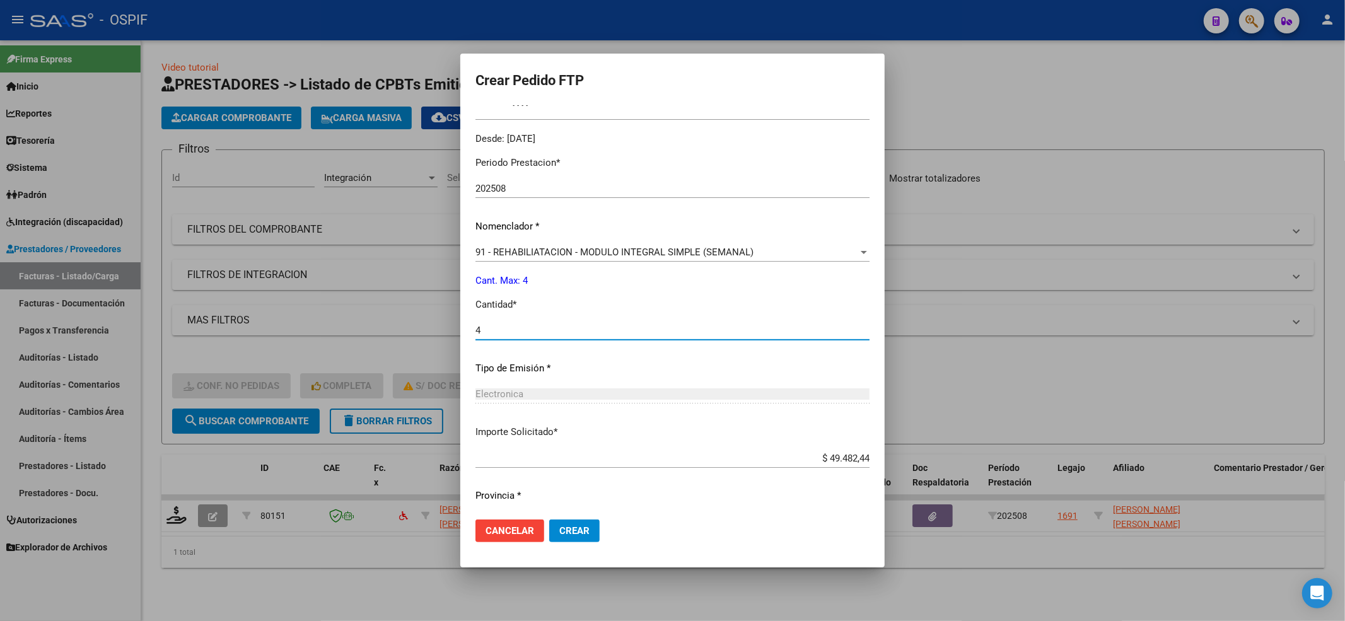
scroll to position [406, 0]
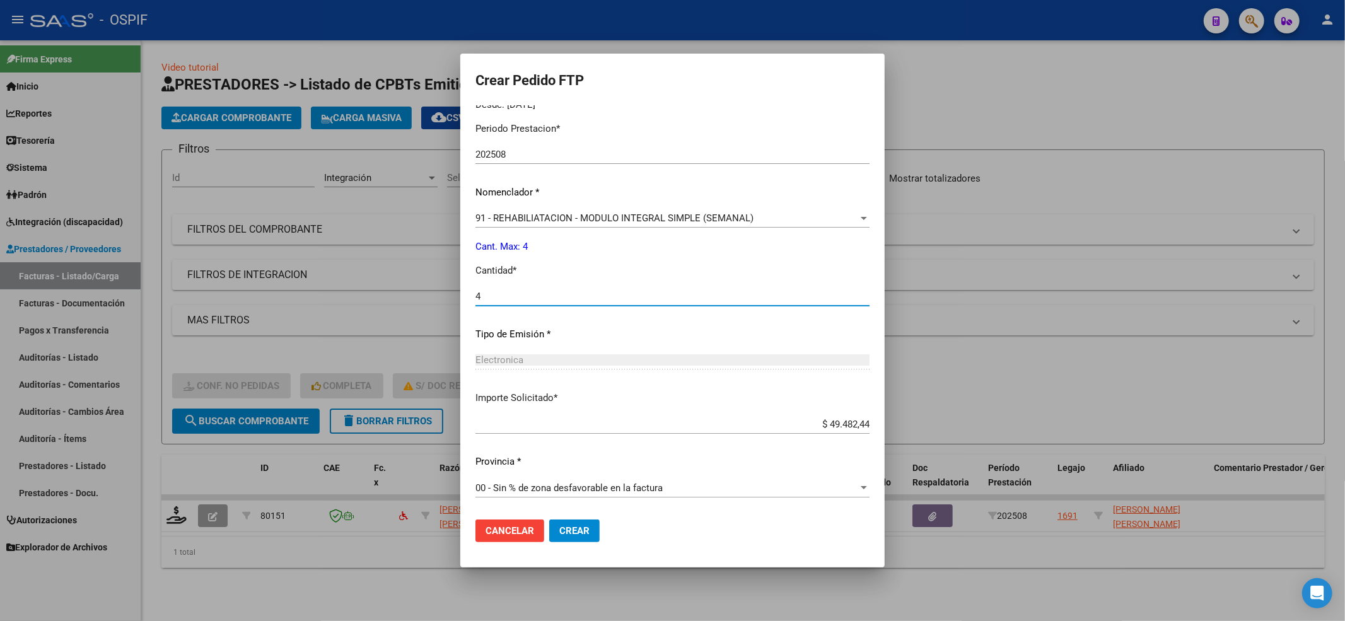
type input "4"
click at [571, 528] on span "Crear" at bounding box center [574, 530] width 30 height 11
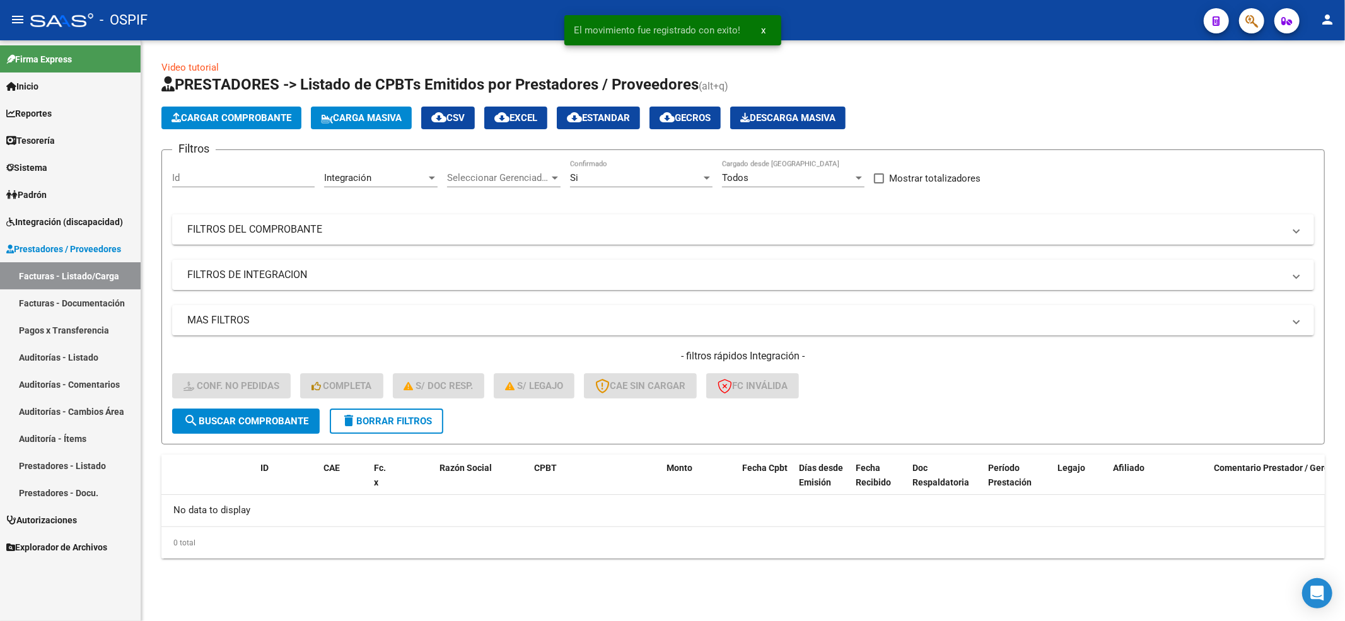
click at [401, 404] on div "- filtros rápidos Integración - Conf. no pedidas Completa S/ Doc Resp. S/ legaj…" at bounding box center [743, 378] width 1142 height 59
click at [399, 412] on button "delete Borrar Filtros" at bounding box center [387, 421] width 114 height 25
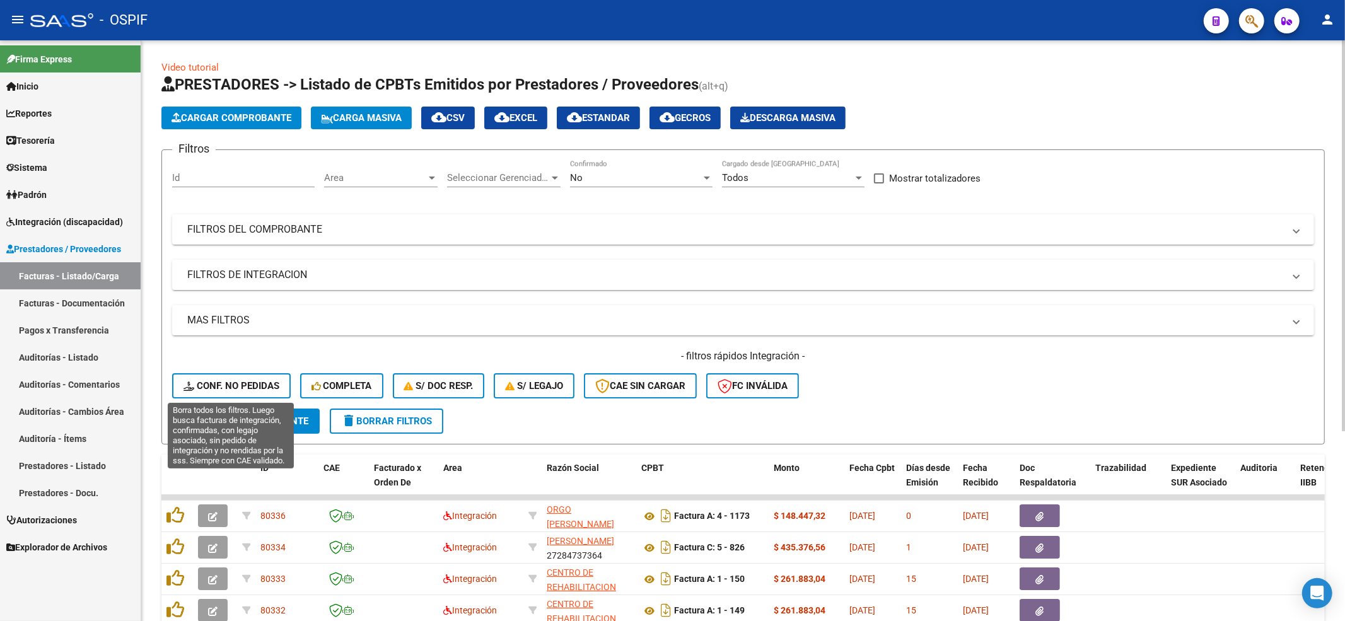
click at [205, 395] on button "Conf. no pedidas" at bounding box center [231, 385] width 119 height 25
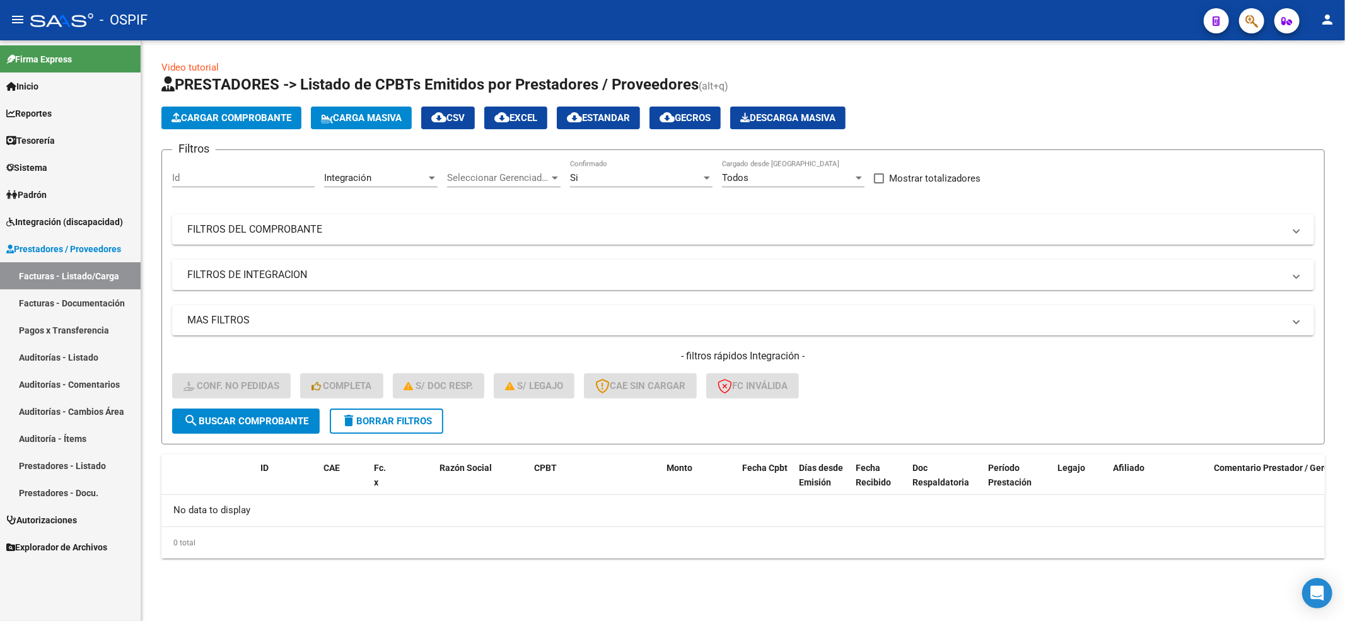
click at [336, 415] on button "delete Borrar Filtros" at bounding box center [387, 421] width 114 height 25
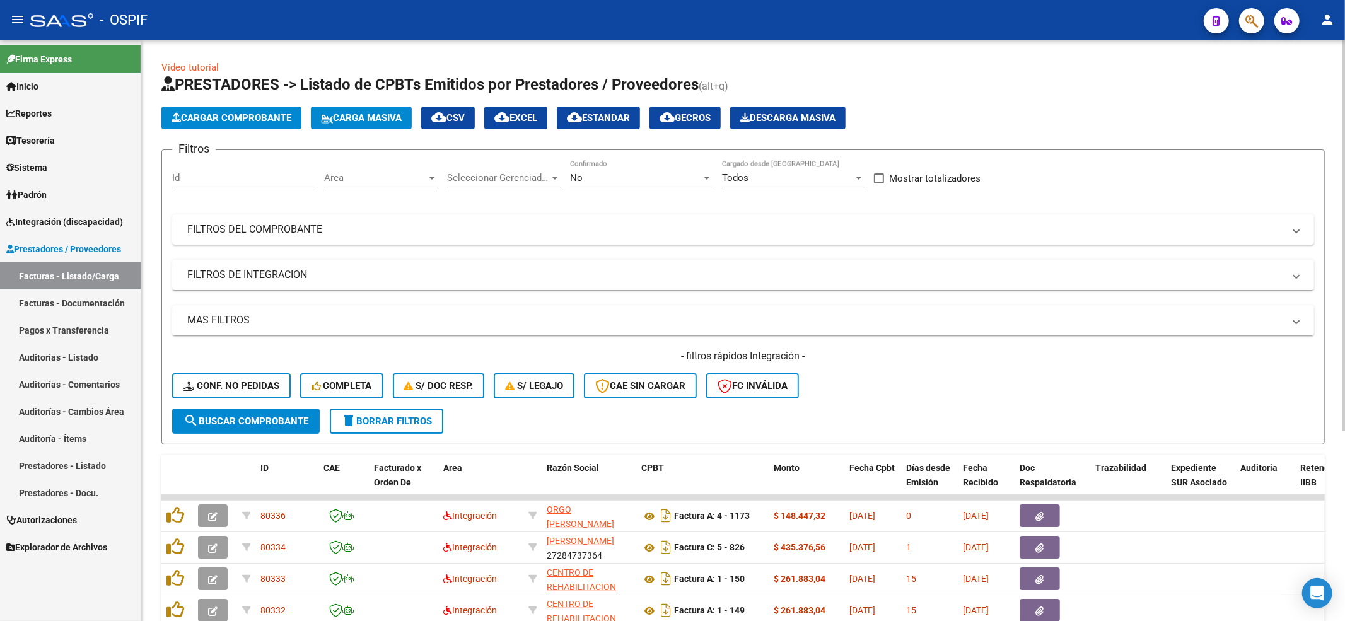
click at [207, 401] on div "- filtros rápidos Integración - Conf. no pedidas Completa S/ Doc Resp. S/ legaj…" at bounding box center [743, 378] width 1142 height 59
click at [204, 392] on button "Conf. no pedidas" at bounding box center [231, 385] width 119 height 25
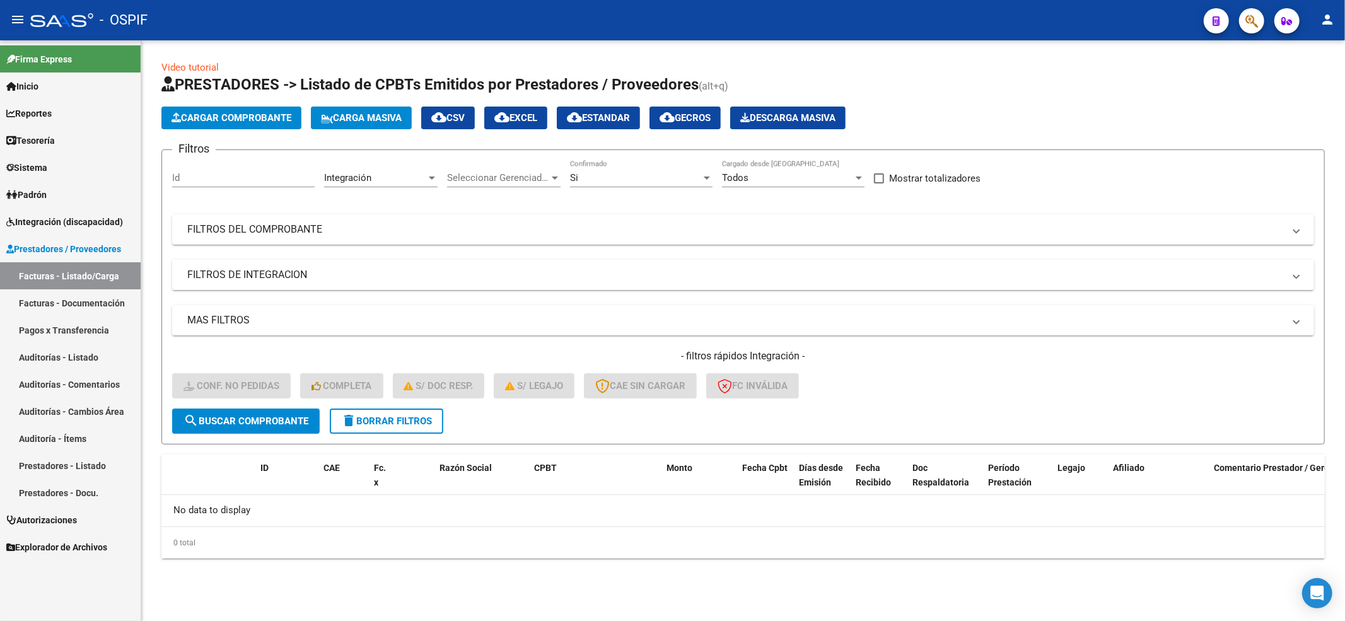
click at [392, 417] on span "delete Borrar Filtros" at bounding box center [386, 421] width 91 height 11
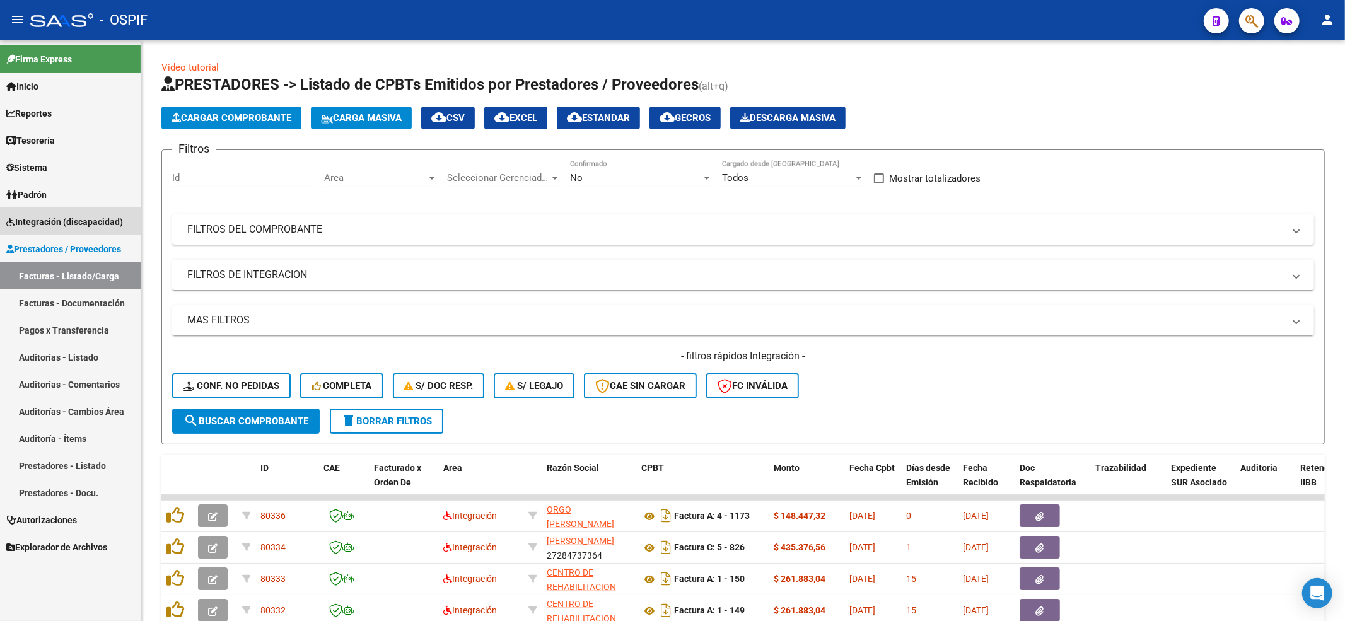
click at [87, 221] on span "Integración (discapacidad)" at bounding box center [64, 222] width 117 height 14
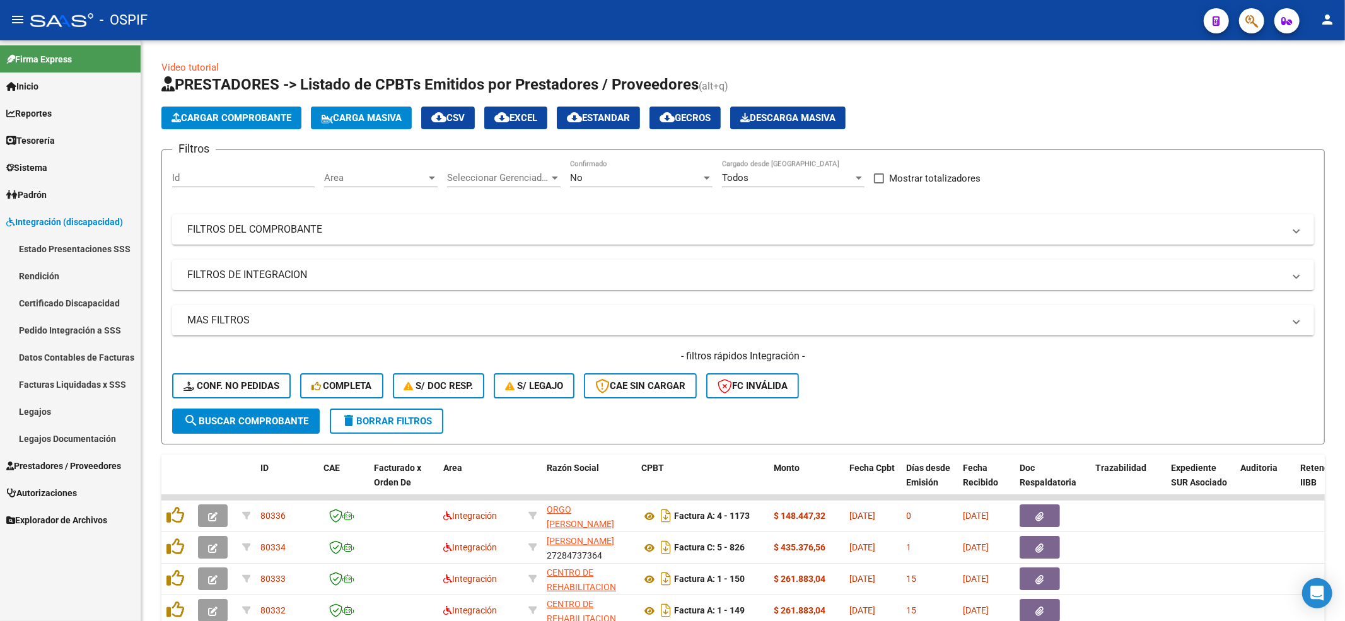
click at [54, 324] on link "Pedido Integración a SSS" at bounding box center [70, 330] width 141 height 27
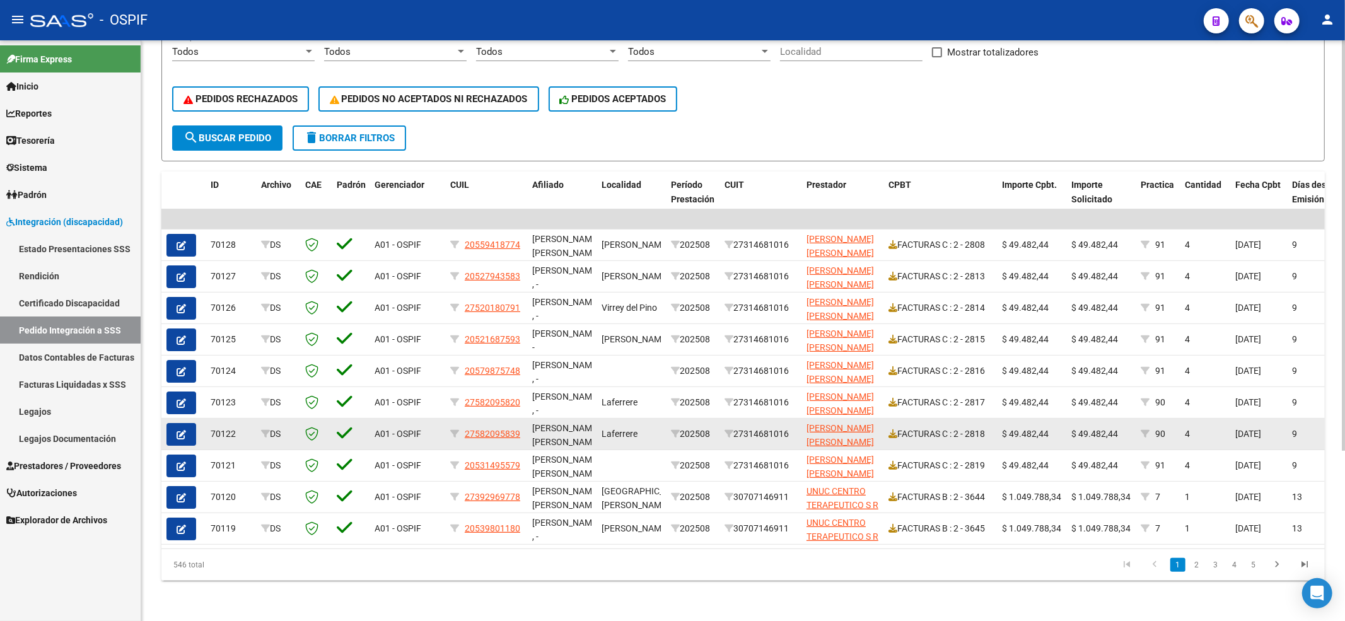
scroll to position [240, 0]
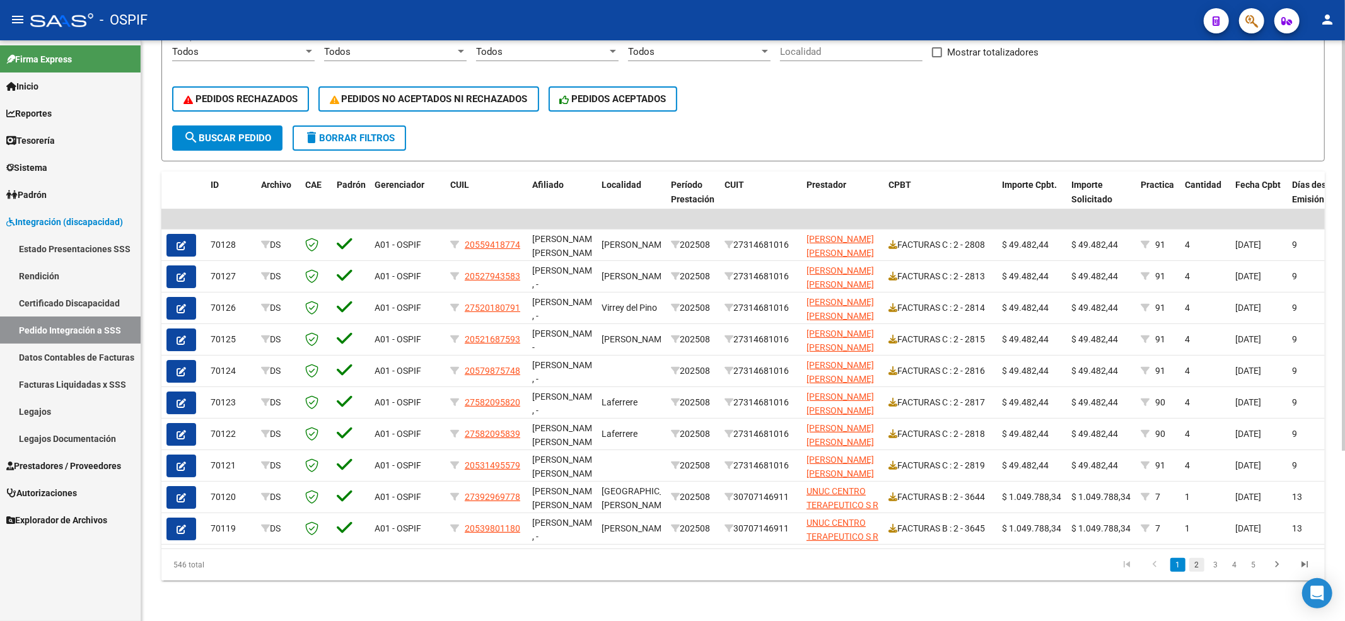
click at [1192, 568] on link "2" at bounding box center [1197, 565] width 15 height 14
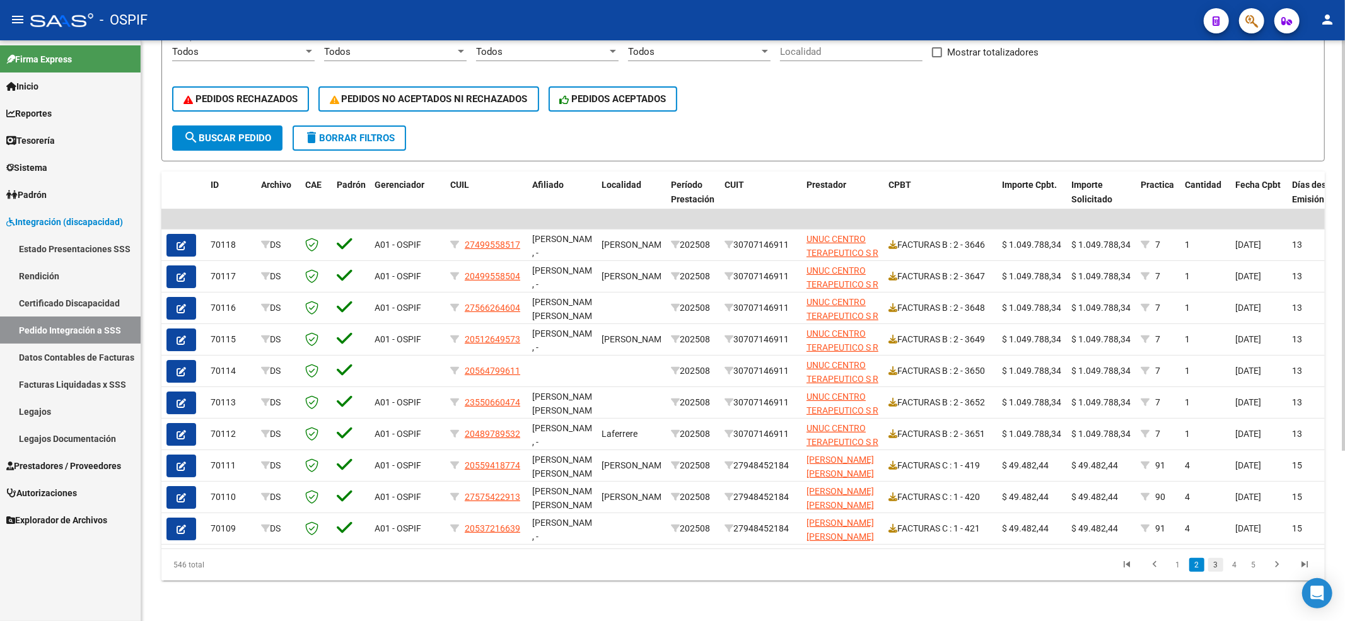
click at [1217, 569] on link "3" at bounding box center [1216, 565] width 15 height 14
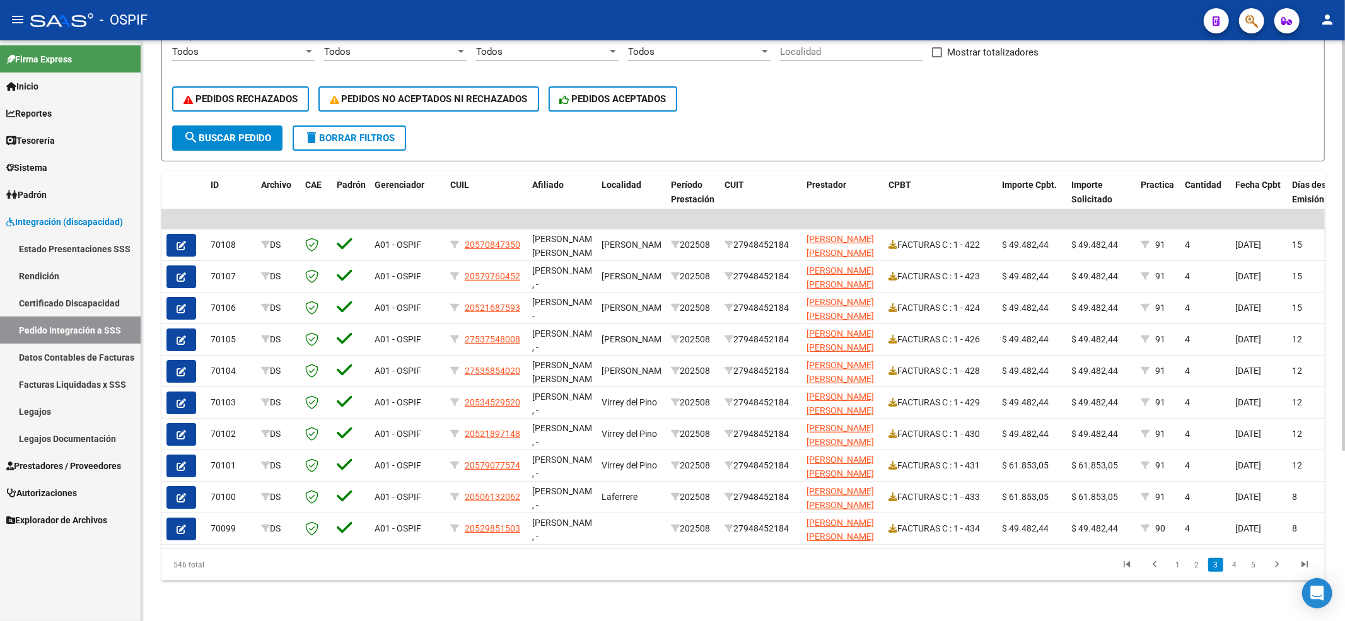
click at [1224, 569] on link "3" at bounding box center [1216, 565] width 15 height 14
click at [1234, 570] on link "4" at bounding box center [1234, 565] width 15 height 14
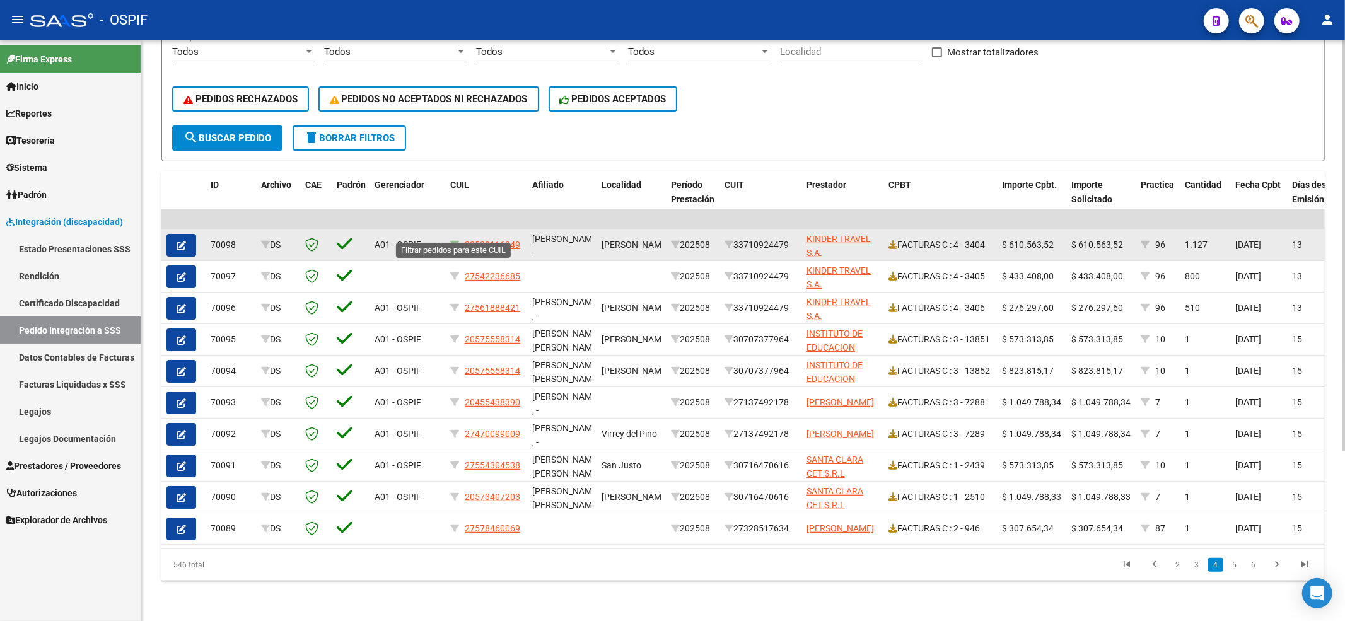
click at [452, 240] on icon at bounding box center [454, 244] width 9 height 9
type input "23529116349"
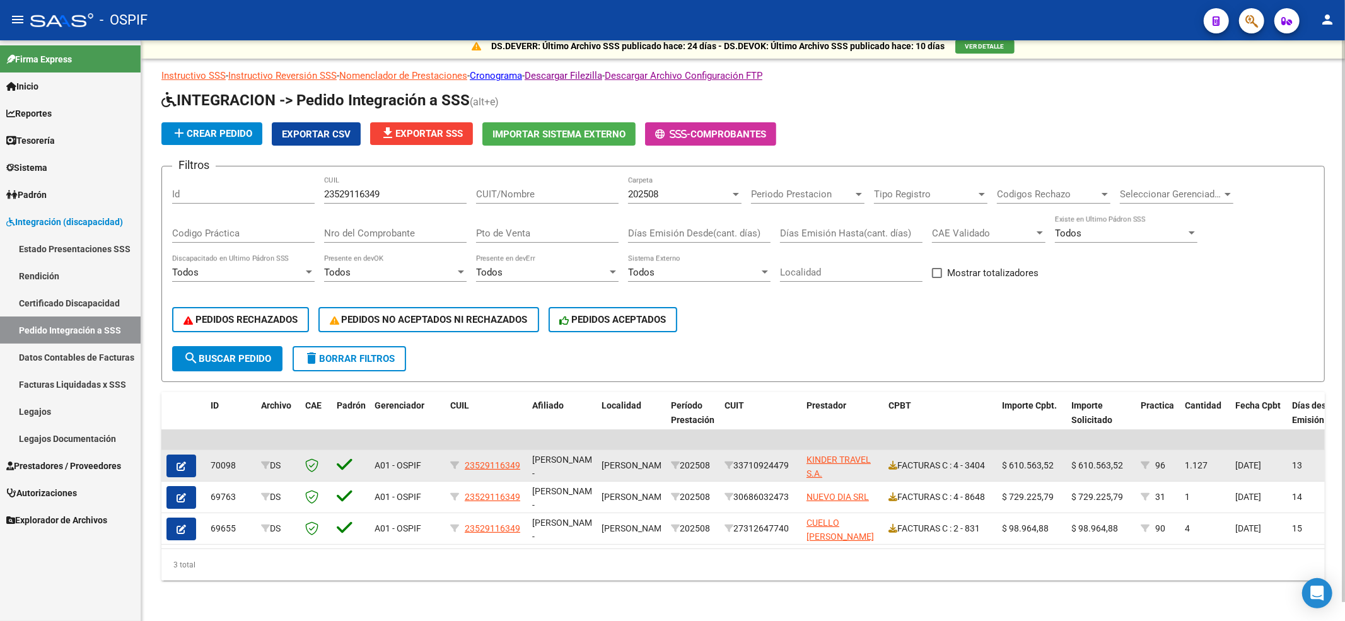
scroll to position [19, 0]
